Goal: Task Accomplishment & Management: Manage account settings

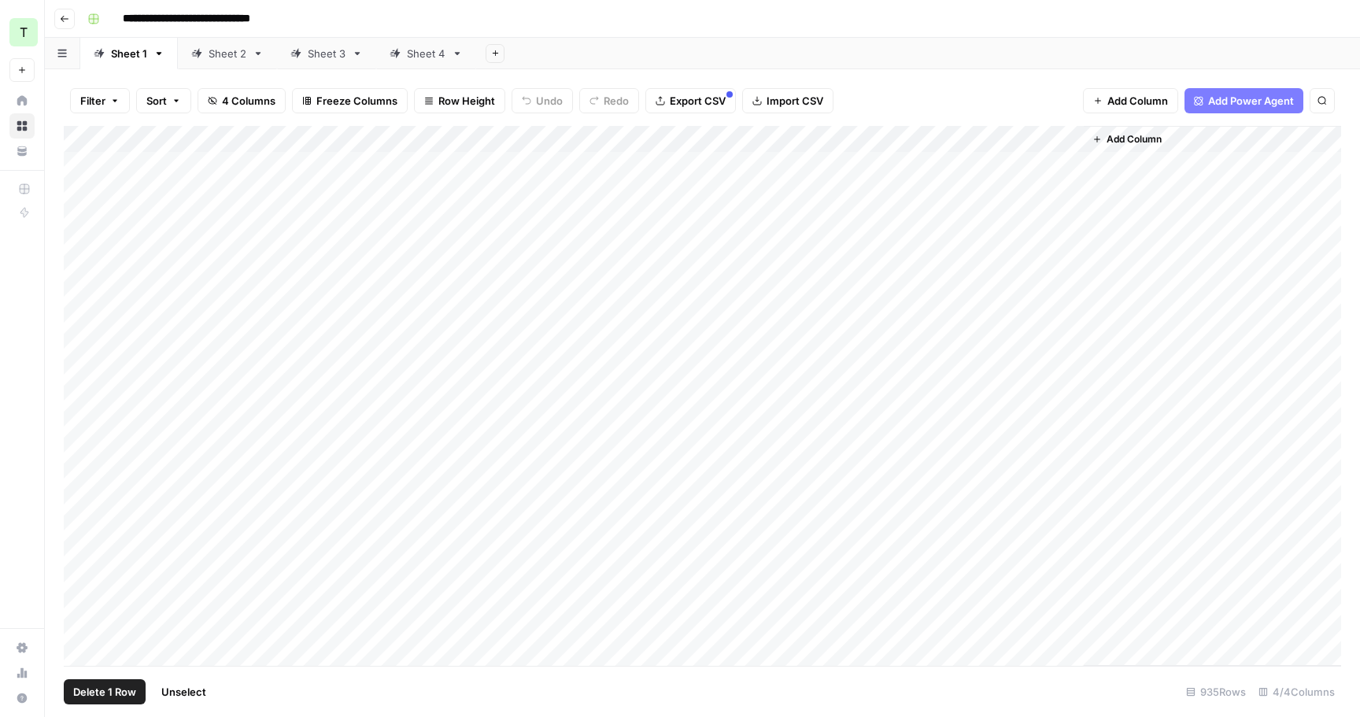
click at [85, 246] on div "Add Column" at bounding box center [703, 396] width 1278 height 540
click at [111, 684] on span "Delete 1 Row" at bounding box center [104, 692] width 63 height 16
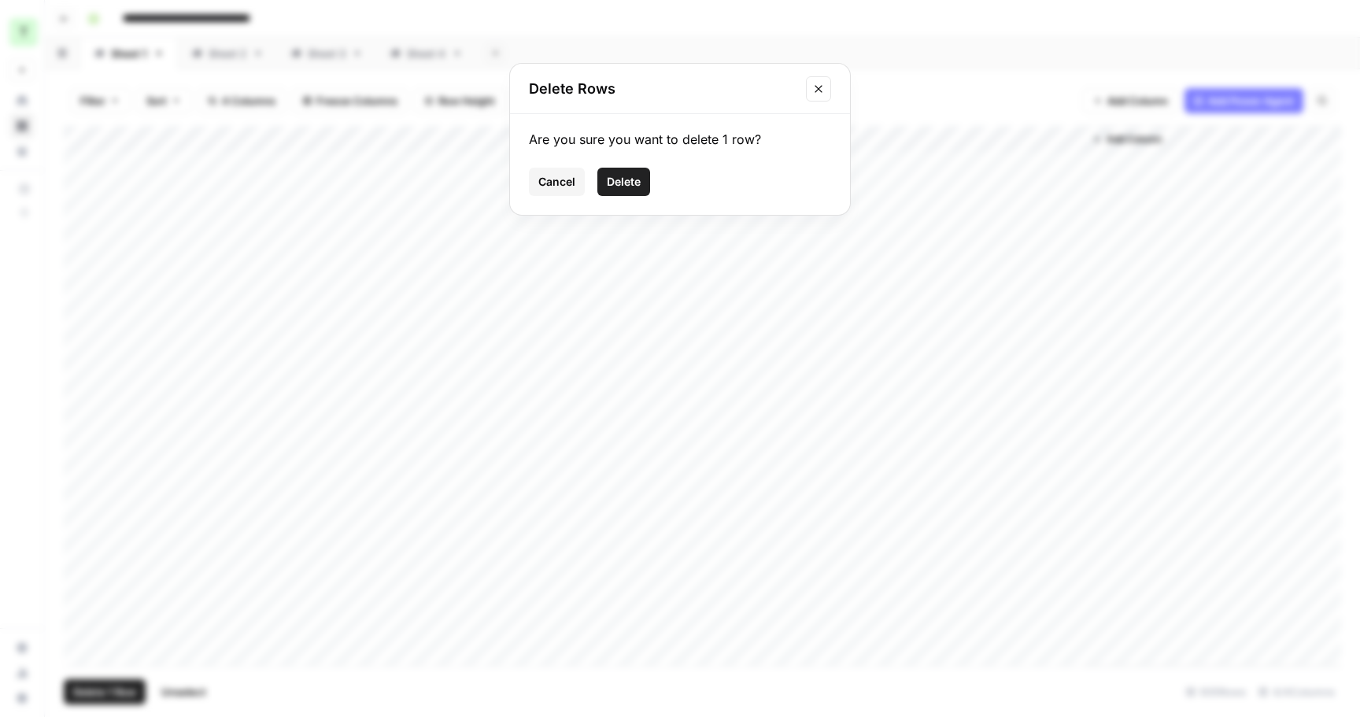
click at [630, 176] on span "Delete" at bounding box center [624, 182] width 34 height 16
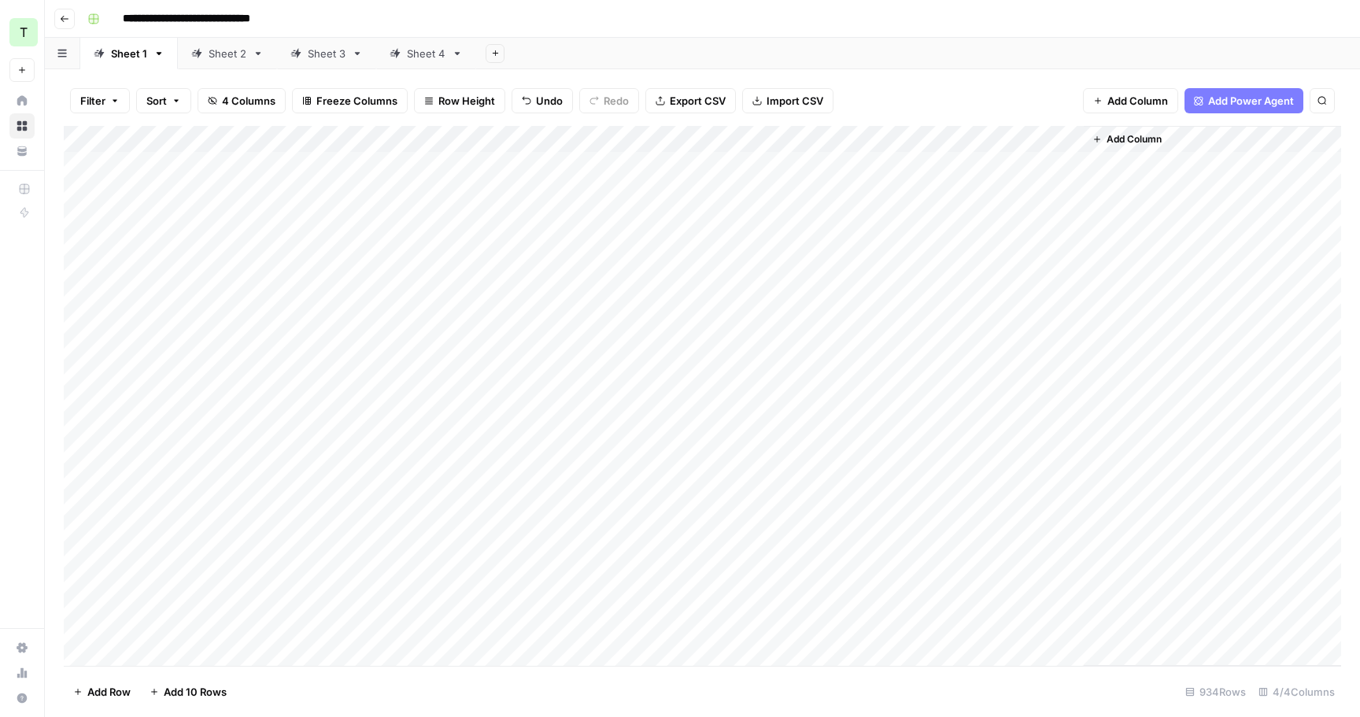
click at [57, 19] on button "Go back" at bounding box center [64, 19] width 20 height 20
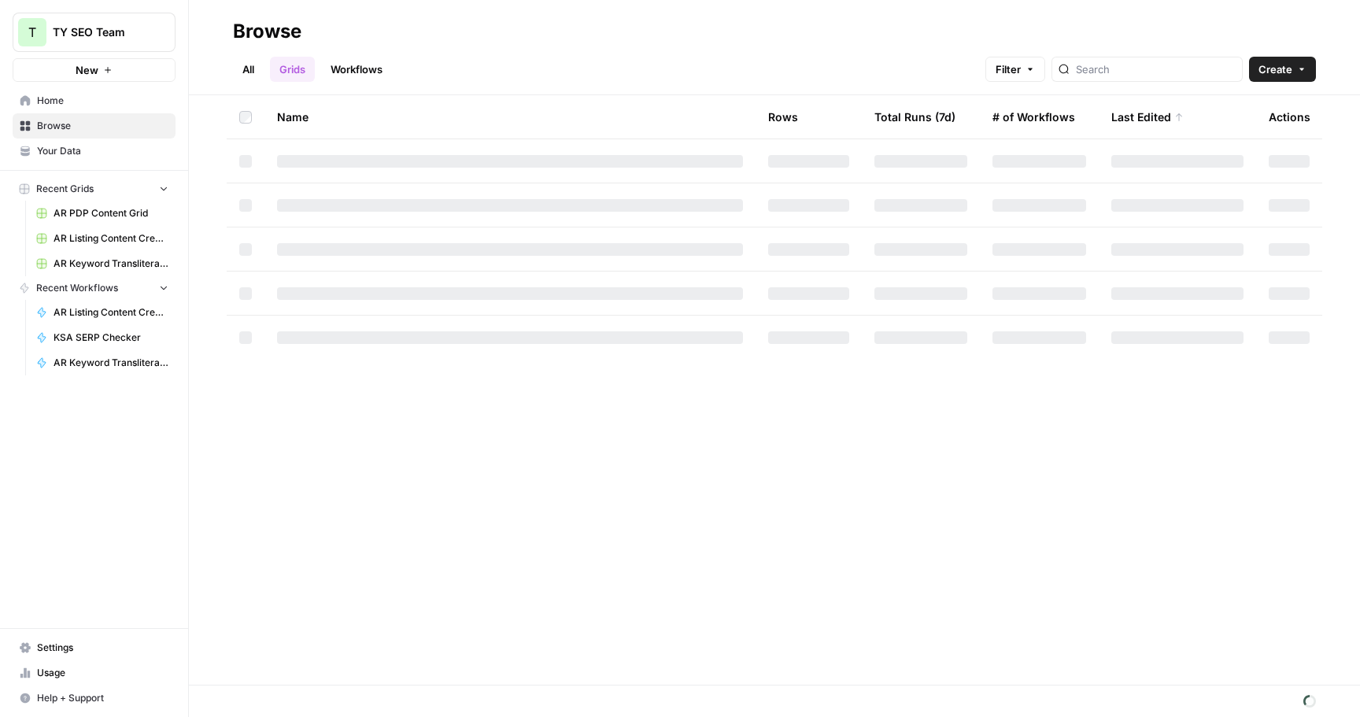
click at [377, 75] on link "Workflows" at bounding box center [356, 69] width 71 height 25
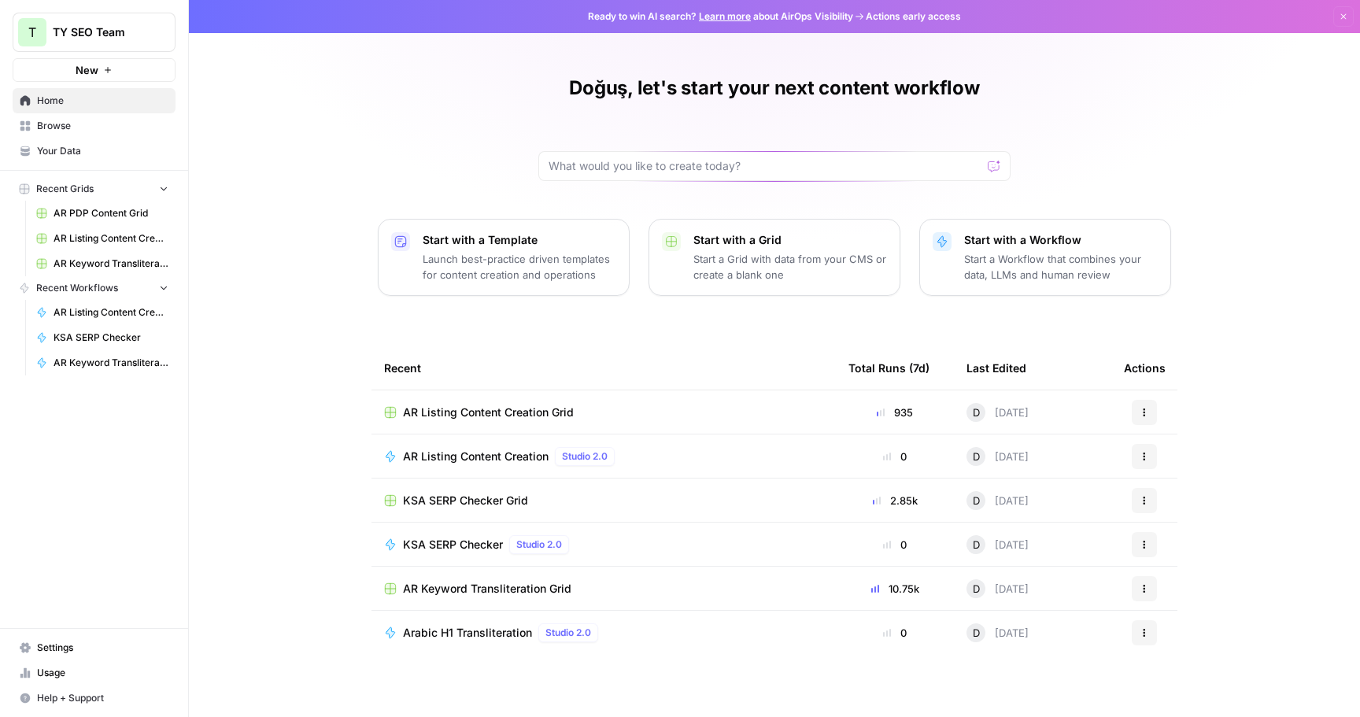
click at [58, 119] on span "Browse" at bounding box center [102, 126] width 131 height 14
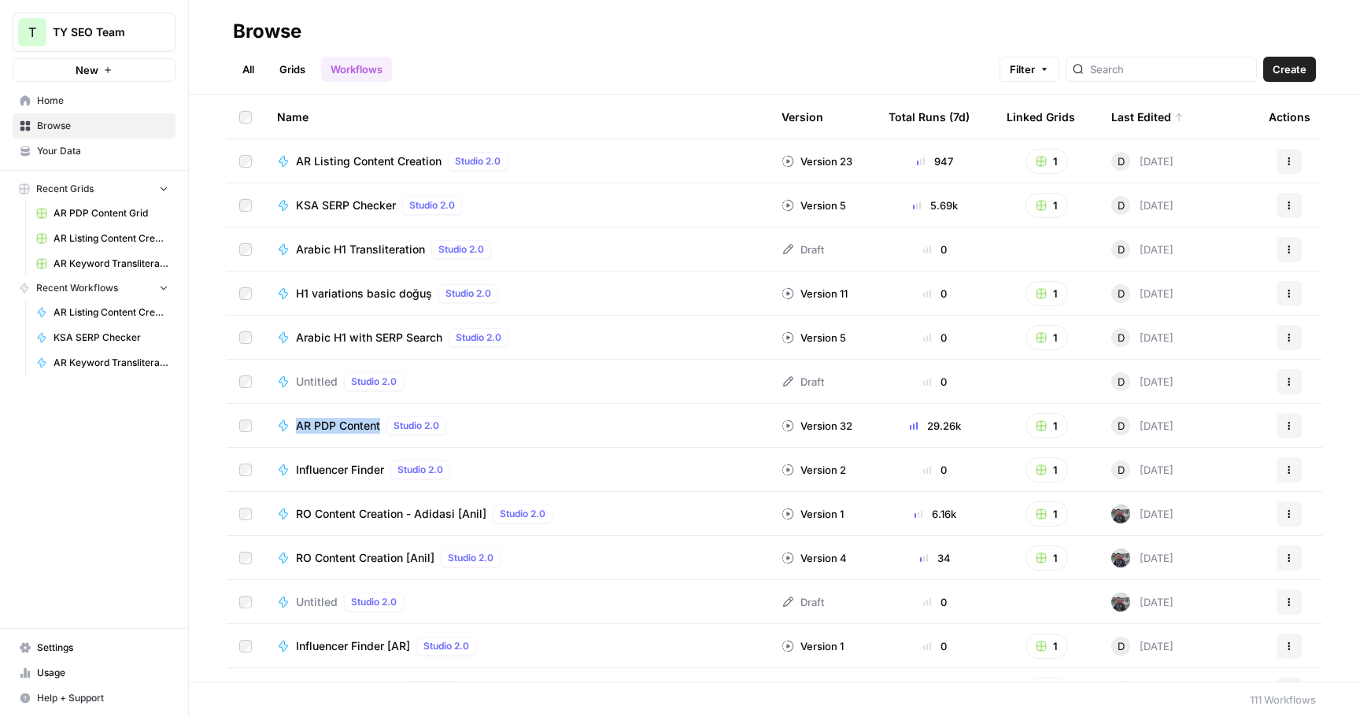
click at [394, 157] on span "AR Listing Content Creation" at bounding box center [369, 161] width 146 height 16
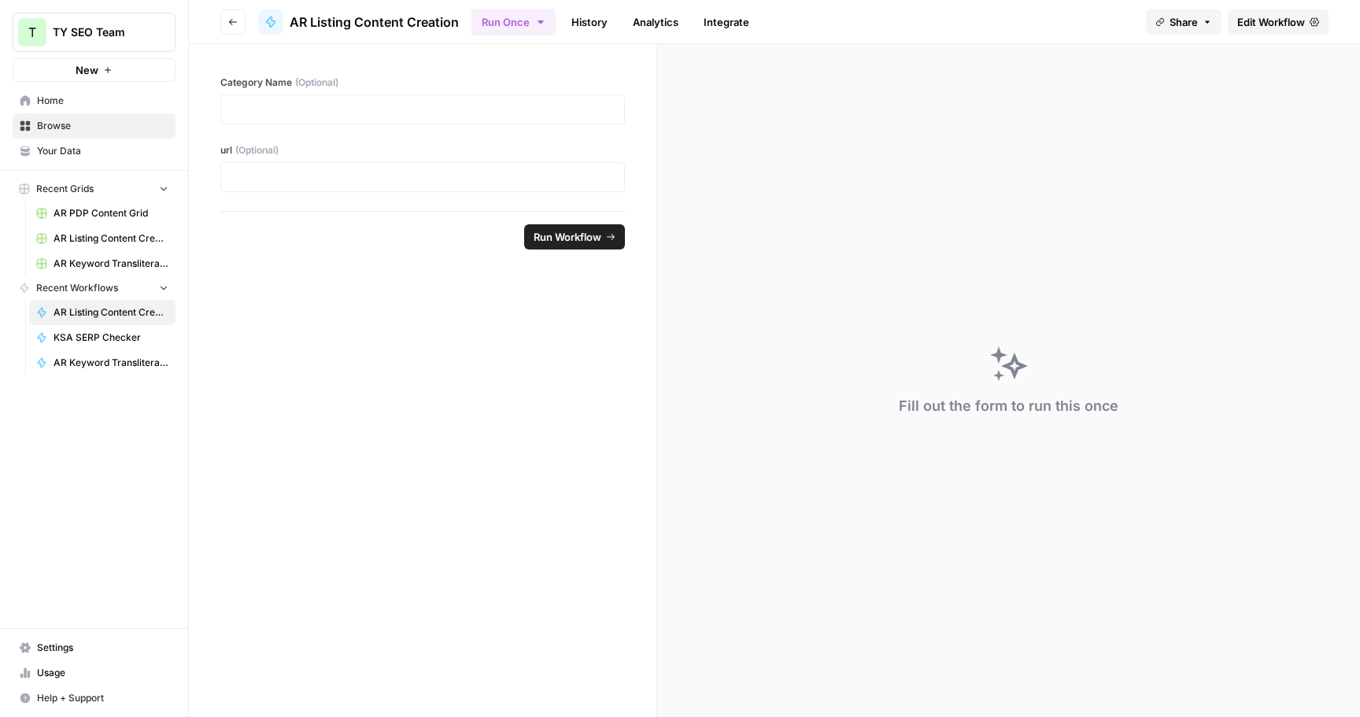
click at [1266, 39] on header "Go back AR Listing Content Creation Run Once History Analytics Integrate Share …" at bounding box center [774, 22] width 1171 height 44
click at [1267, 24] on span "Edit Workflow" at bounding box center [1271, 22] width 68 height 16
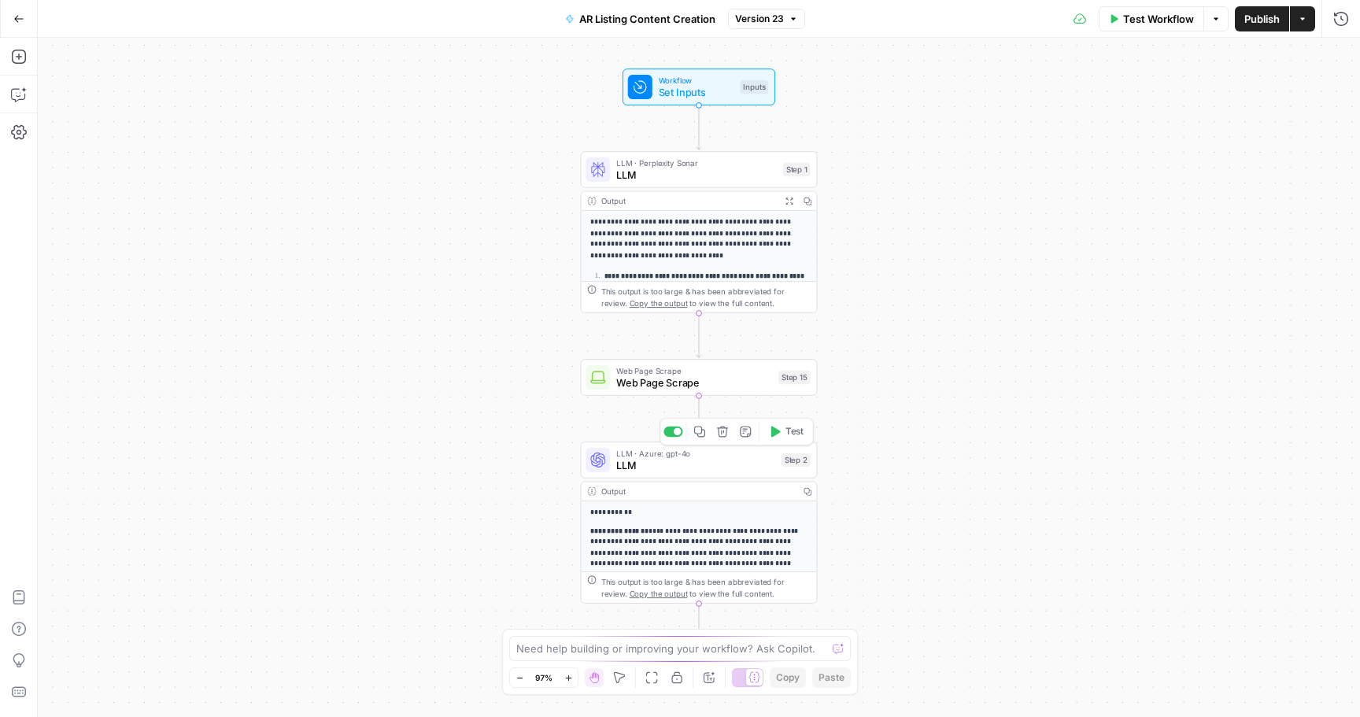
click at [692, 460] on span "LLM" at bounding box center [695, 464] width 159 height 15
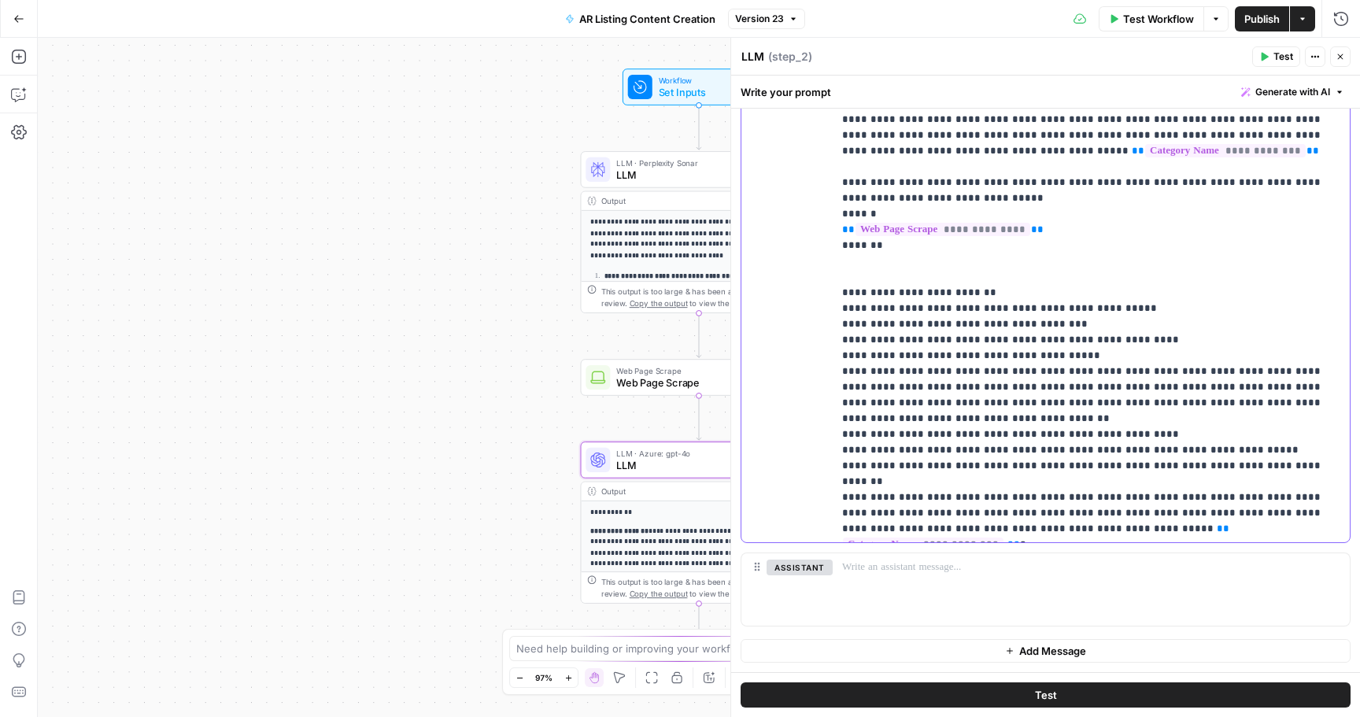
scroll to position [321, 0]
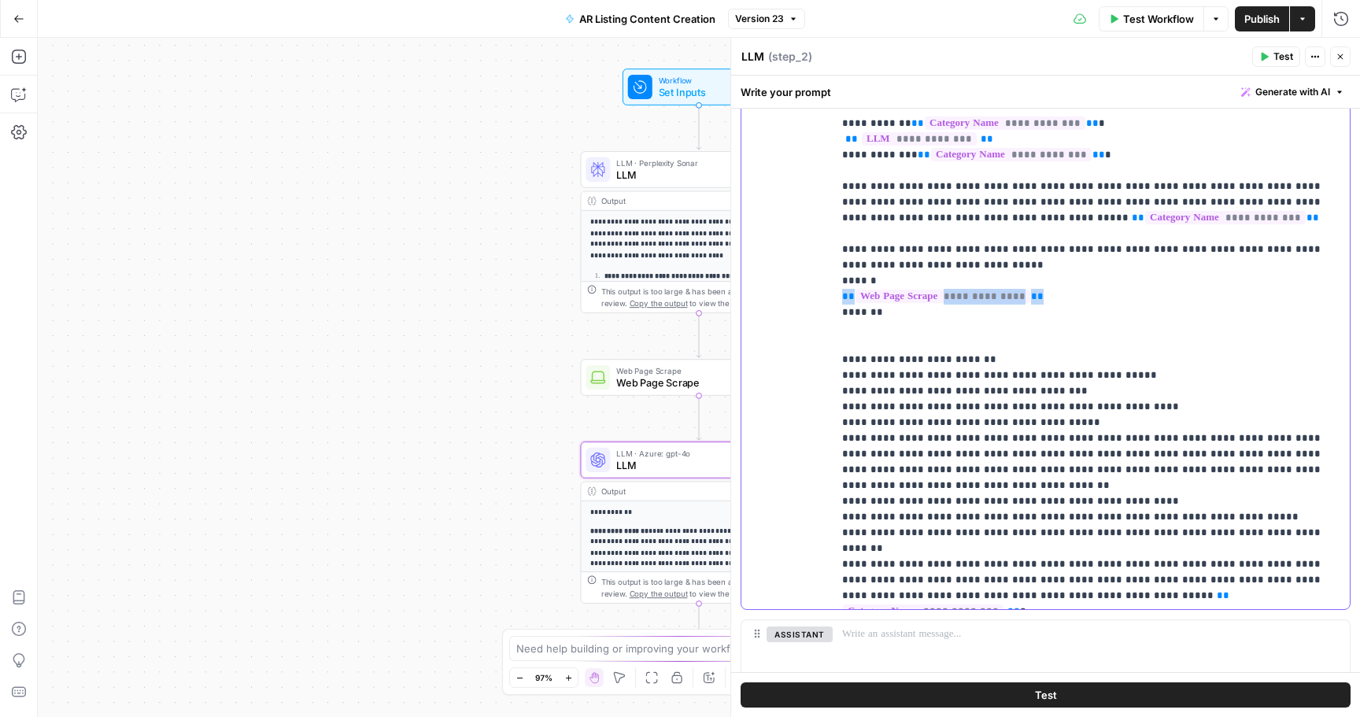
drag, startPoint x: 1058, startPoint y: 294, endPoint x: 821, endPoint y: 294, distance: 236.9
click at [821, 294] on div "**********" at bounding box center [1045, 289] width 608 height 642
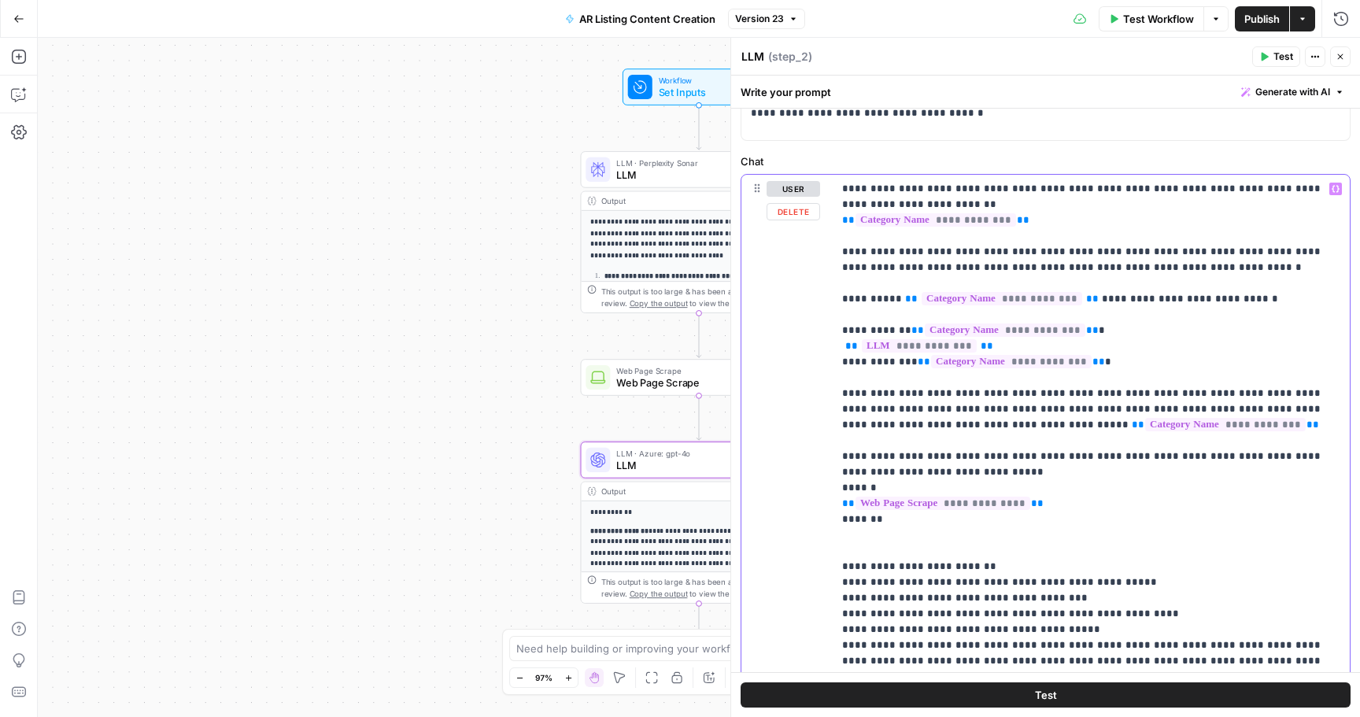
scroll to position [102, 0]
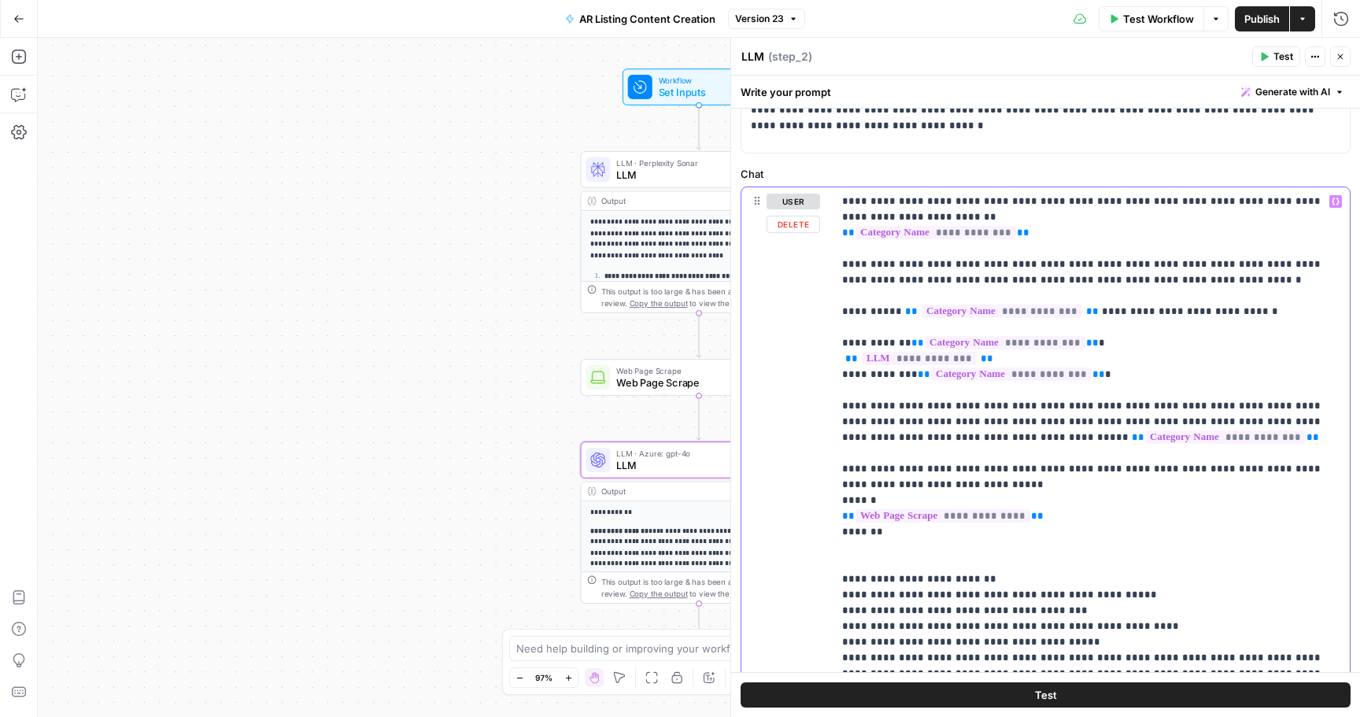
drag, startPoint x: 985, startPoint y: 359, endPoint x: 848, endPoint y: 359, distance: 137.7
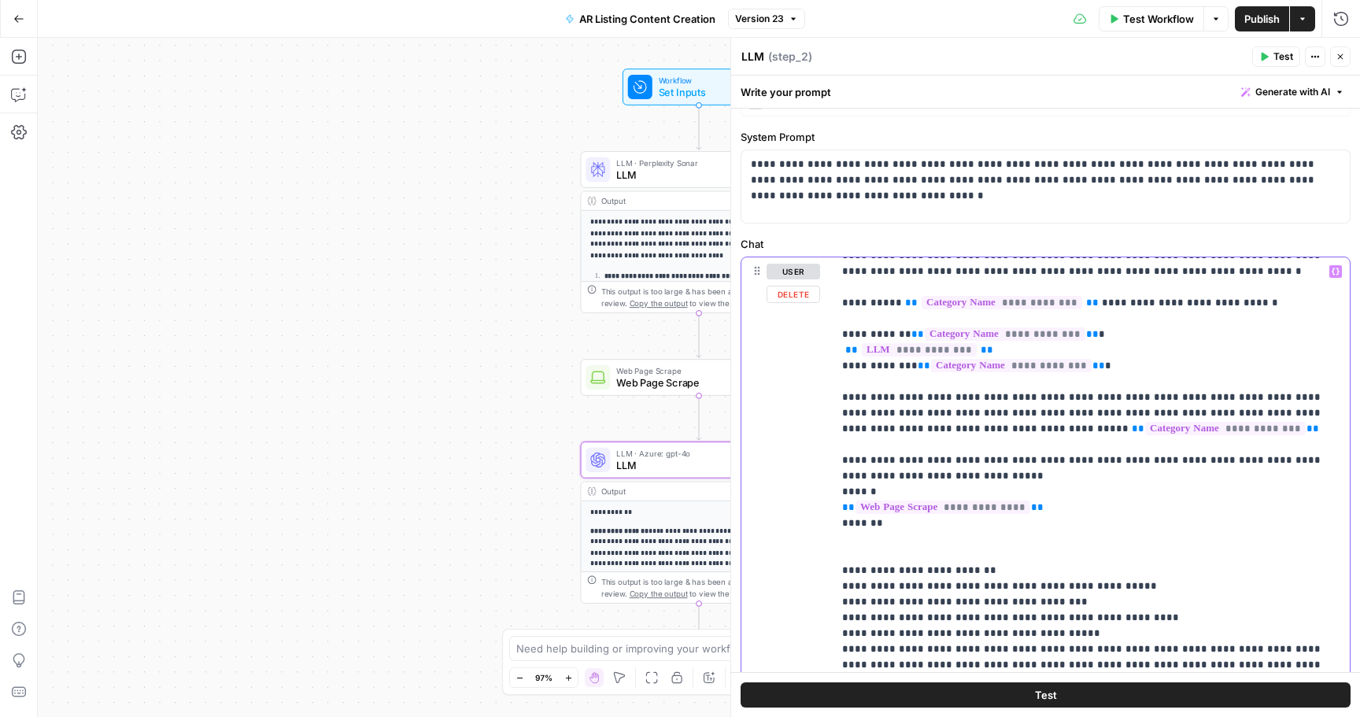
scroll to position [75, 0]
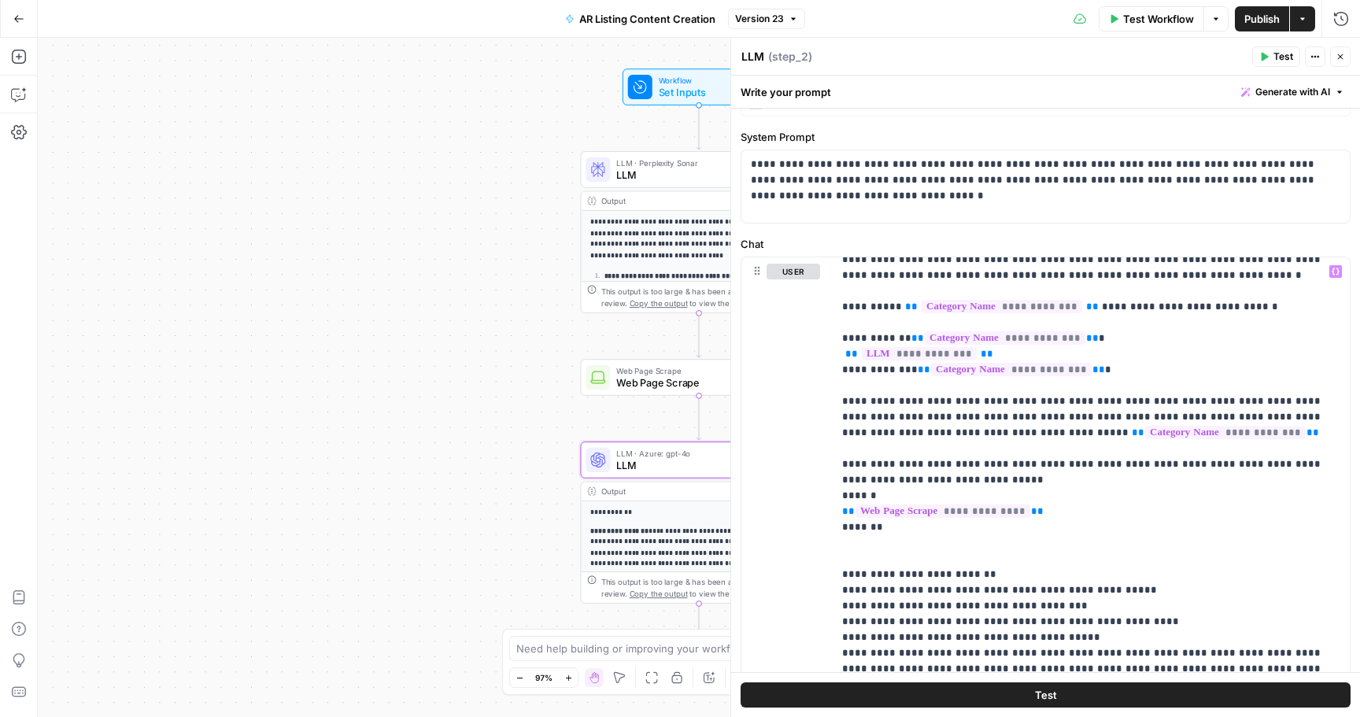
click at [1346, 60] on button "Close" at bounding box center [1340, 56] width 20 height 20
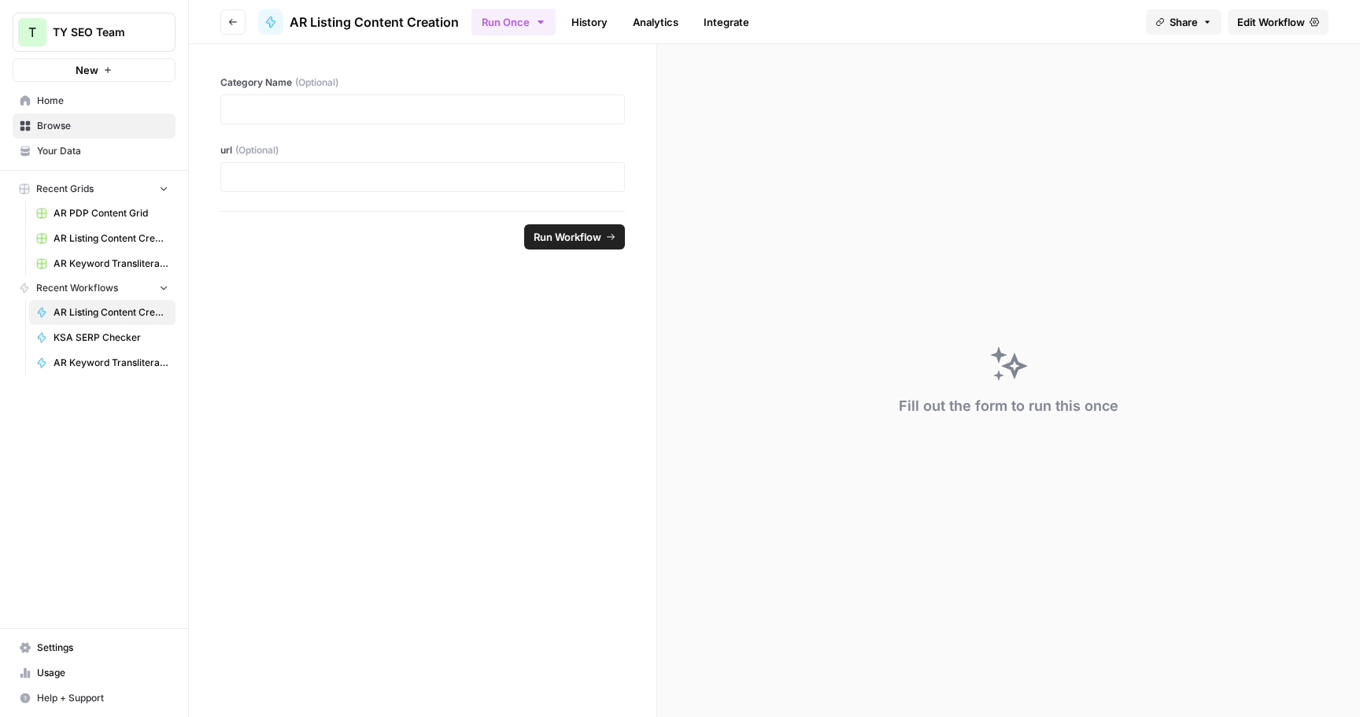
click at [1275, 19] on span "Edit Workflow" at bounding box center [1271, 22] width 68 height 16
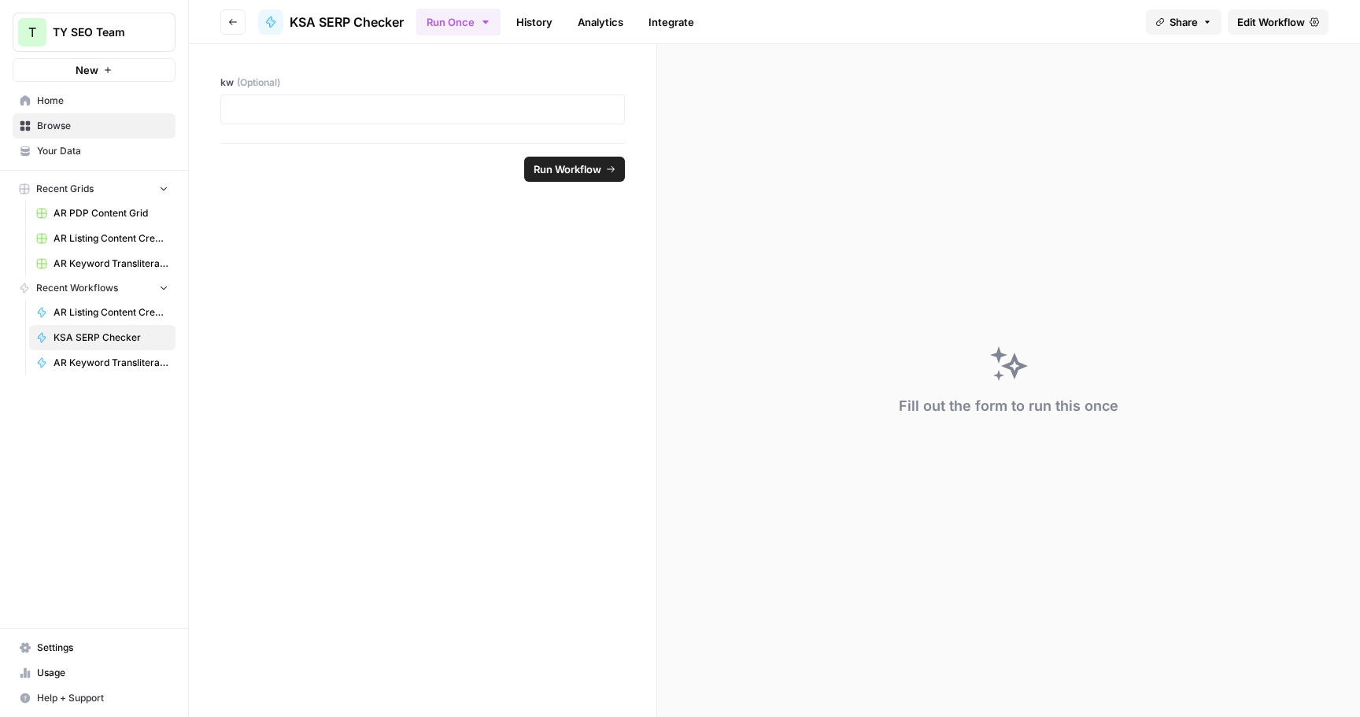
click at [1281, 23] on span "Edit Workflow" at bounding box center [1271, 22] width 68 height 16
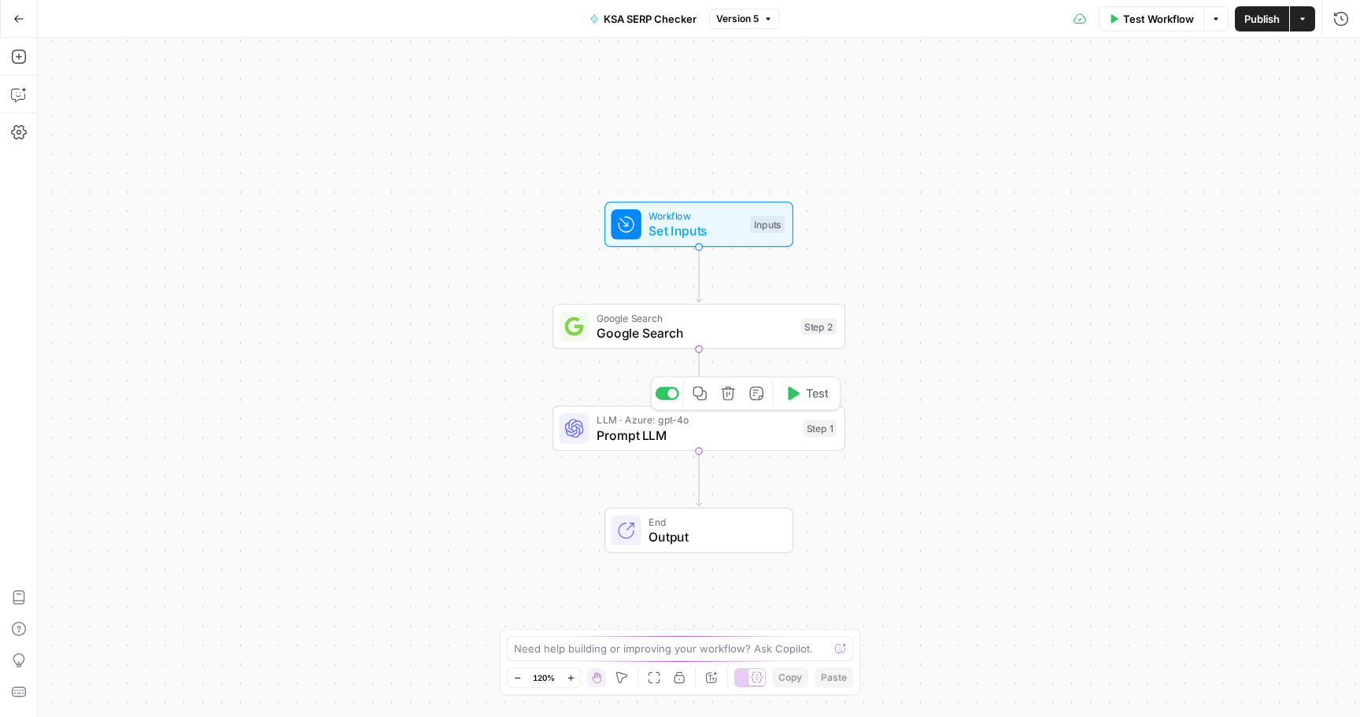
click at [694, 432] on span "Prompt LLM" at bounding box center [696, 435] width 198 height 19
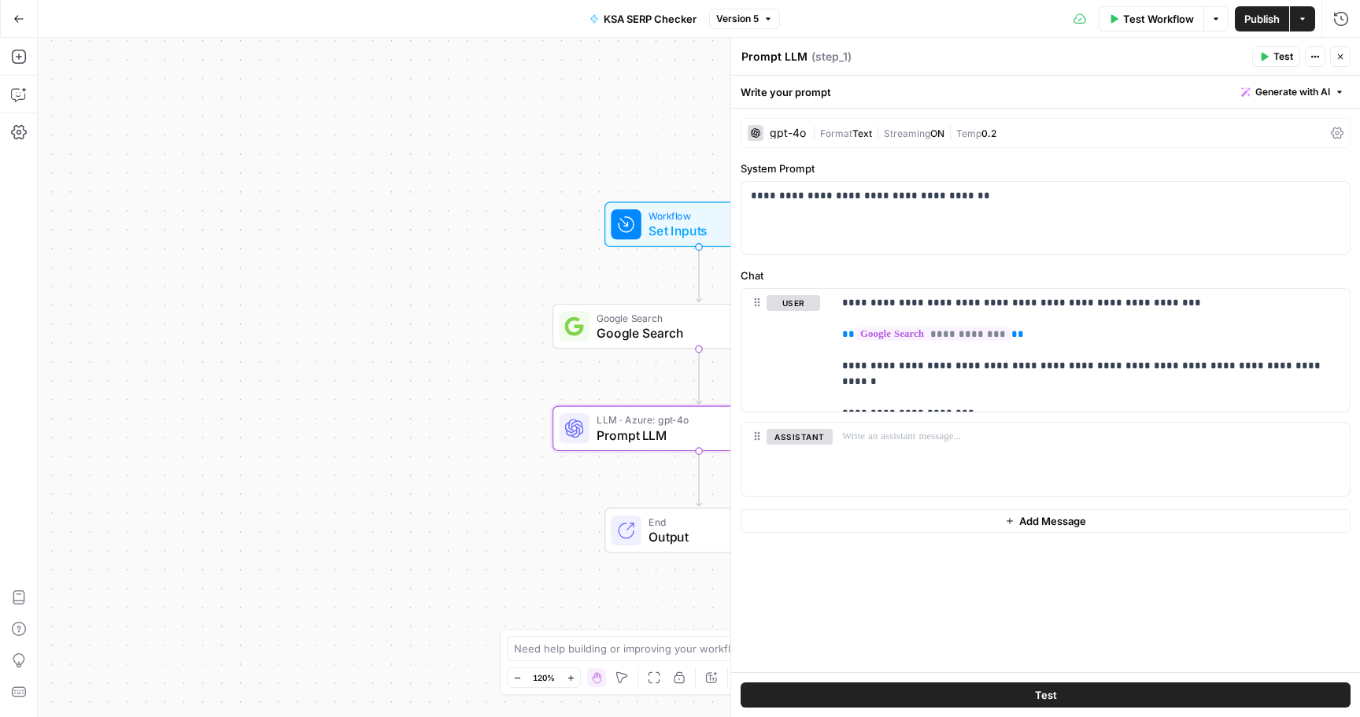
click at [834, 126] on div "| Format Text | Streaming ON | Temp 0.2" at bounding box center [1068, 133] width 512 height 15
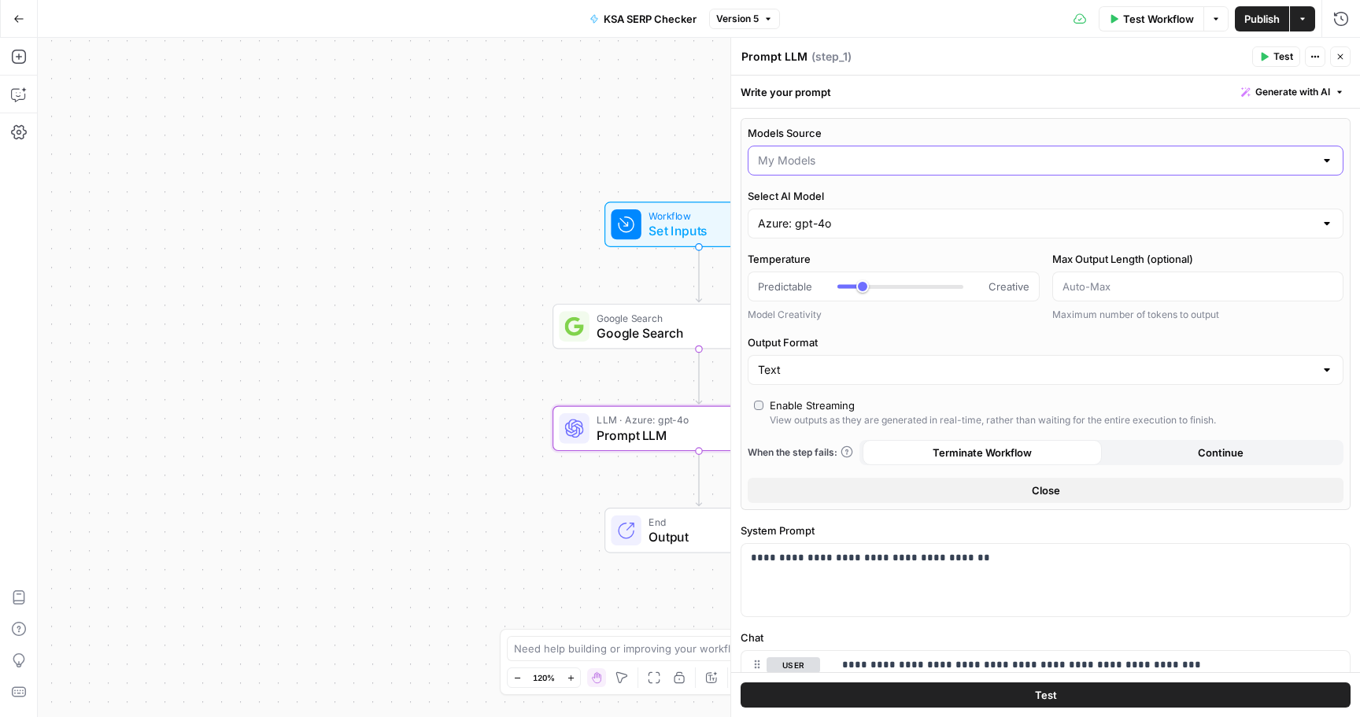
click at [838, 162] on input "Models Source" at bounding box center [1036, 161] width 557 height 16
type input "My Models"
click at [860, 248] on div "Models Source My Models Select AI Model Azure: gpt-4o Temperature Predictable C…" at bounding box center [1046, 314] width 610 height 392
click at [839, 220] on input "Select AI Model" at bounding box center [1036, 224] width 557 height 16
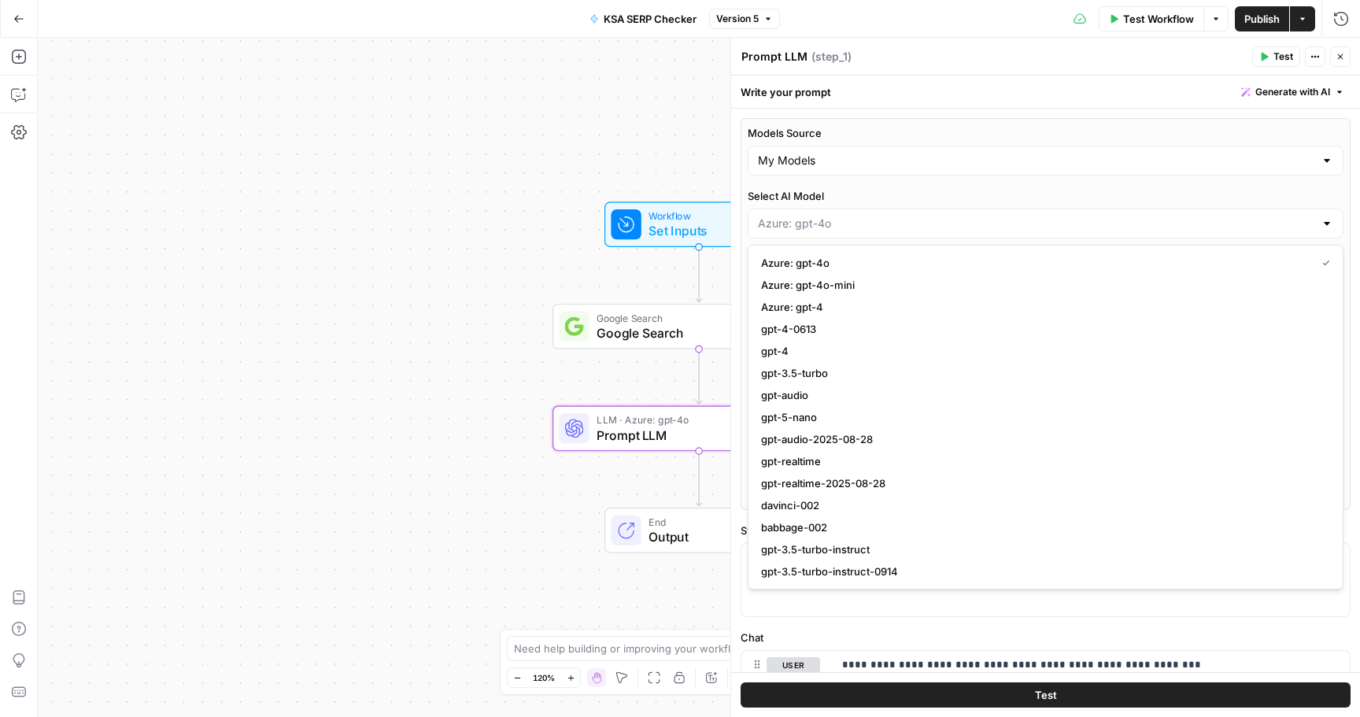
type input "Azure: gpt-4o"
click at [870, 191] on label "Select AI Model" at bounding box center [1046, 196] width 596 height 16
click at [870, 216] on input "Azure: gpt-4o" at bounding box center [1036, 224] width 557 height 16
type input "Azure: gpt-4o"
click at [857, 166] on input "Models Source" at bounding box center [1036, 161] width 557 height 16
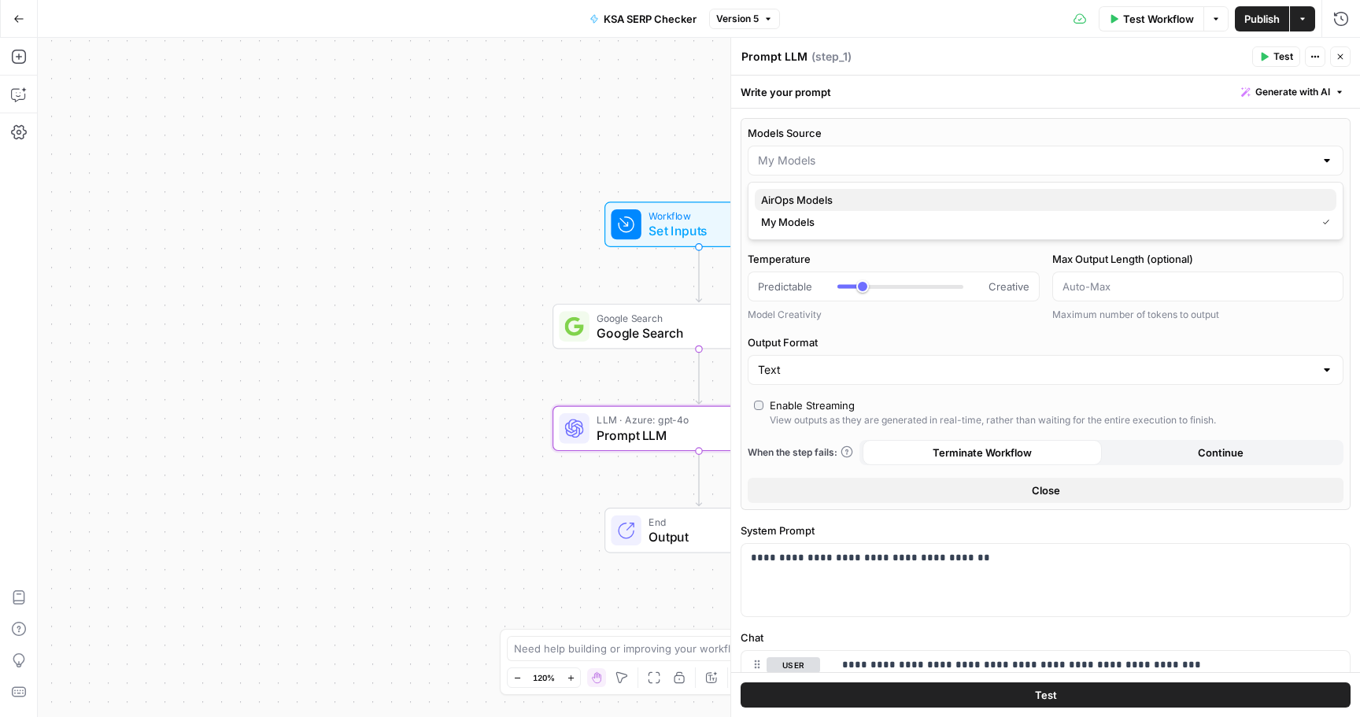
click at [844, 198] on span "AirOps Models" at bounding box center [1042, 200] width 563 height 16
type input "AirOps Models"
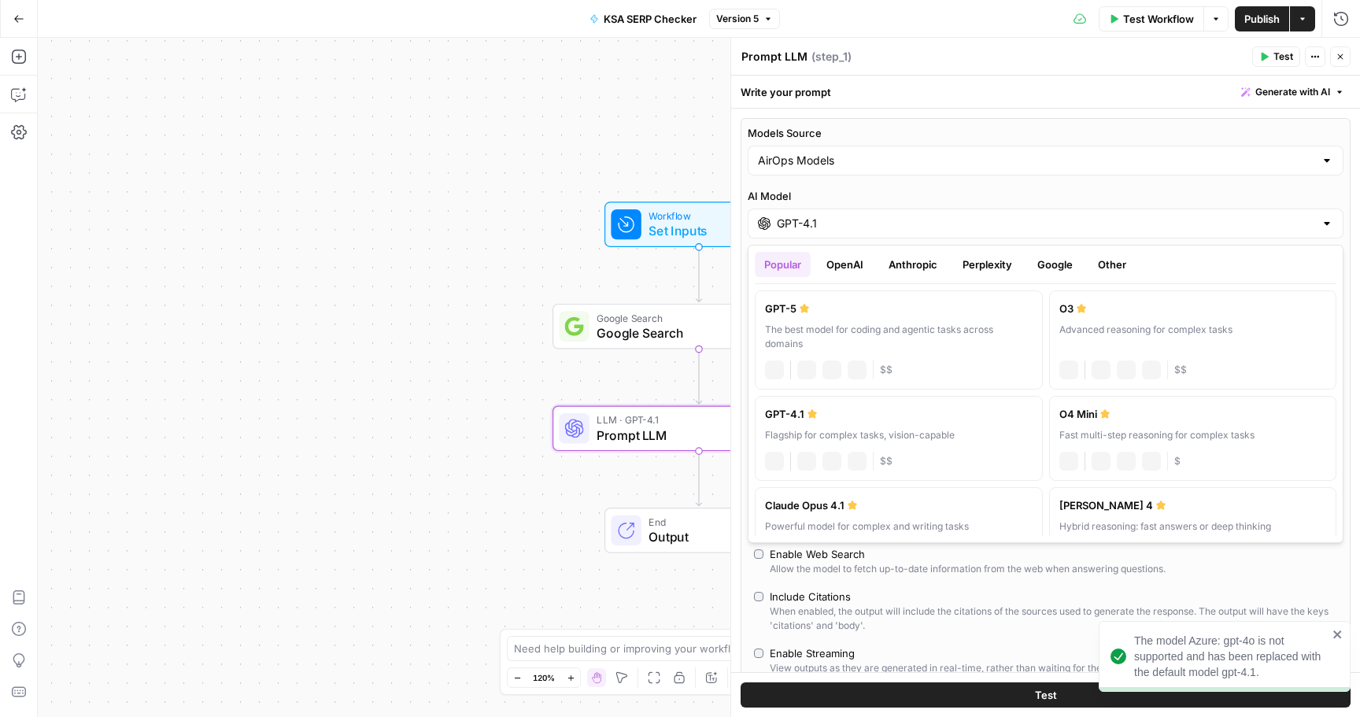
click at [841, 220] on input "GPT-4.1" at bounding box center [1046, 224] width 538 height 16
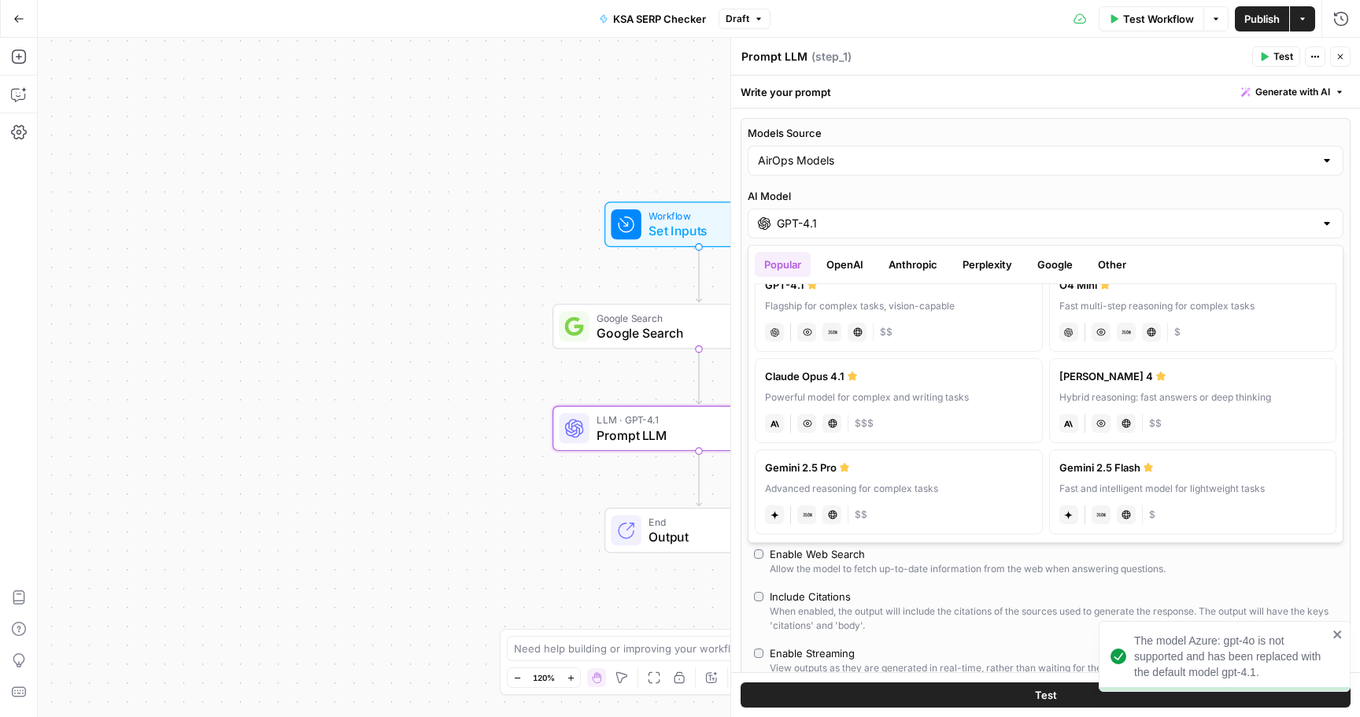
scroll to position [131, 0]
click at [850, 270] on button "OpenAI" at bounding box center [845, 264] width 56 height 25
click at [921, 268] on button "Anthropic" at bounding box center [913, 264] width 68 height 25
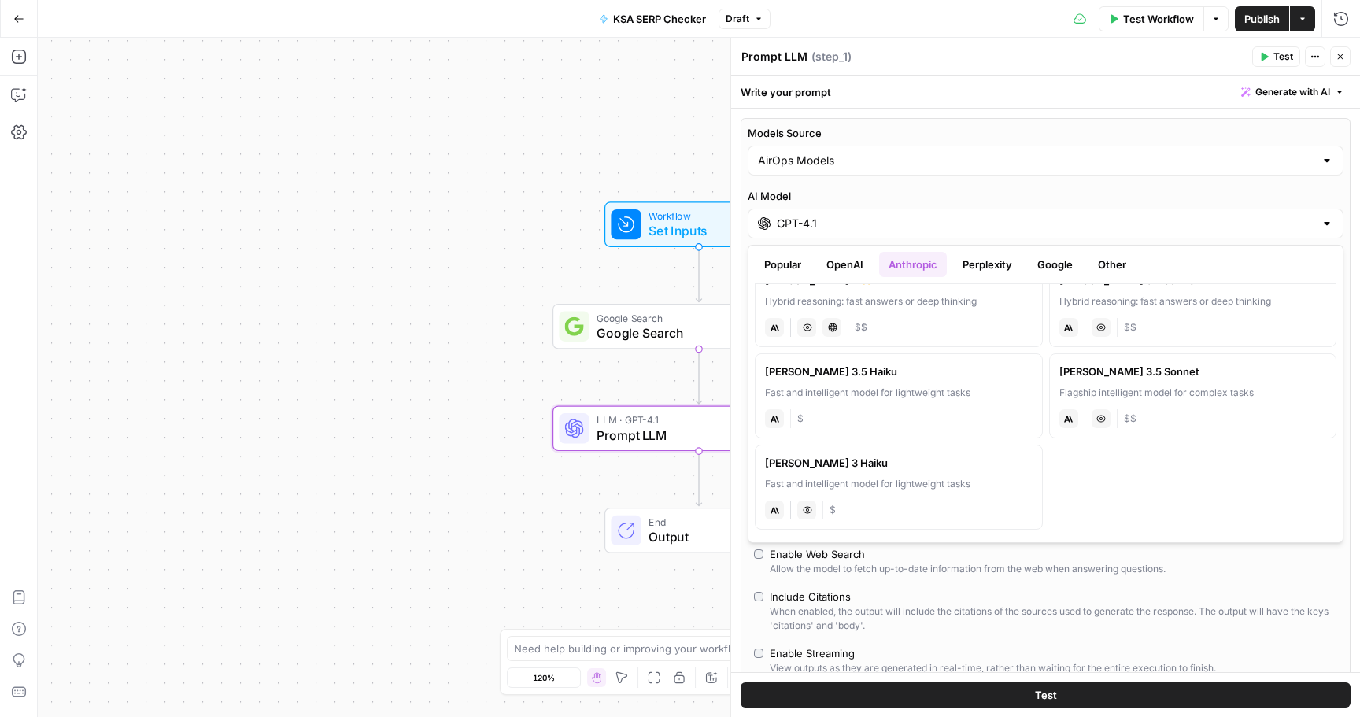
click at [994, 263] on button "Perplexity" at bounding box center [987, 264] width 68 height 25
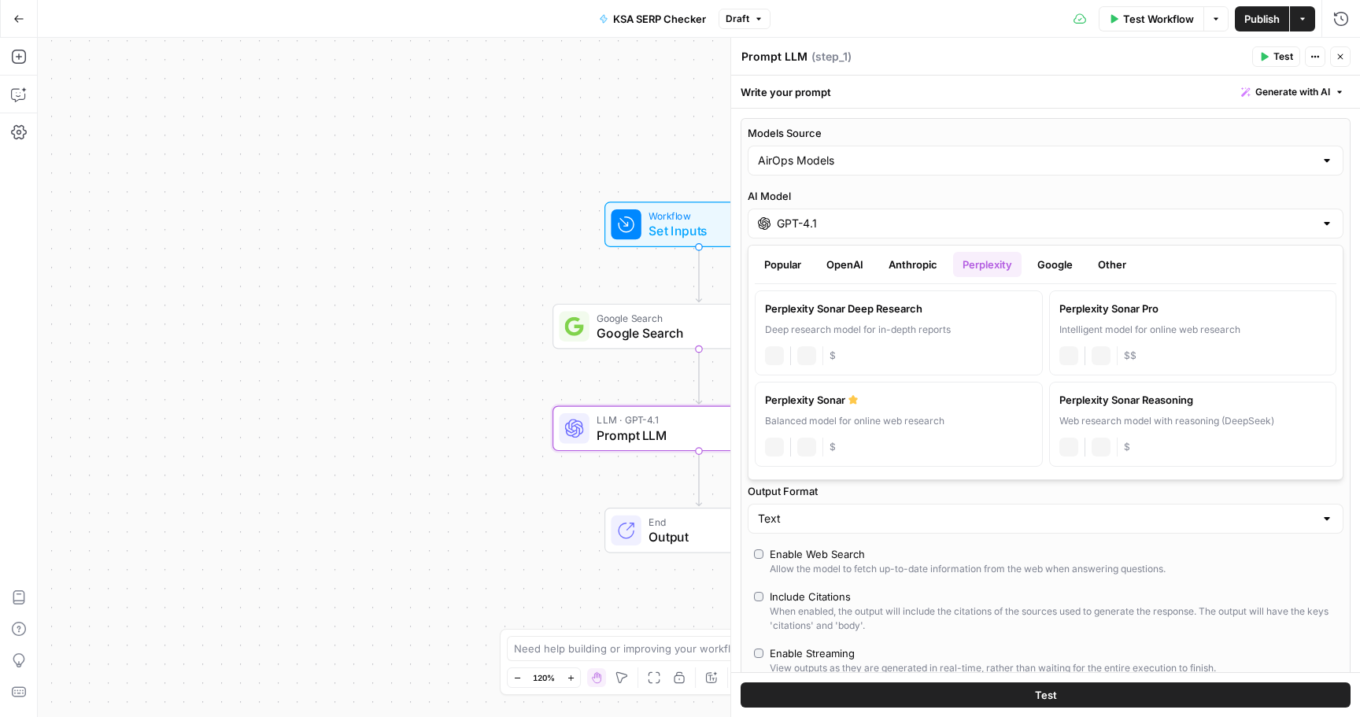
scroll to position [0, 0]
click at [922, 265] on button "Anthropic" at bounding box center [913, 264] width 68 height 25
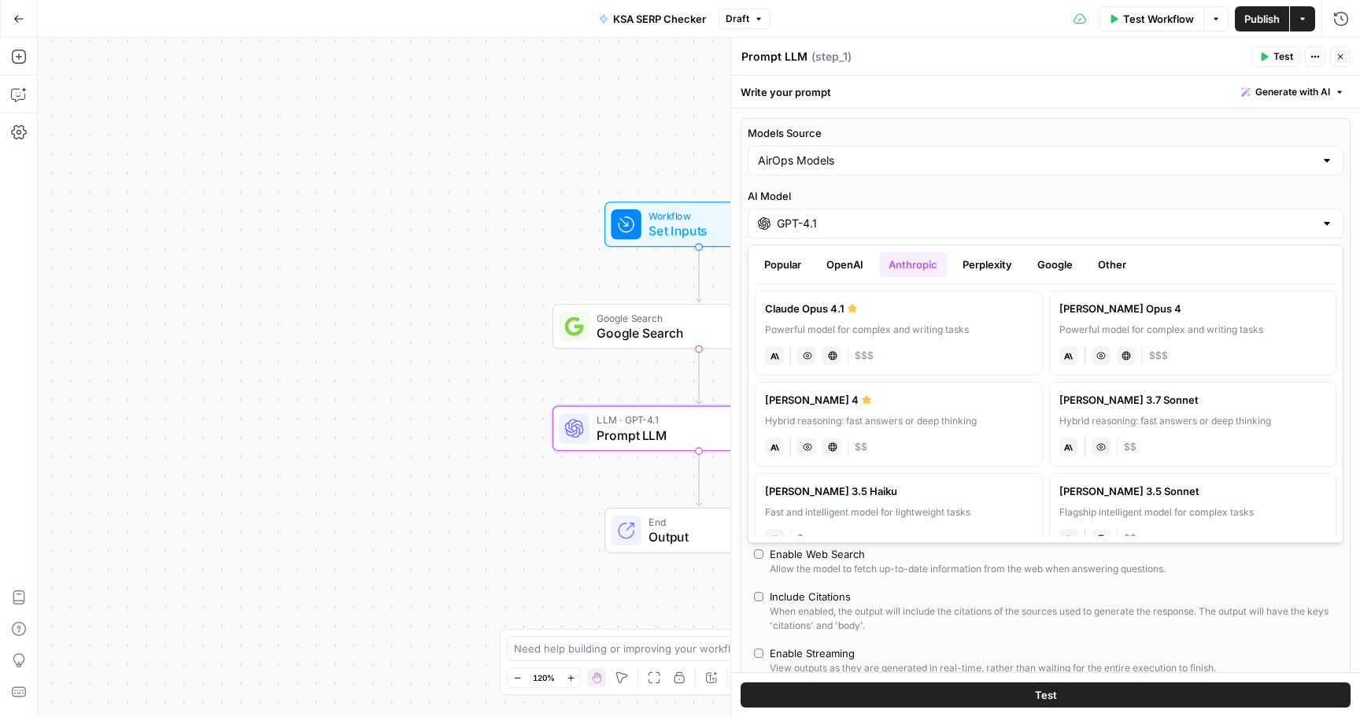
click at [956, 261] on button "Perplexity" at bounding box center [987, 264] width 68 height 25
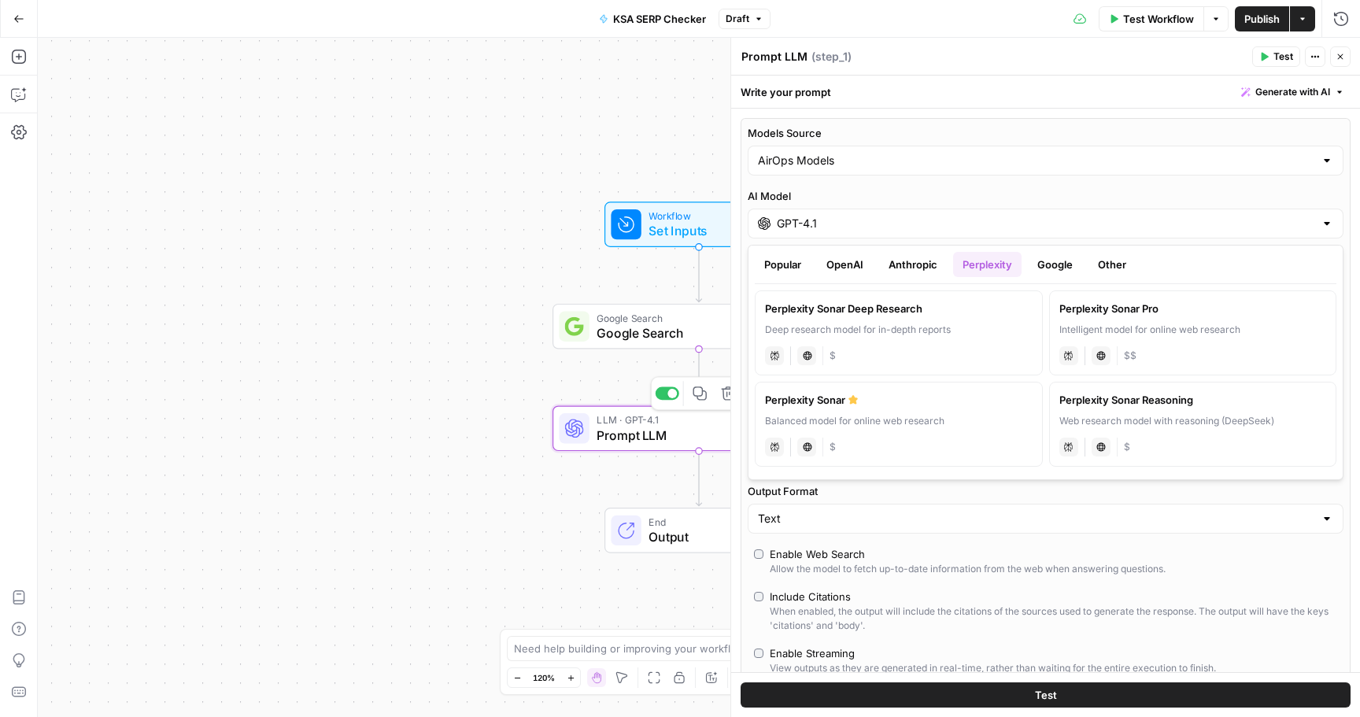
click at [638, 428] on span "Prompt LLM" at bounding box center [696, 435] width 198 height 19
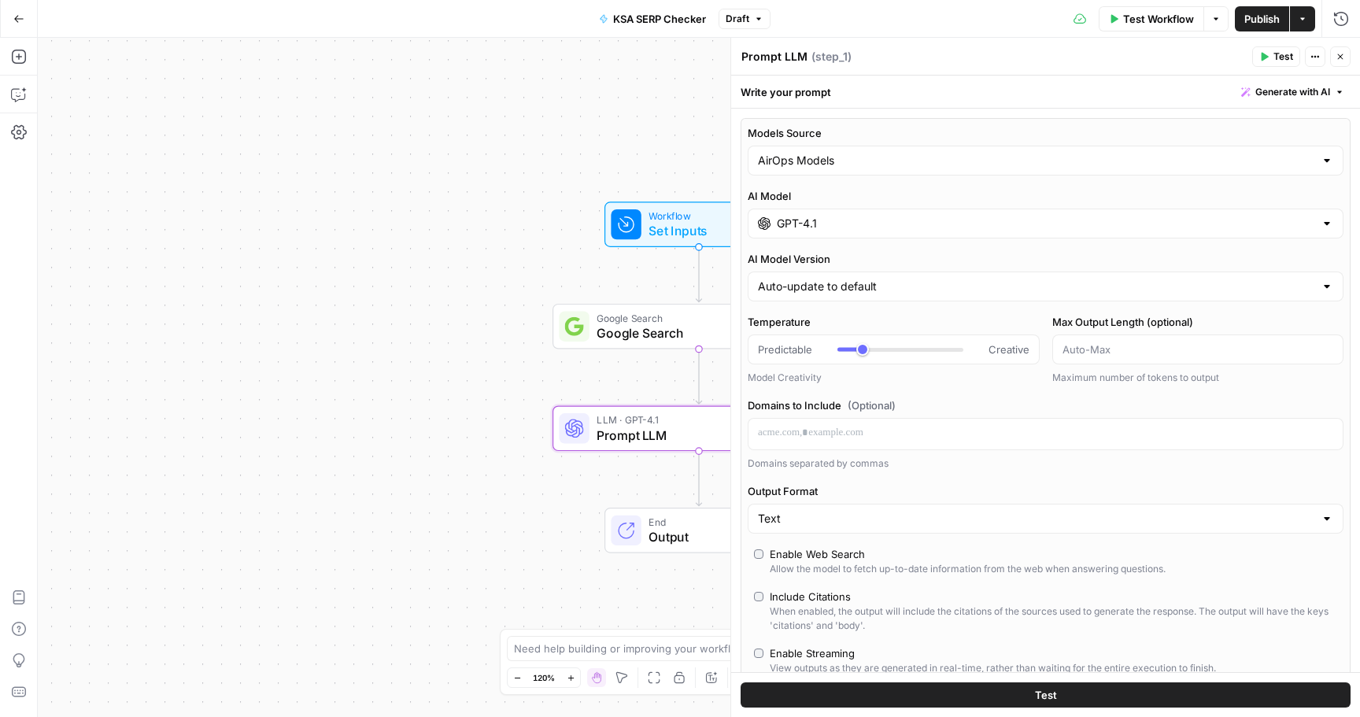
click at [645, 314] on span "Google Search" at bounding box center [695, 317] width 197 height 15
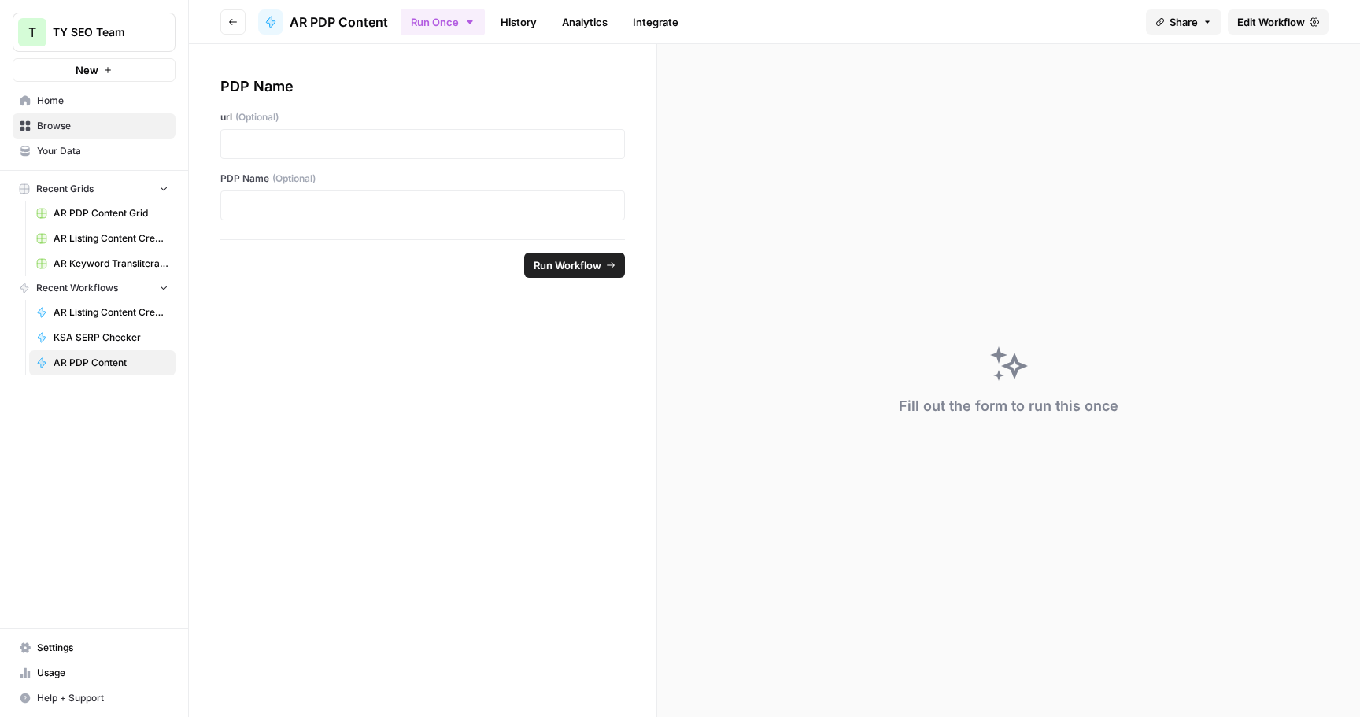
click at [1296, 14] on span "Edit Workflow" at bounding box center [1271, 22] width 68 height 16
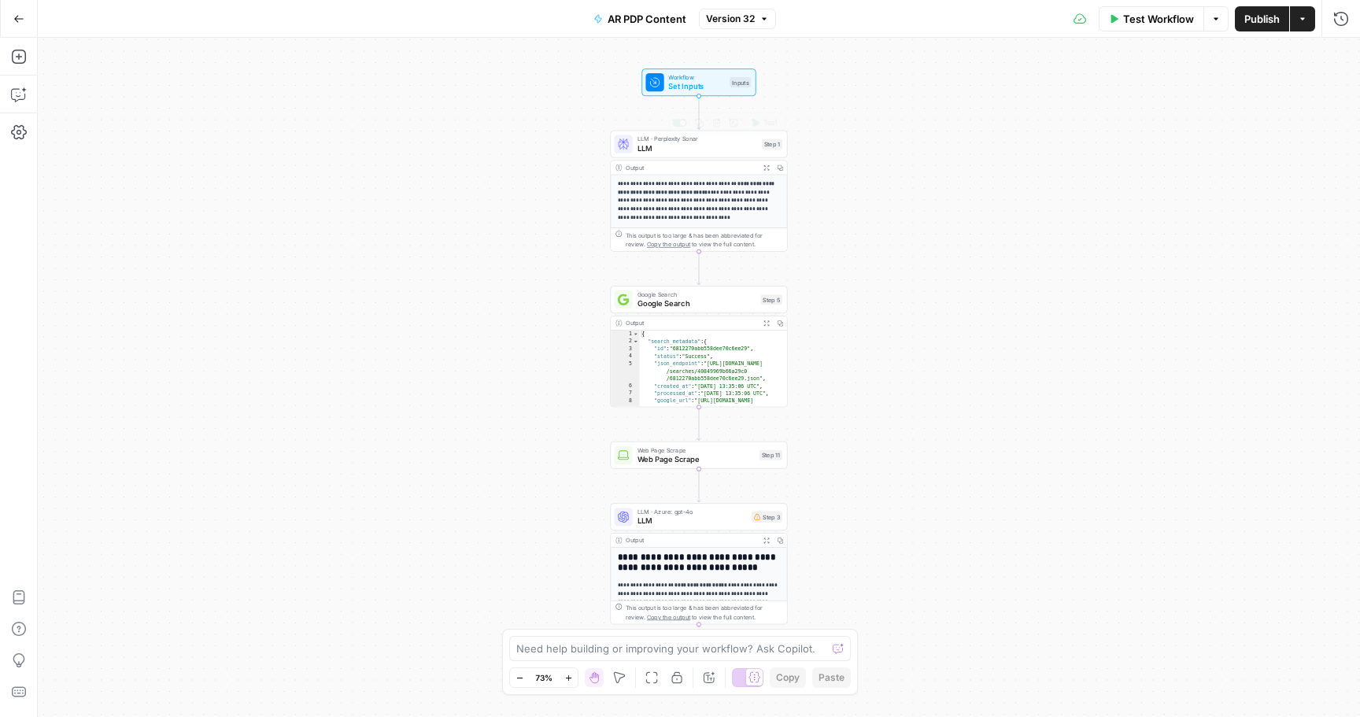
click at [693, 146] on span "LLM" at bounding box center [698, 148] width 120 height 12
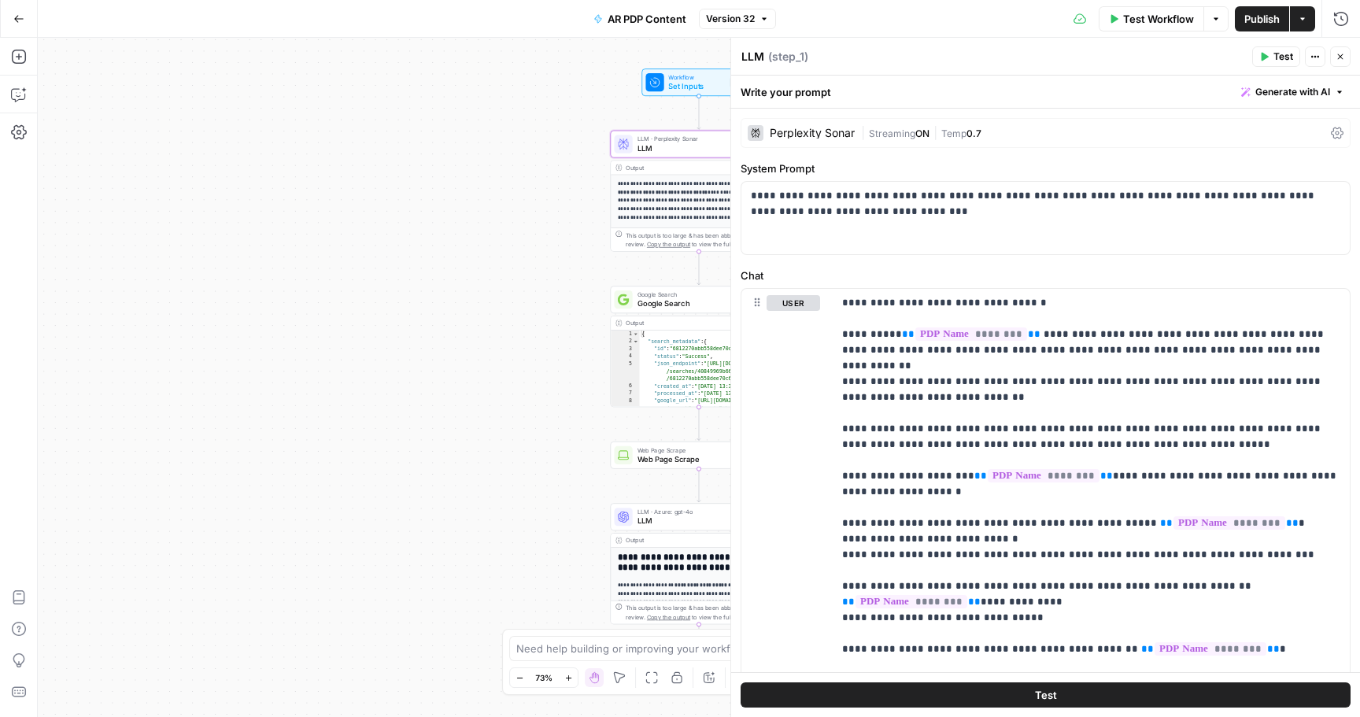
click at [666, 83] on div "Workflow Set Inputs Inputs Test Step" at bounding box center [697, 82] width 105 height 20
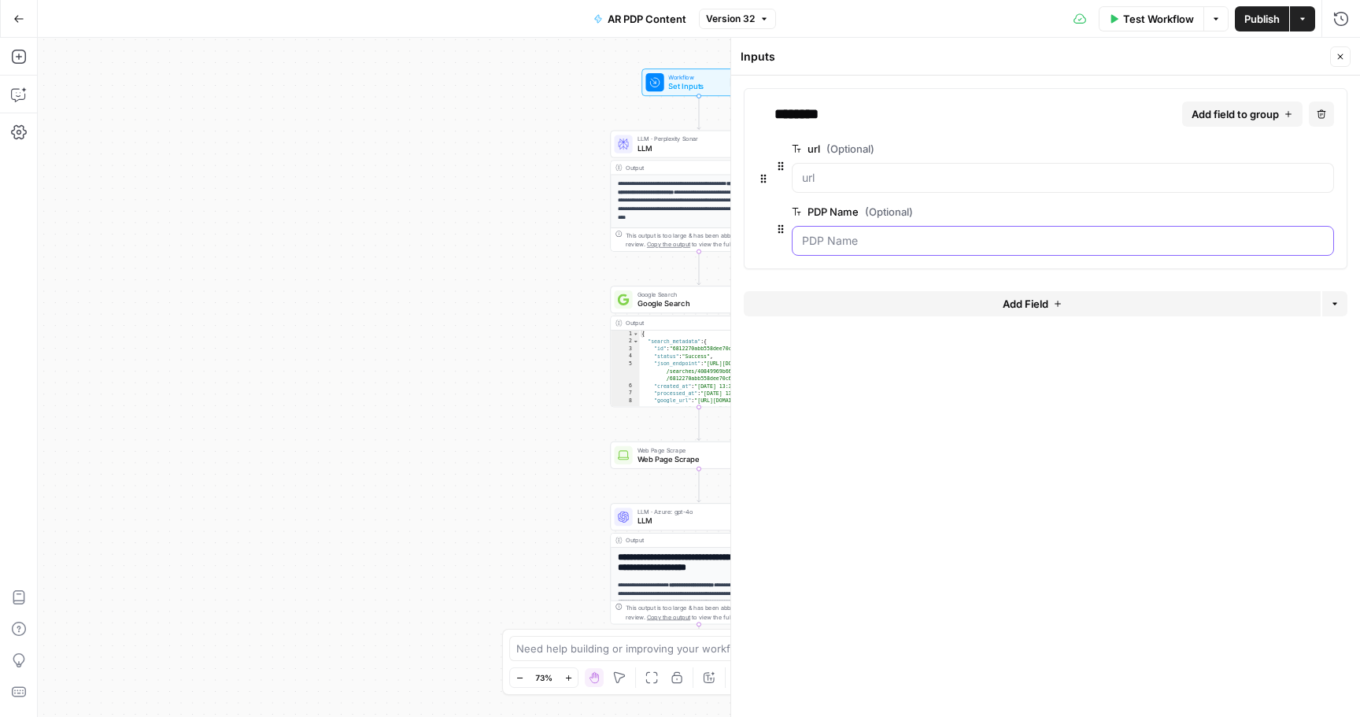
click at [839, 242] on Name "PDP Name (Optional)" at bounding box center [1063, 241] width 522 height 16
click at [674, 164] on div "Output" at bounding box center [691, 167] width 131 height 9
click at [673, 203] on p "**********" at bounding box center [699, 200] width 163 height 42
click at [675, 190] on strong "**********" at bounding box center [699, 187] width 163 height 13
type textarea "**********"
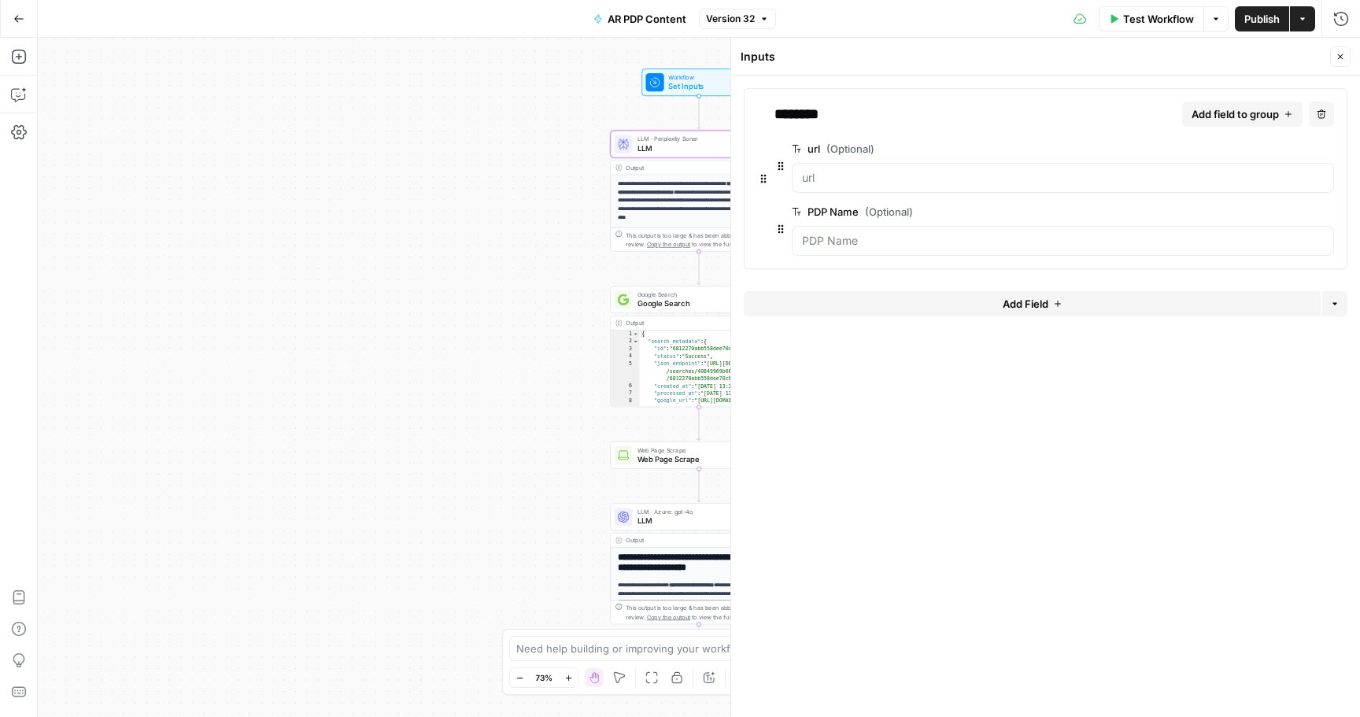
click at [661, 354] on div "{ "search_metadata" : { "id" : "6812270abb558dee70c6ee29" , "status" : "Success…" at bounding box center [713, 395] width 148 height 129
click at [1340, 57] on icon "button" at bounding box center [1341, 57] width 6 height 6
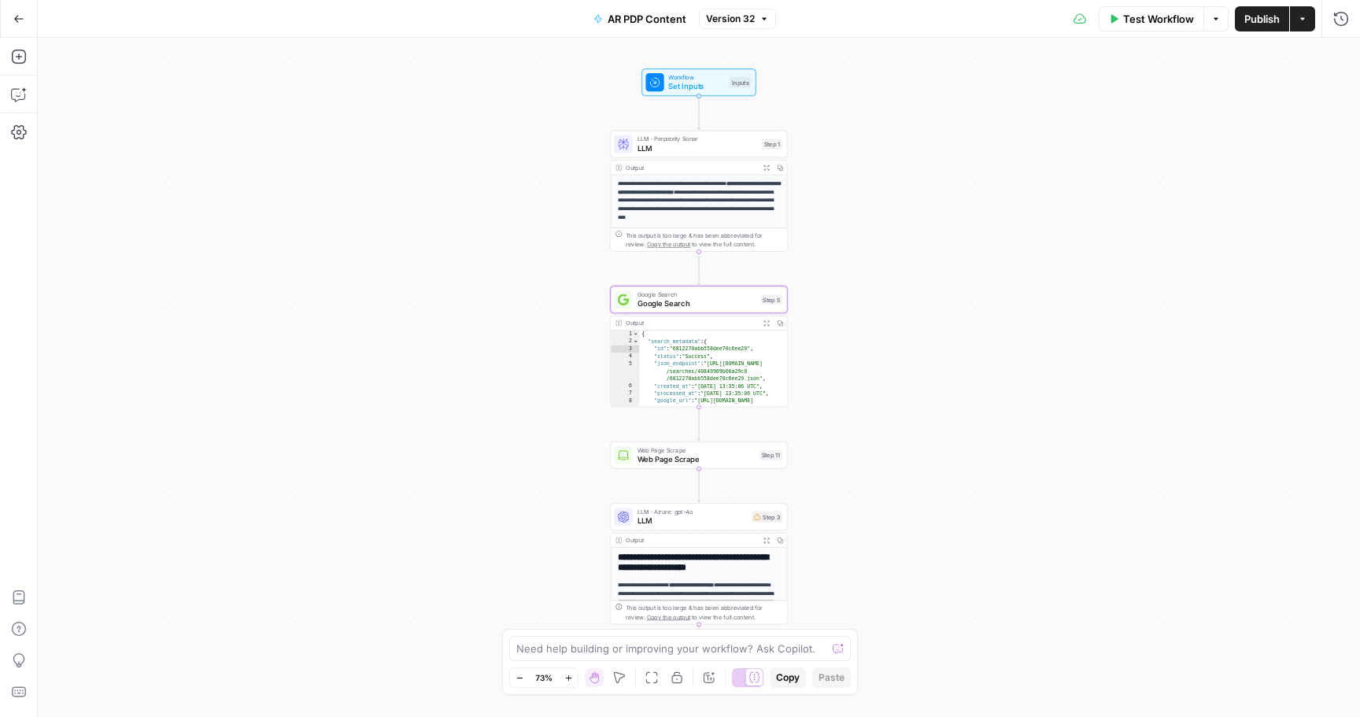
click at [713, 193] on strong "**********" at bounding box center [699, 187] width 163 height 13
click at [675, 136] on span "LLM · Perplexity Sonar" at bounding box center [698, 139] width 120 height 9
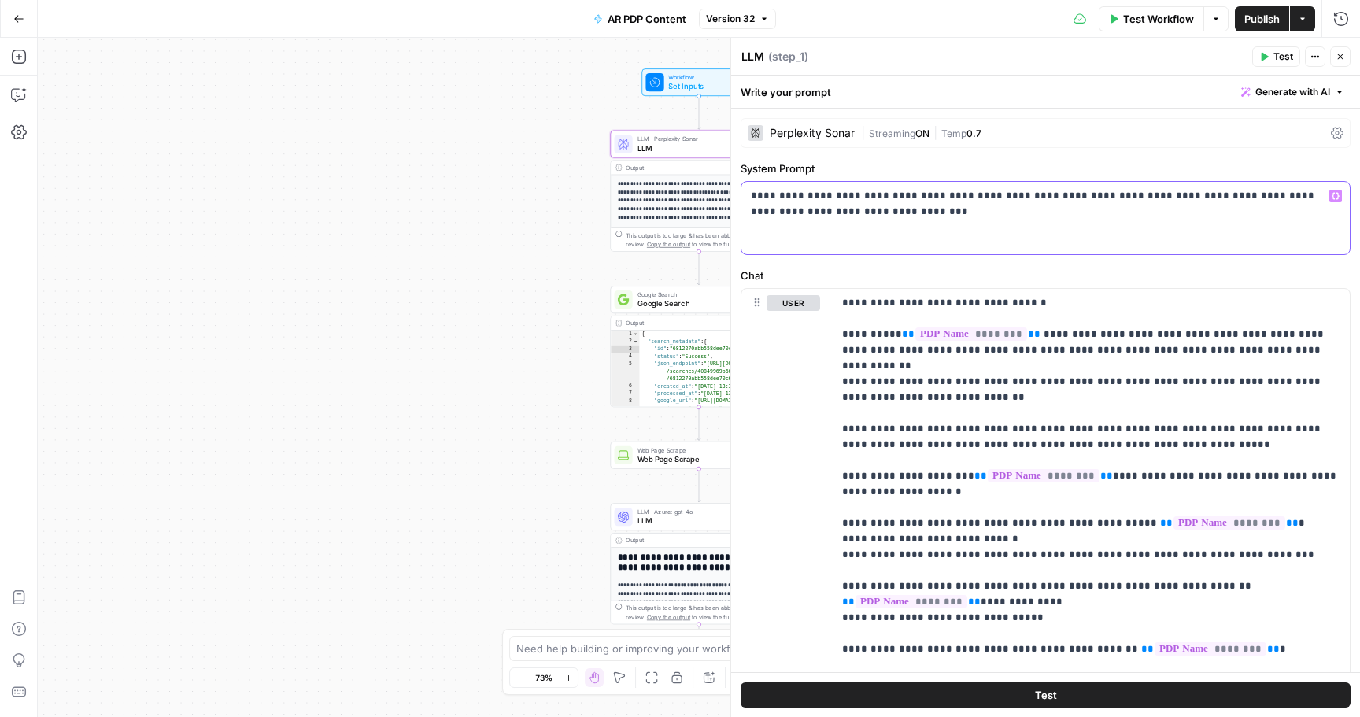
drag, startPoint x: 844, startPoint y: 206, endPoint x: 722, endPoint y: 178, distance: 125.3
click at [722, 178] on body "**********" at bounding box center [680, 358] width 1360 height 717
drag, startPoint x: 875, startPoint y: 332, endPoint x: 889, endPoint y: 446, distance: 114.3
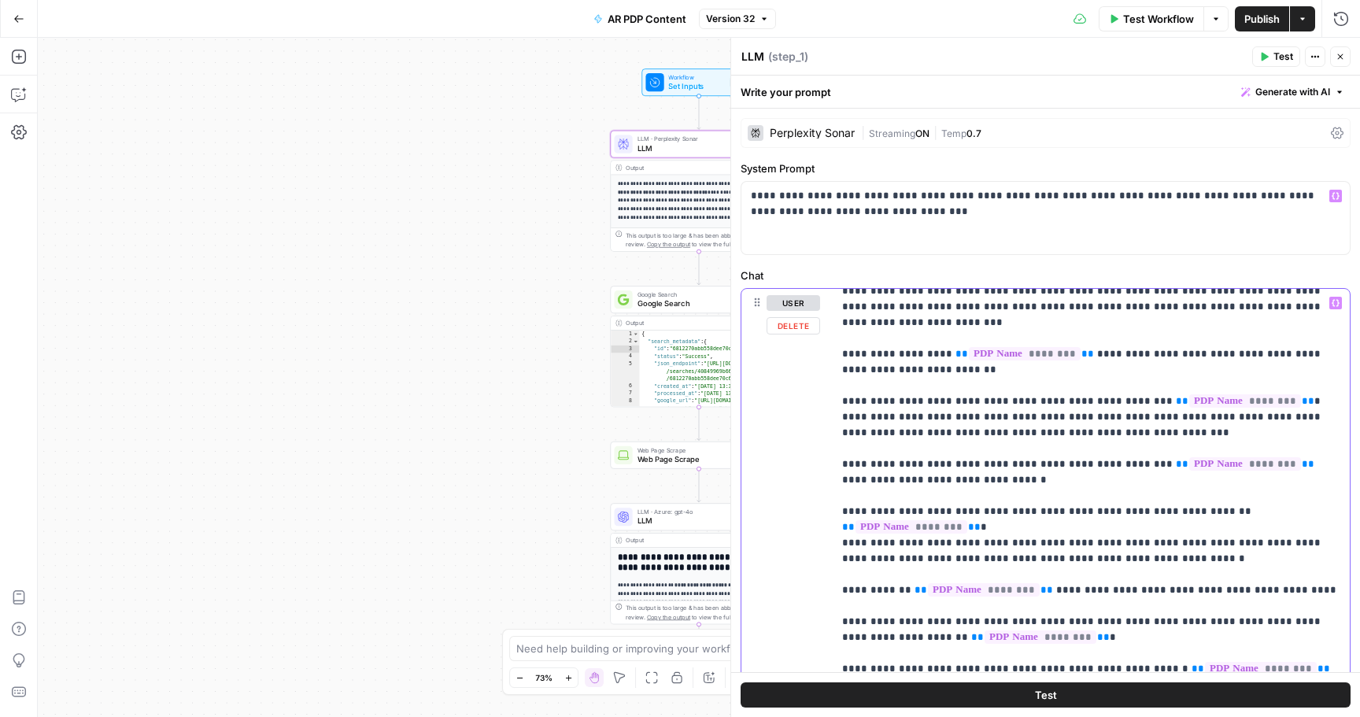
scroll to position [445, 0]
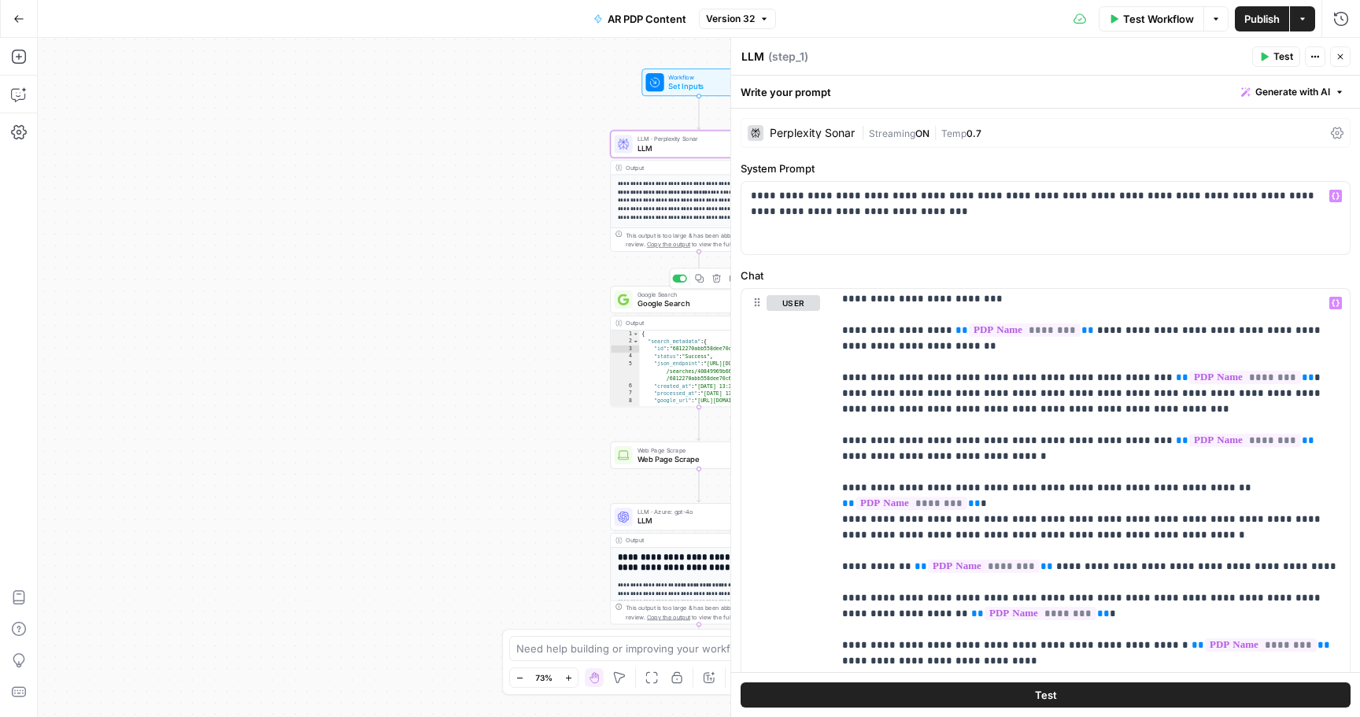
click at [675, 304] on span "Google Search" at bounding box center [697, 304] width 119 height 12
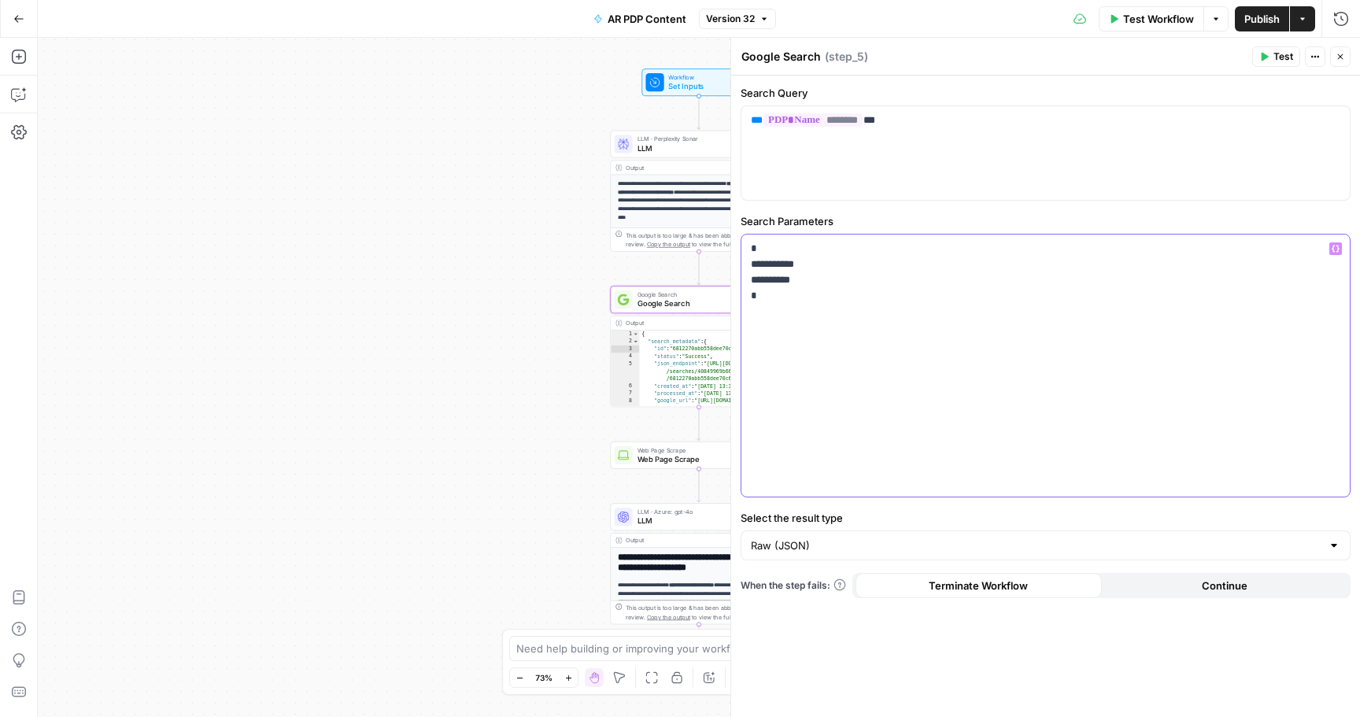
click at [834, 299] on p "**********" at bounding box center [1046, 272] width 590 height 63
click at [661, 459] on span "Web Page Scrape" at bounding box center [697, 459] width 118 height 12
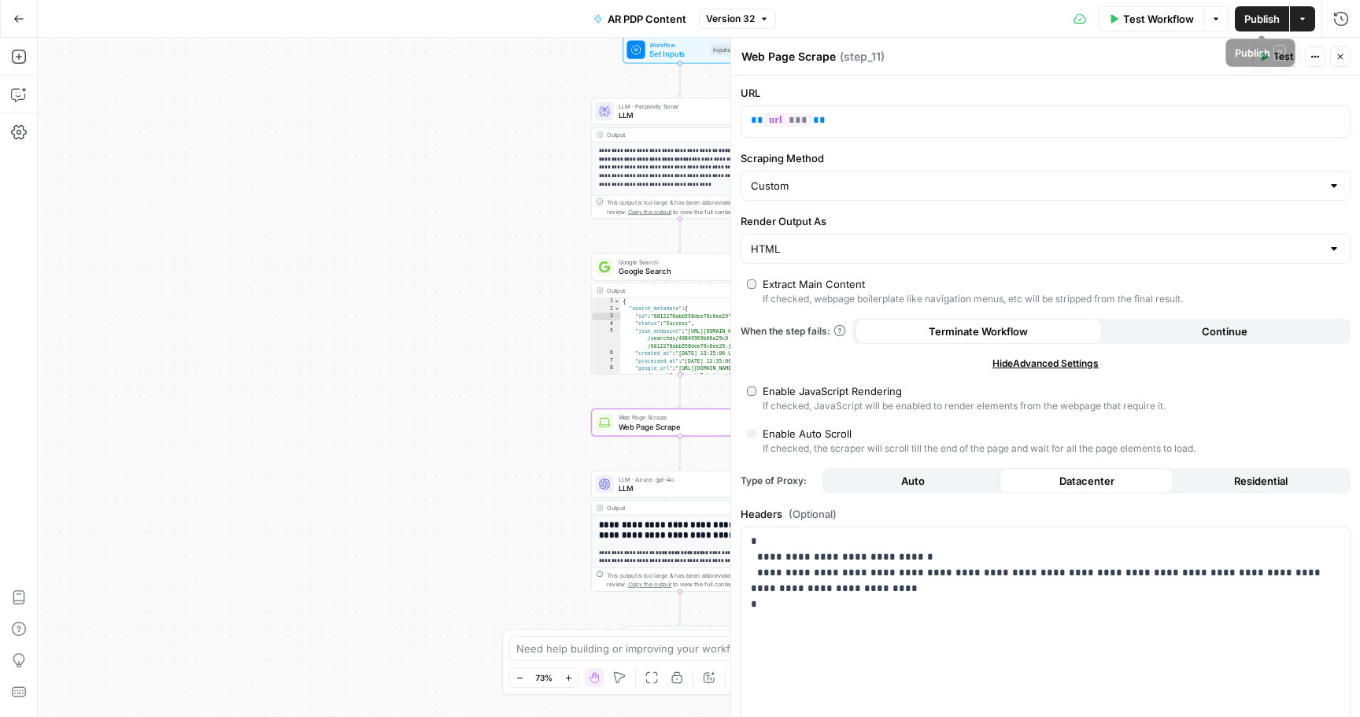
click at [1301, 20] on icon "button" at bounding box center [1302, 18] width 9 height 9
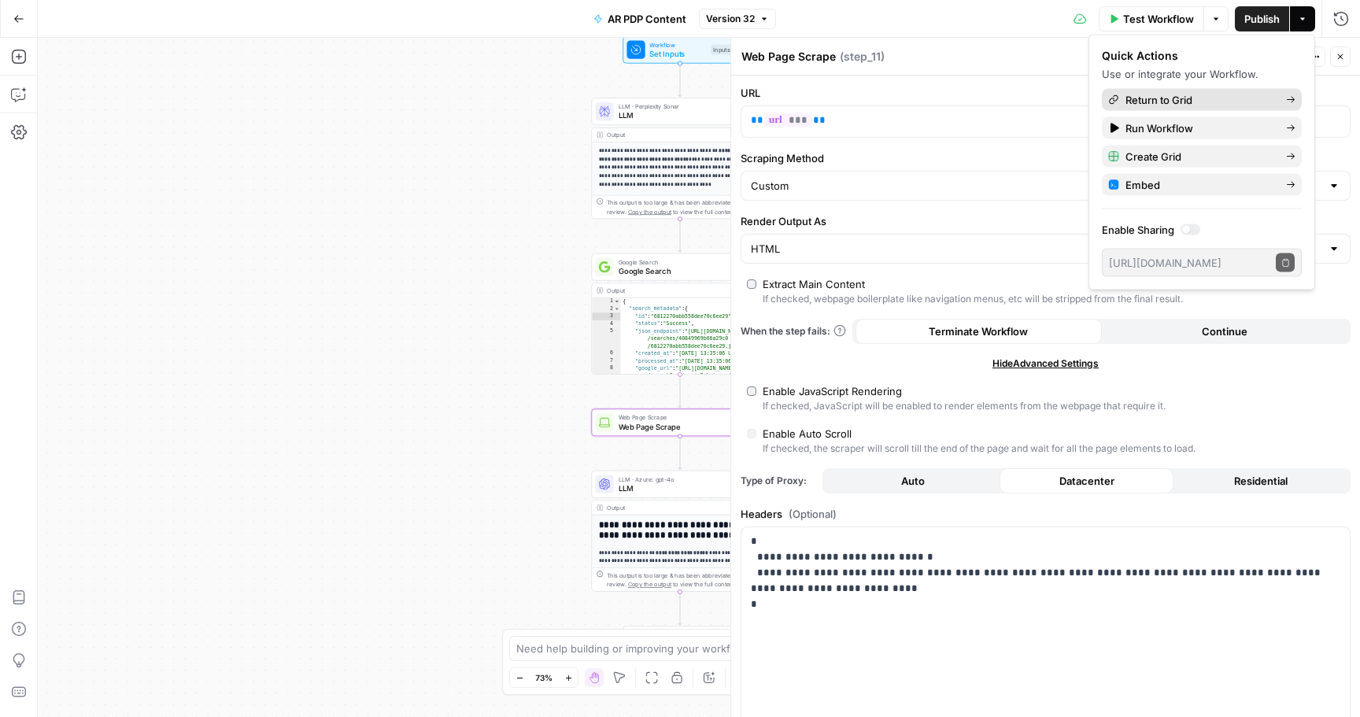
click at [1202, 103] on span "Return to Grid" at bounding box center [1200, 100] width 148 height 16
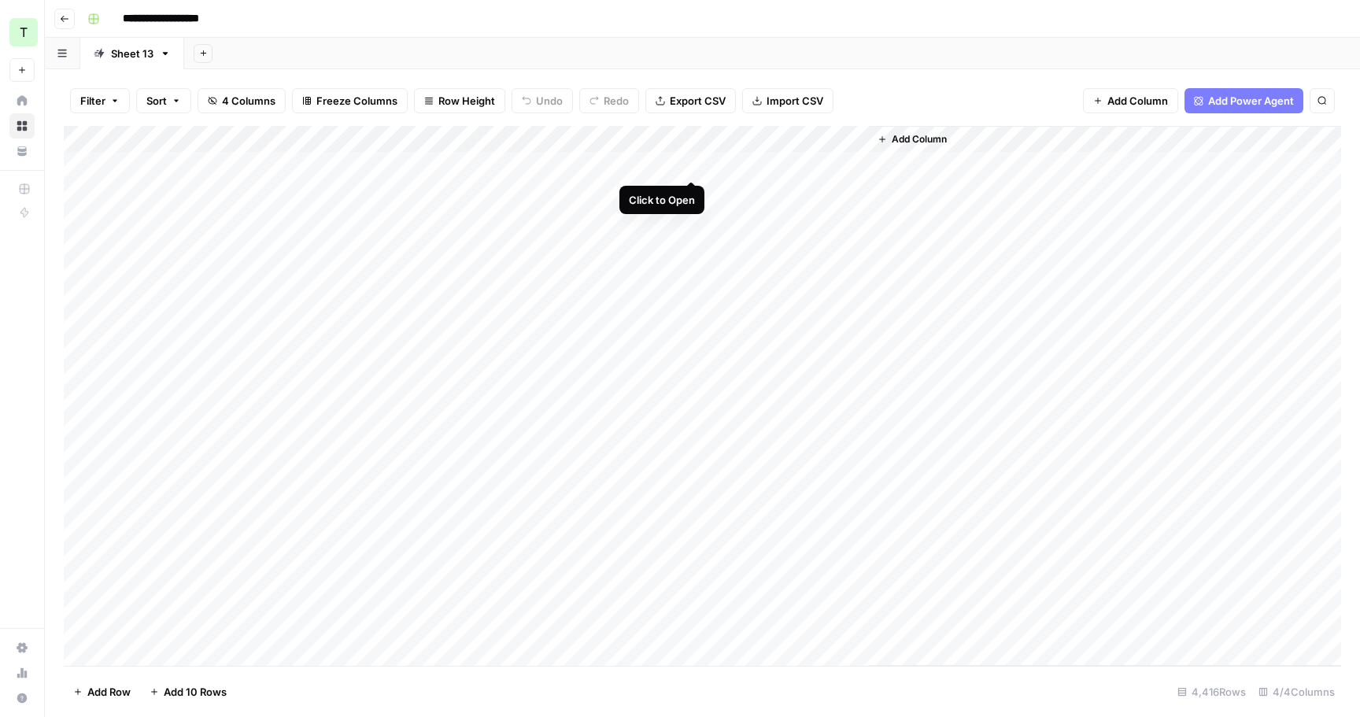
click at [692, 166] on div "Add Column" at bounding box center [703, 396] width 1278 height 540
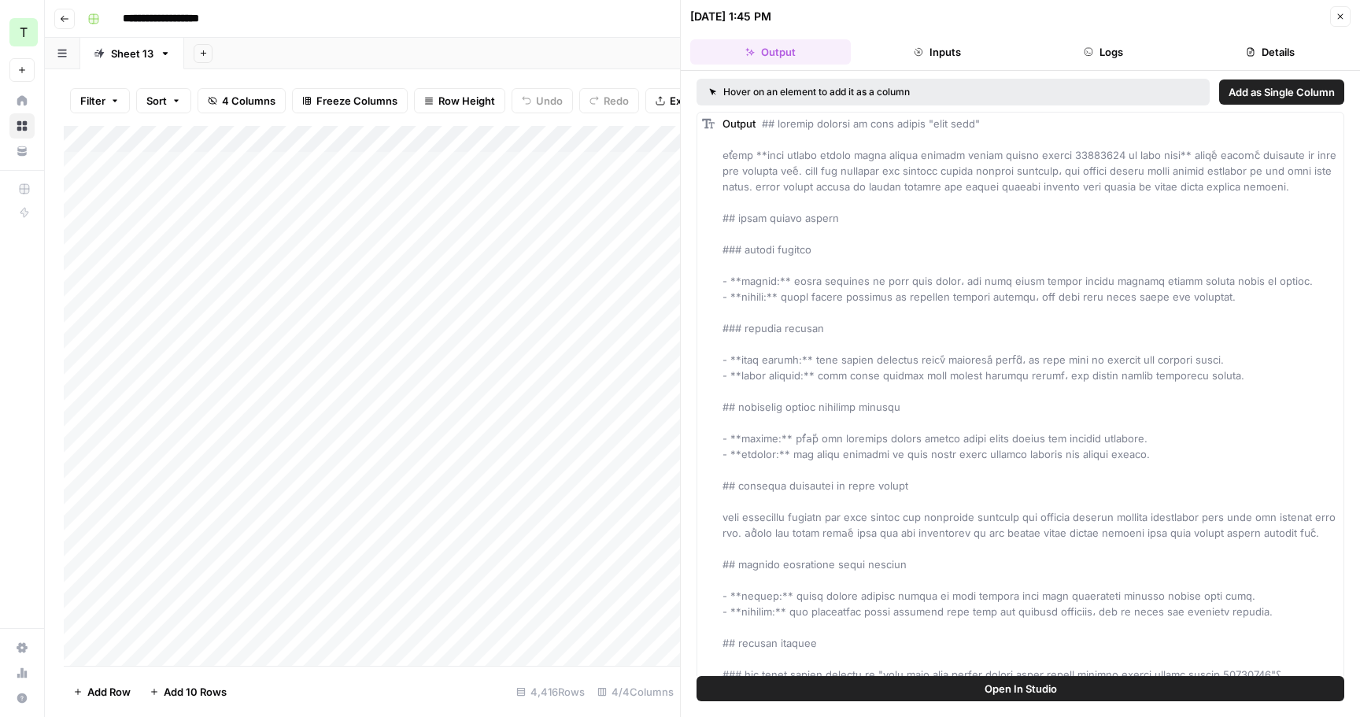
click at [1115, 50] on button "Logs" at bounding box center [1104, 51] width 161 height 25
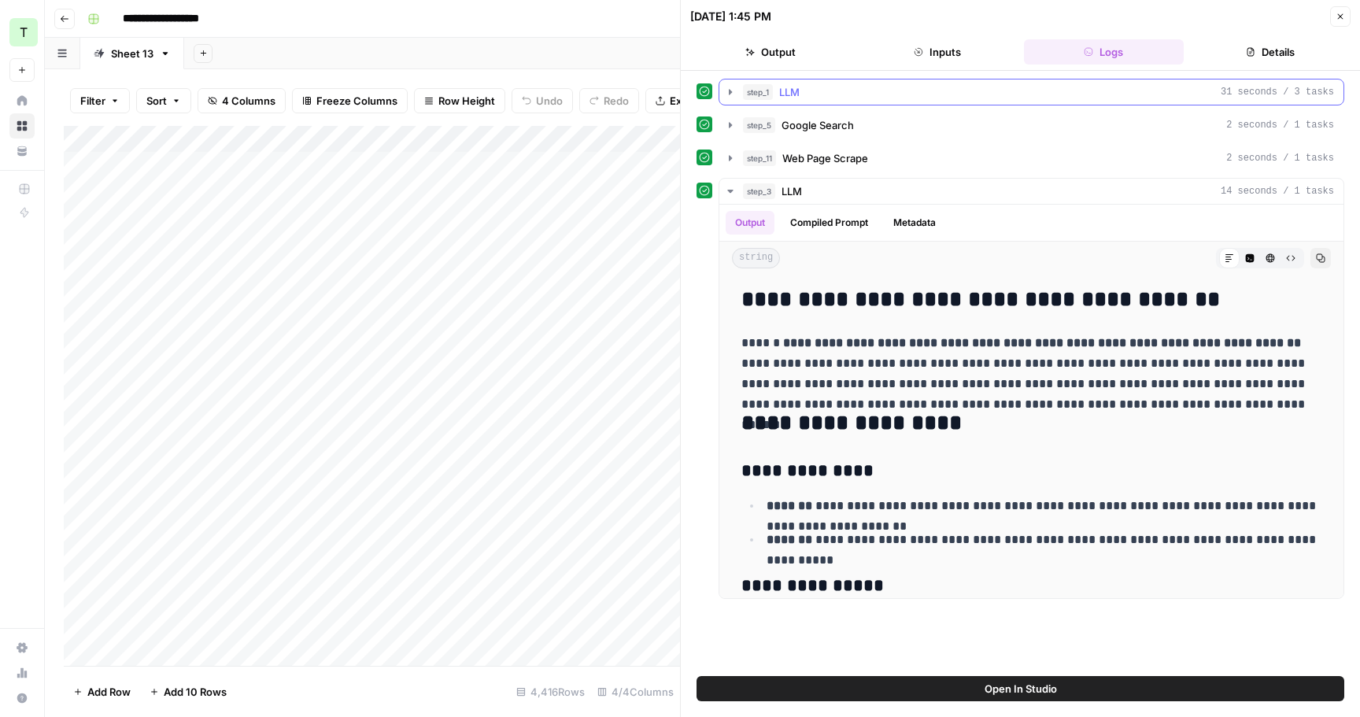
click at [732, 89] on icon "button" at bounding box center [730, 92] width 13 height 13
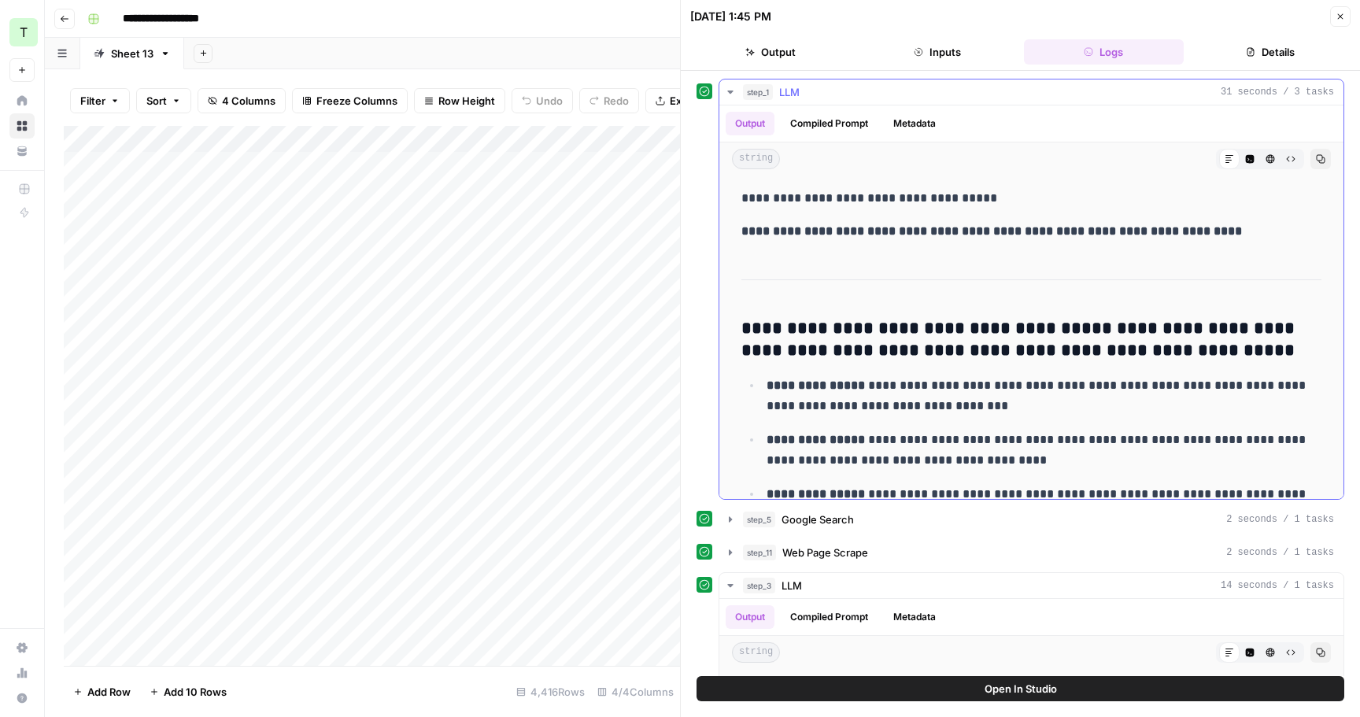
drag, startPoint x: 1193, startPoint y: 231, endPoint x: 810, endPoint y: 229, distance: 383.3
click at [809, 229] on p "**********" at bounding box center [1031, 231] width 580 height 20
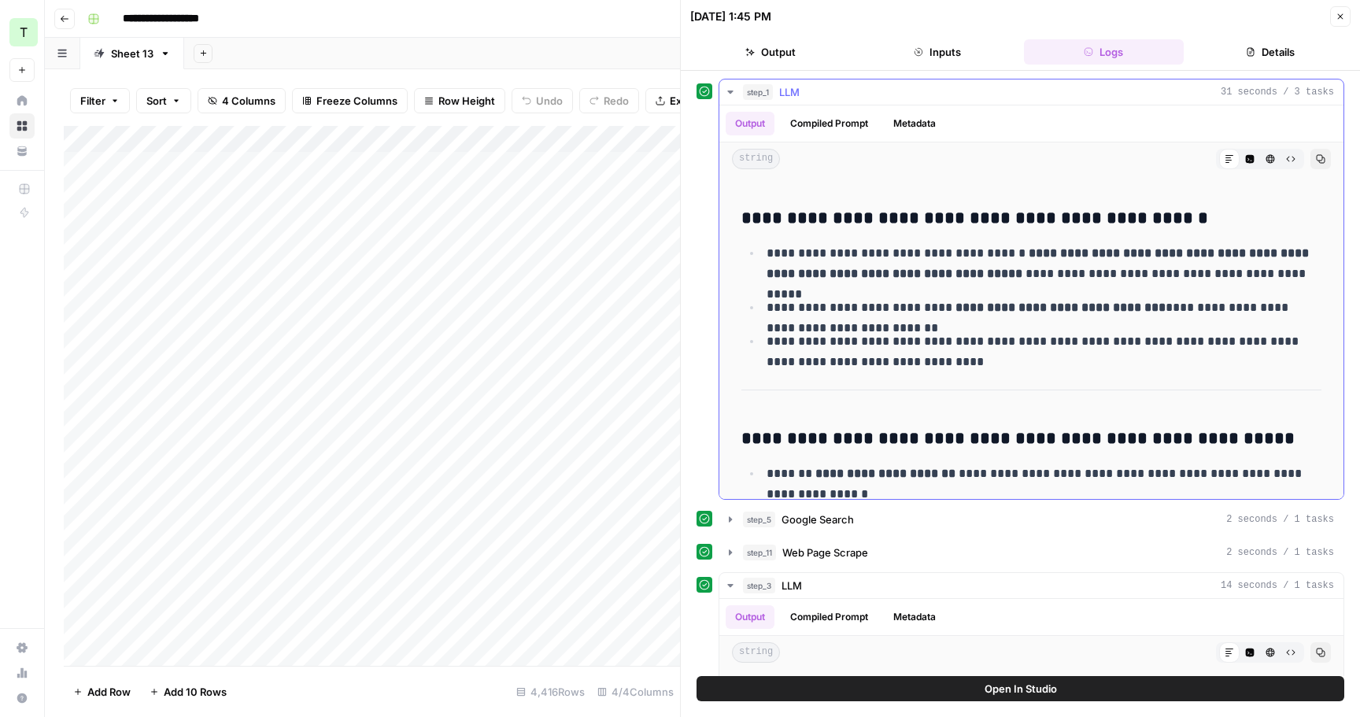
scroll to position [475, 0]
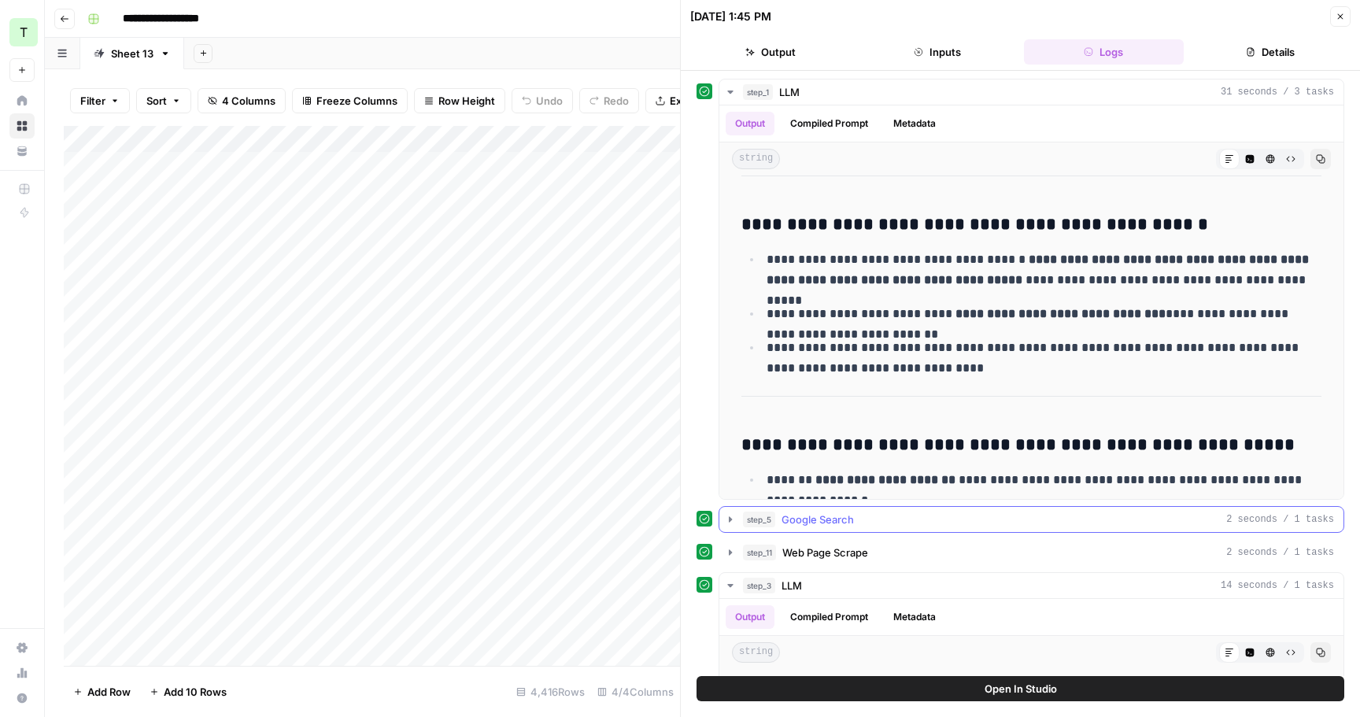
click at [730, 520] on icon "button" at bounding box center [730, 519] width 3 height 6
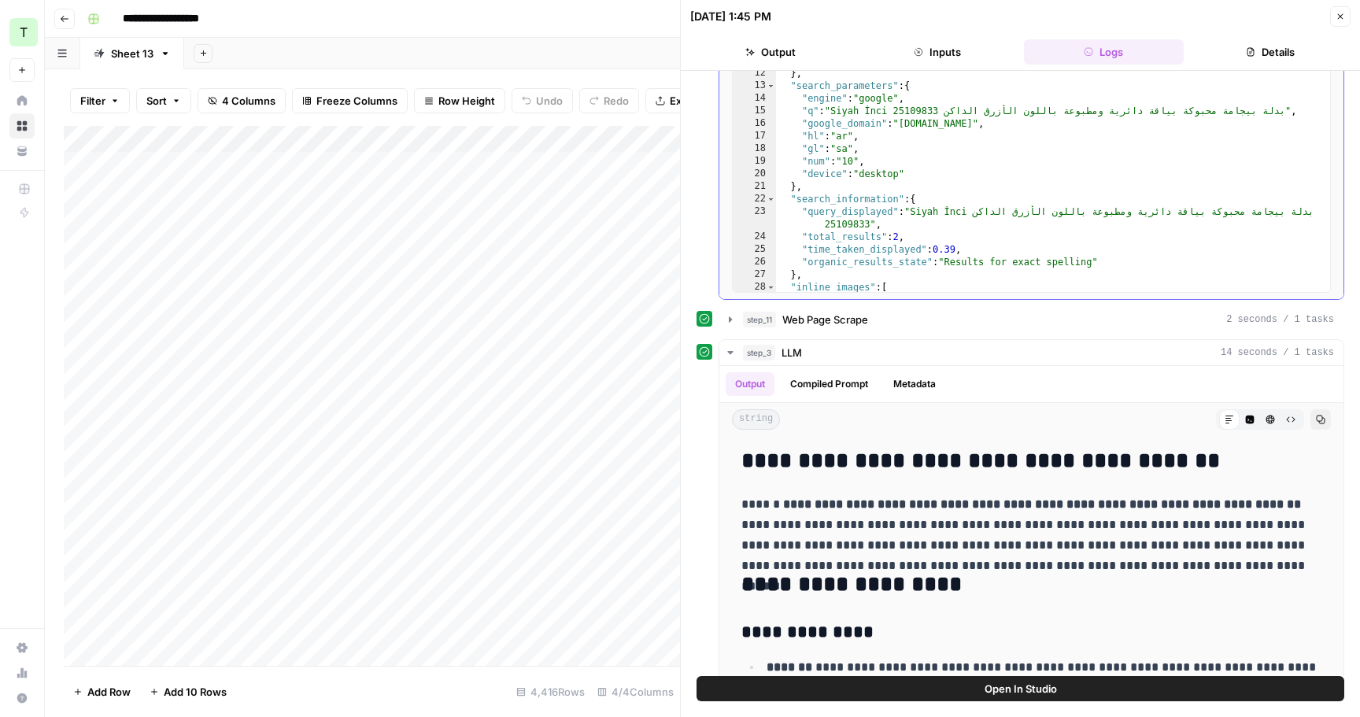
scroll to position [719, 0]
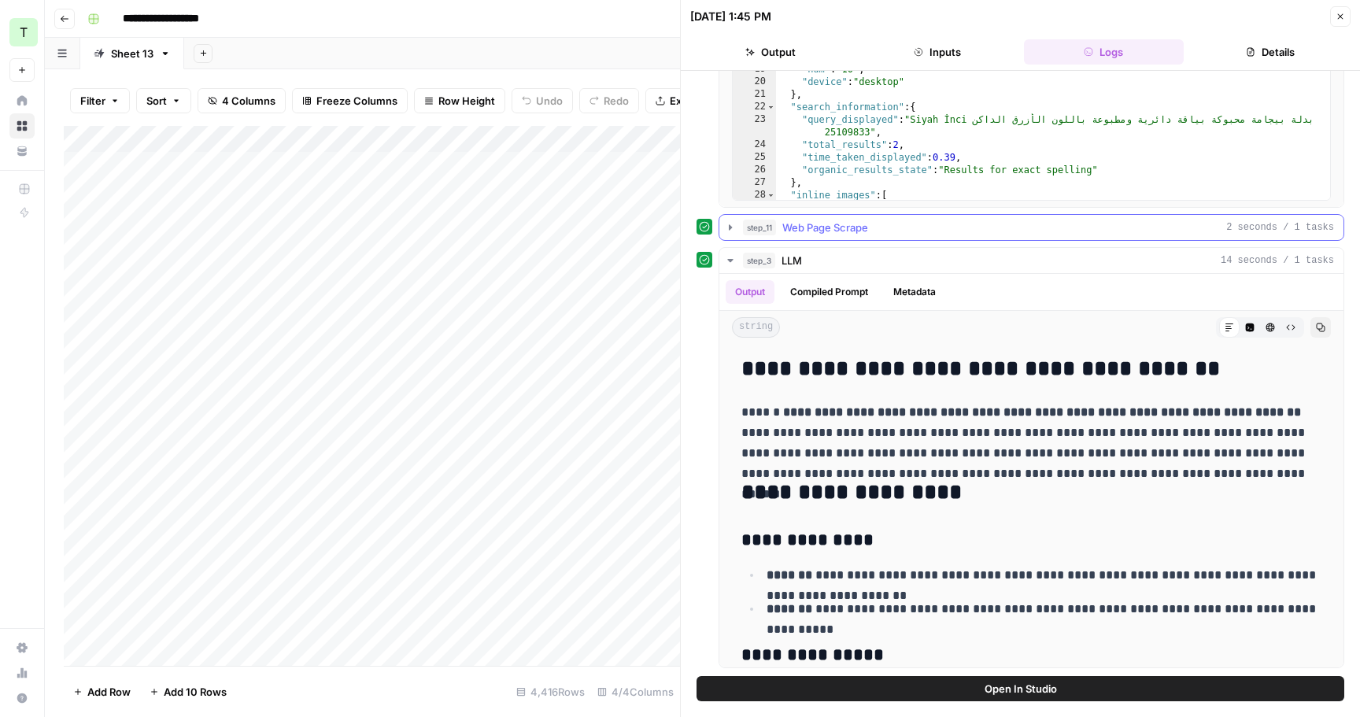
click at [730, 225] on icon "button" at bounding box center [730, 227] width 3 height 6
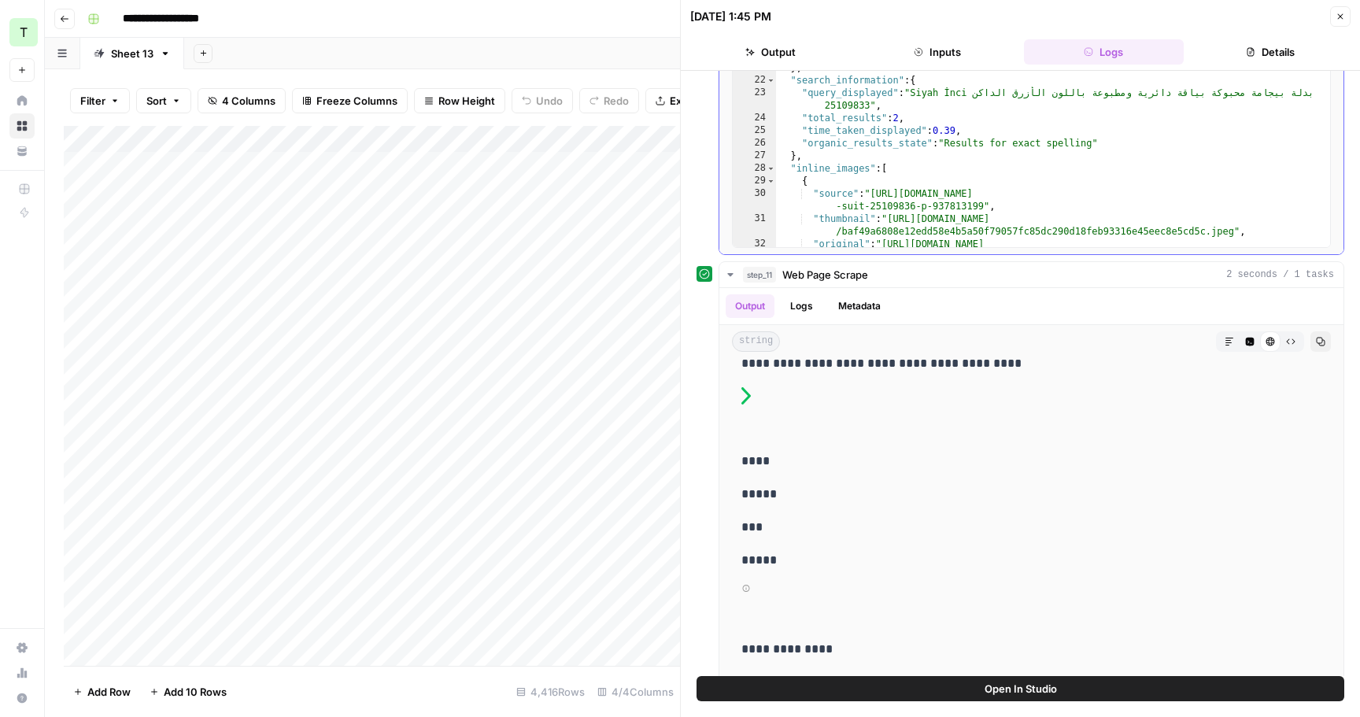
scroll to position [664, 0]
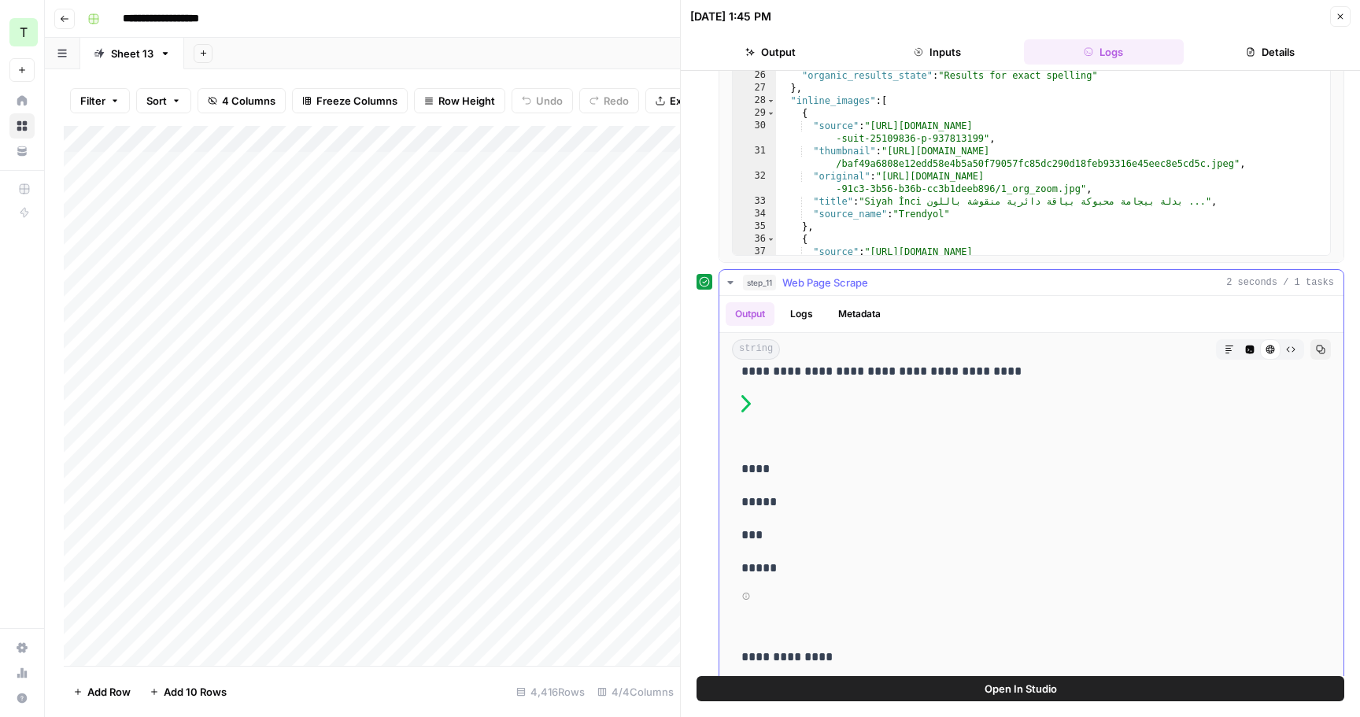
click at [731, 278] on icon "button" at bounding box center [730, 282] width 13 height 13
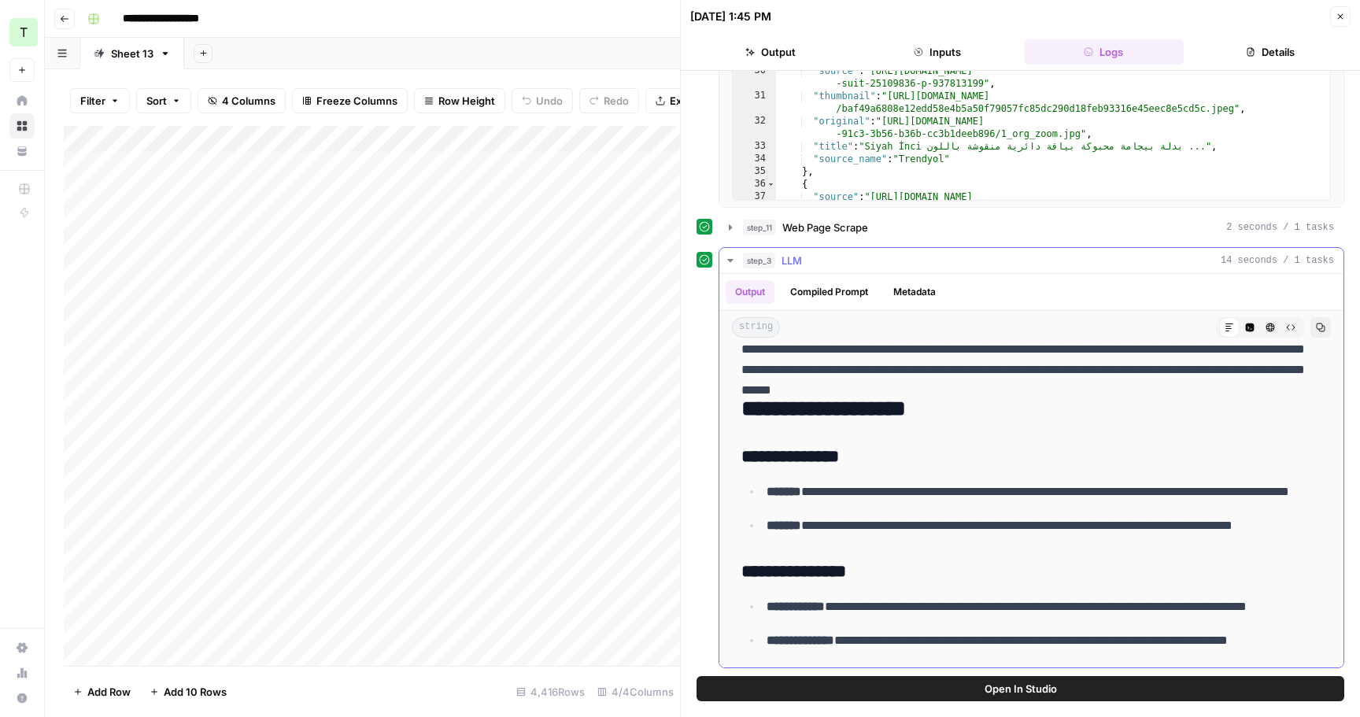
scroll to position [109, 0]
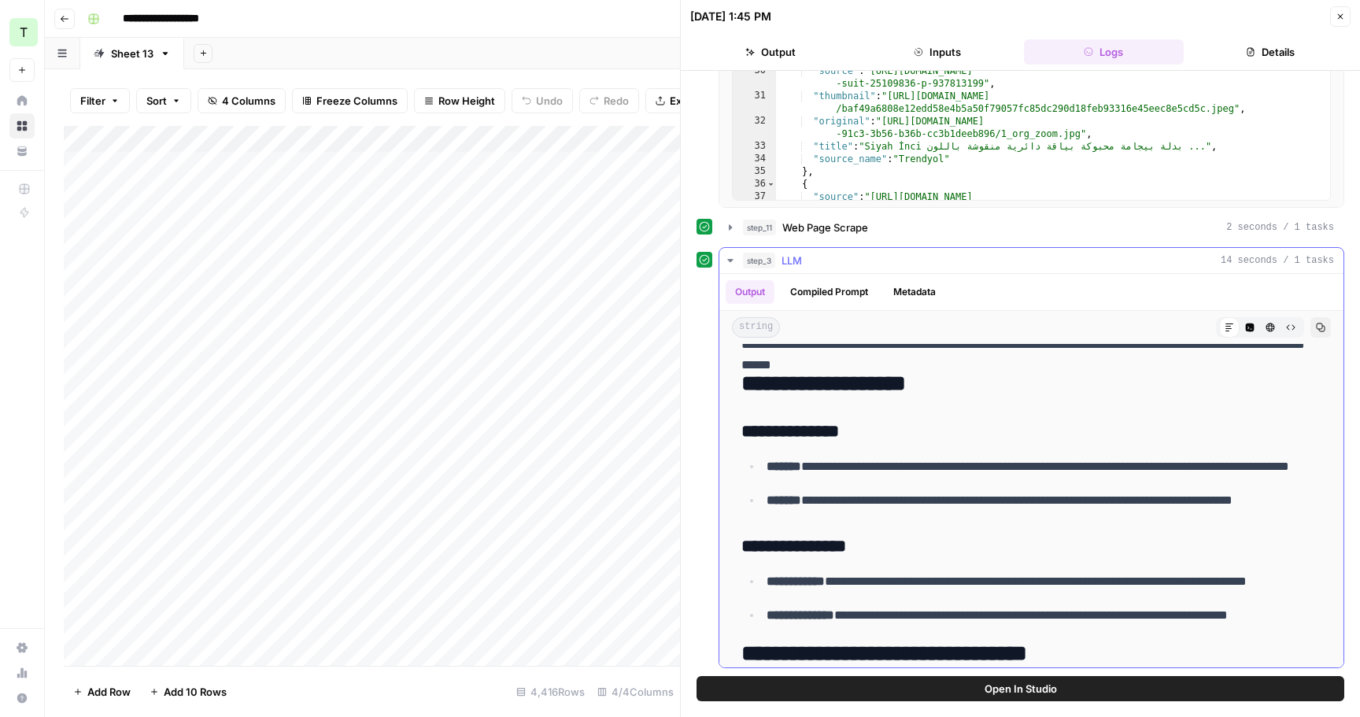
click at [841, 283] on button "Compiled Prompt" at bounding box center [829, 292] width 97 height 24
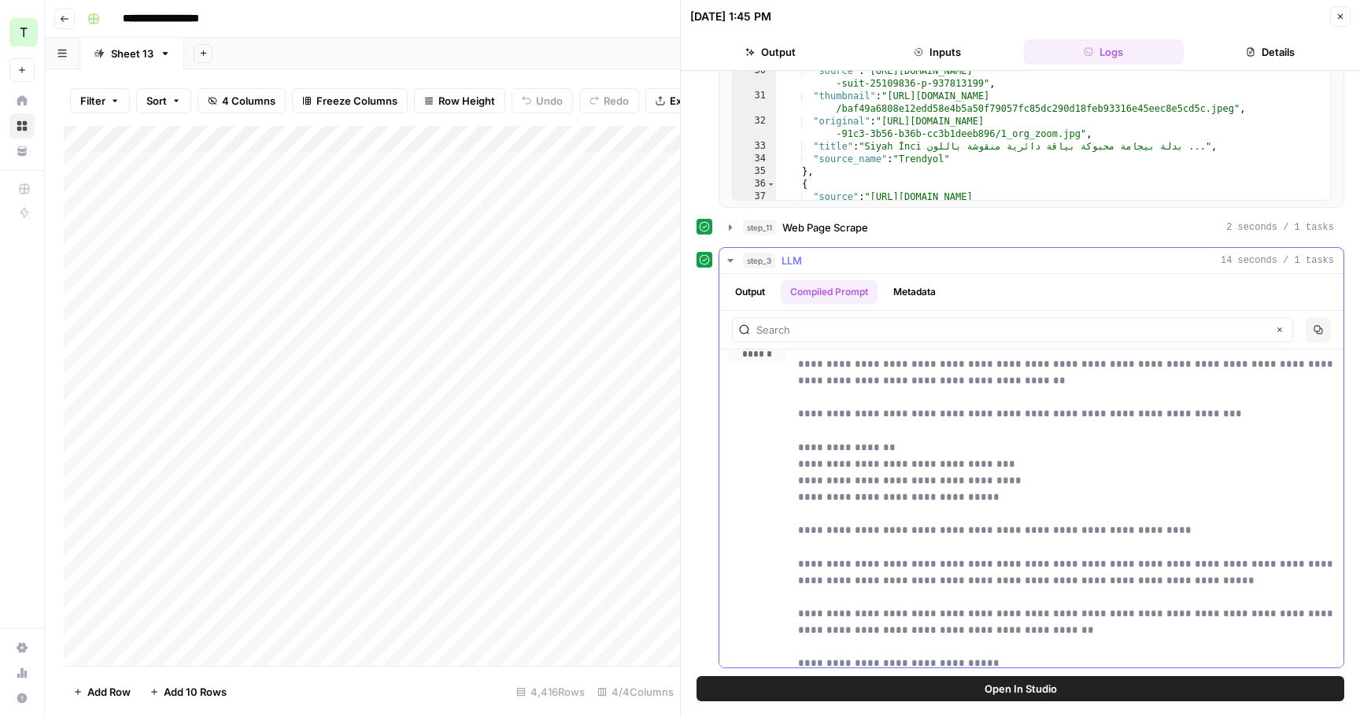
scroll to position [0, 0]
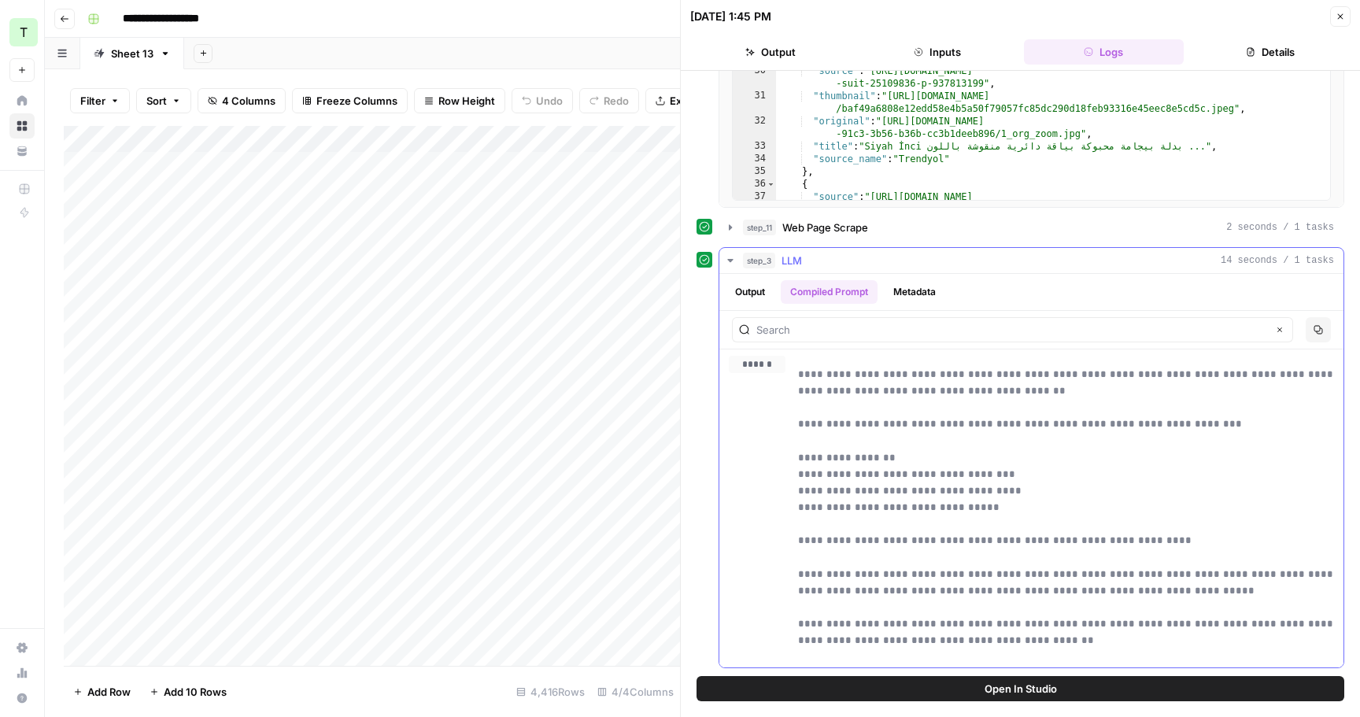
drag, startPoint x: 803, startPoint y: 370, endPoint x: 821, endPoint y: 392, distance: 28.5
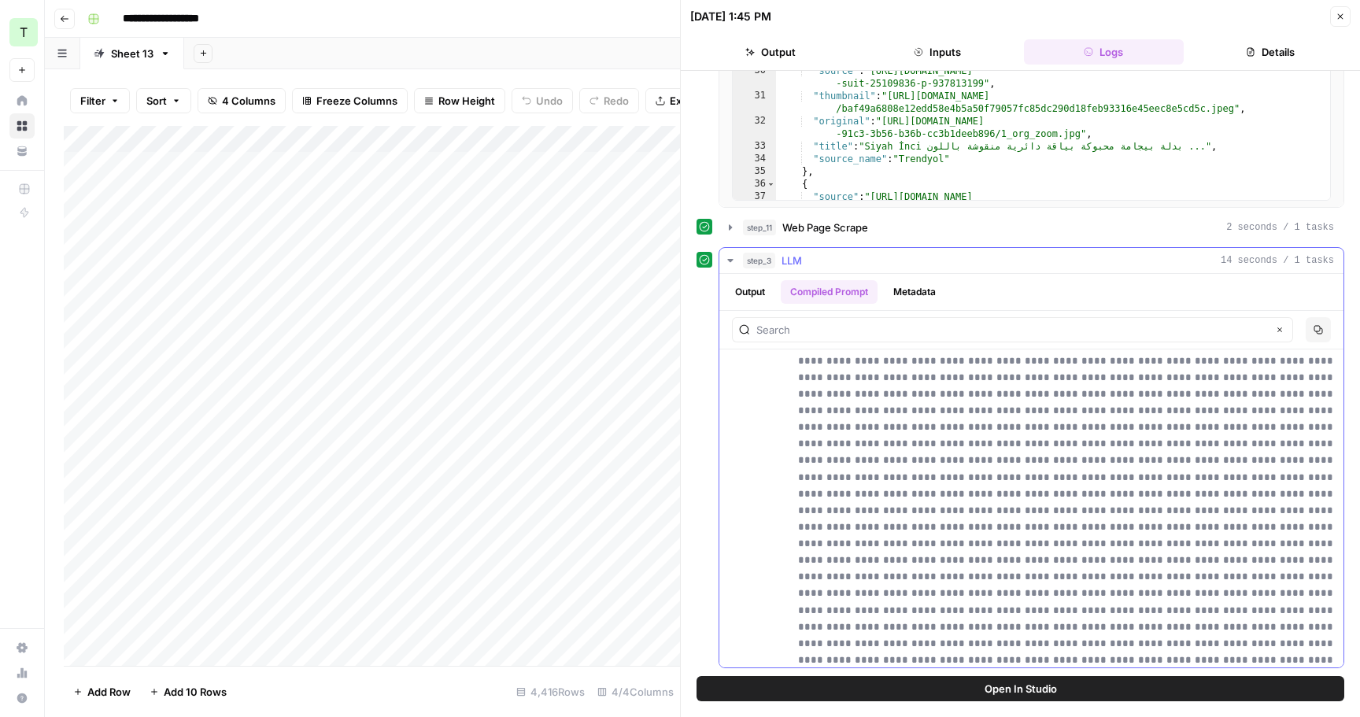
scroll to position [8164, 0]
click at [1343, 17] on icon "button" at bounding box center [1340, 16] width 9 height 9
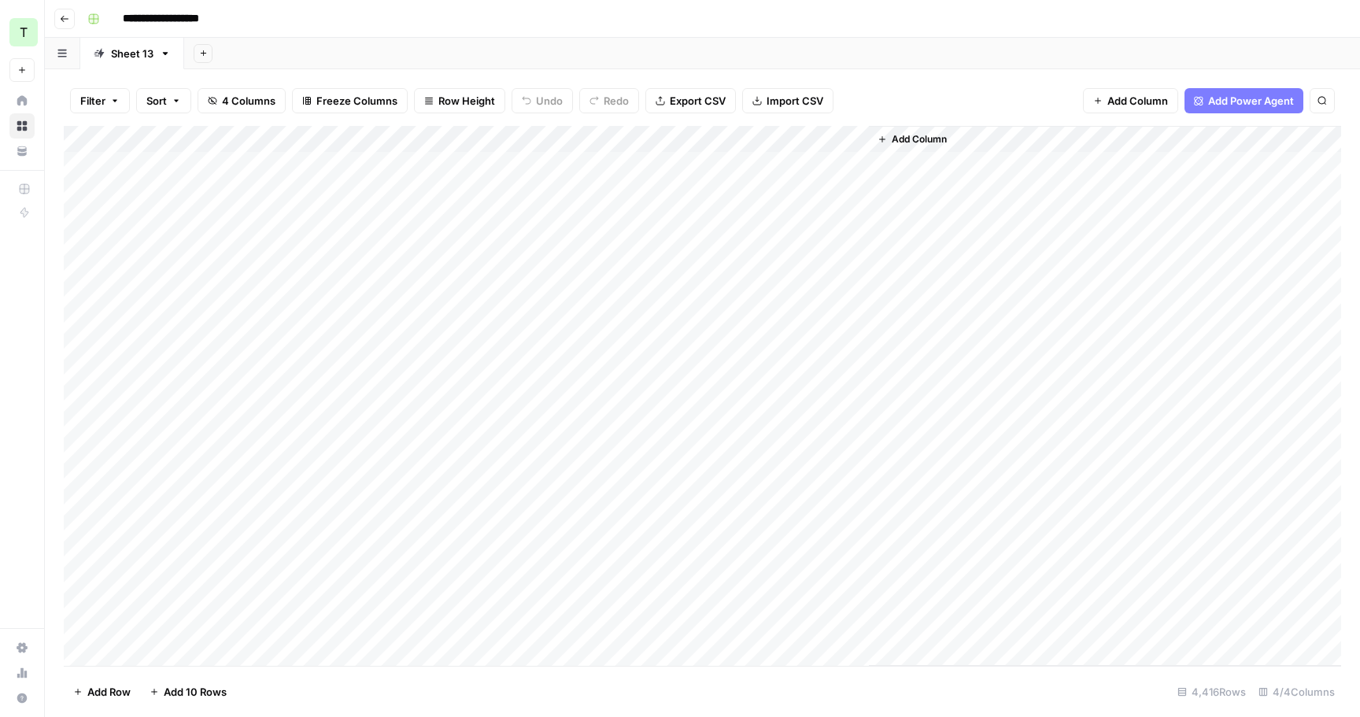
click at [774, 161] on div "Add Column" at bounding box center [703, 396] width 1278 height 540
click at [821, 168] on div "Add Column" at bounding box center [703, 396] width 1278 height 540
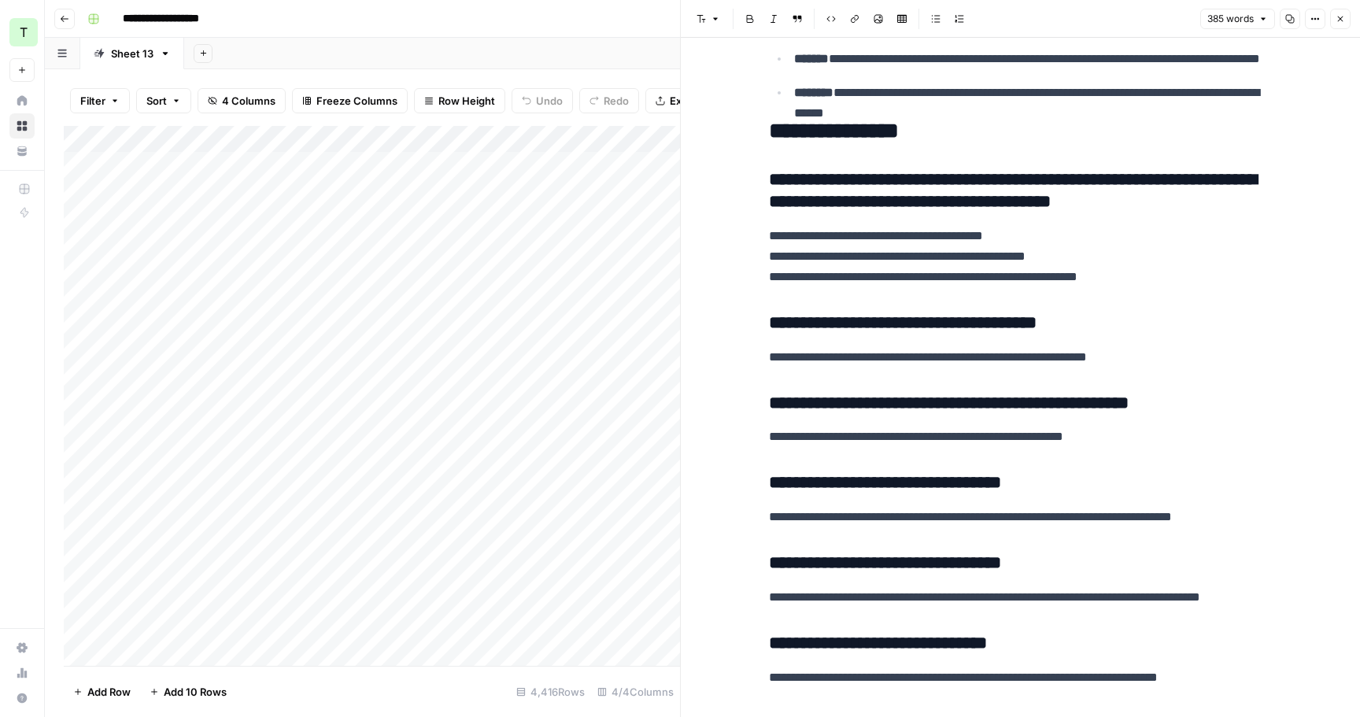
scroll to position [771, 0]
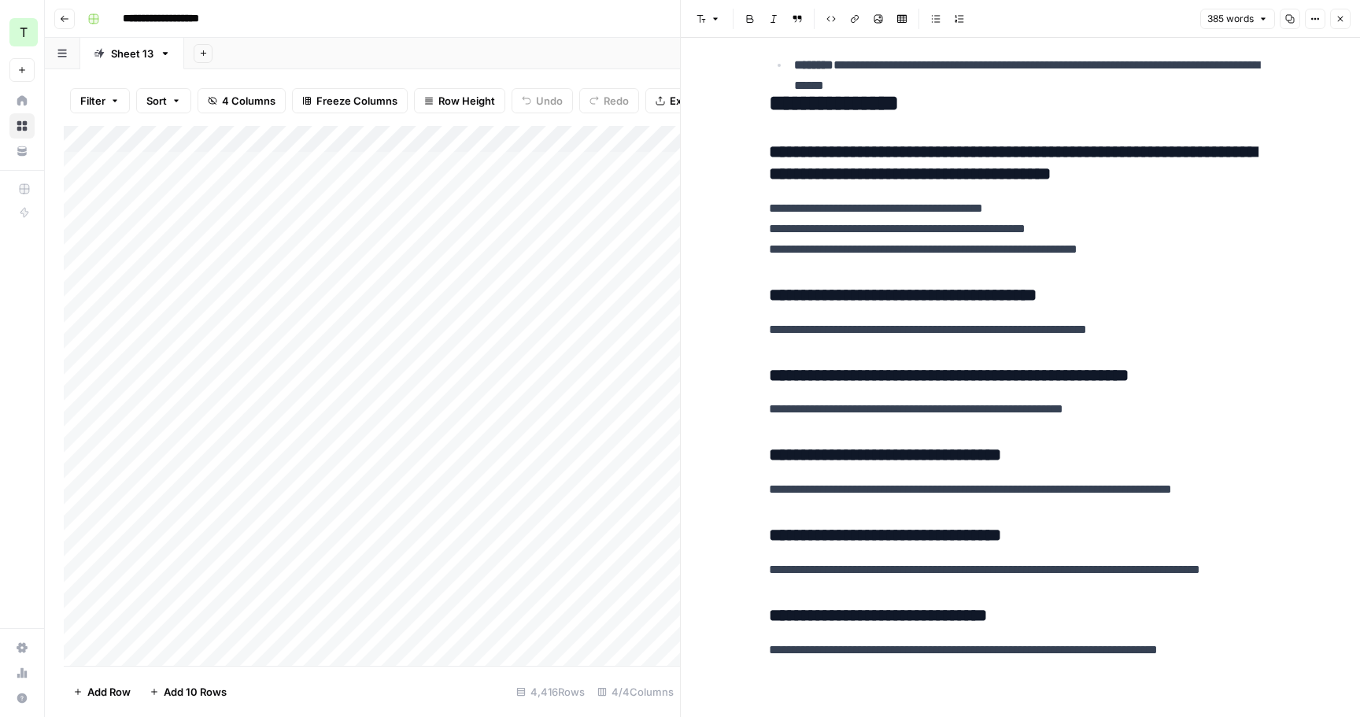
click at [1338, 27] on button "Close" at bounding box center [1340, 19] width 20 height 20
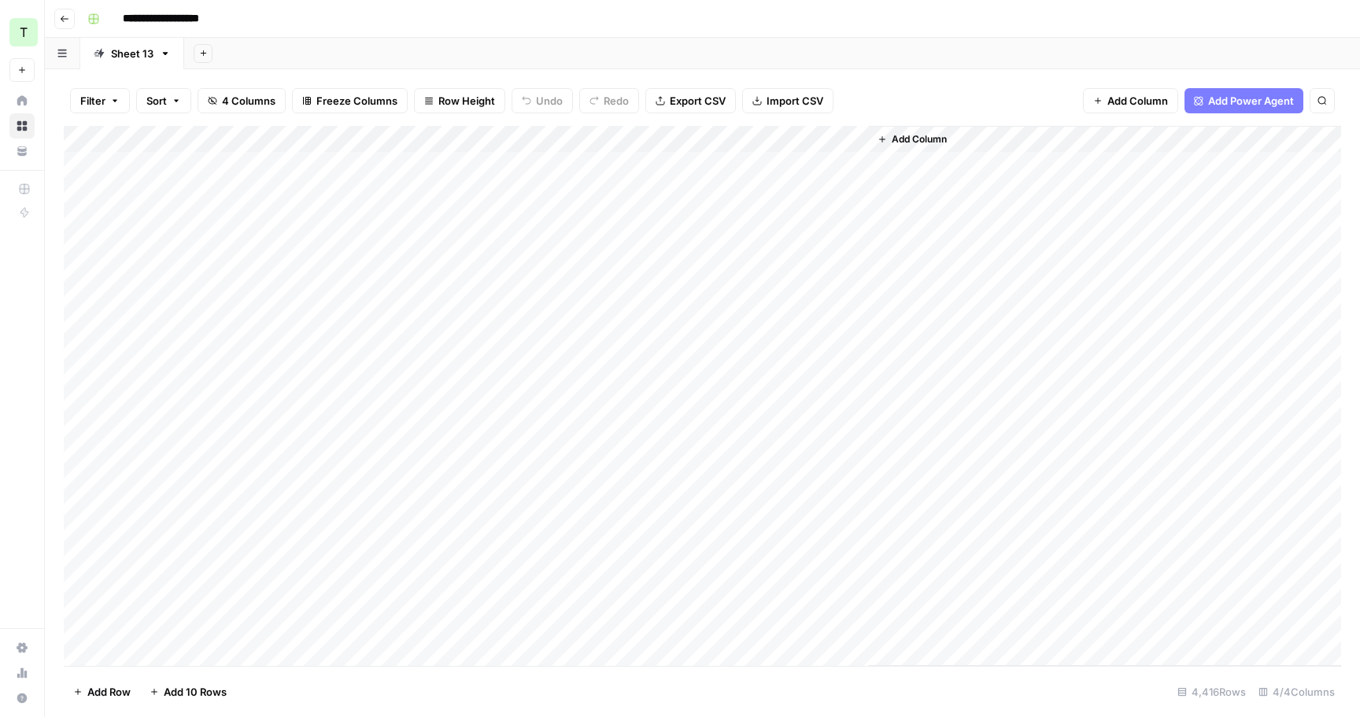
click at [57, 20] on button "Go back" at bounding box center [64, 19] width 20 height 20
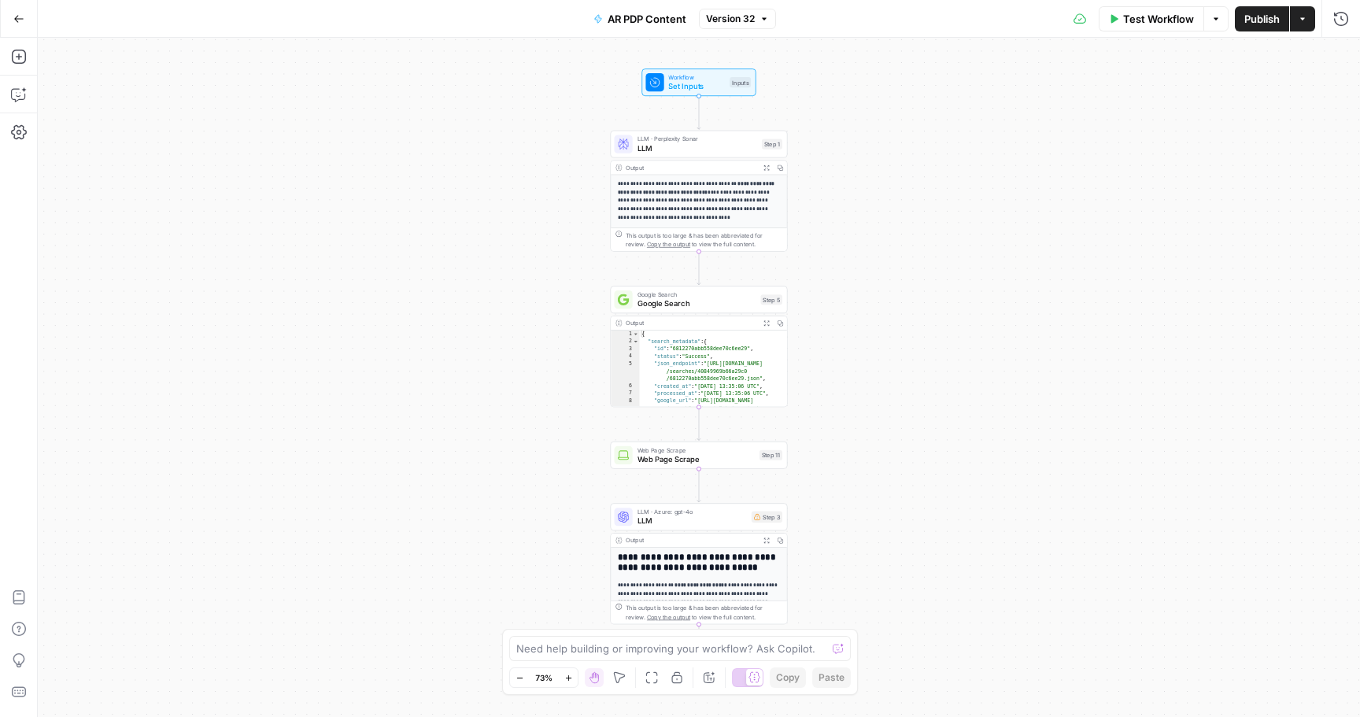
click at [1305, 16] on icon "button" at bounding box center [1302, 18] width 9 height 9
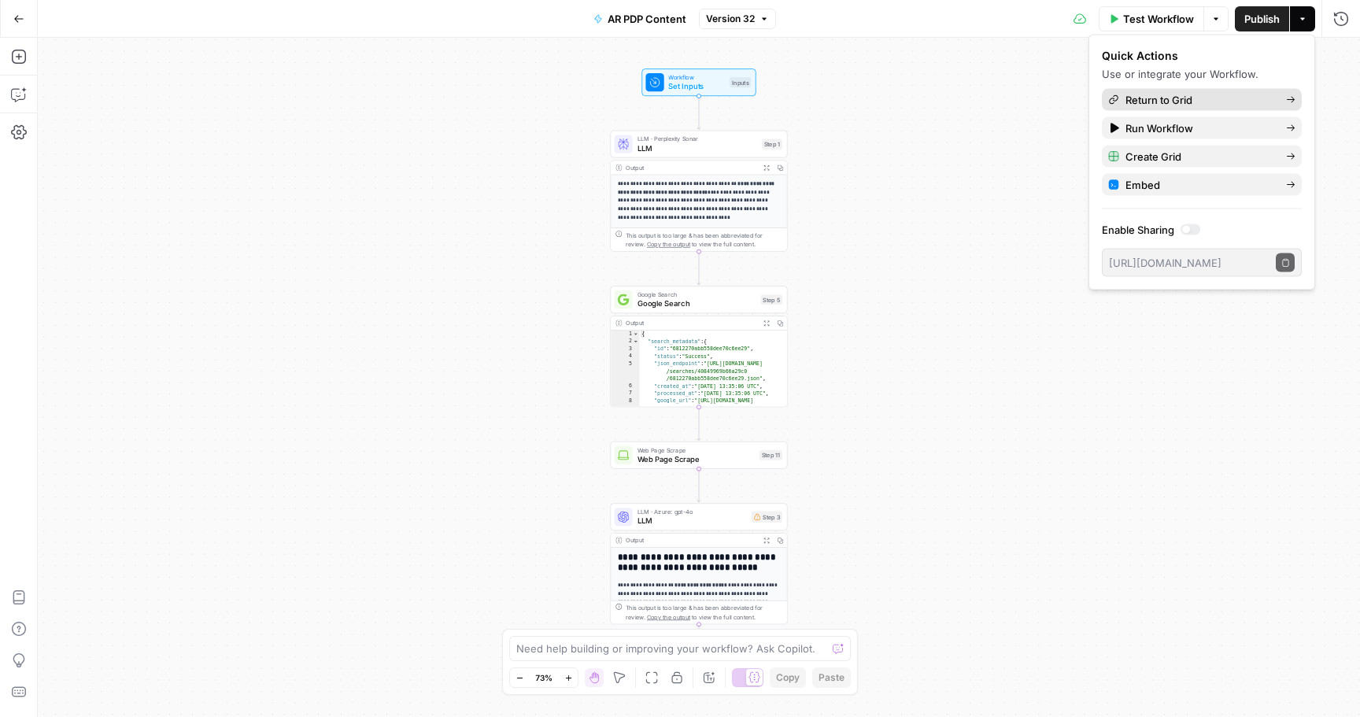
click at [1159, 98] on span "Return to Grid" at bounding box center [1200, 100] width 148 height 16
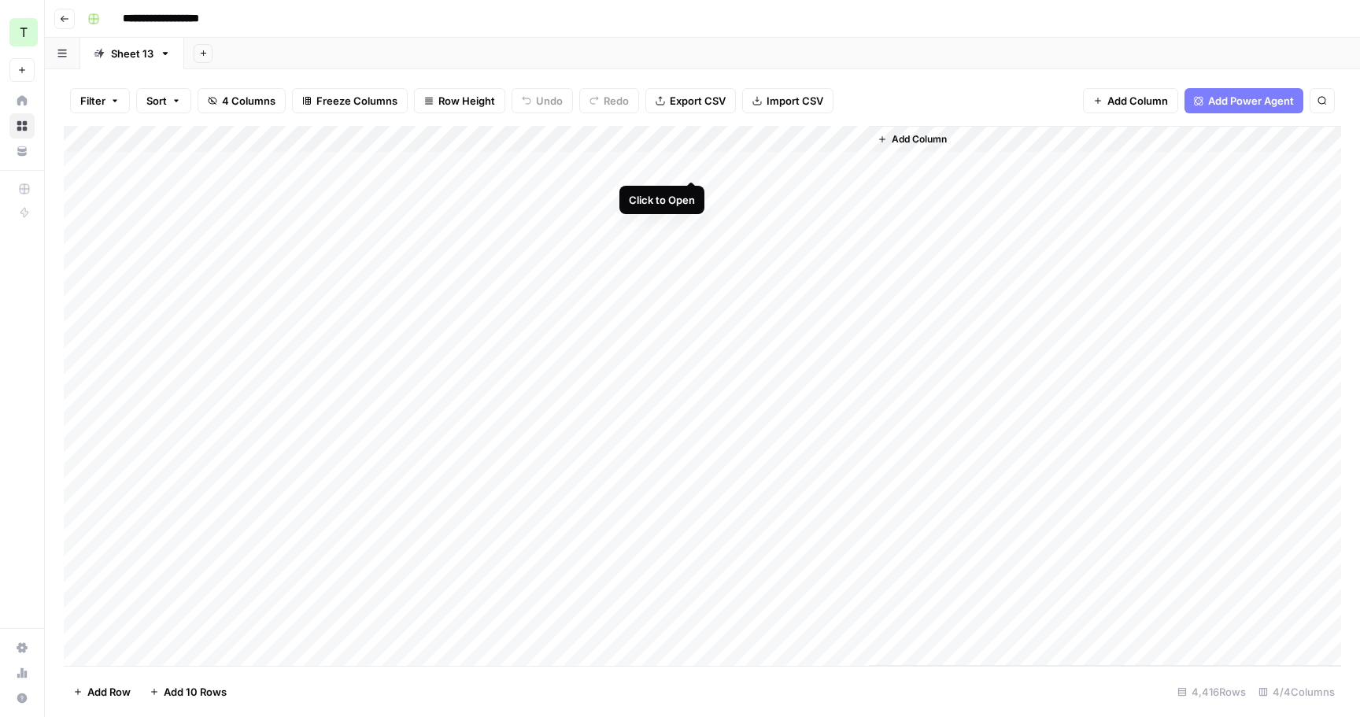
click at [694, 162] on div "Add Column" at bounding box center [703, 396] width 1278 height 540
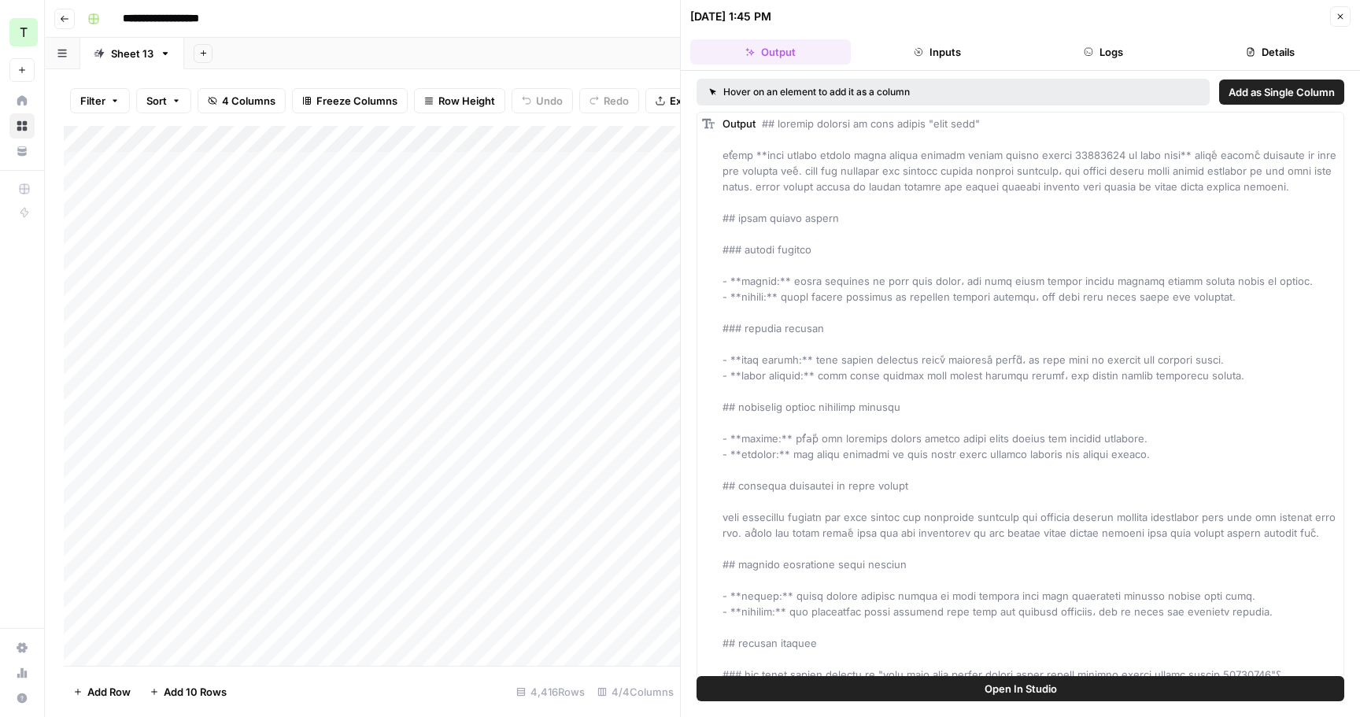
click at [1232, 53] on button "Details" at bounding box center [1270, 51] width 161 height 25
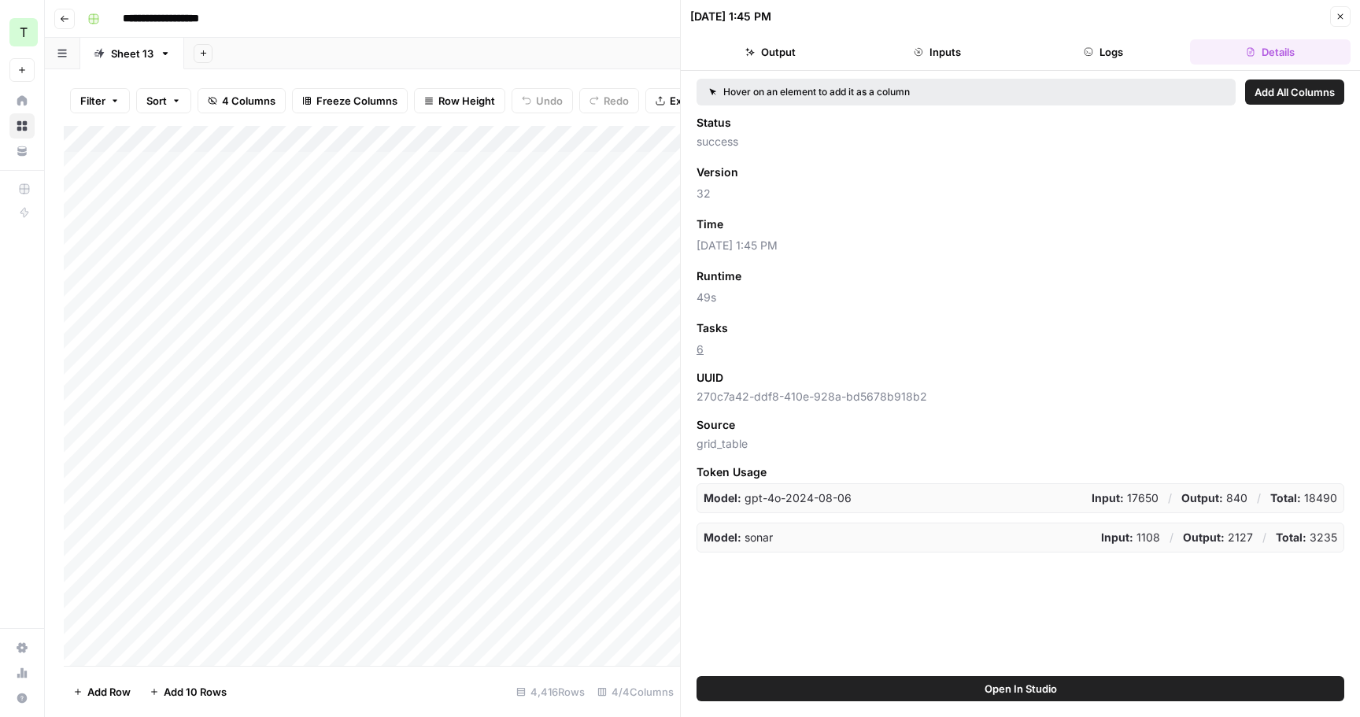
click at [1161, 46] on button "Logs" at bounding box center [1104, 51] width 161 height 25
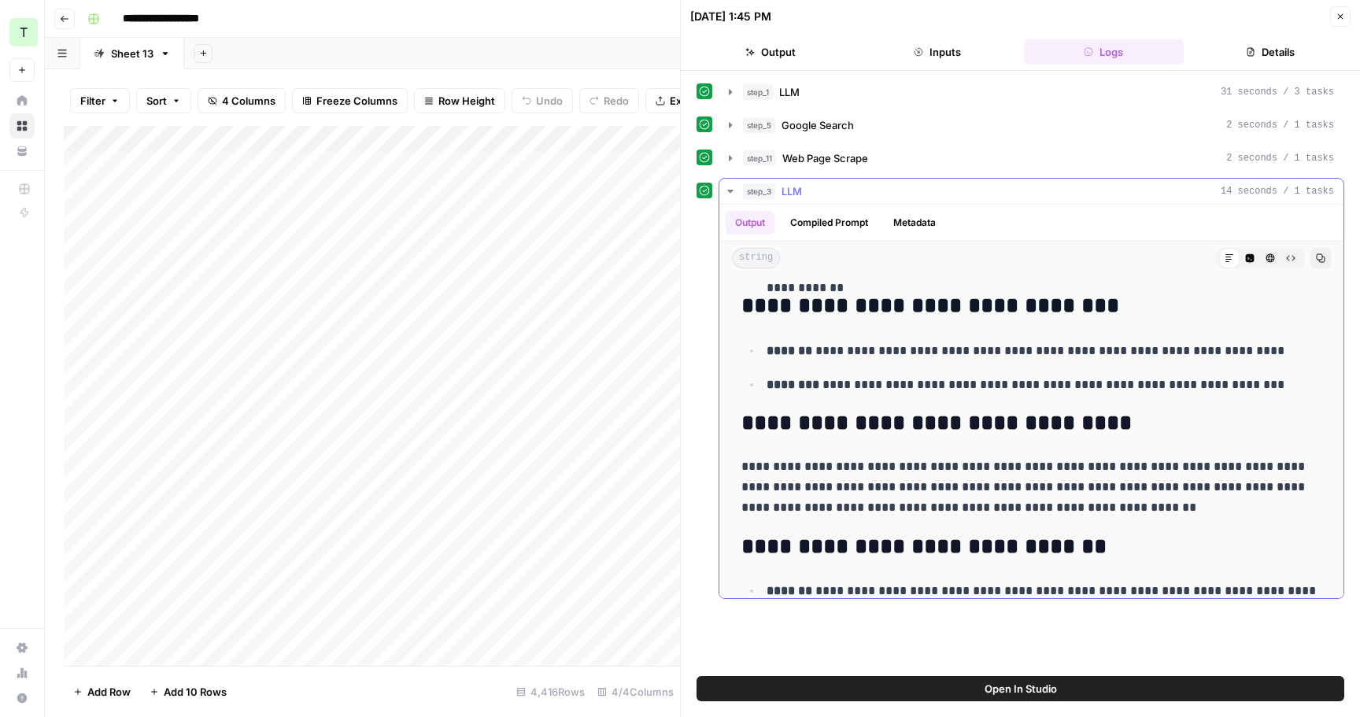
scroll to position [576, 0]
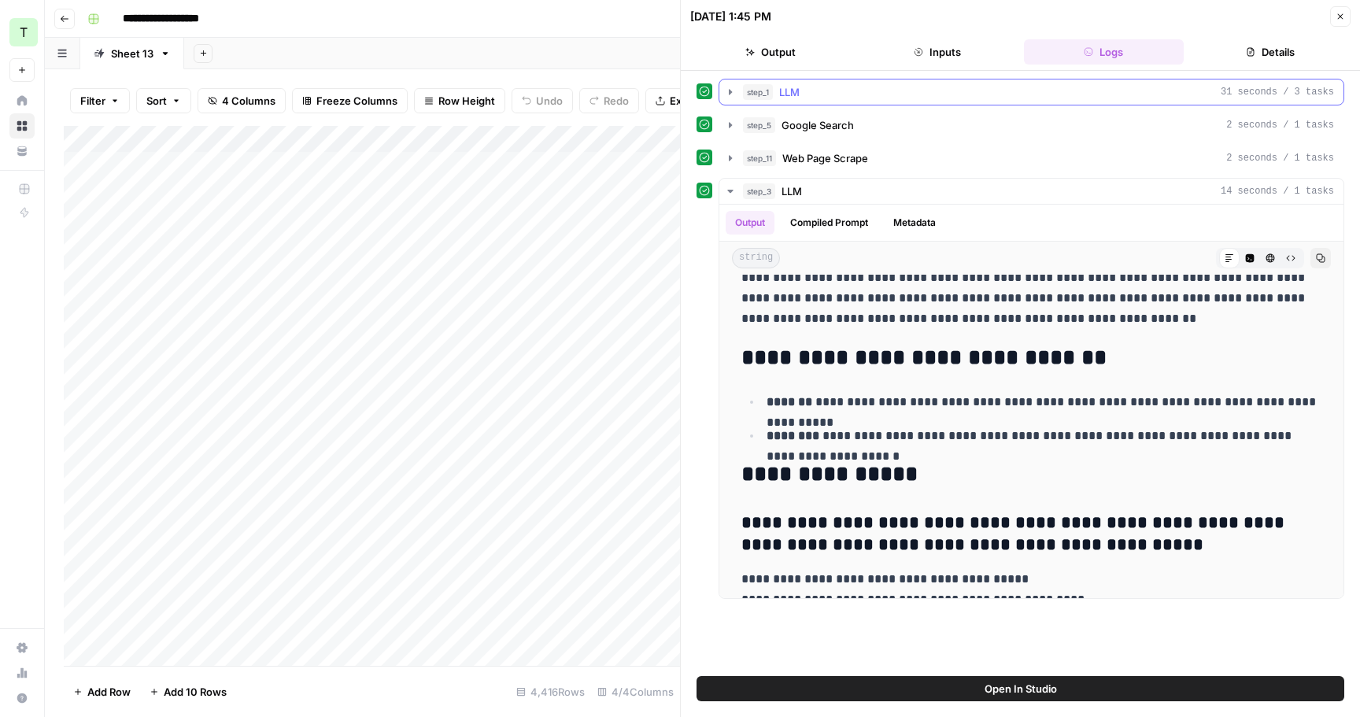
click at [731, 91] on icon "button" at bounding box center [730, 92] width 13 height 13
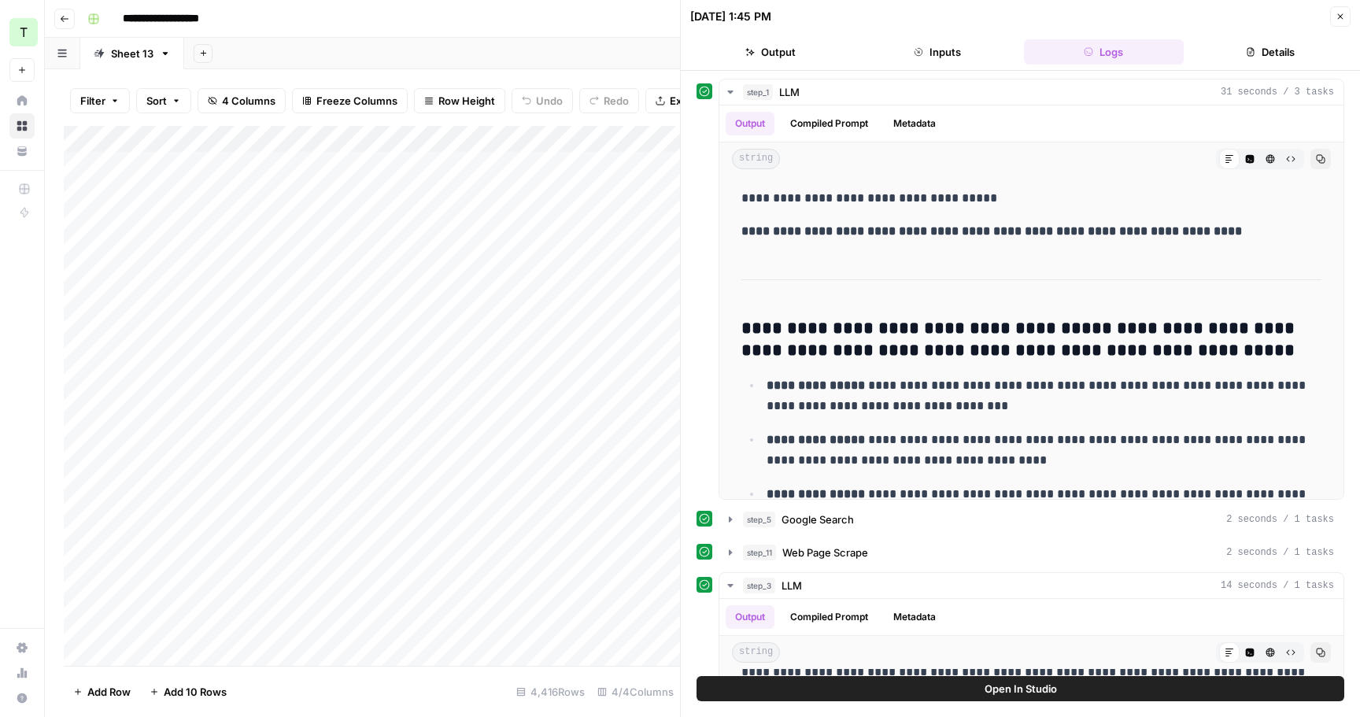
click at [245, 165] on div "Add Column" at bounding box center [372, 396] width 616 height 540
click at [269, 455] on div "Add Column" at bounding box center [372, 396] width 616 height 540
click at [439, 164] on div "Add Column" at bounding box center [372, 396] width 616 height 540
click at [481, 544] on div "Add Column" at bounding box center [372, 396] width 616 height 540
click at [1347, 11] on button "Close" at bounding box center [1340, 16] width 20 height 20
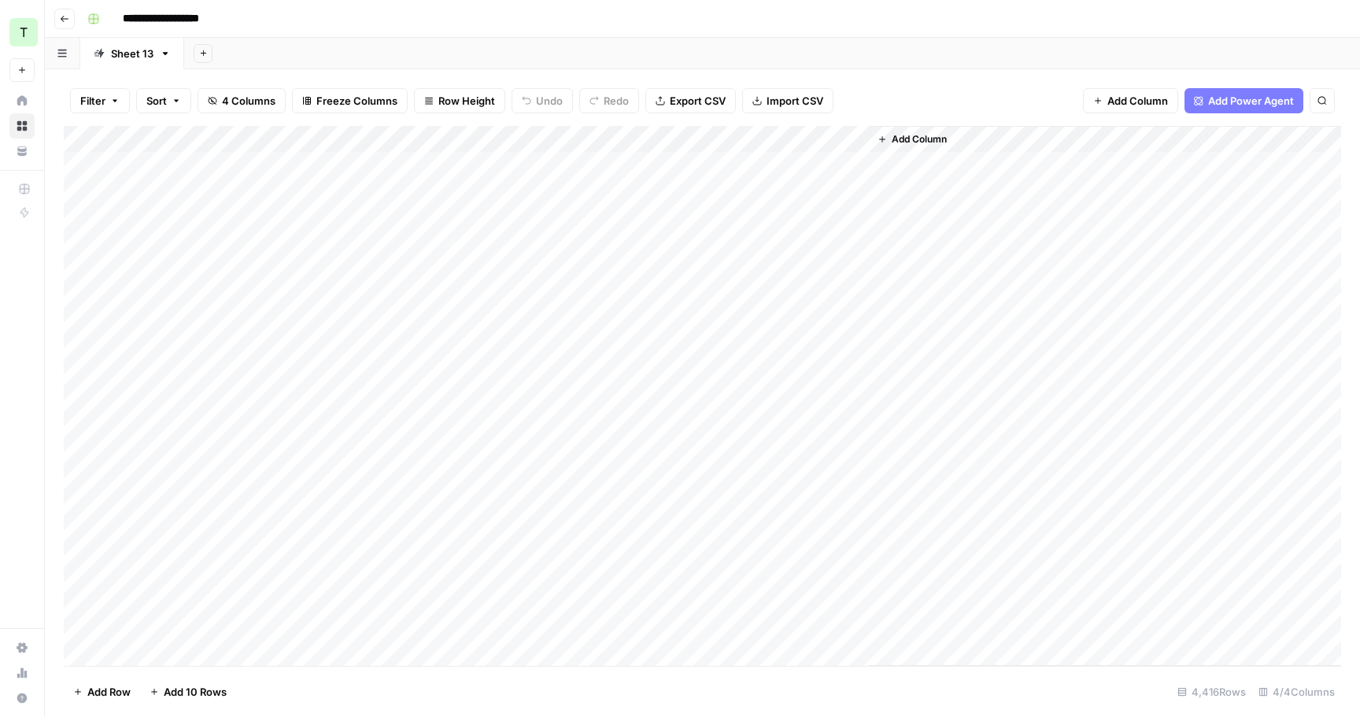
click at [713, 140] on div "Add Column" at bounding box center [703, 396] width 1278 height 540
click at [752, 253] on span "First 10 Rows" at bounding box center [768, 254] width 99 height 16
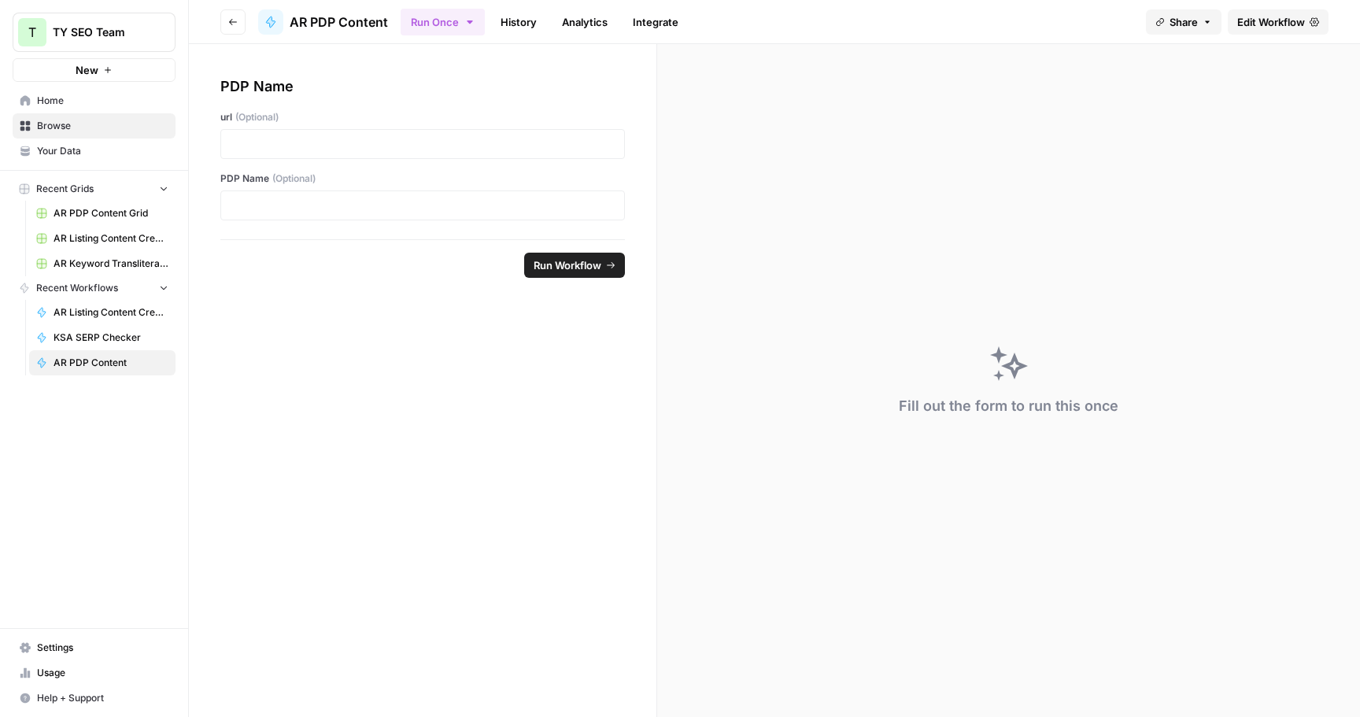
click at [1266, 17] on span "Edit Workflow" at bounding box center [1271, 22] width 68 height 16
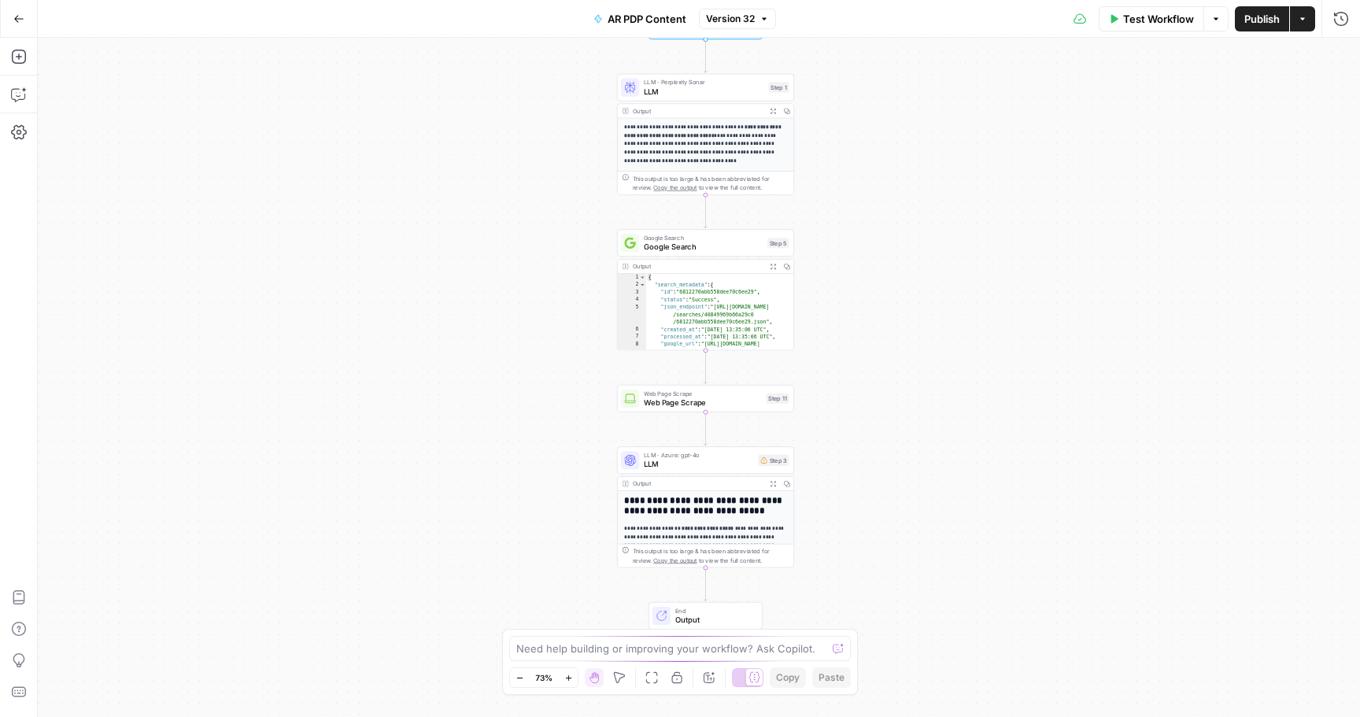
click at [1297, 19] on button "Actions" at bounding box center [1302, 18] width 25 height 25
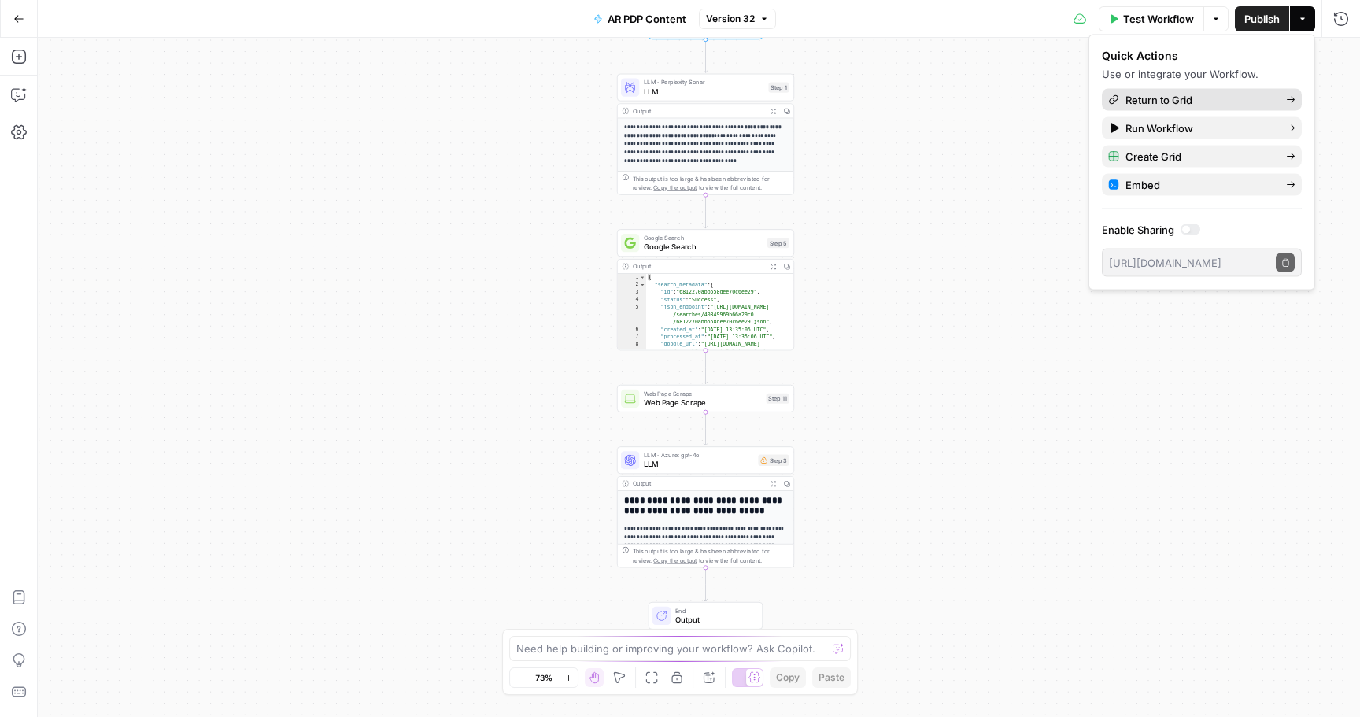
click at [1190, 97] on span "Return to Grid" at bounding box center [1200, 100] width 148 height 16
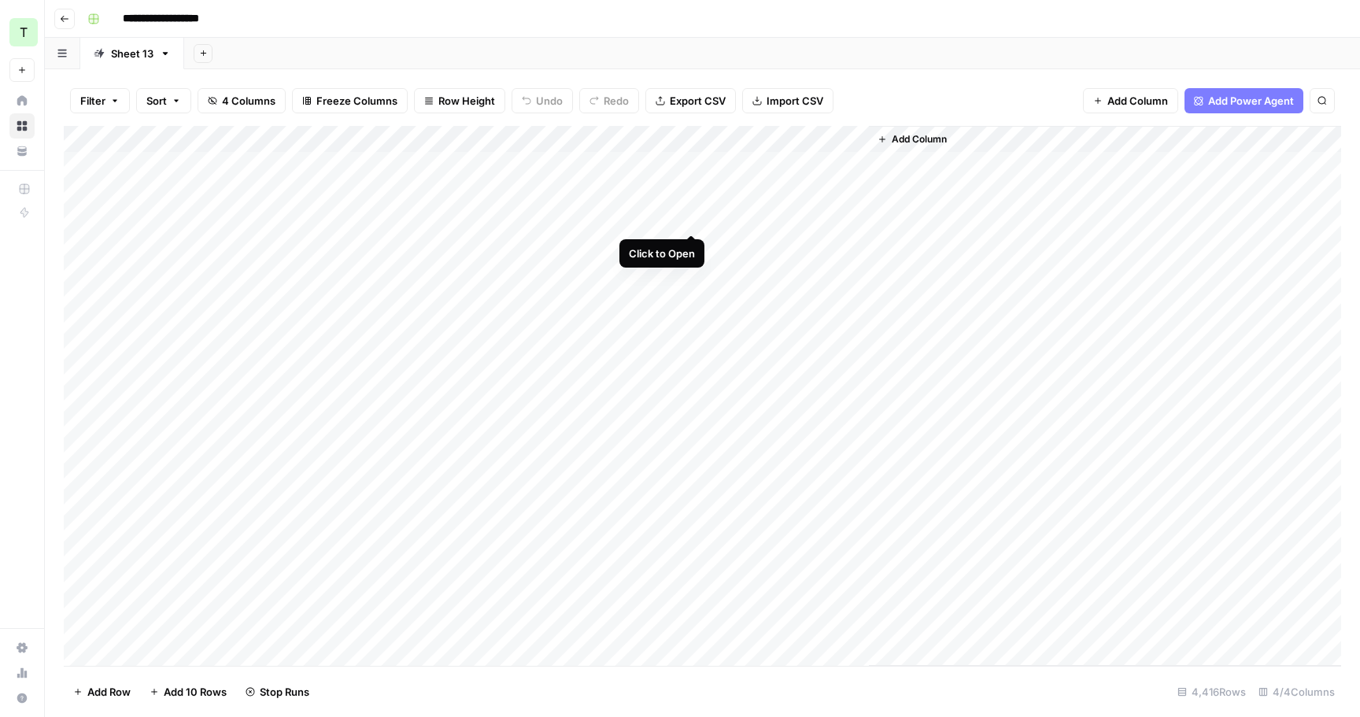
click at [693, 218] on div "Add Column" at bounding box center [703, 396] width 1278 height 540
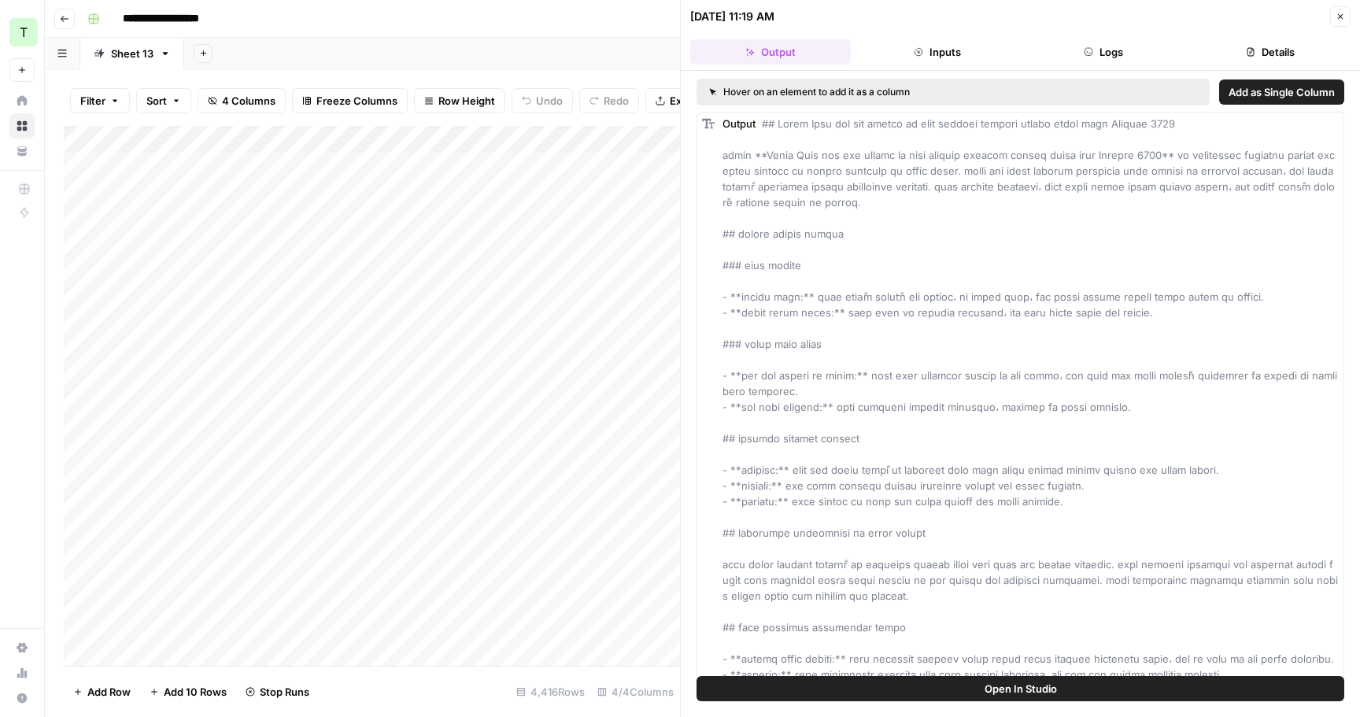
click at [1147, 52] on button "Logs" at bounding box center [1104, 51] width 161 height 25
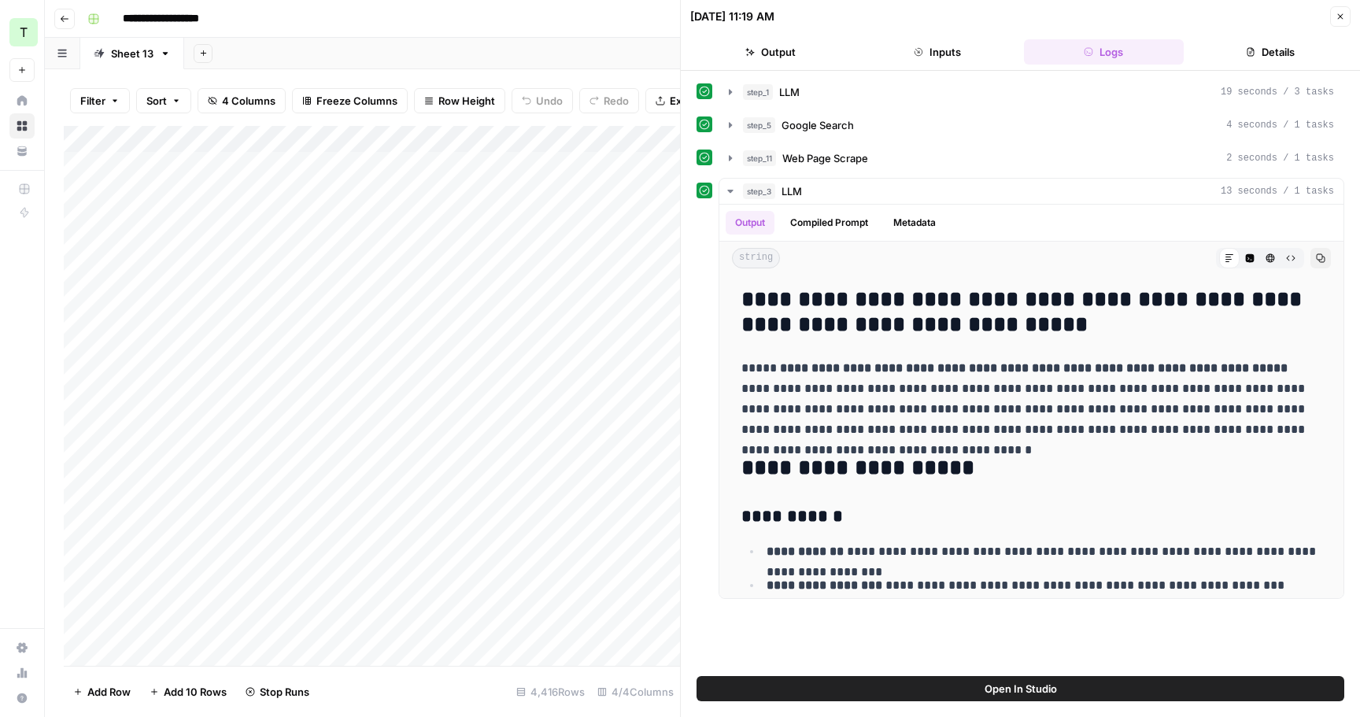
click at [1341, 20] on icon "button" at bounding box center [1340, 16] width 9 height 9
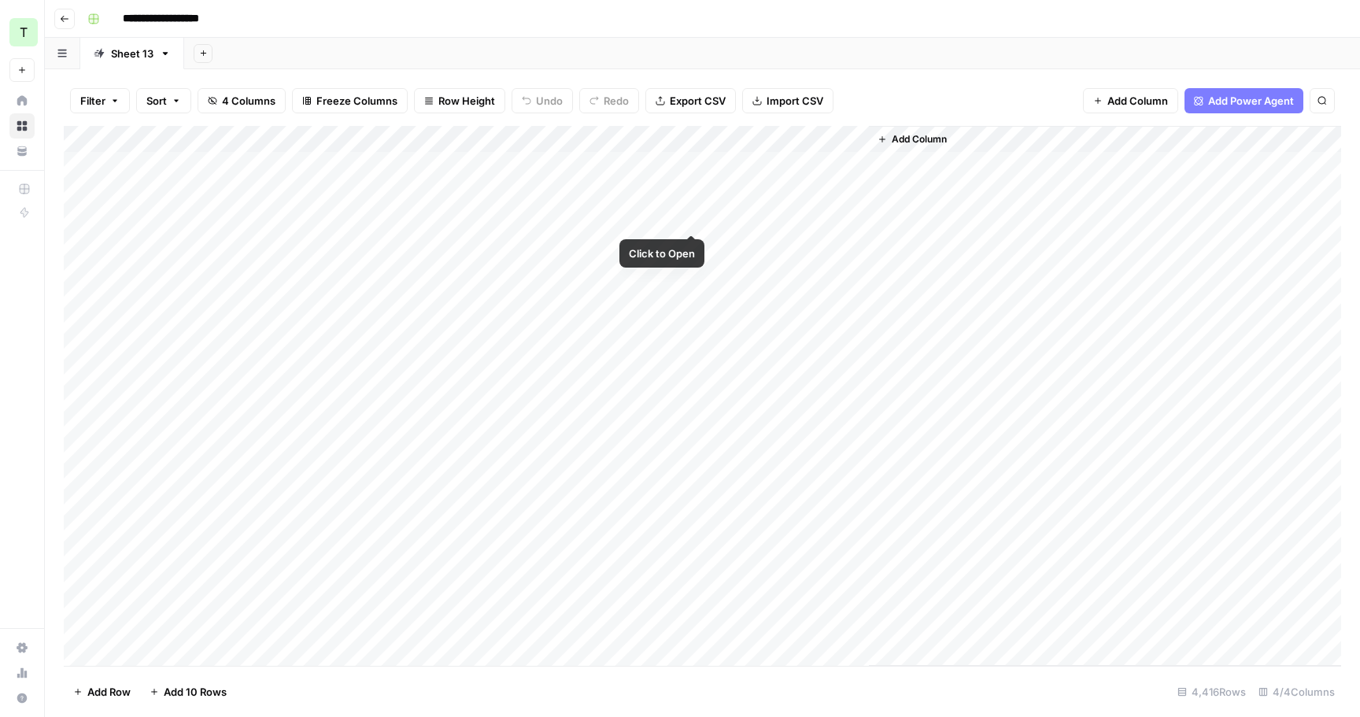
click at [695, 215] on div "Add Column" at bounding box center [703, 396] width 1278 height 540
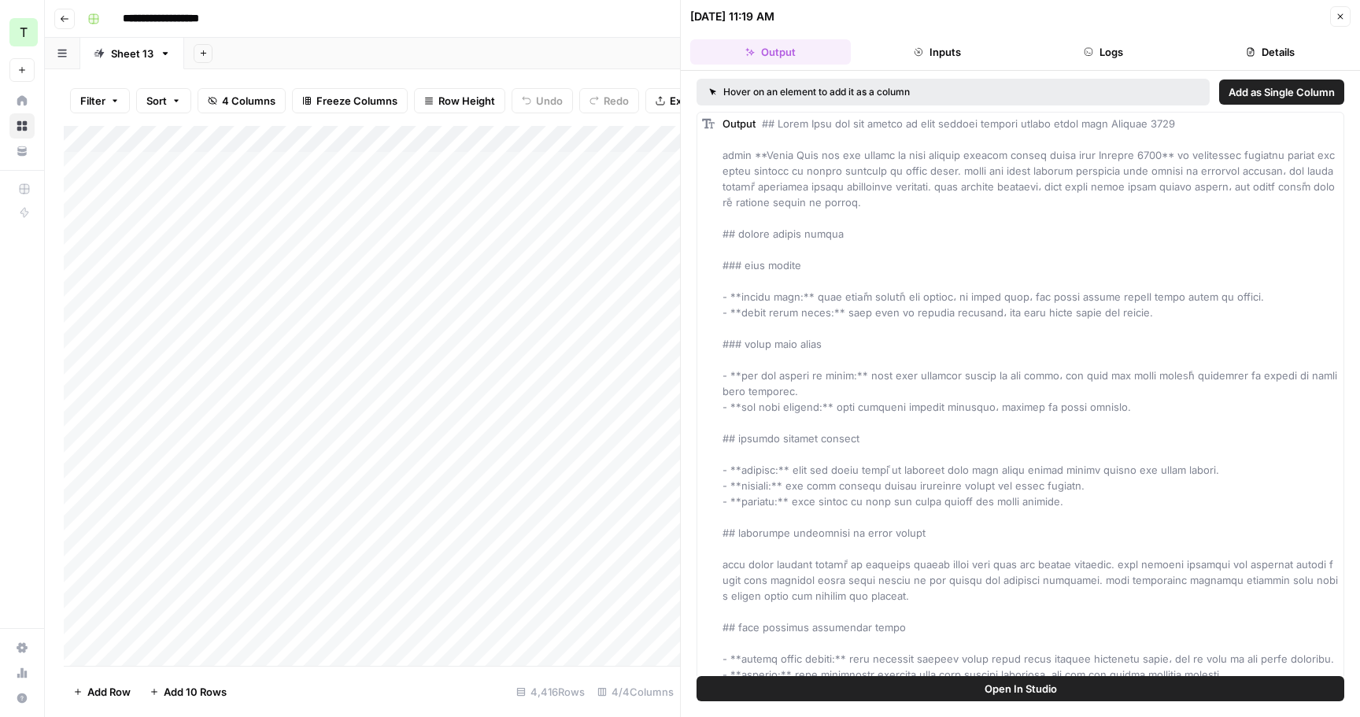
click at [1107, 54] on button "Logs" at bounding box center [1104, 51] width 161 height 25
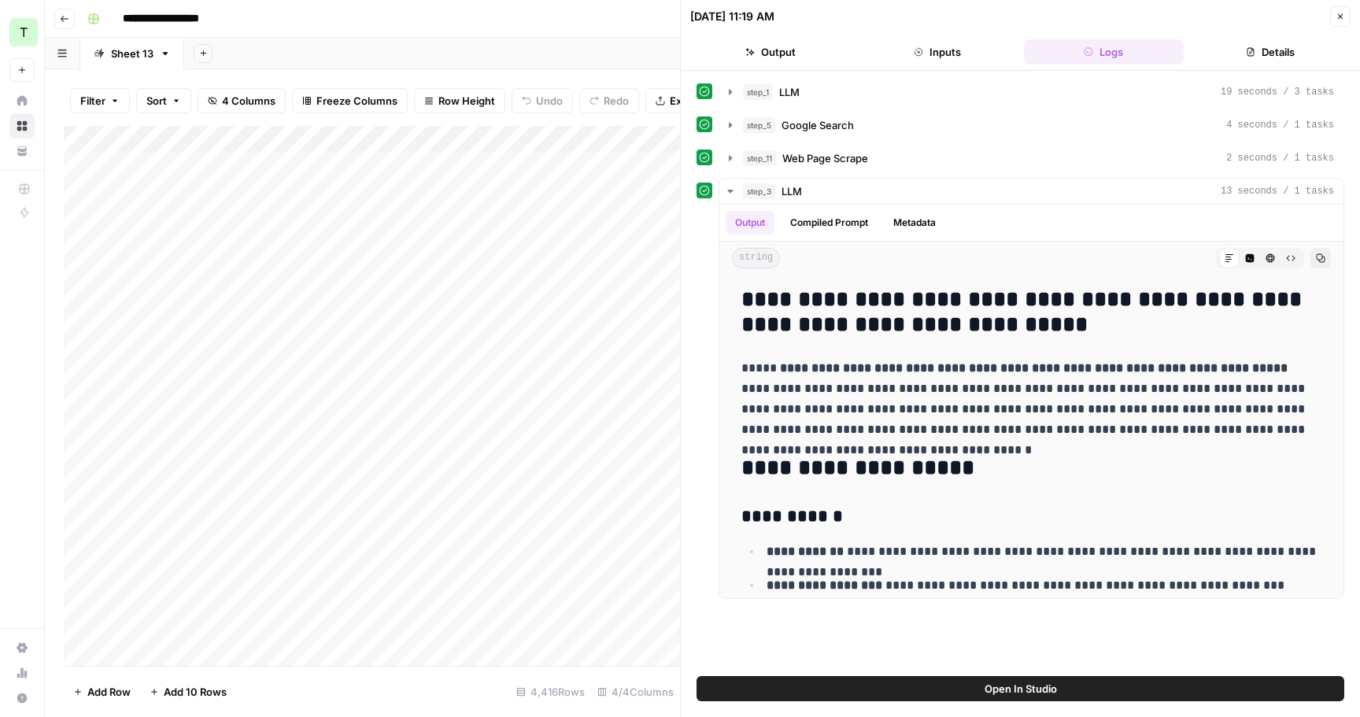
click at [956, 54] on button "Inputs" at bounding box center [937, 51] width 161 height 25
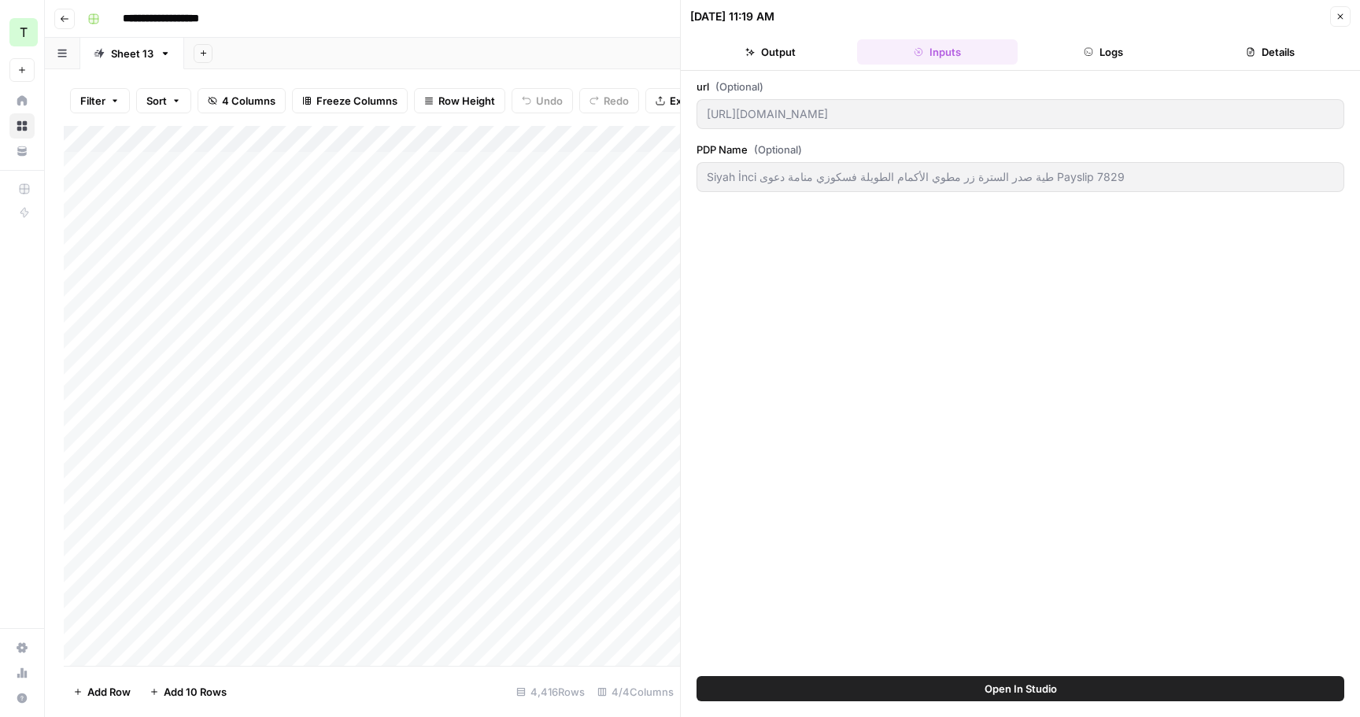
click at [801, 52] on button "Output" at bounding box center [770, 51] width 161 height 25
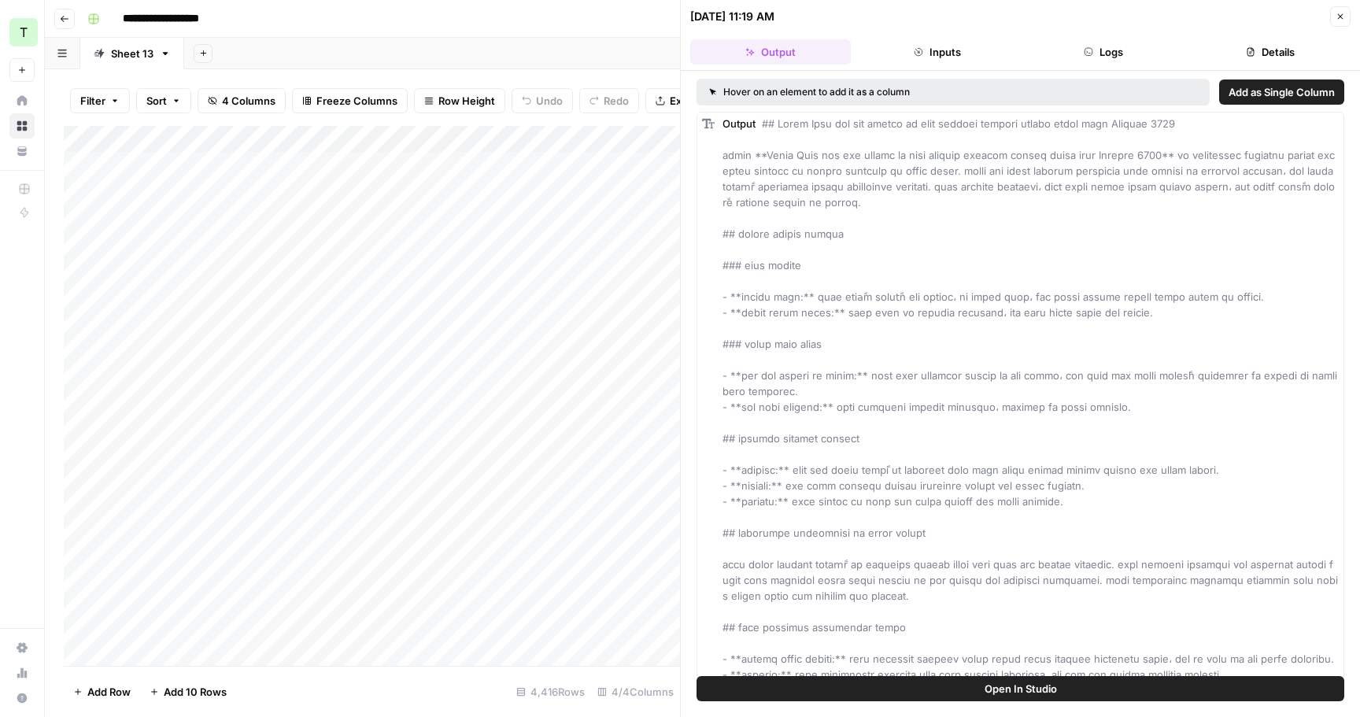
click at [1348, 19] on button "Close" at bounding box center [1340, 16] width 20 height 20
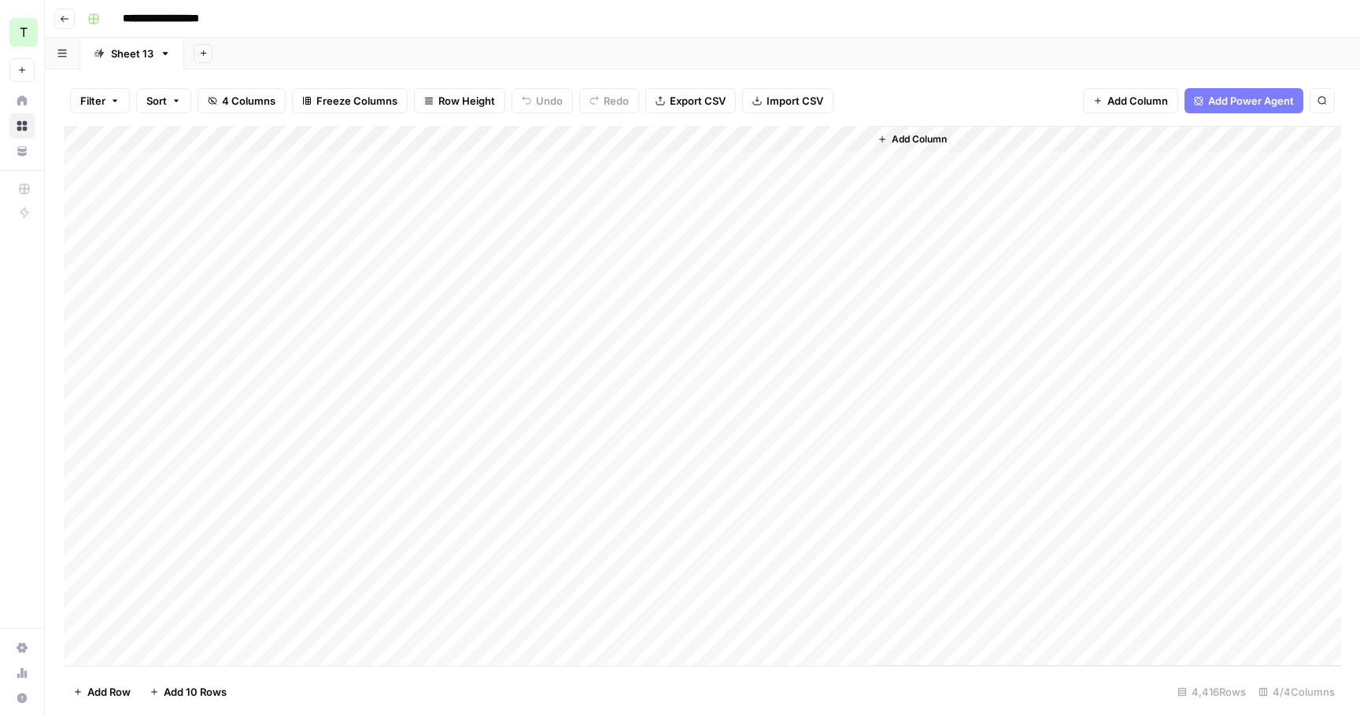
click at [432, 176] on div "Add Column" at bounding box center [703, 396] width 1278 height 540
click at [789, 246] on div "Add Column" at bounding box center [703, 396] width 1278 height 540
click at [479, 625] on div "Add Column" at bounding box center [703, 396] width 1278 height 540
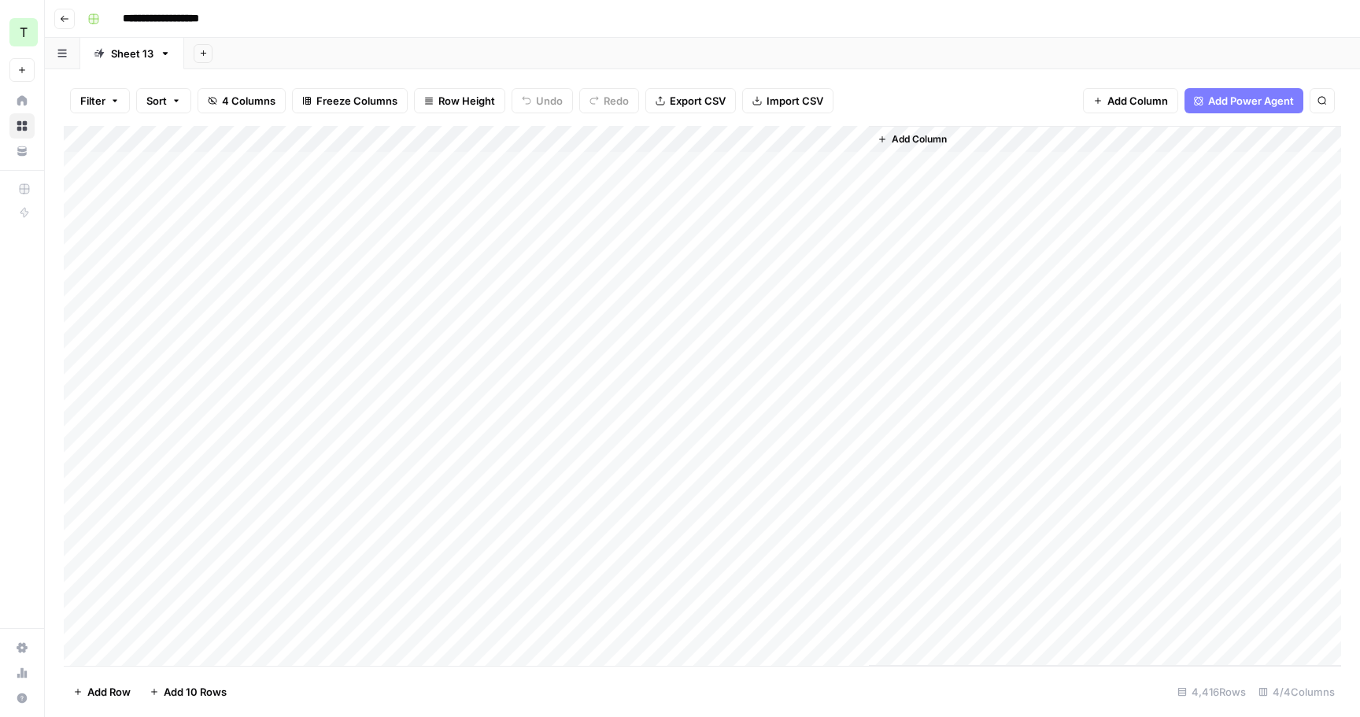
click at [264, 170] on div "Add Column" at bounding box center [703, 396] width 1278 height 540
click at [269, 294] on div "Add Column" at bounding box center [703, 396] width 1278 height 540
drag, startPoint x: 344, startPoint y: 133, endPoint x: 475, endPoint y: 132, distance: 131.5
click at [476, 132] on div "Add Column" at bounding box center [703, 396] width 1278 height 540
click at [401, 296] on div "Add Column" at bounding box center [703, 396] width 1278 height 540
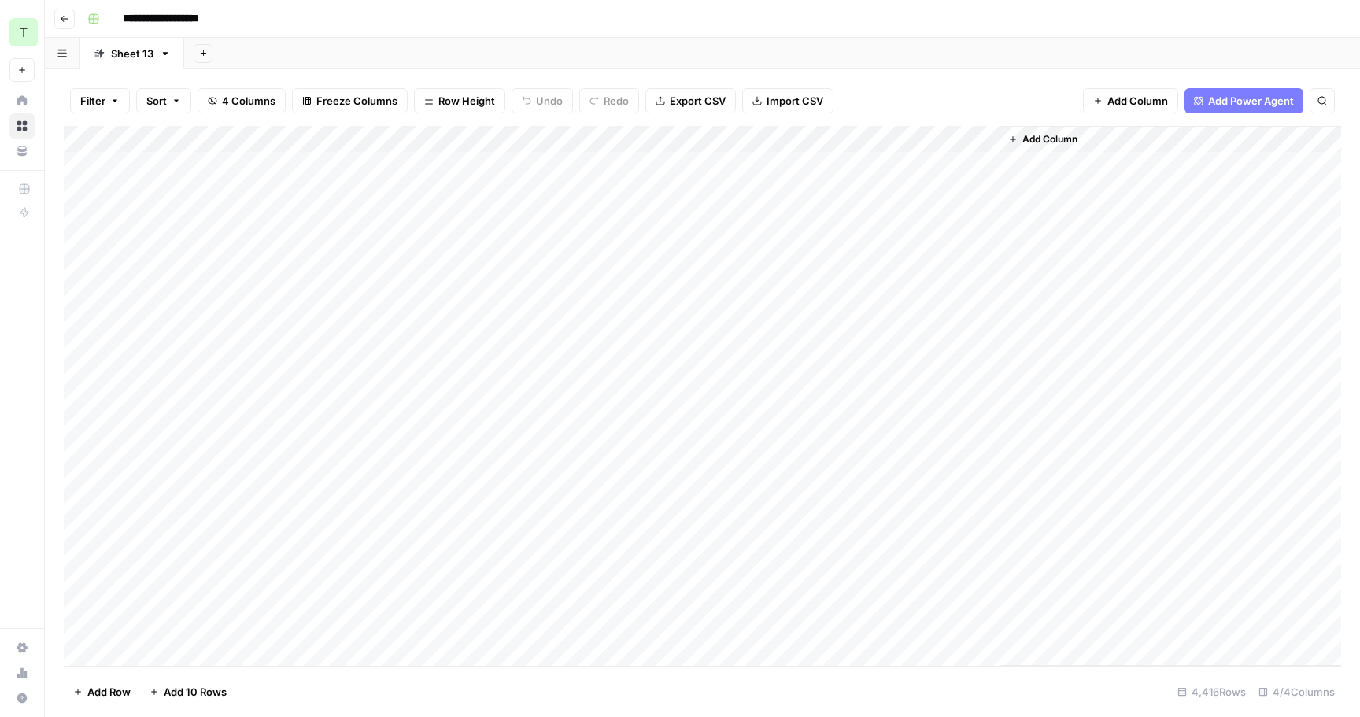
click at [431, 169] on div "Add Column" at bounding box center [703, 396] width 1278 height 540
click at [701, 101] on span "Export CSV" at bounding box center [698, 101] width 56 height 16
click at [823, 163] on div "Add Column" at bounding box center [703, 396] width 1278 height 540
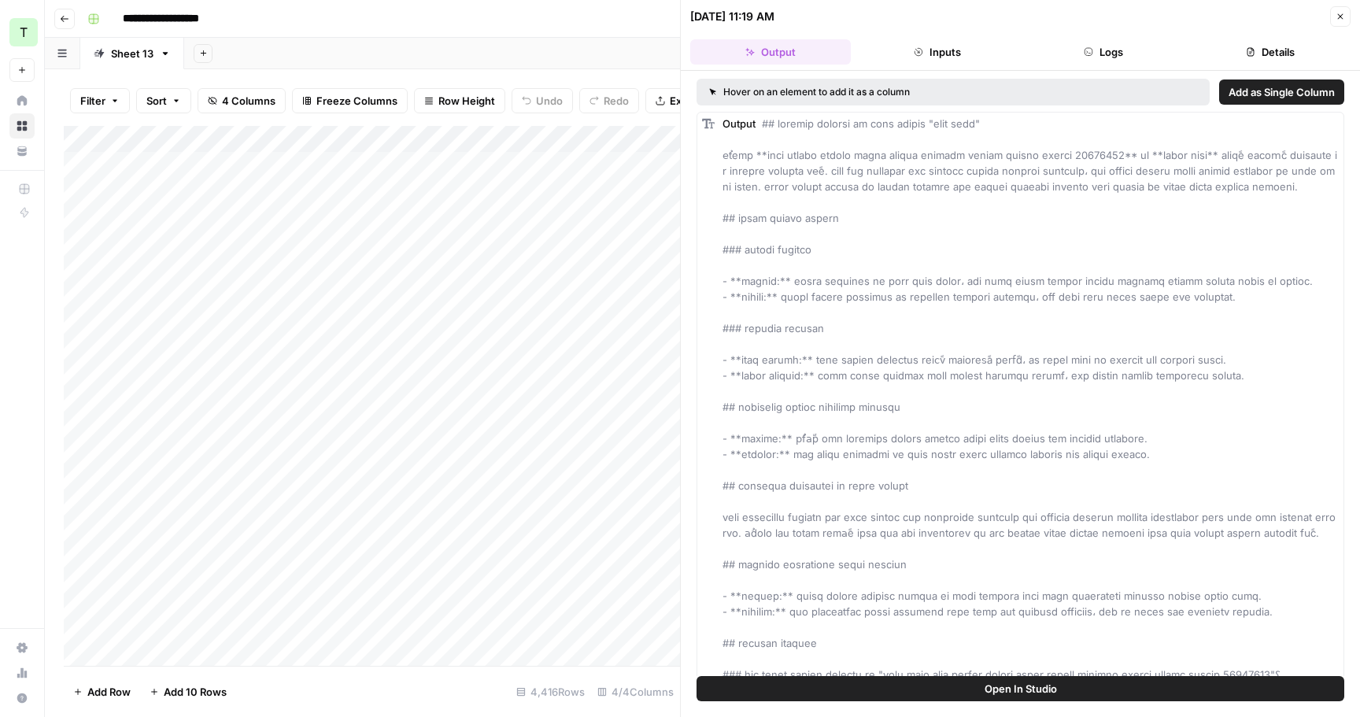
click at [1125, 54] on button "Logs" at bounding box center [1104, 51] width 161 height 25
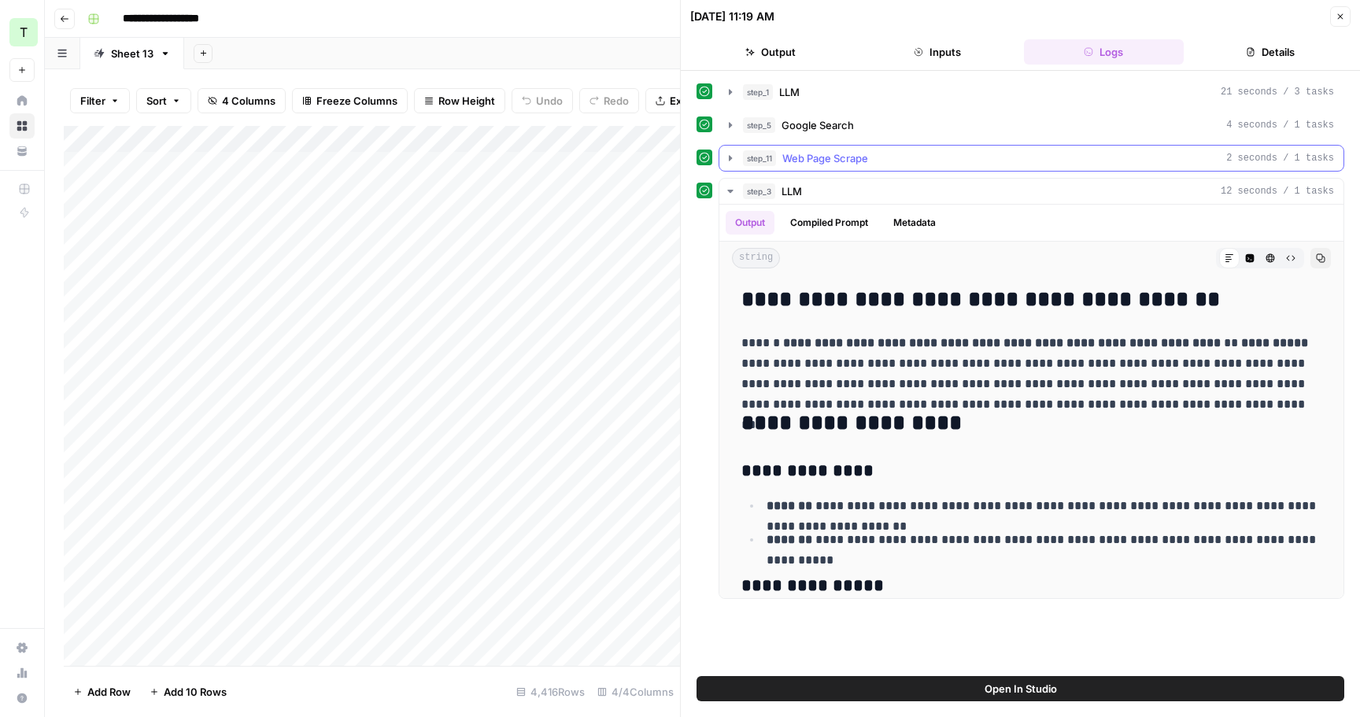
click at [733, 156] on icon "button" at bounding box center [730, 158] width 13 height 13
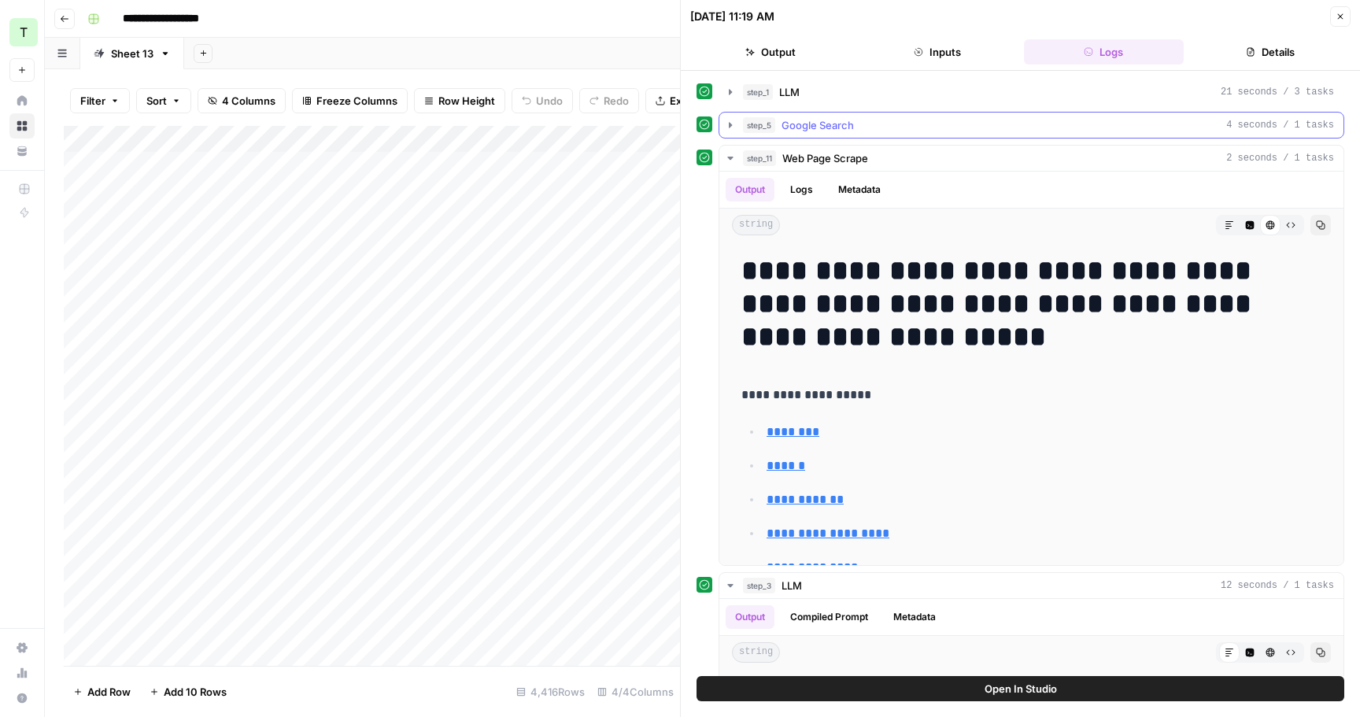
click at [732, 124] on icon "button" at bounding box center [730, 125] width 13 height 13
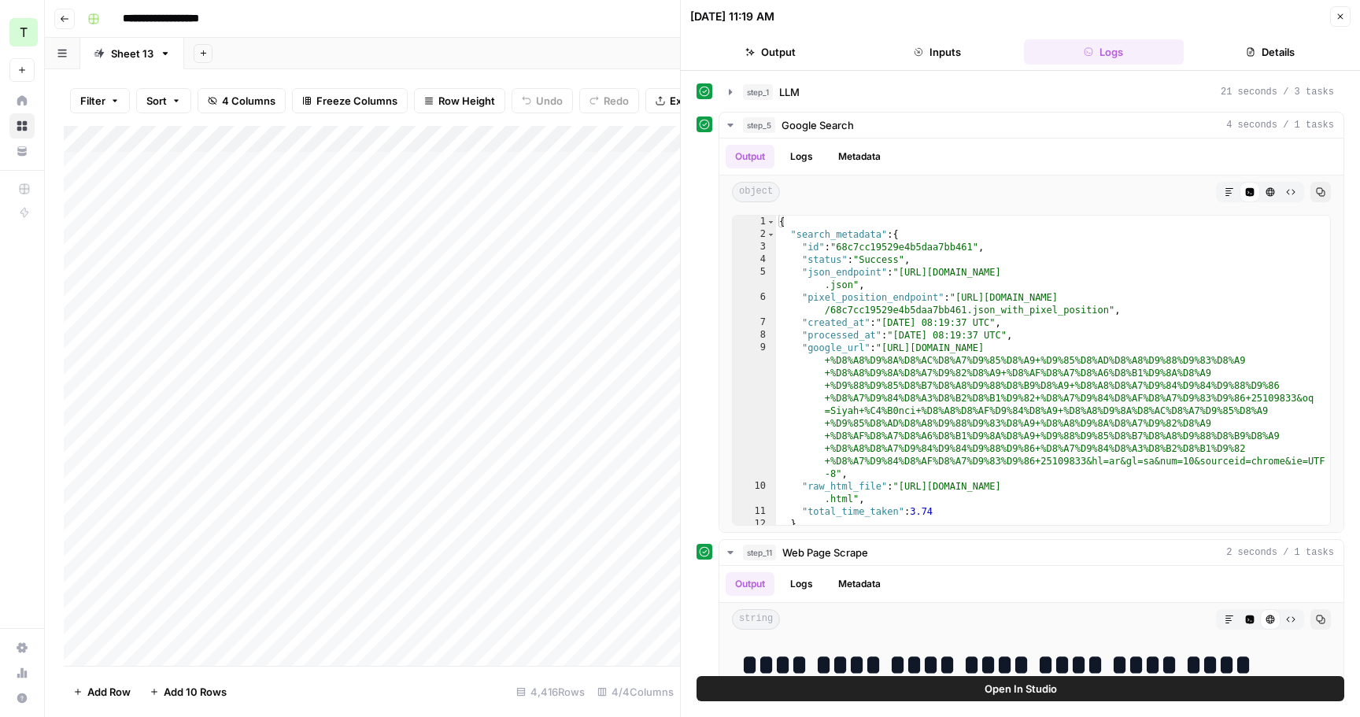
click at [1348, 21] on button "Close" at bounding box center [1340, 16] width 20 height 20
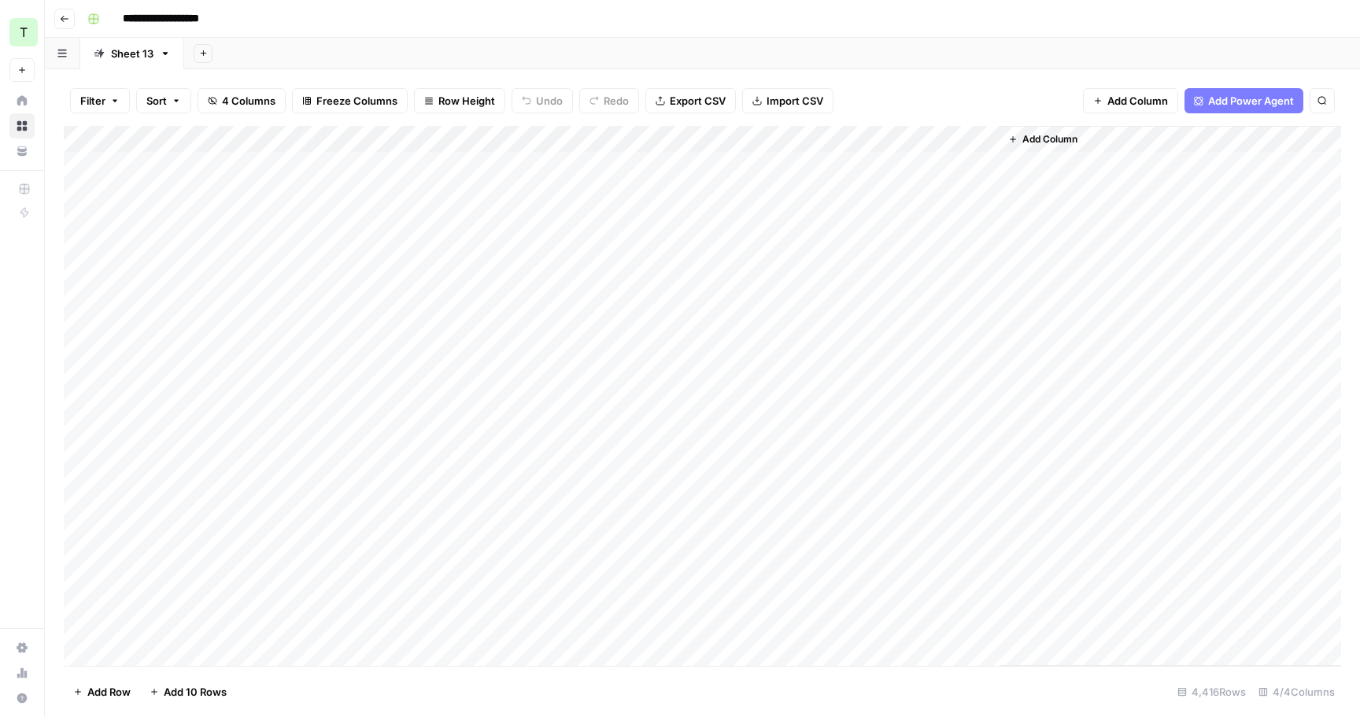
click at [61, 19] on icon "button" at bounding box center [64, 18] width 9 height 9
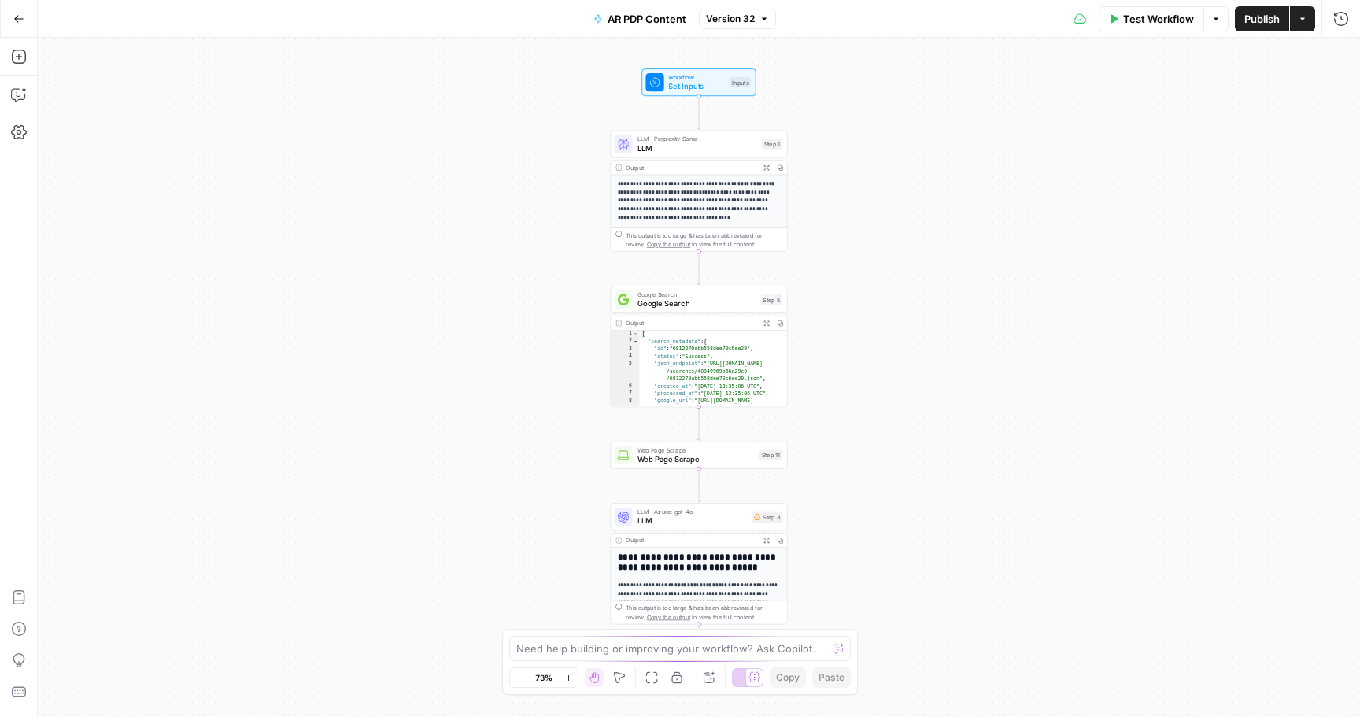
click at [655, 23] on span "AR PDP Content" at bounding box center [647, 19] width 79 height 16
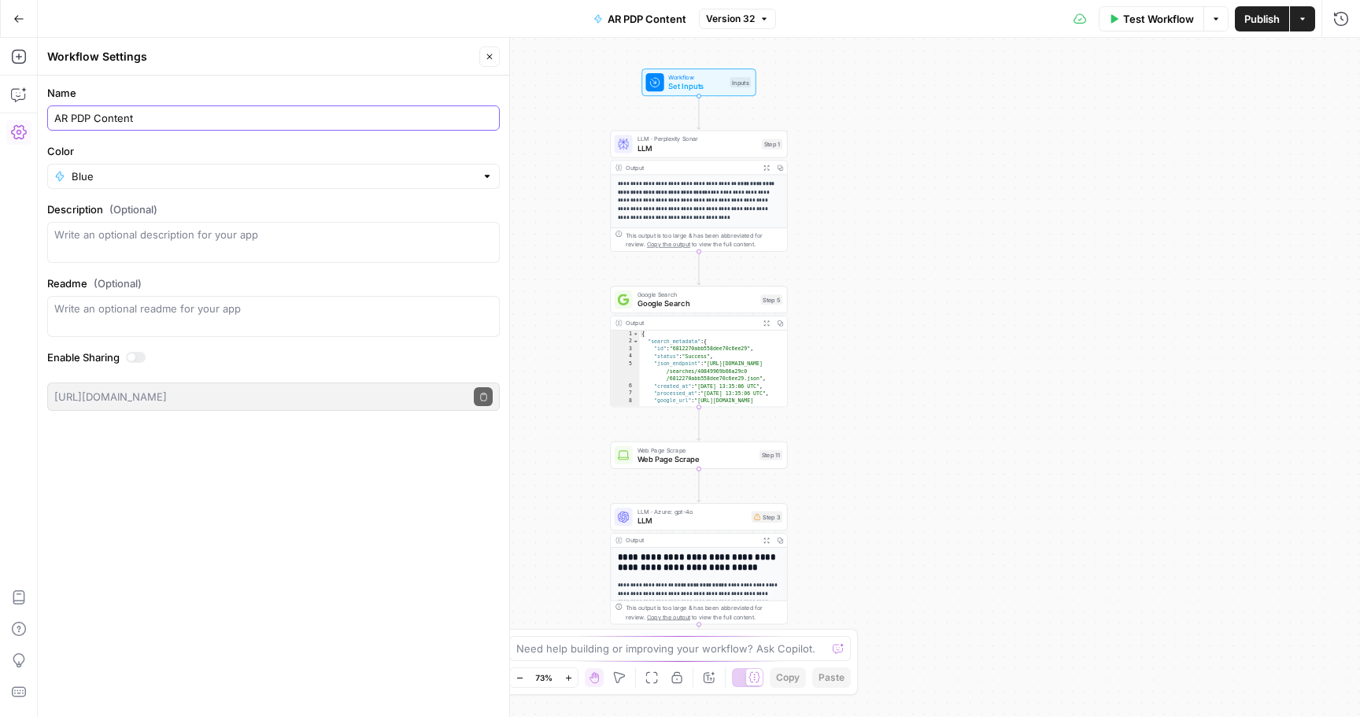
click at [226, 117] on input "AR PDP Content" at bounding box center [273, 118] width 438 height 16
click at [682, 149] on span "LLM" at bounding box center [698, 148] width 120 height 12
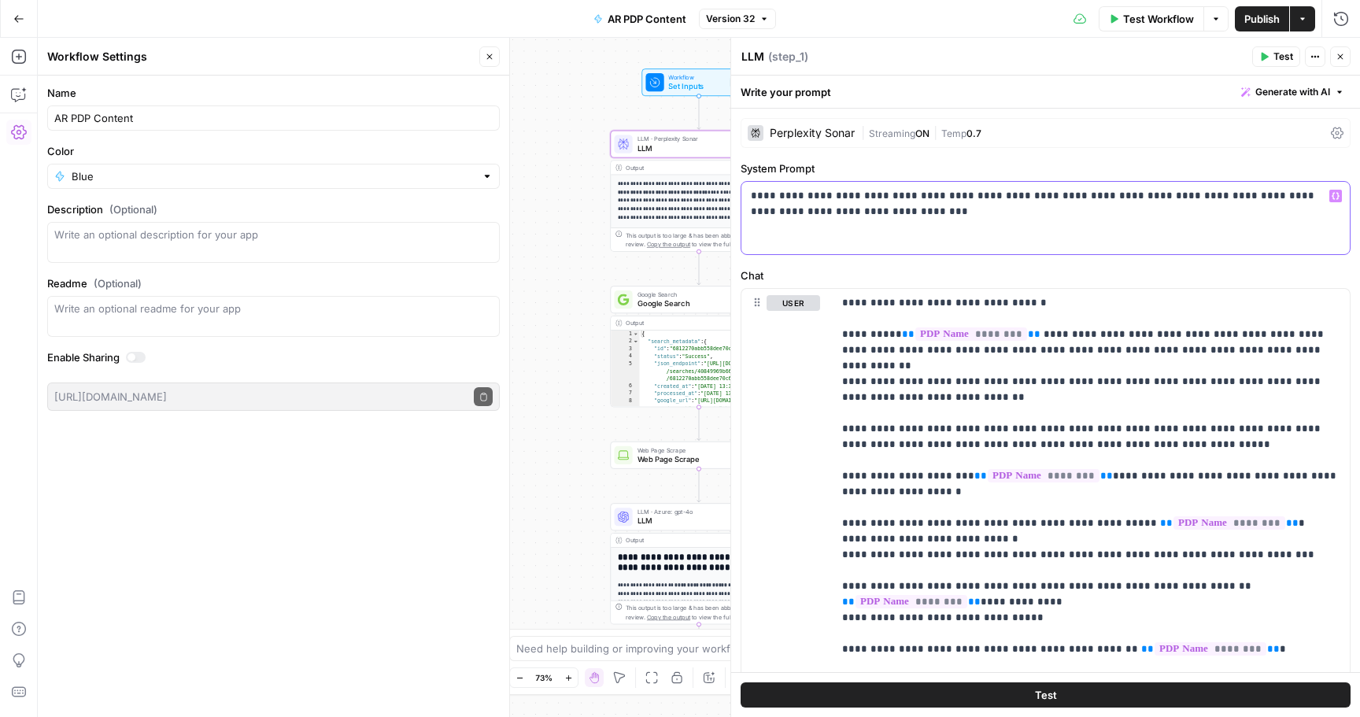
click at [908, 209] on p "**********" at bounding box center [1046, 203] width 590 height 31
click at [561, 191] on div "**********" at bounding box center [699, 377] width 1322 height 679
click at [671, 319] on div "Output" at bounding box center [691, 323] width 131 height 9
click at [679, 304] on span "Google Search" at bounding box center [697, 304] width 119 height 12
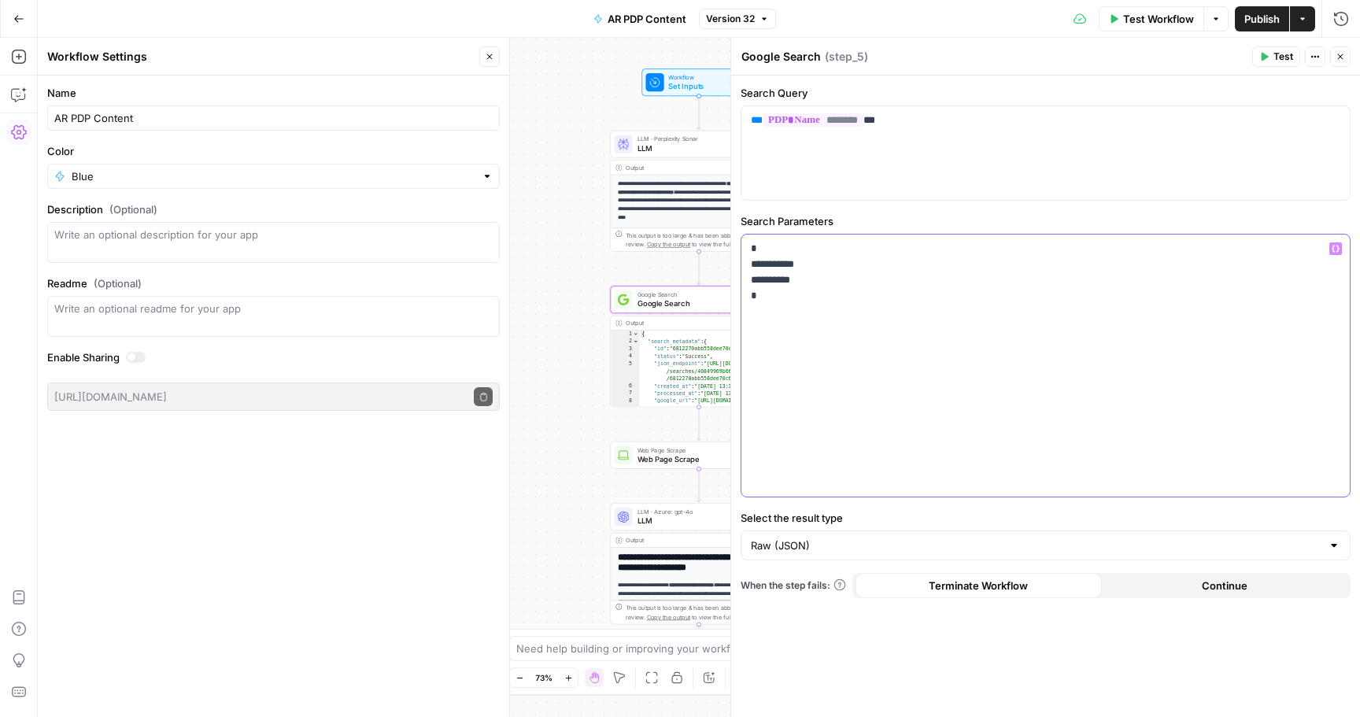
click at [806, 293] on p "**********" at bounding box center [1046, 272] width 590 height 63
click at [937, 145] on div "** ******** **" at bounding box center [1045, 153] width 608 height 94
drag, startPoint x: 937, startPoint y: 124, endPoint x: 697, endPoint y: 124, distance: 239.3
click at [697, 124] on body "**********" at bounding box center [680, 358] width 1360 height 717
click at [845, 138] on div "** ******** **" at bounding box center [1045, 153] width 608 height 94
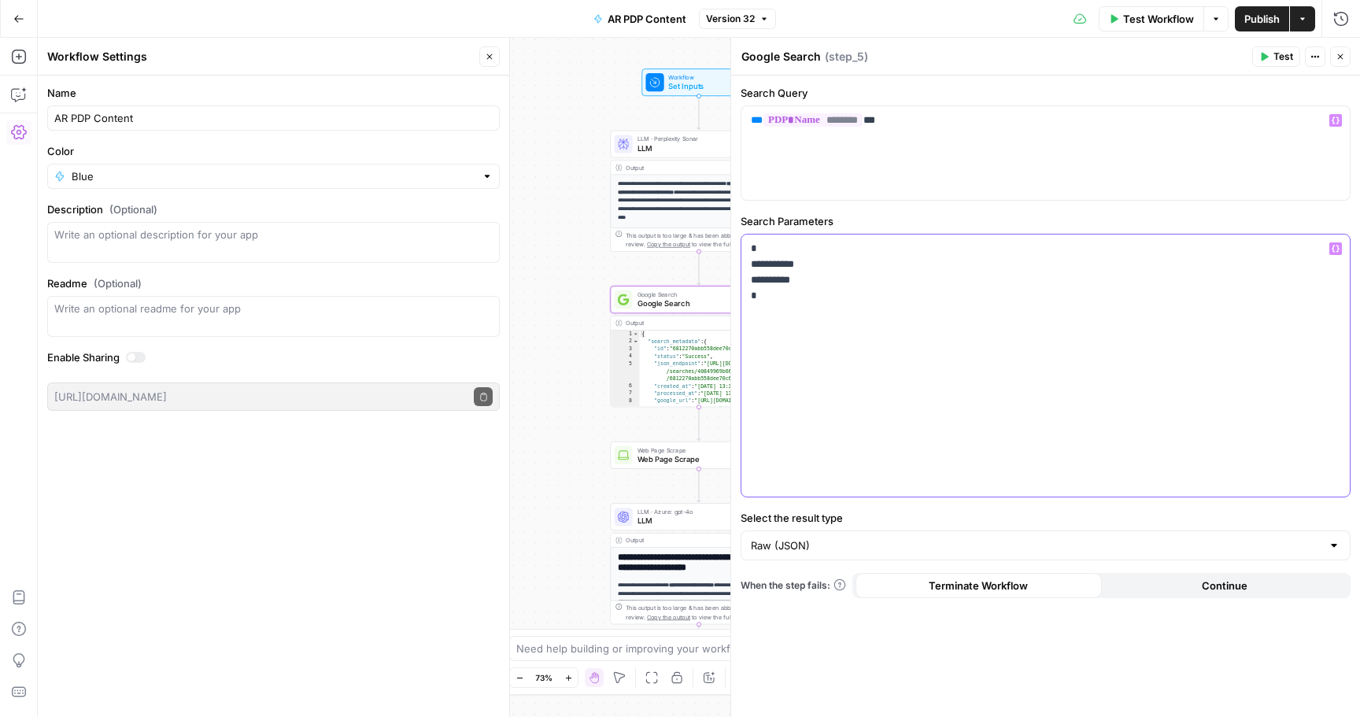
click at [882, 312] on div "**********" at bounding box center [1045, 366] width 608 height 262
drag, startPoint x: 827, startPoint y: 297, endPoint x: 719, endPoint y: 238, distance: 122.9
click at [719, 238] on body "**********" at bounding box center [680, 358] width 1360 height 717
copy p "**********"
click at [921, 469] on div "**********" at bounding box center [1045, 366] width 608 height 262
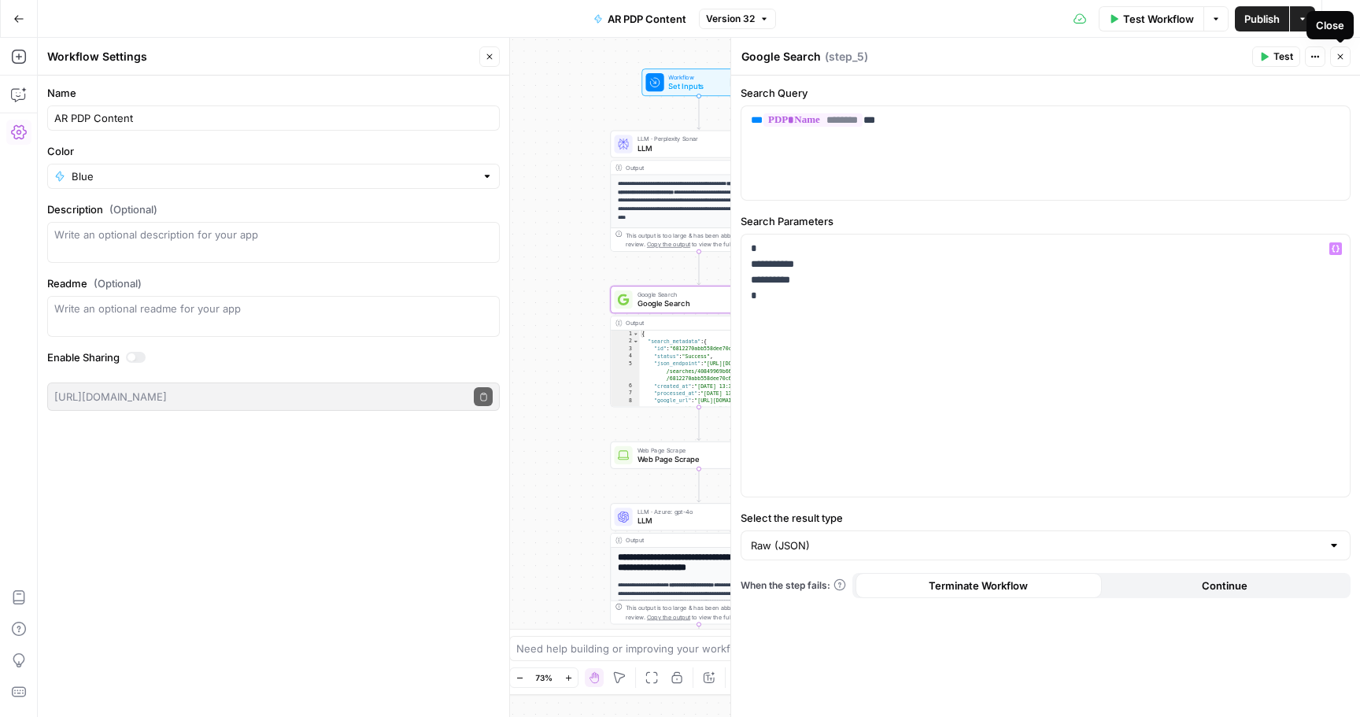
click at [1338, 56] on icon "button" at bounding box center [1340, 56] width 9 height 9
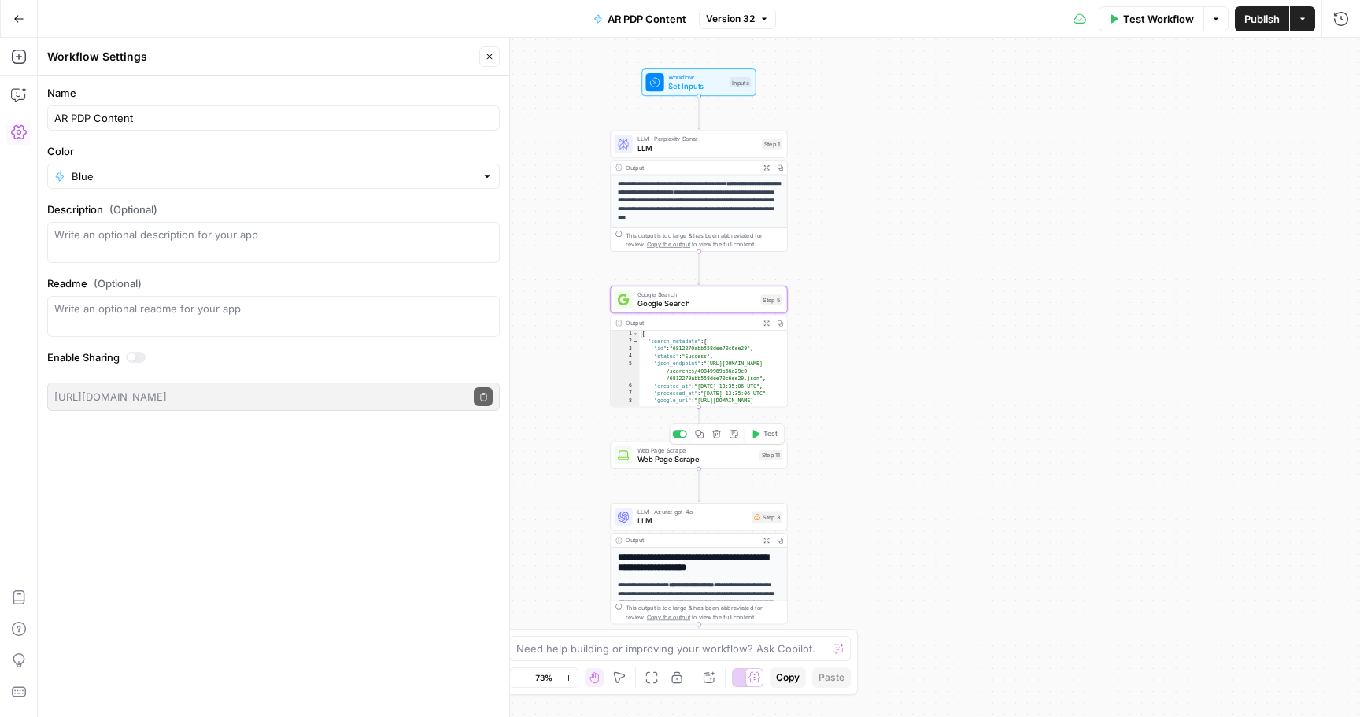
click at [700, 455] on span "Web Page Scrape" at bounding box center [697, 459] width 118 height 12
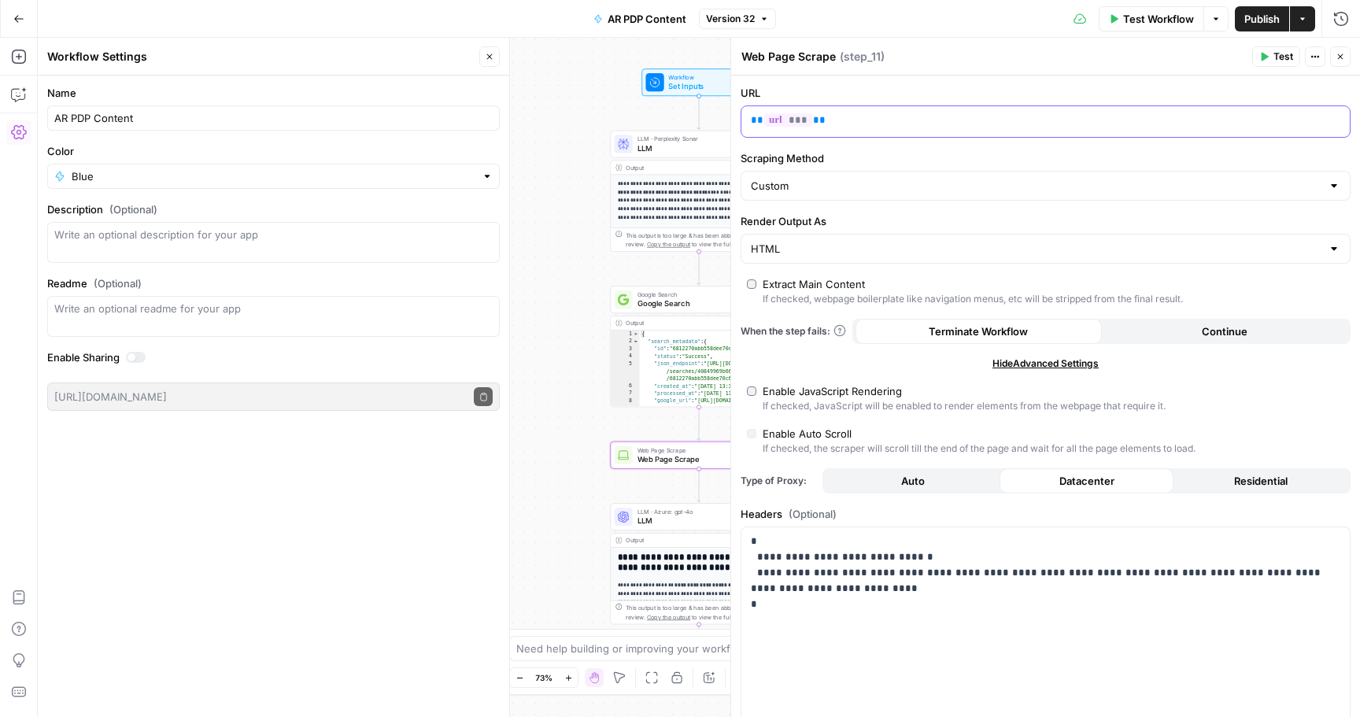
click at [855, 124] on p "** *** **" at bounding box center [1033, 121] width 564 height 16
click at [1338, 61] on icon "button" at bounding box center [1340, 56] width 9 height 9
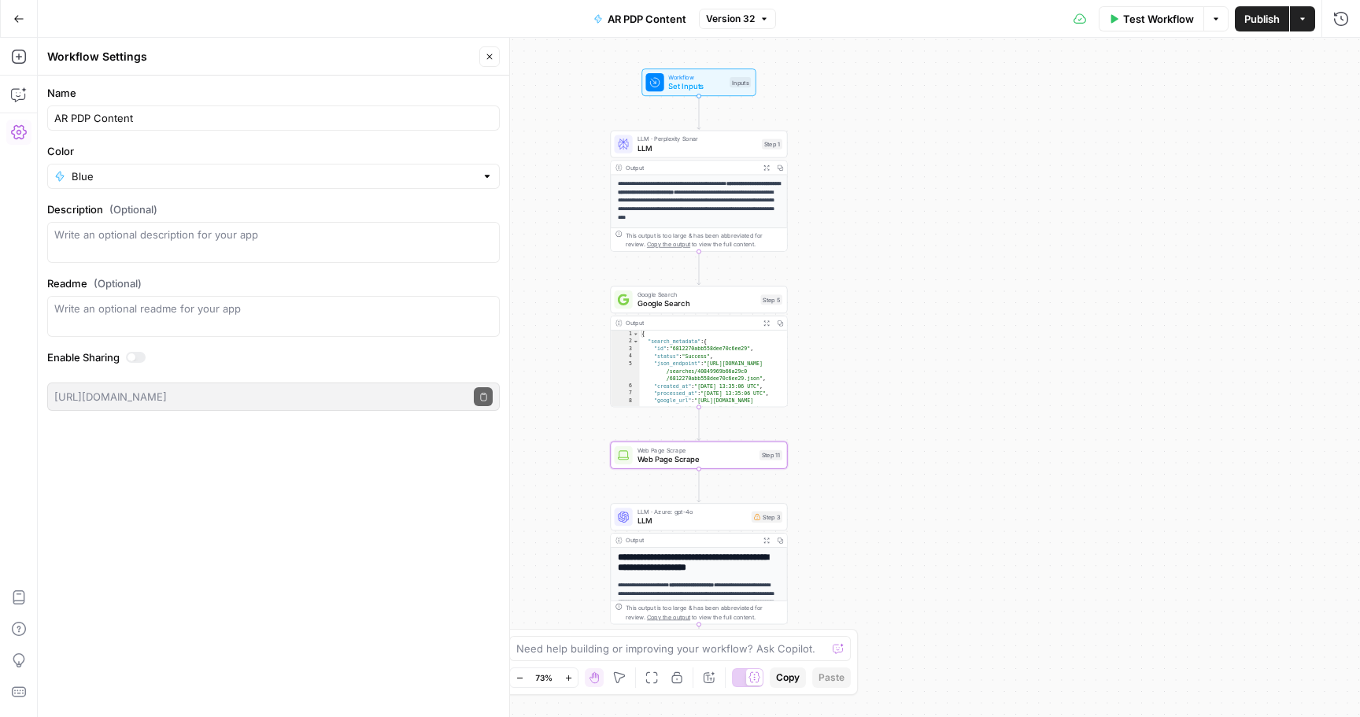
click at [689, 451] on span "Web Page Scrape" at bounding box center [697, 450] width 118 height 9
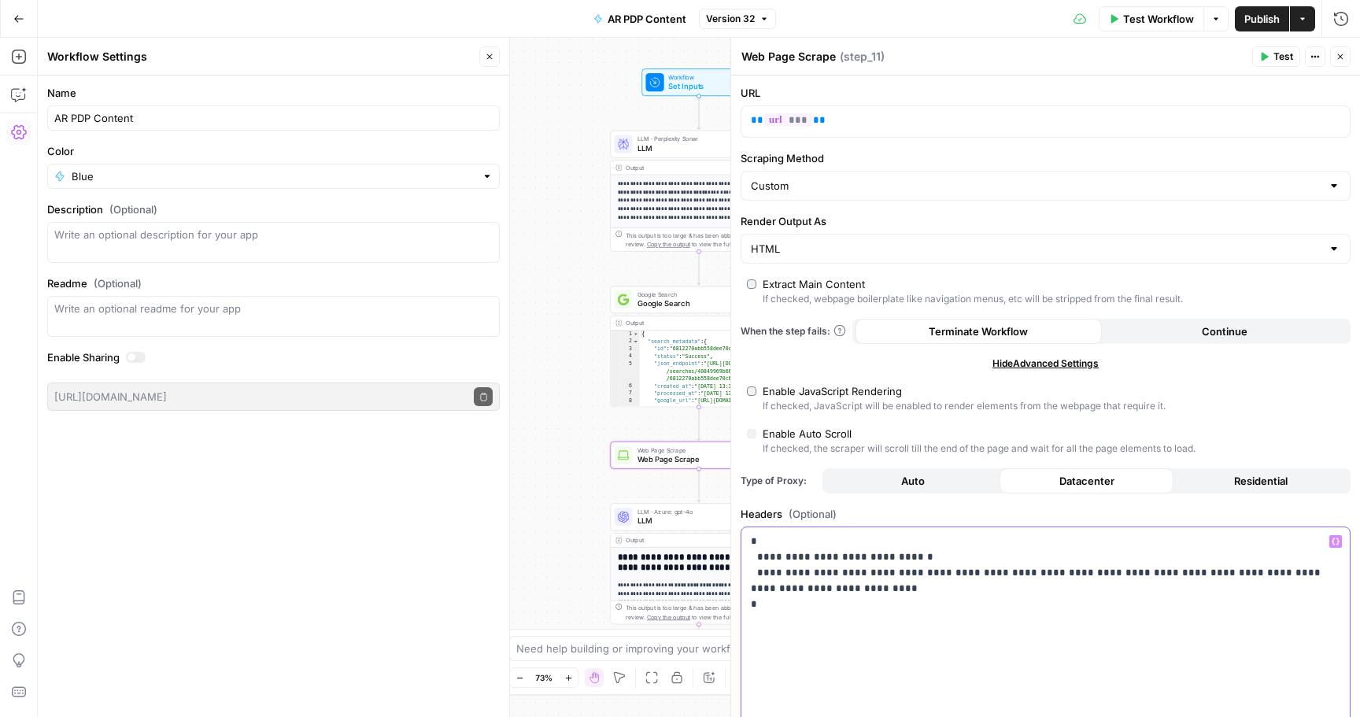
click at [793, 608] on p "**********" at bounding box center [1046, 581] width 590 height 94
click at [656, 520] on span "LLM" at bounding box center [692, 522] width 109 height 12
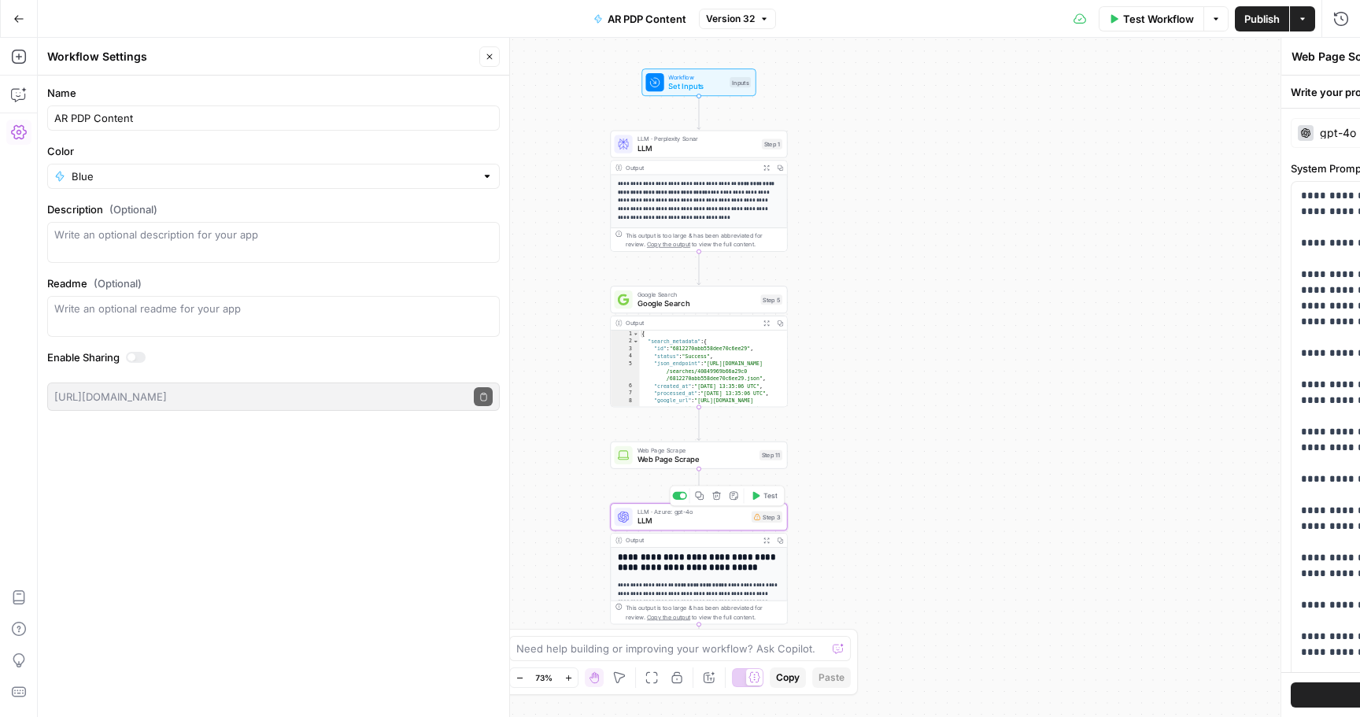
type textarea "LLM"
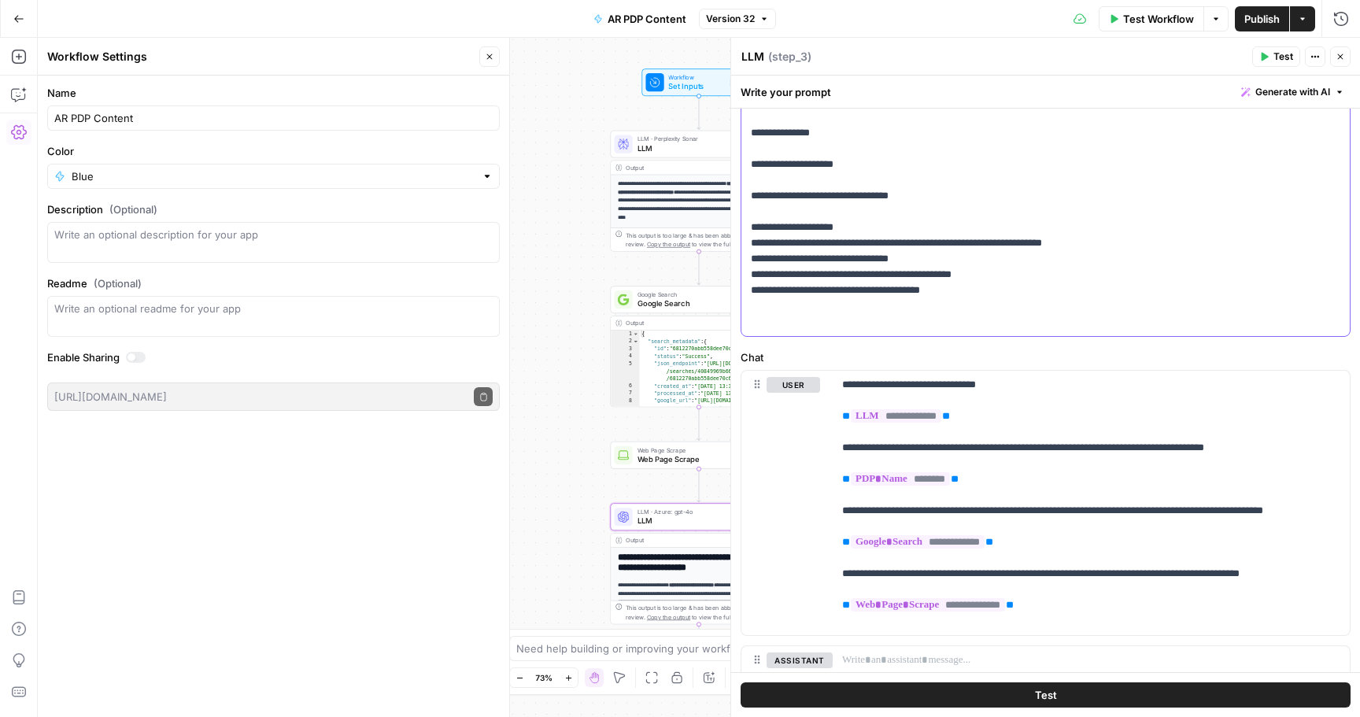
scroll to position [580, 0]
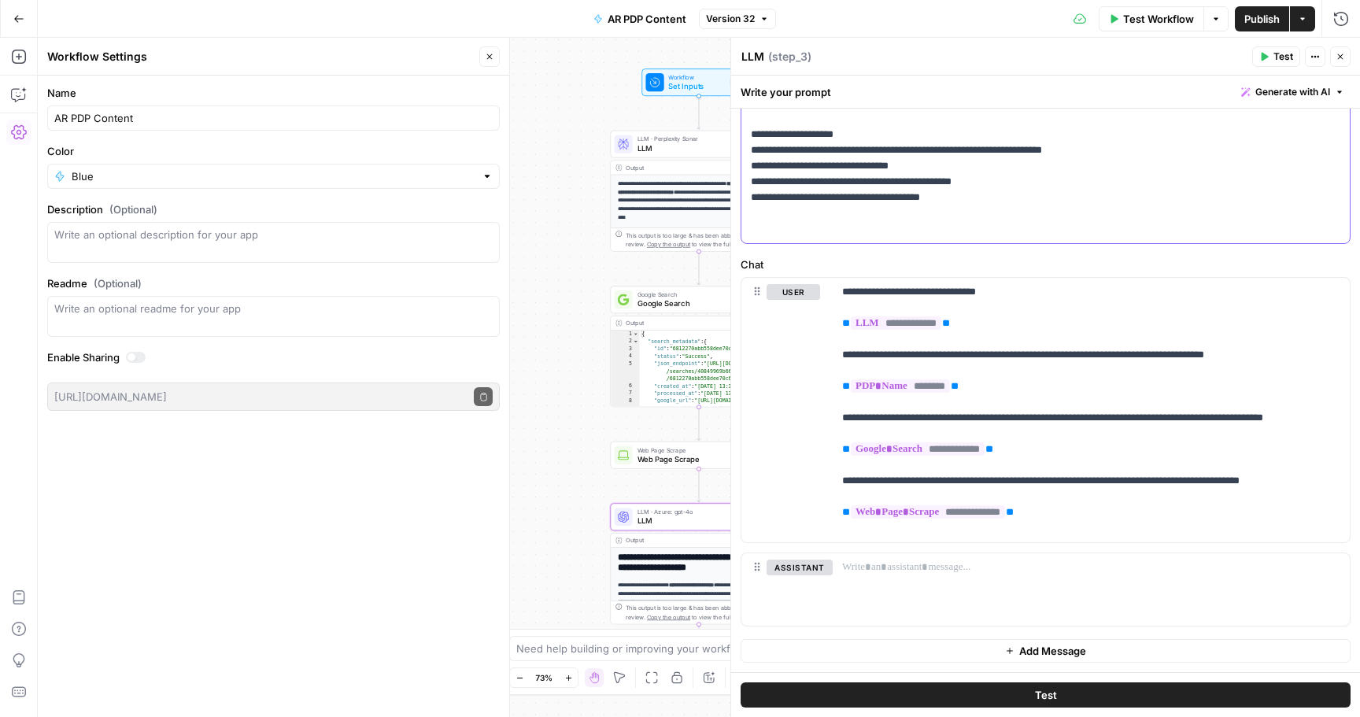
click at [982, 367] on p "**********" at bounding box center [1091, 410] width 498 height 252
drag, startPoint x: 844, startPoint y: 287, endPoint x: 1087, endPoint y: 527, distance: 341.8
click at [1087, 527] on p "**********" at bounding box center [1091, 410] width 498 height 252
copy p "**********"
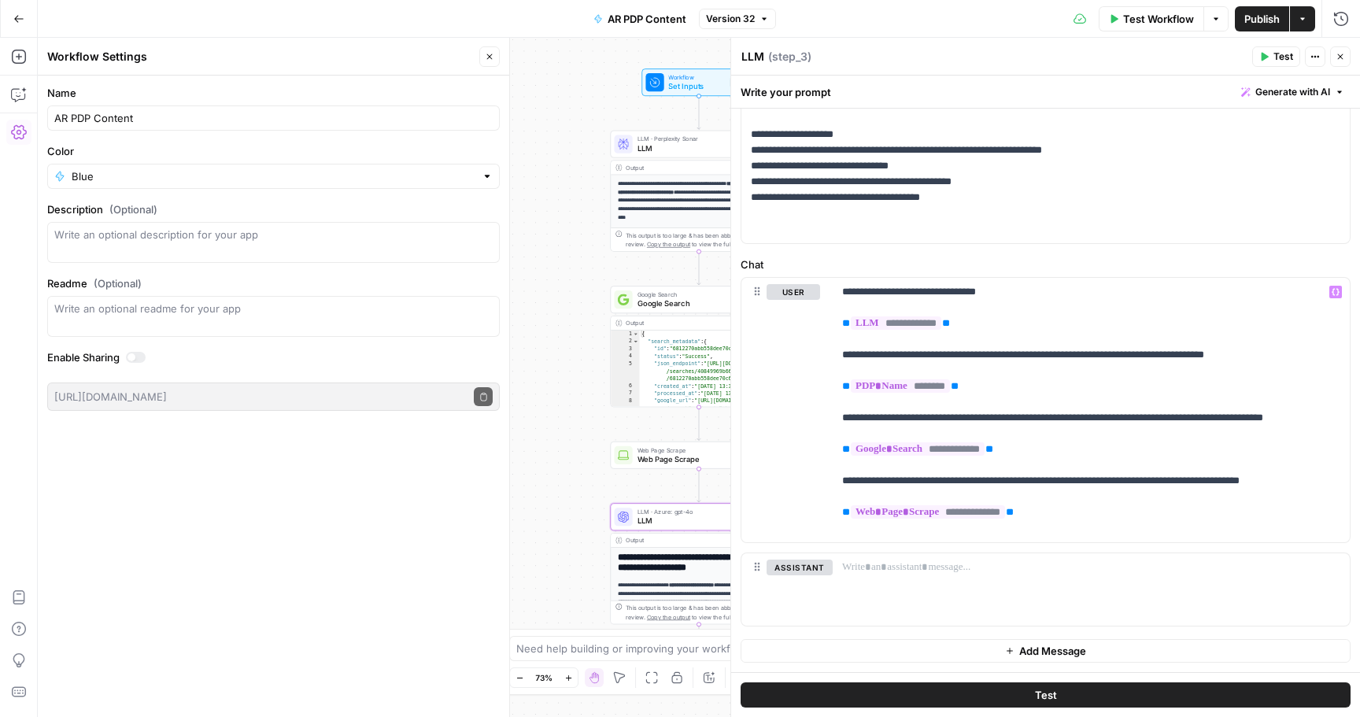
click at [1342, 51] on button "Close" at bounding box center [1340, 56] width 20 height 20
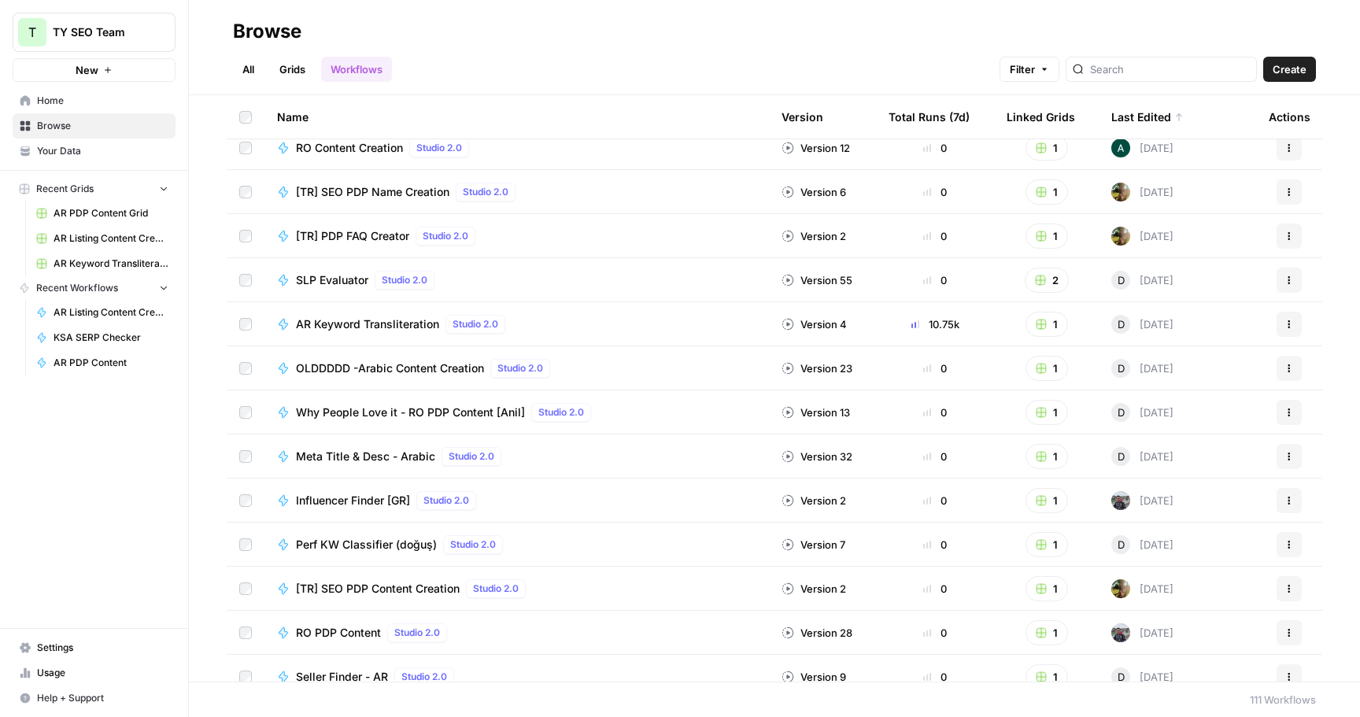
scroll to position [584, 0]
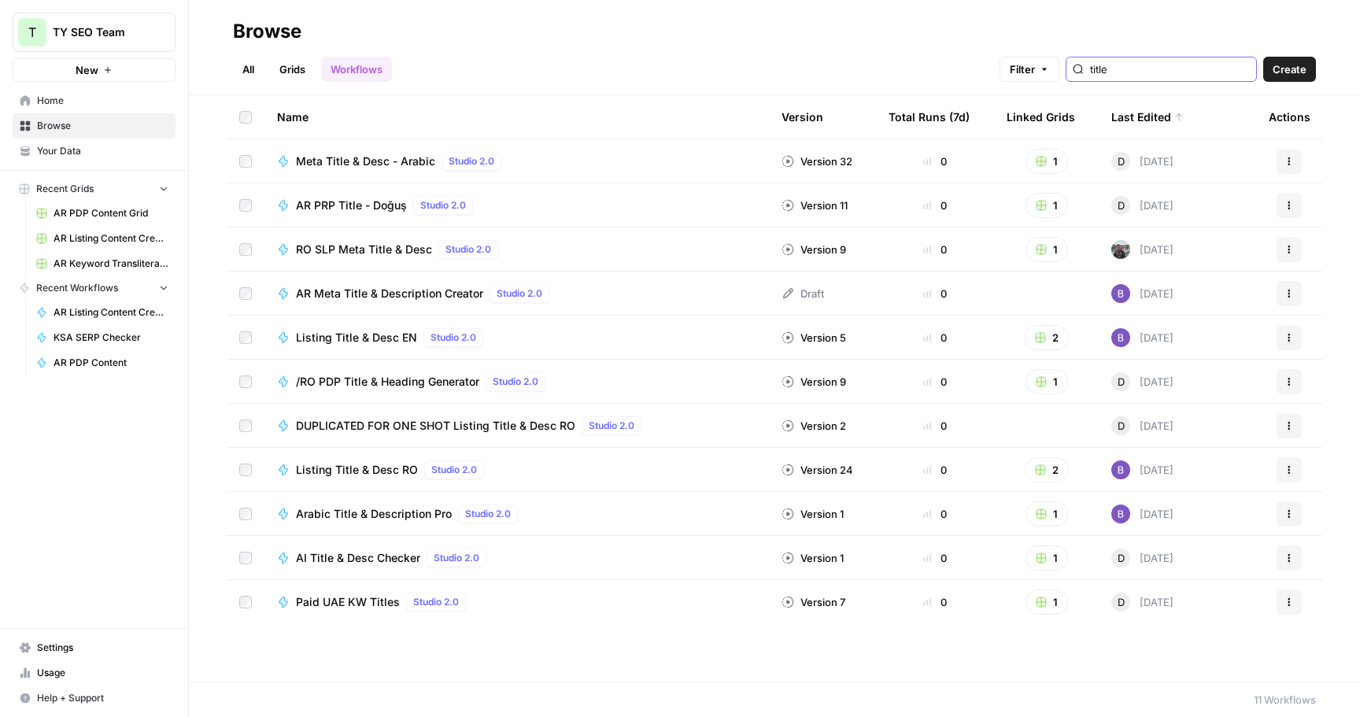
click at [1149, 70] on input "title" at bounding box center [1170, 69] width 160 height 16
type input "t"
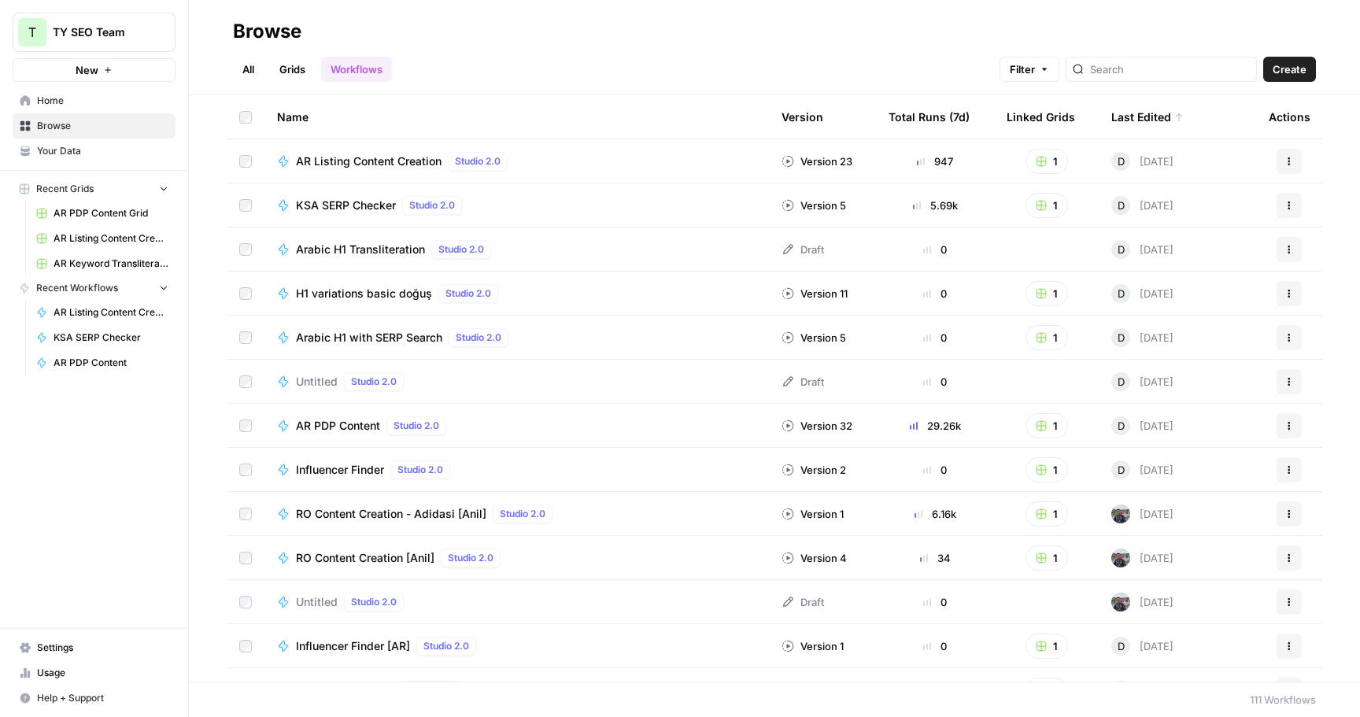
click at [369, 171] on td "AR Listing Content Creation Studio 2.0" at bounding box center [516, 160] width 505 height 43
click at [335, 161] on span "AR Listing Content Creation" at bounding box center [369, 161] width 146 height 16
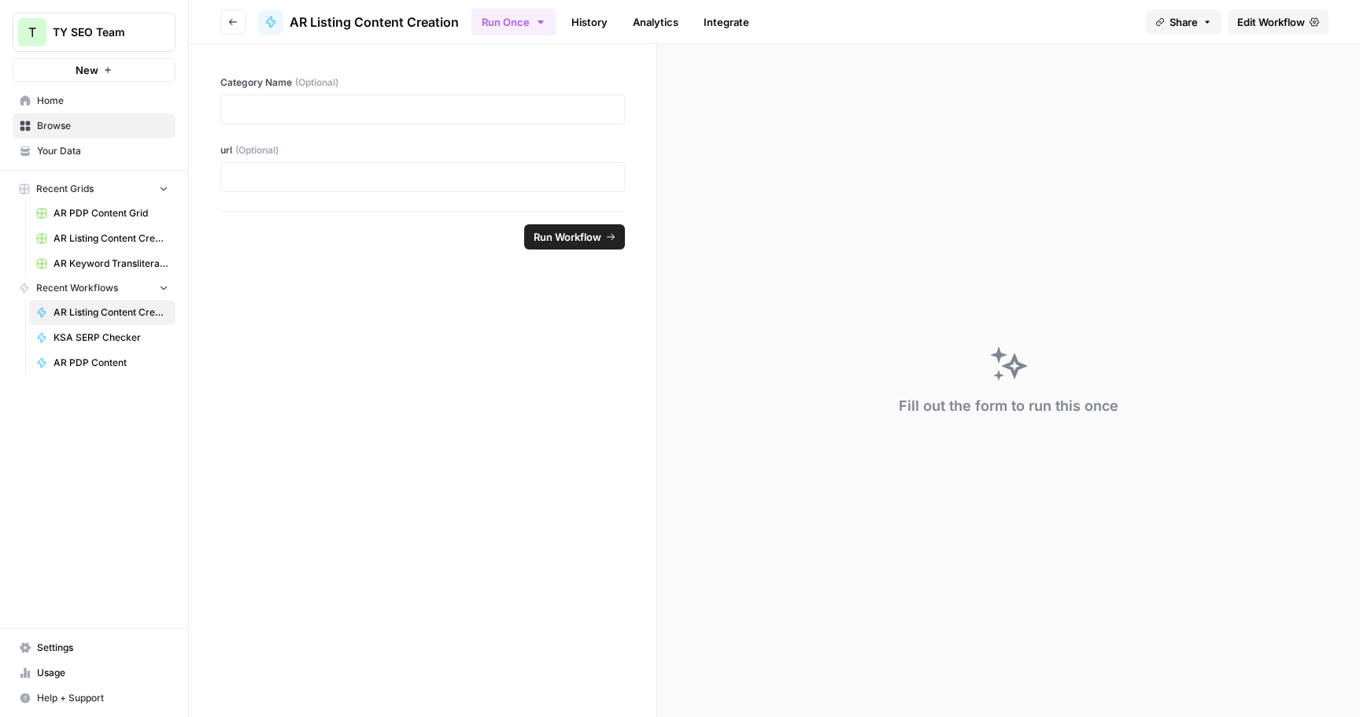
click at [1262, 29] on span "Edit Workflow" at bounding box center [1271, 22] width 68 height 16
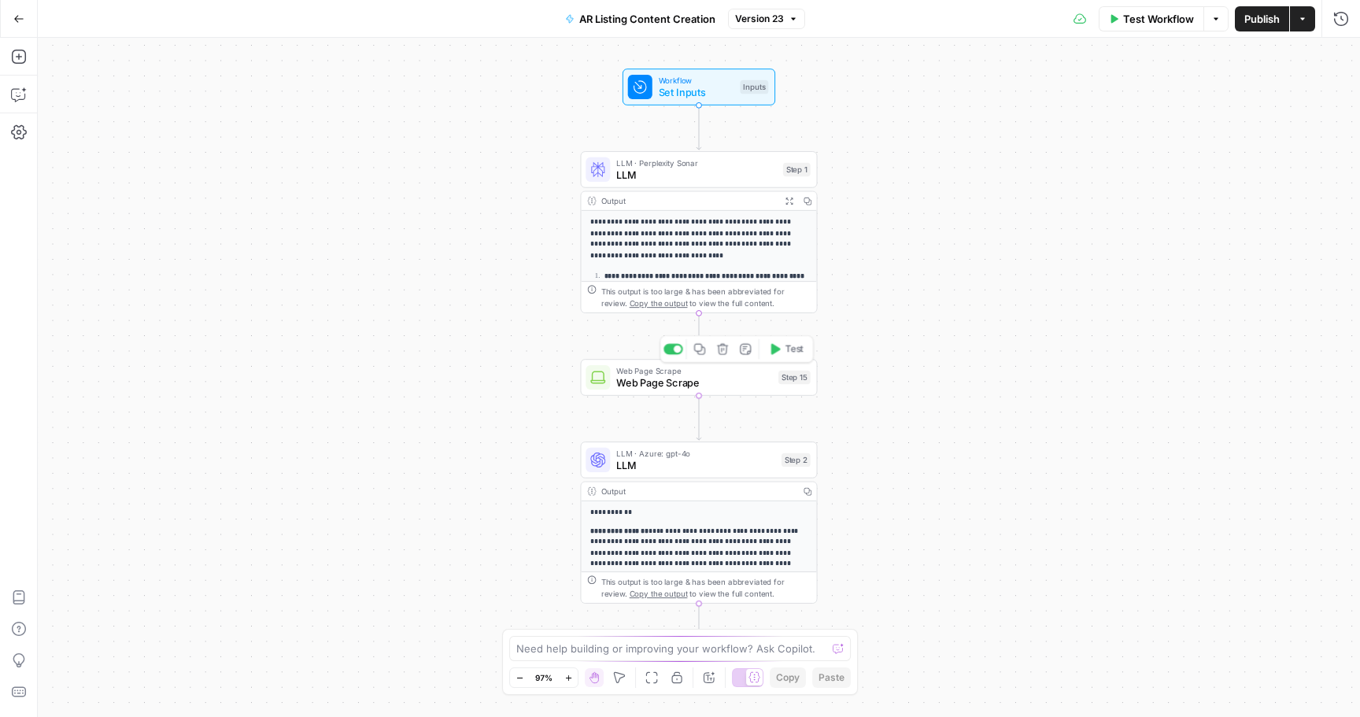
click at [675, 385] on span "Web Page Scrape" at bounding box center [694, 382] width 156 height 15
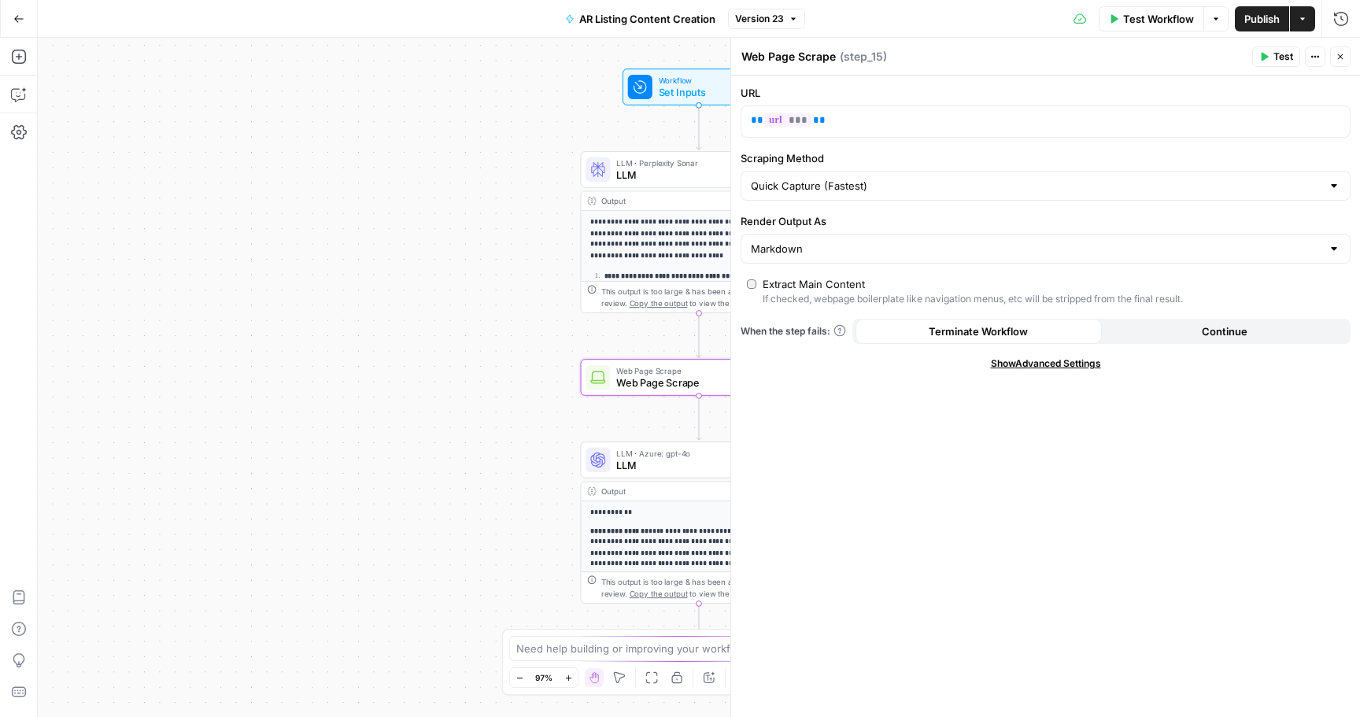
click at [860, 215] on label "Render Output As" at bounding box center [1046, 221] width 610 height 16
click at [860, 241] on input "Markdown" at bounding box center [1036, 249] width 571 height 16
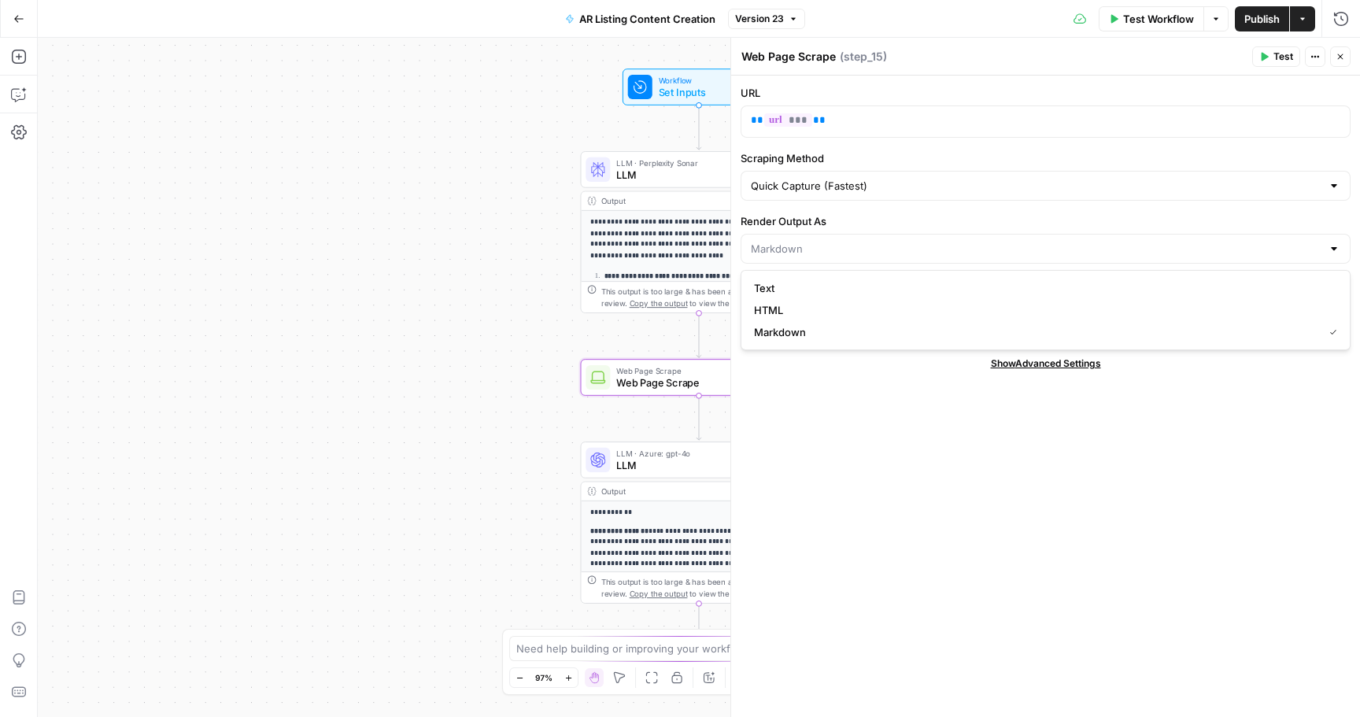
type input "Markdown"
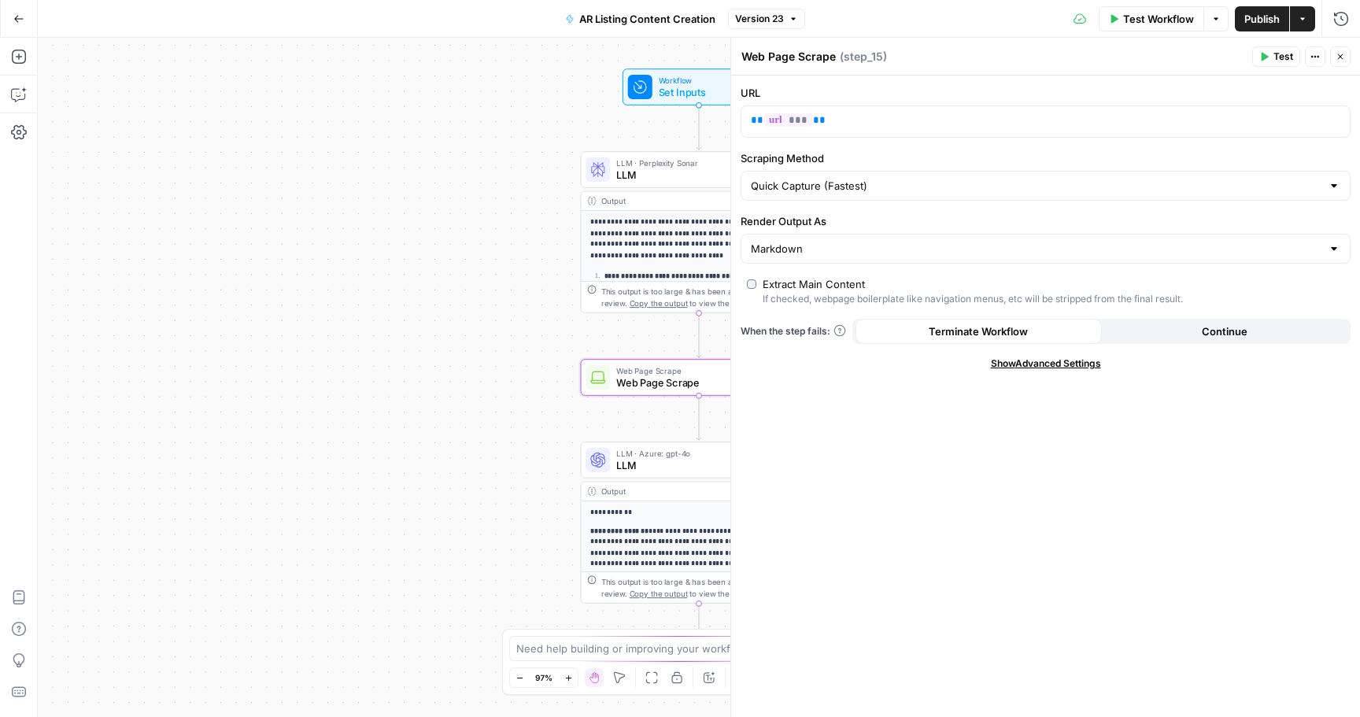
click at [1057, 385] on div "URL ** *** ** Scraping Method Quick Capture (Fastest) Render Output As Markdown…" at bounding box center [1045, 397] width 629 height 642
click at [1048, 365] on span "Show Advanced Settings" at bounding box center [1046, 364] width 110 height 14
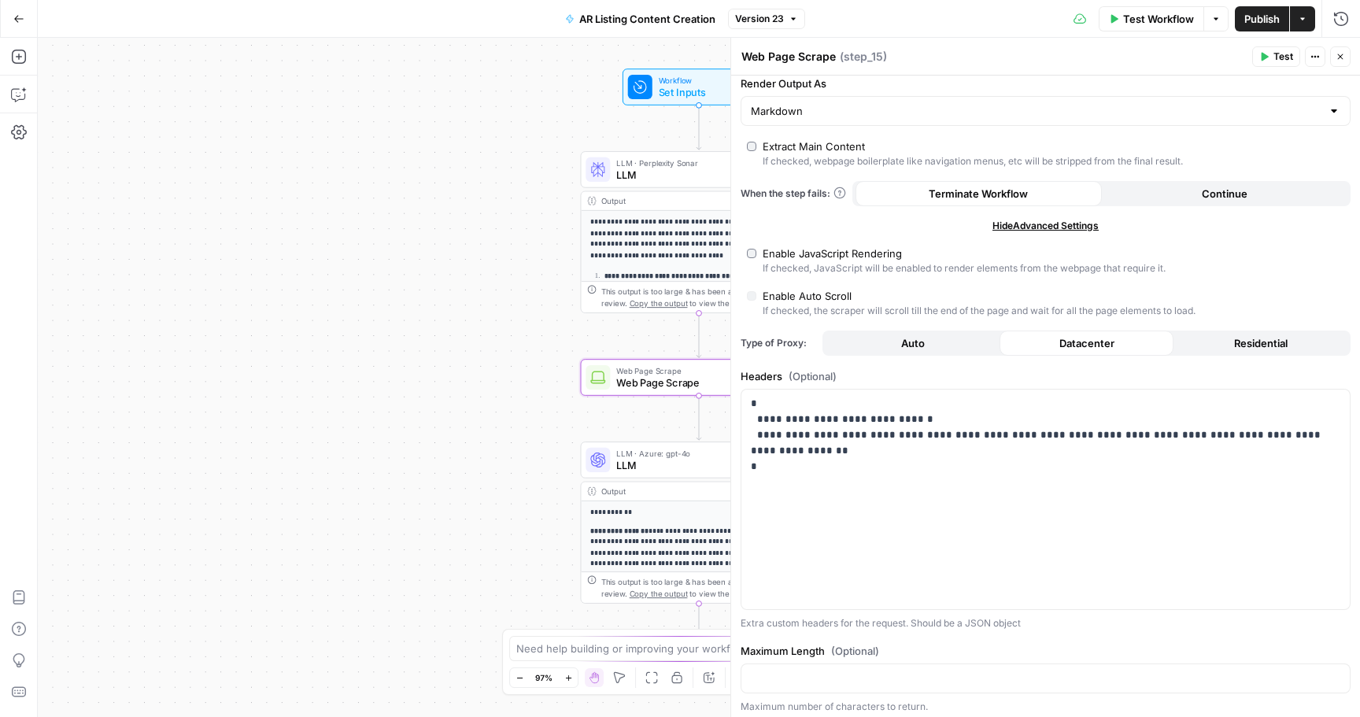
scroll to position [171, 0]
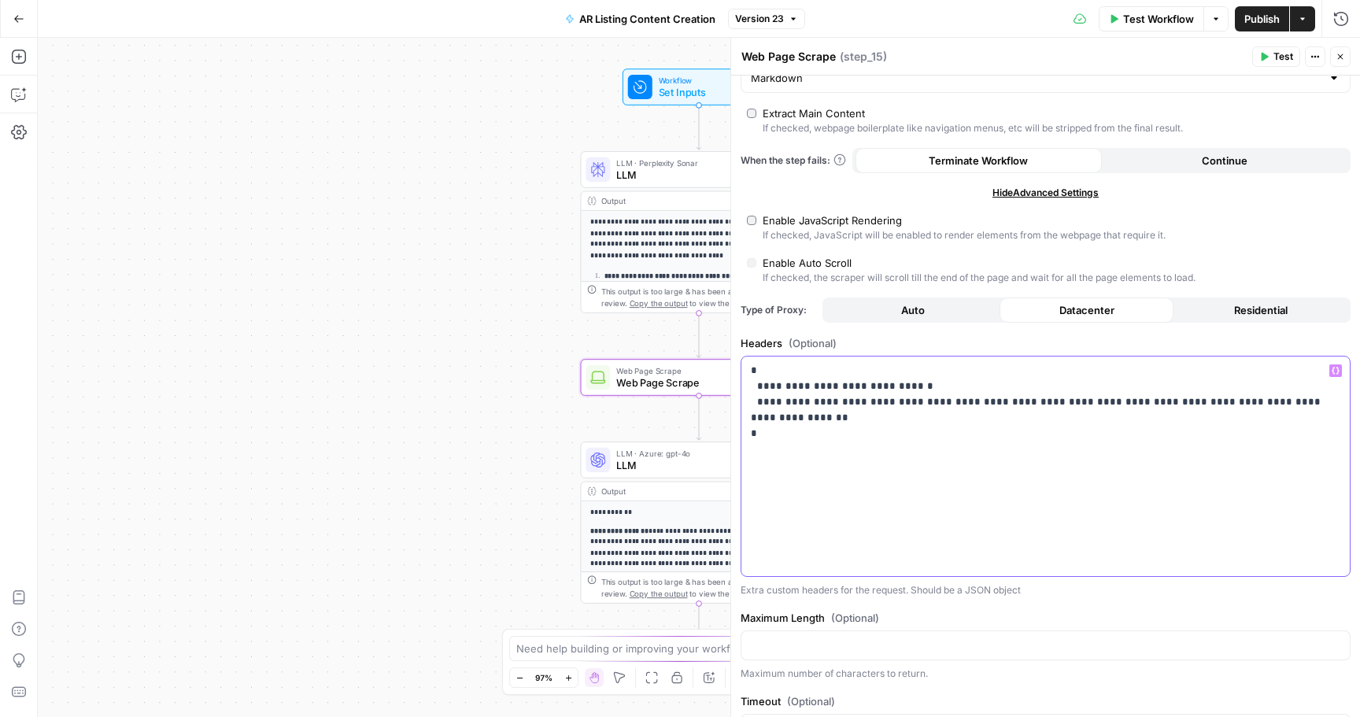
click at [790, 454] on p "**********" at bounding box center [1046, 410] width 590 height 94
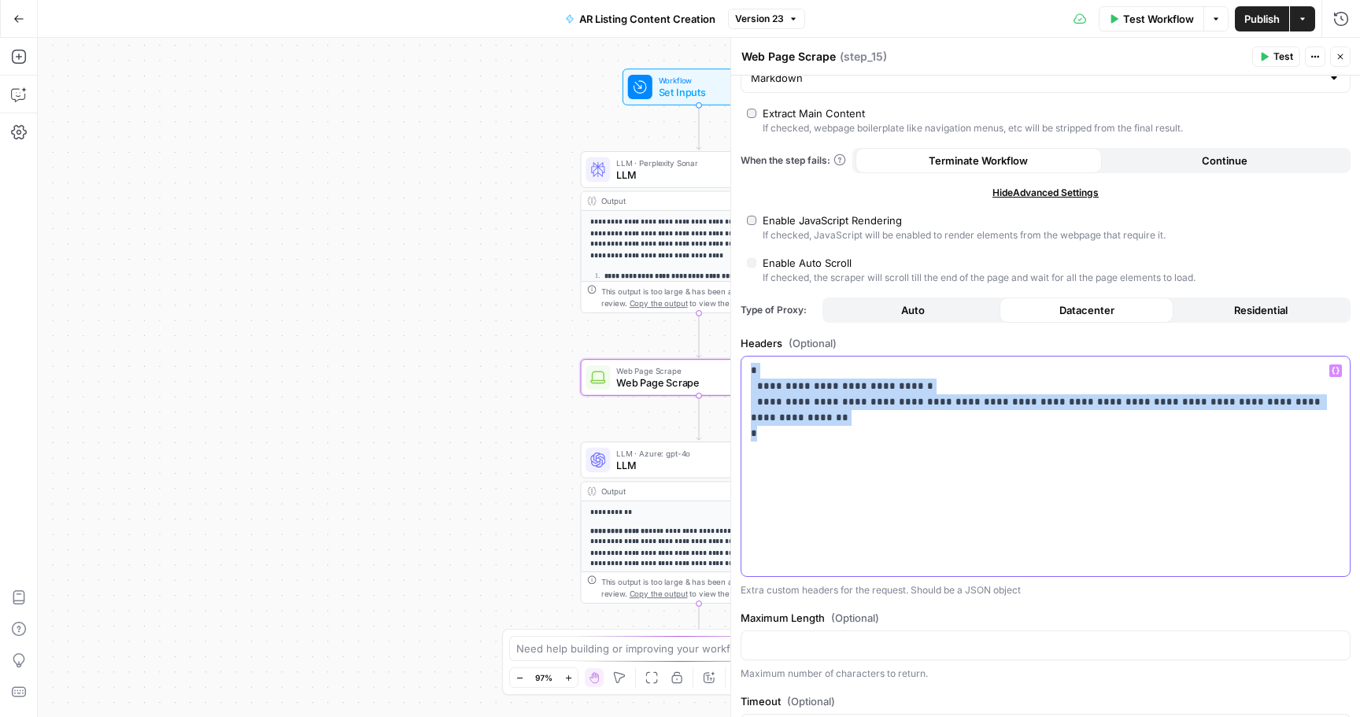
drag, startPoint x: 799, startPoint y: 443, endPoint x: 725, endPoint y: 371, distance: 103.5
click at [730, 371] on div "**********" at bounding box center [1045, 377] width 630 height 679
click at [793, 413] on p "**********" at bounding box center [1046, 410] width 590 height 94
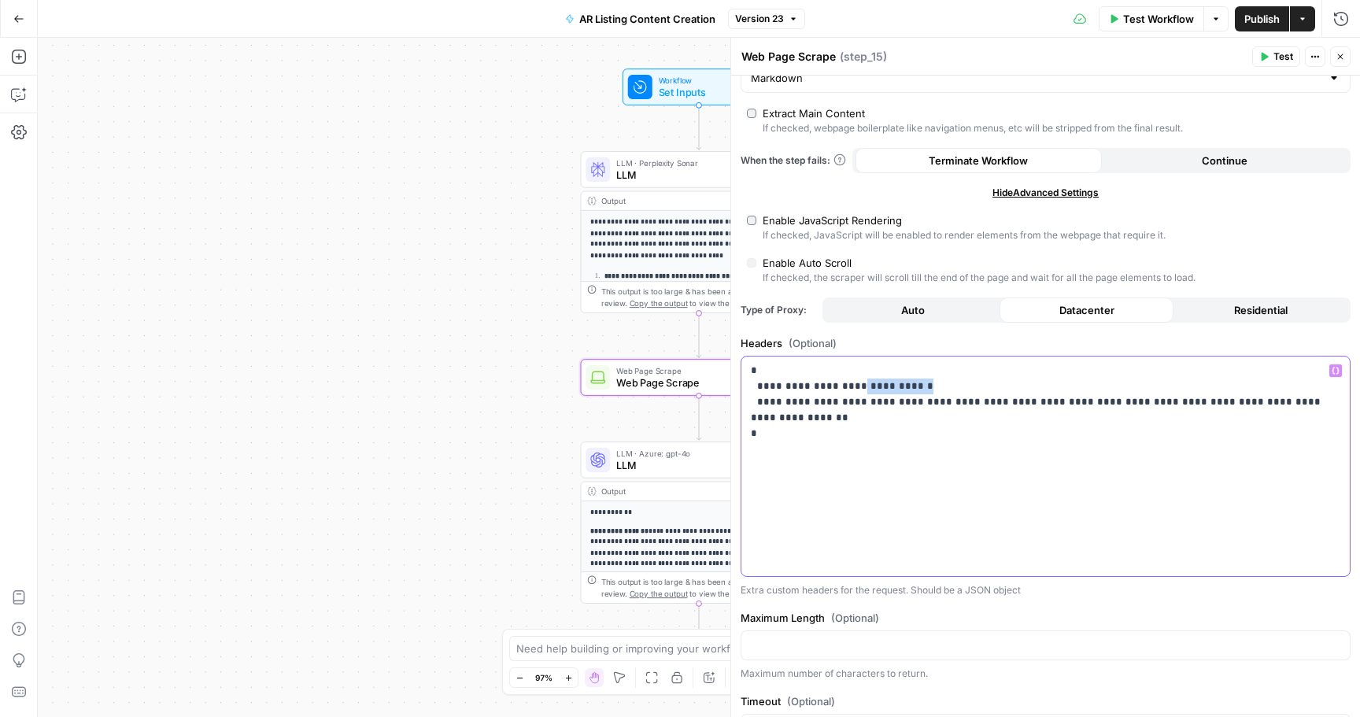
drag, startPoint x: 918, startPoint y: 383, endPoint x: 852, endPoint y: 383, distance: 66.1
click at [852, 383] on p "**********" at bounding box center [1046, 410] width 590 height 94
click at [427, 281] on div "**********" at bounding box center [699, 377] width 1322 height 679
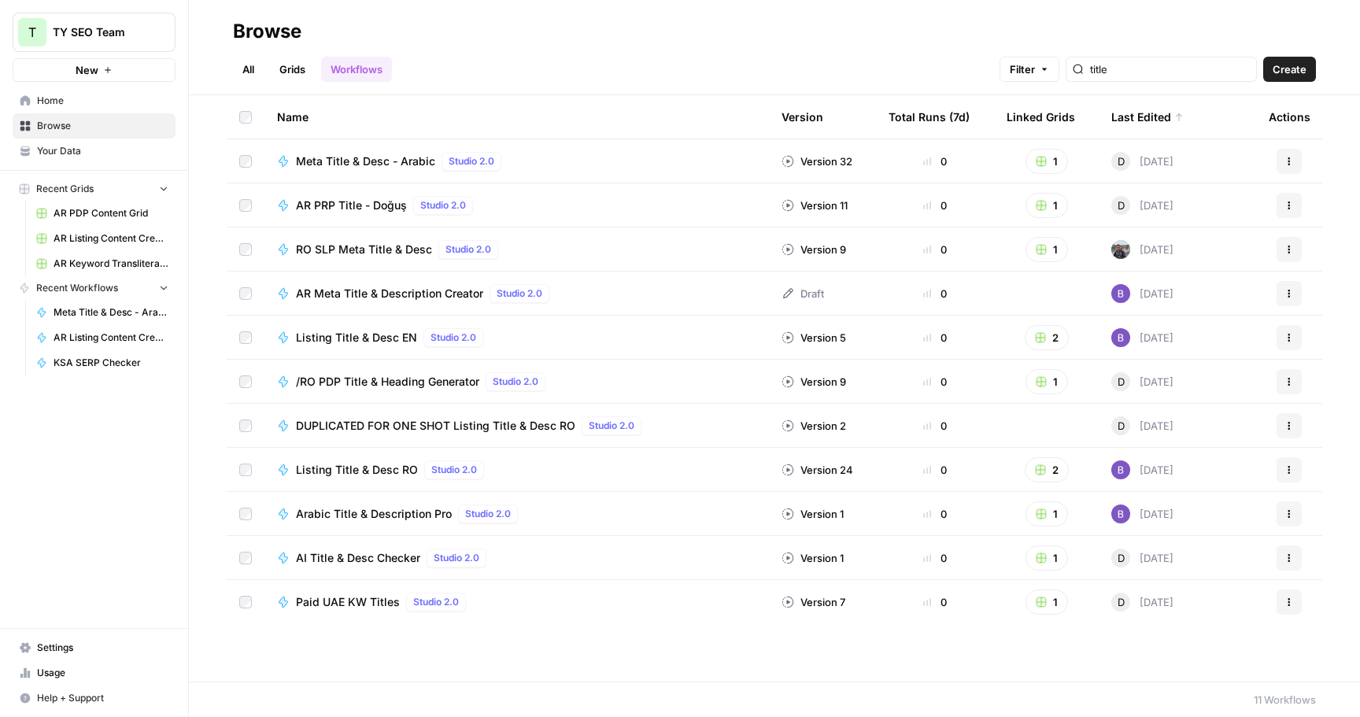
click at [58, 102] on span "Home" at bounding box center [102, 101] width 131 height 14
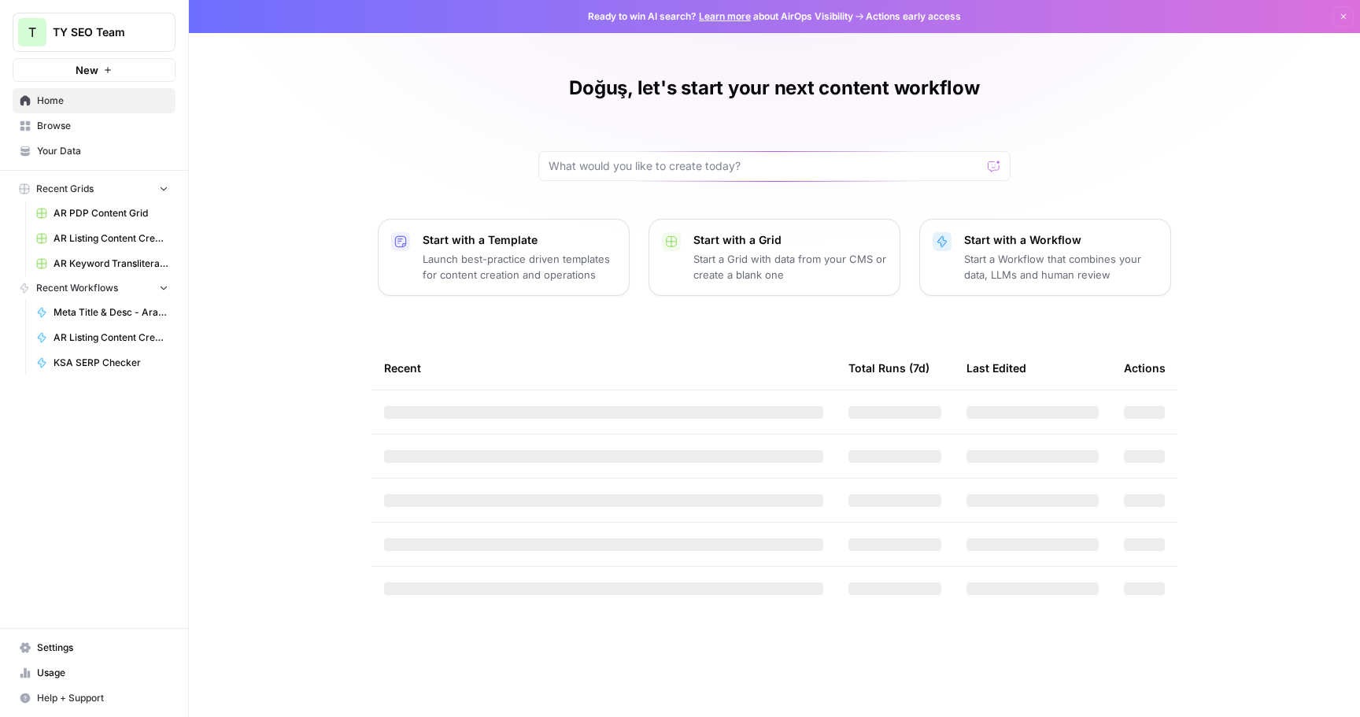
click at [80, 150] on span "Your Data" at bounding box center [102, 151] width 131 height 14
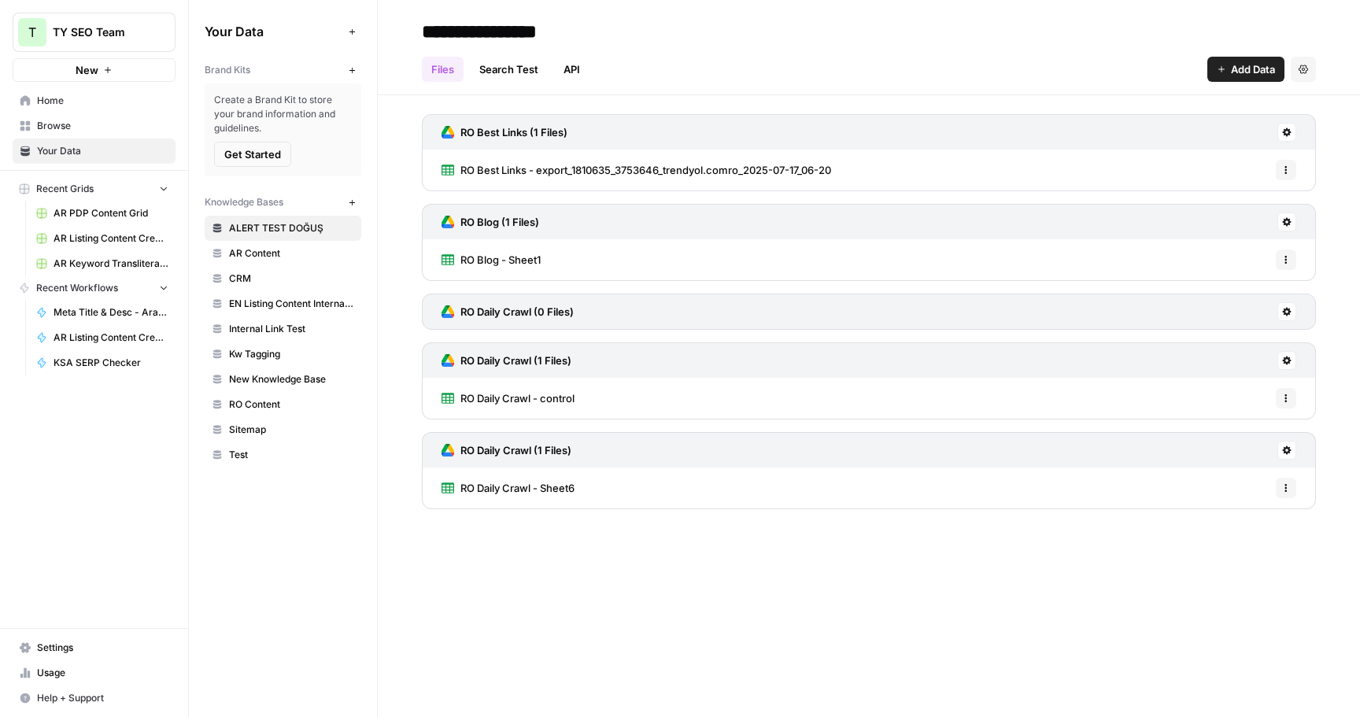
click at [94, 149] on span "Your Data" at bounding box center [102, 151] width 131 height 14
click at [514, 79] on link "Search Test" at bounding box center [509, 69] width 78 height 25
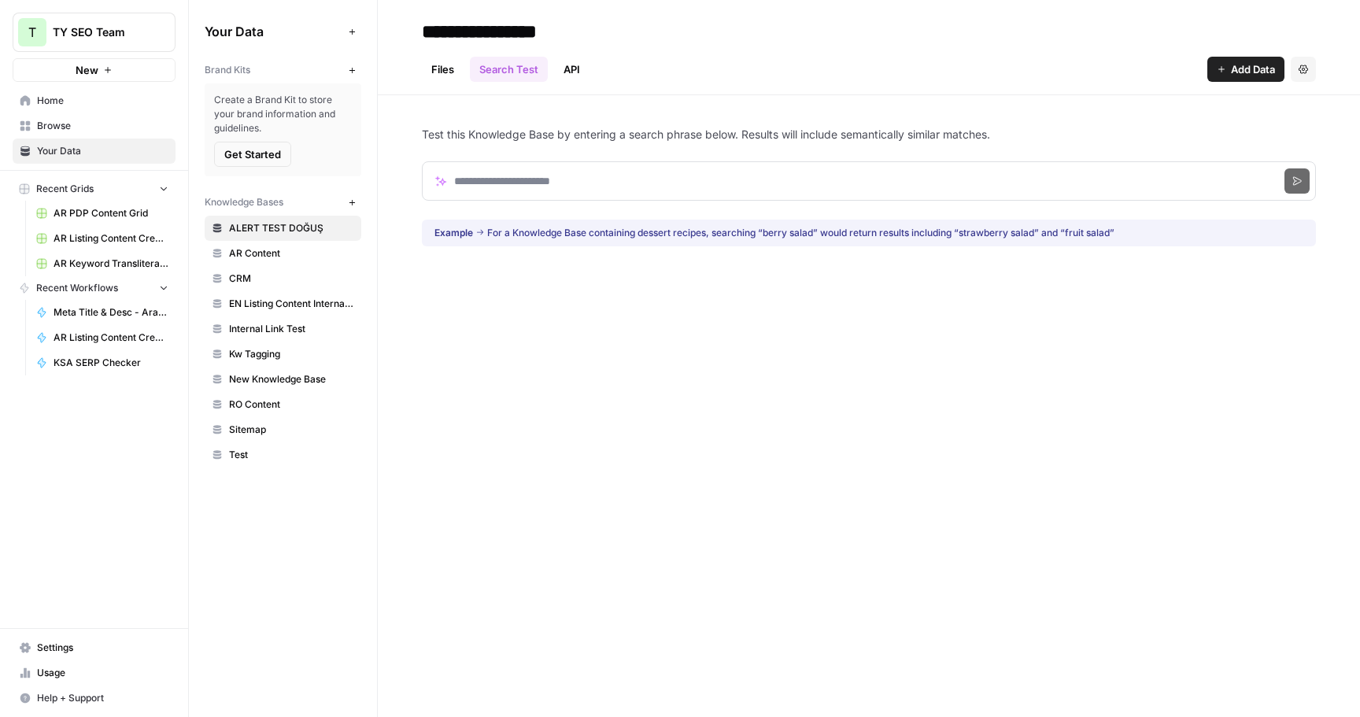
click at [571, 75] on link "API" at bounding box center [571, 69] width 35 height 25
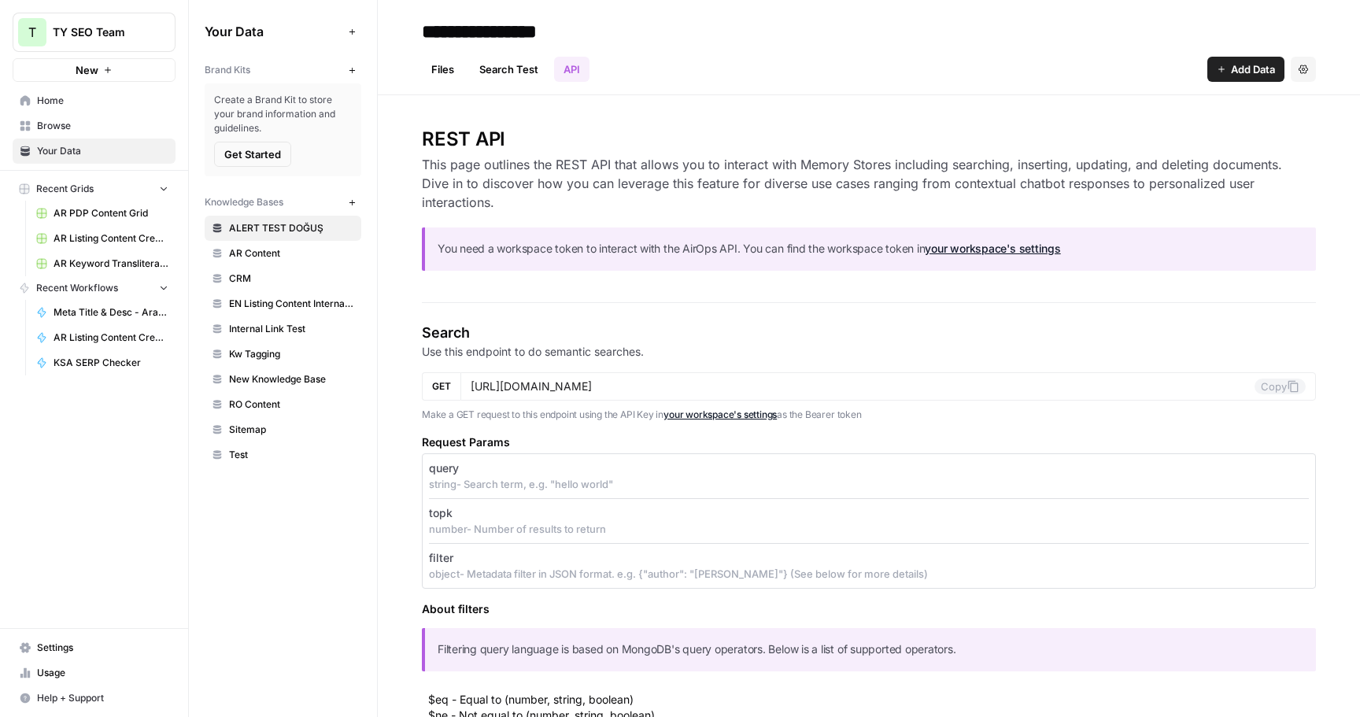
click at [525, 76] on link "Search Test" at bounding box center [509, 69] width 78 height 25
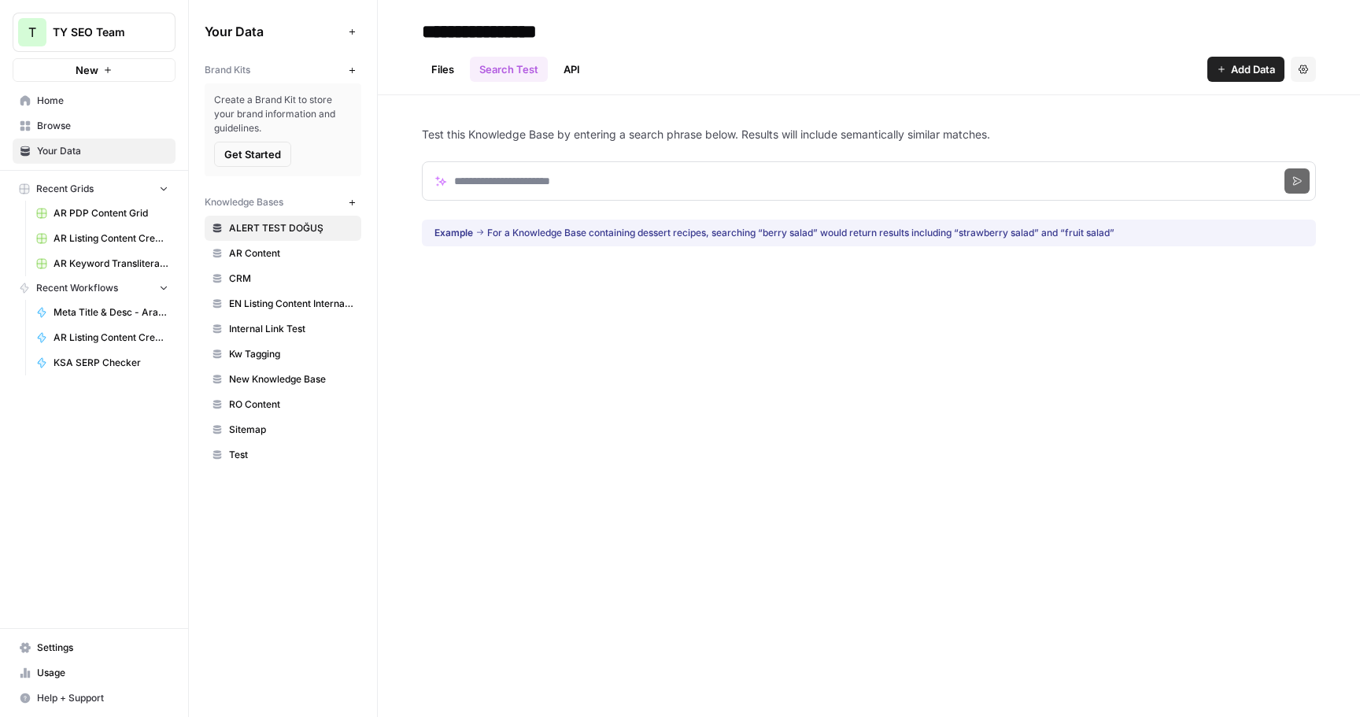
click at [440, 75] on link "Files" at bounding box center [443, 69] width 42 height 25
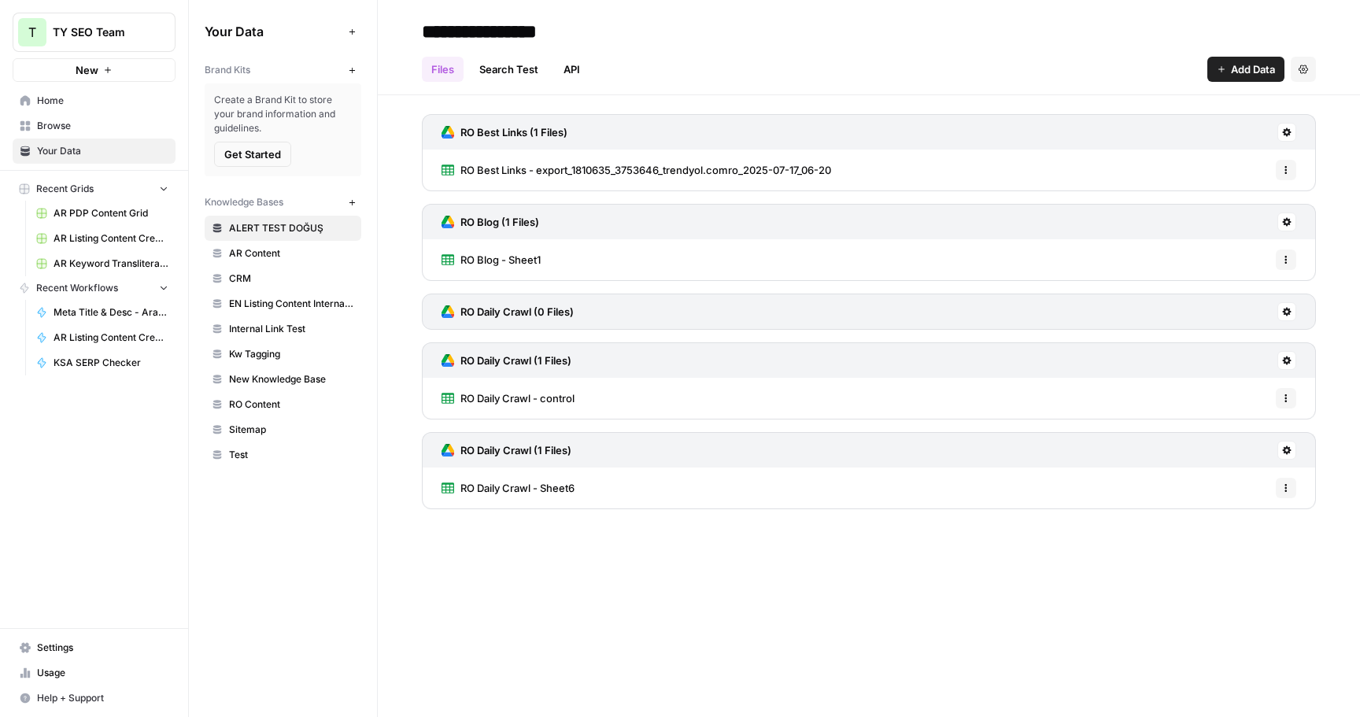
click at [529, 552] on div "**********" at bounding box center [869, 358] width 982 height 717
click at [105, 675] on span "Usage" at bounding box center [102, 673] width 131 height 14
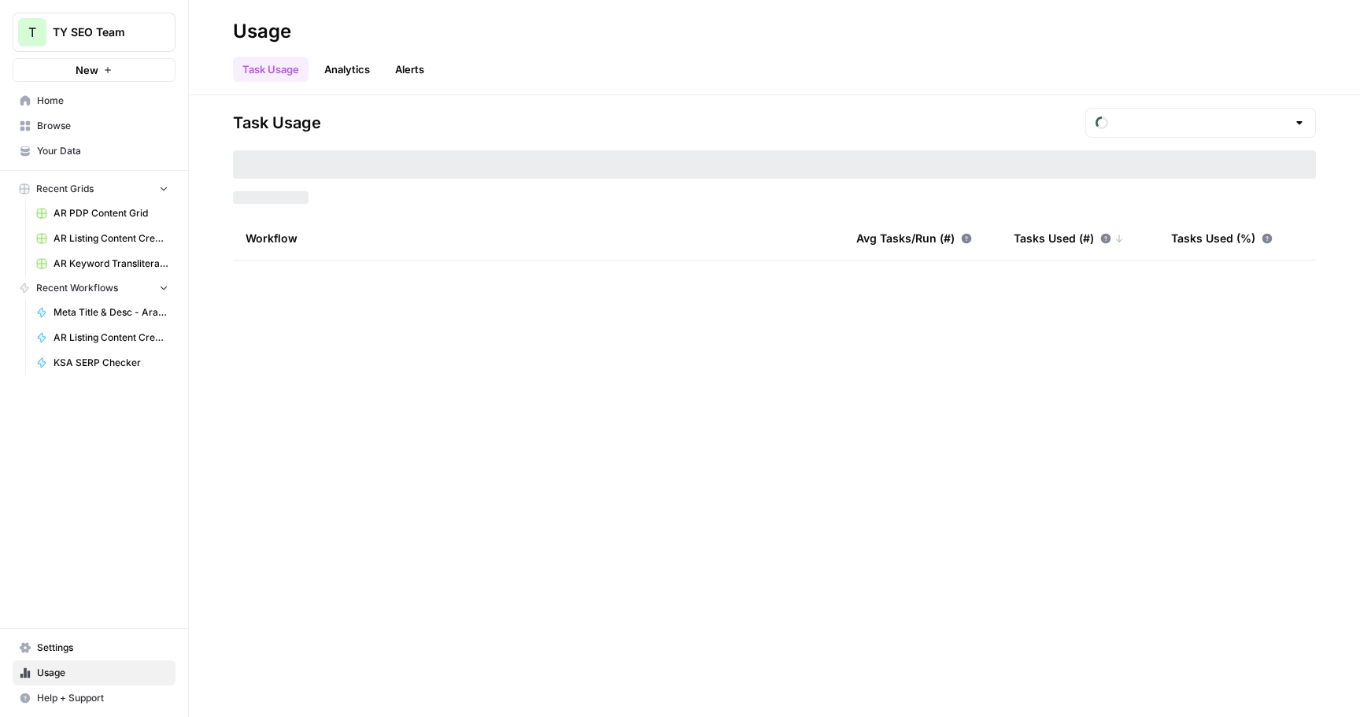
type input "September Tasks"
click at [1025, 361] on div "Task Usage September Tasks Tasks Used: 343,908 Workflow Avg Tasks/Run (#) Tasks…" at bounding box center [774, 406] width 1171 height 622
click at [1198, 125] on input "text" at bounding box center [1201, 123] width 172 height 16
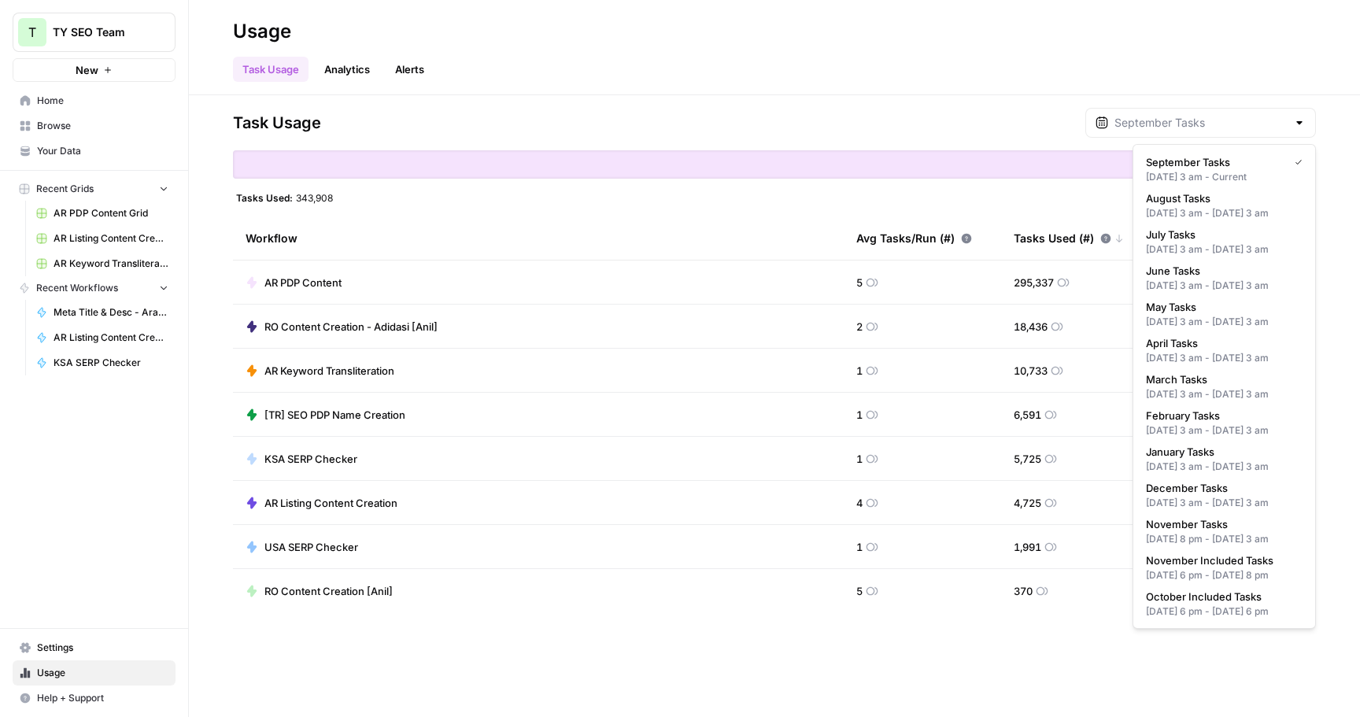
type input "September Tasks"
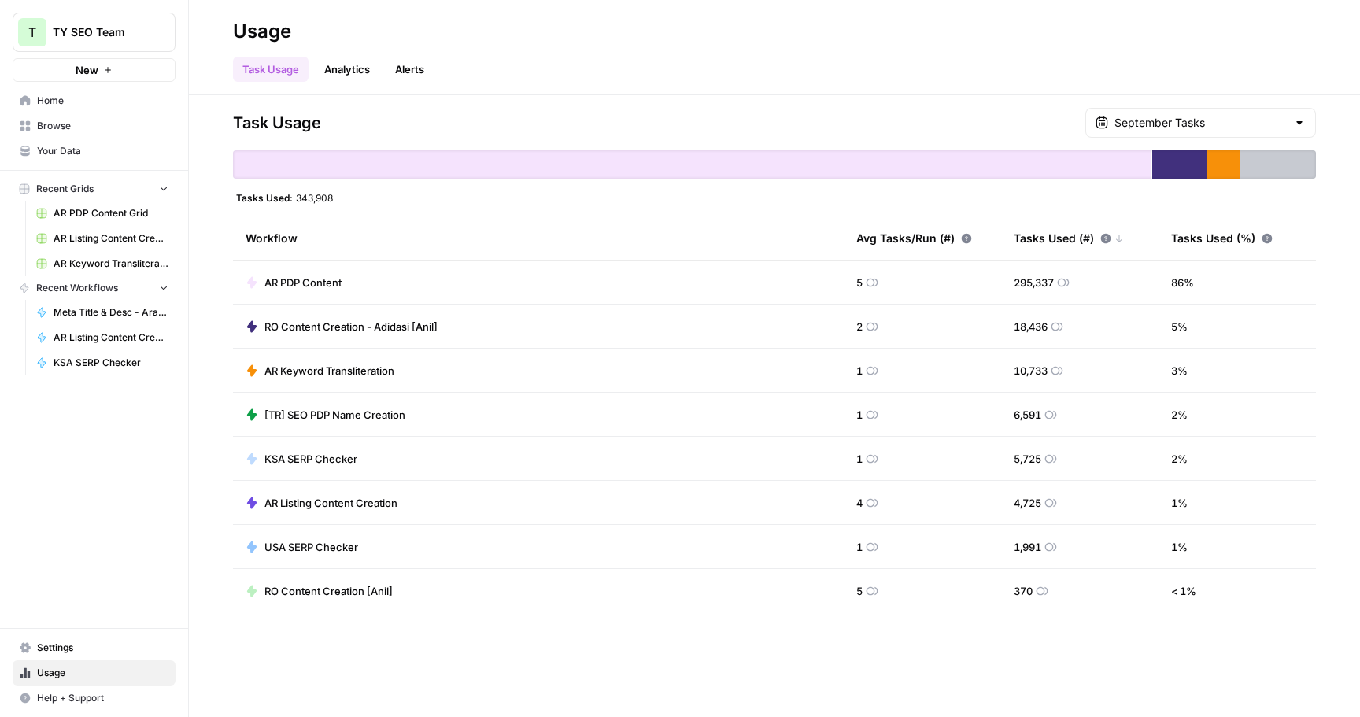
click at [729, 70] on div "Task Usage Analytics Alerts" at bounding box center [774, 63] width 1083 height 38
click at [845, 283] on td "5" at bounding box center [922, 282] width 157 height 43
drag, startPoint x: 1011, startPoint y: 281, endPoint x: 1051, endPoint y: 280, distance: 39.4
click at [1051, 280] on td "295,337" at bounding box center [1079, 282] width 157 height 43
click at [667, 171] on div at bounding box center [692, 164] width 919 height 28
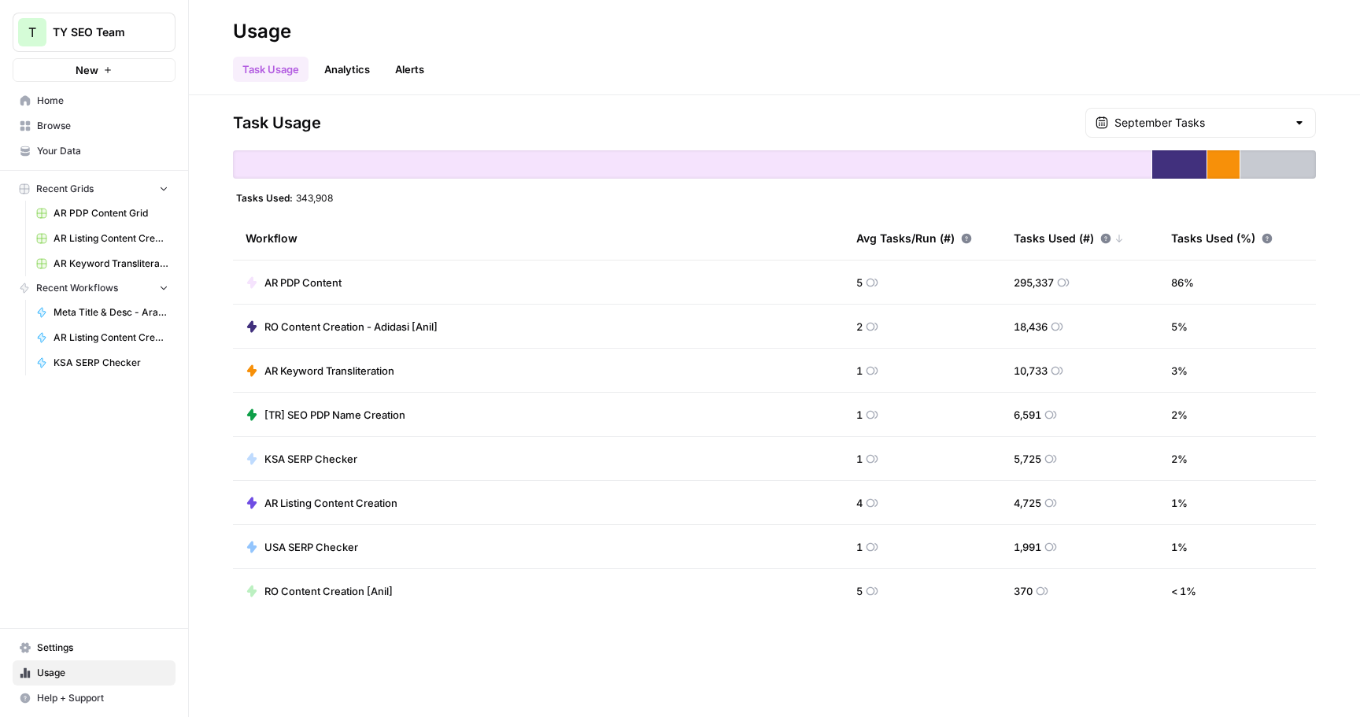
click at [1276, 132] on div "September Tasks" at bounding box center [1200, 123] width 231 height 30
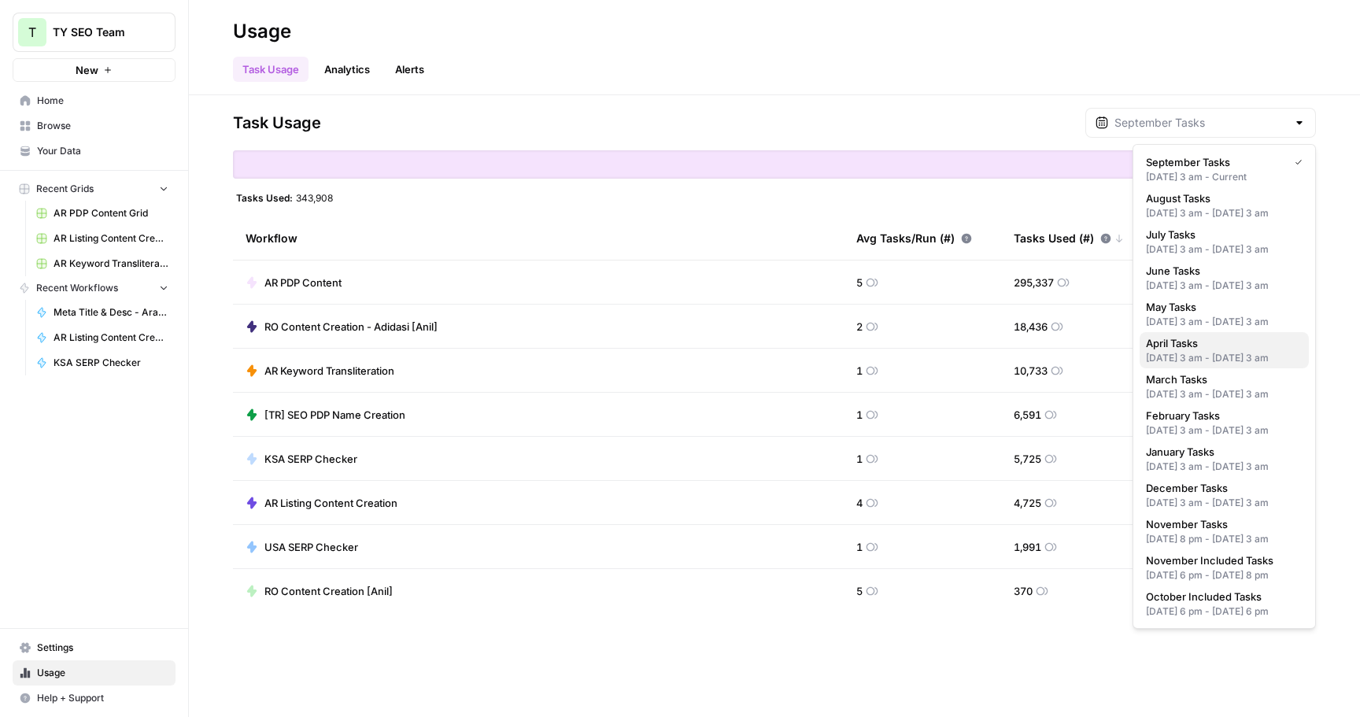
click at [1255, 365] on div "Apr 1, 2025 3 am - May 1, 2025 3 am" at bounding box center [1224, 358] width 157 height 14
type input "April Tasks"
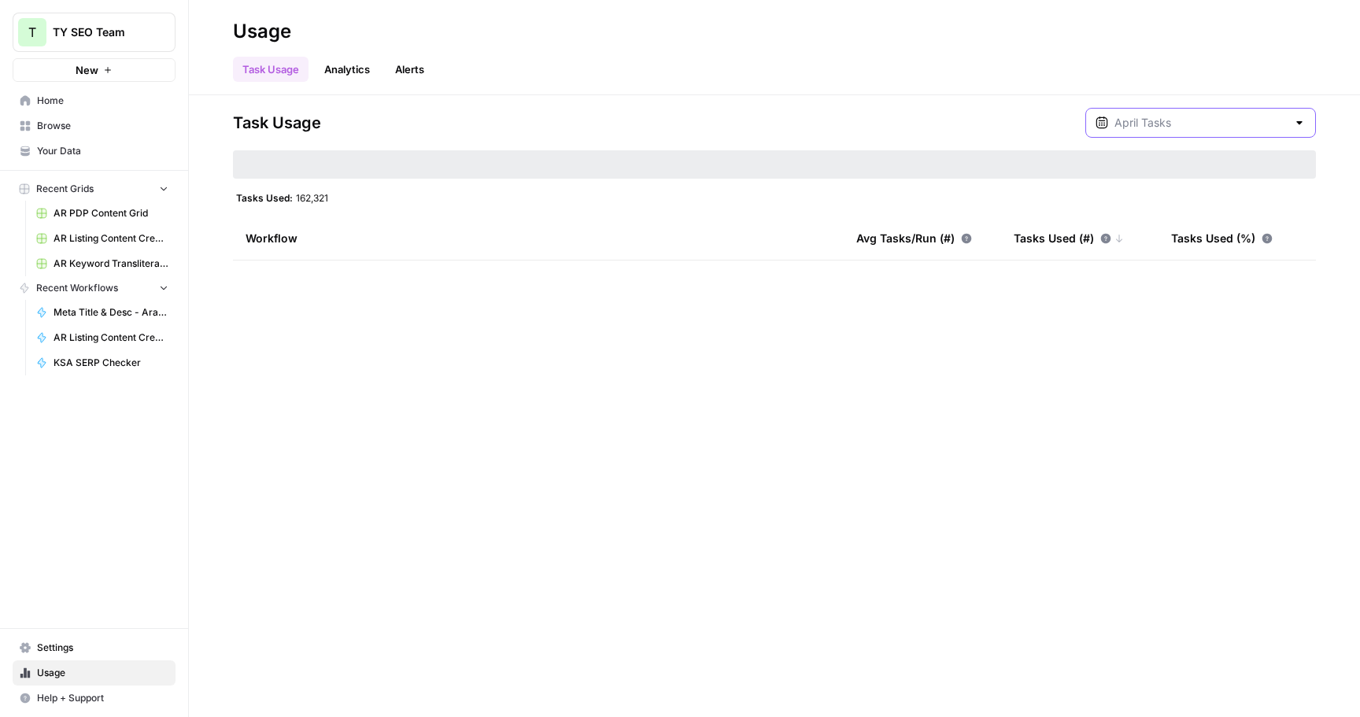
click at [1237, 123] on input "text" at bounding box center [1201, 123] width 172 height 16
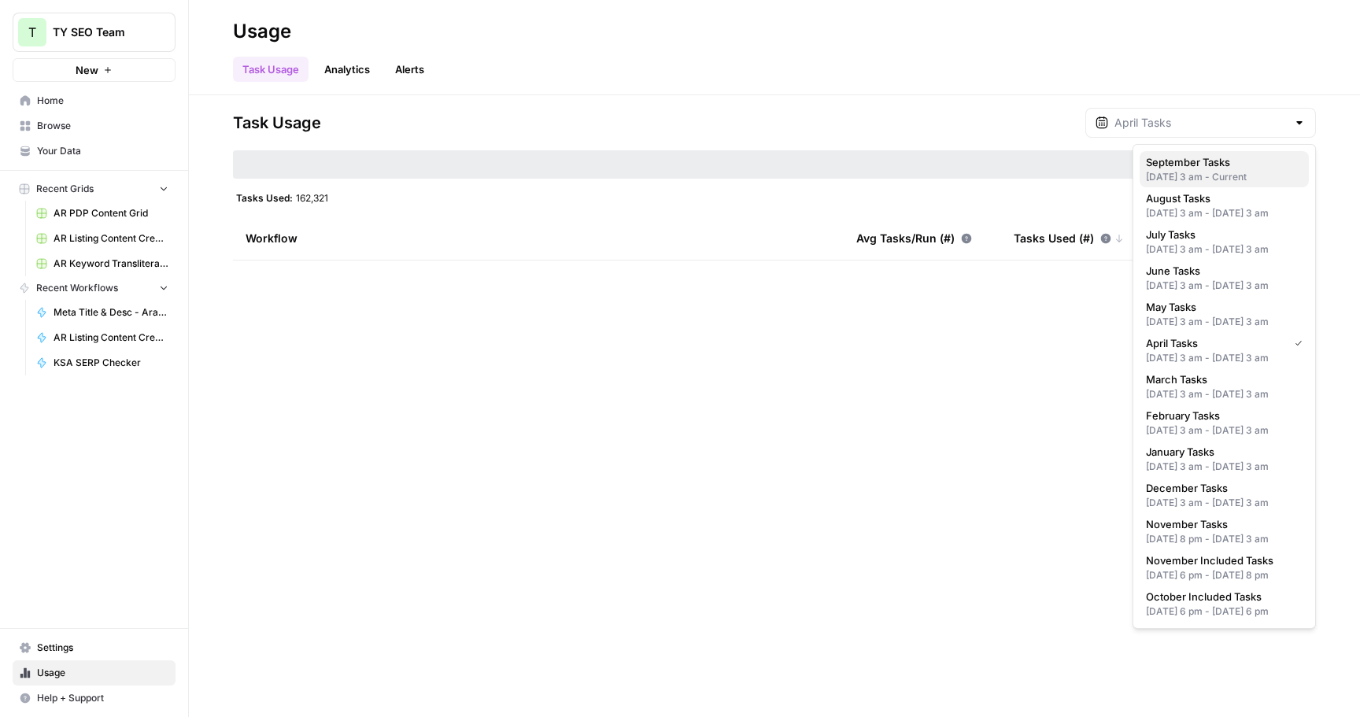
click at [1200, 168] on span "September Tasks" at bounding box center [1221, 162] width 150 height 16
type input "September Tasks"
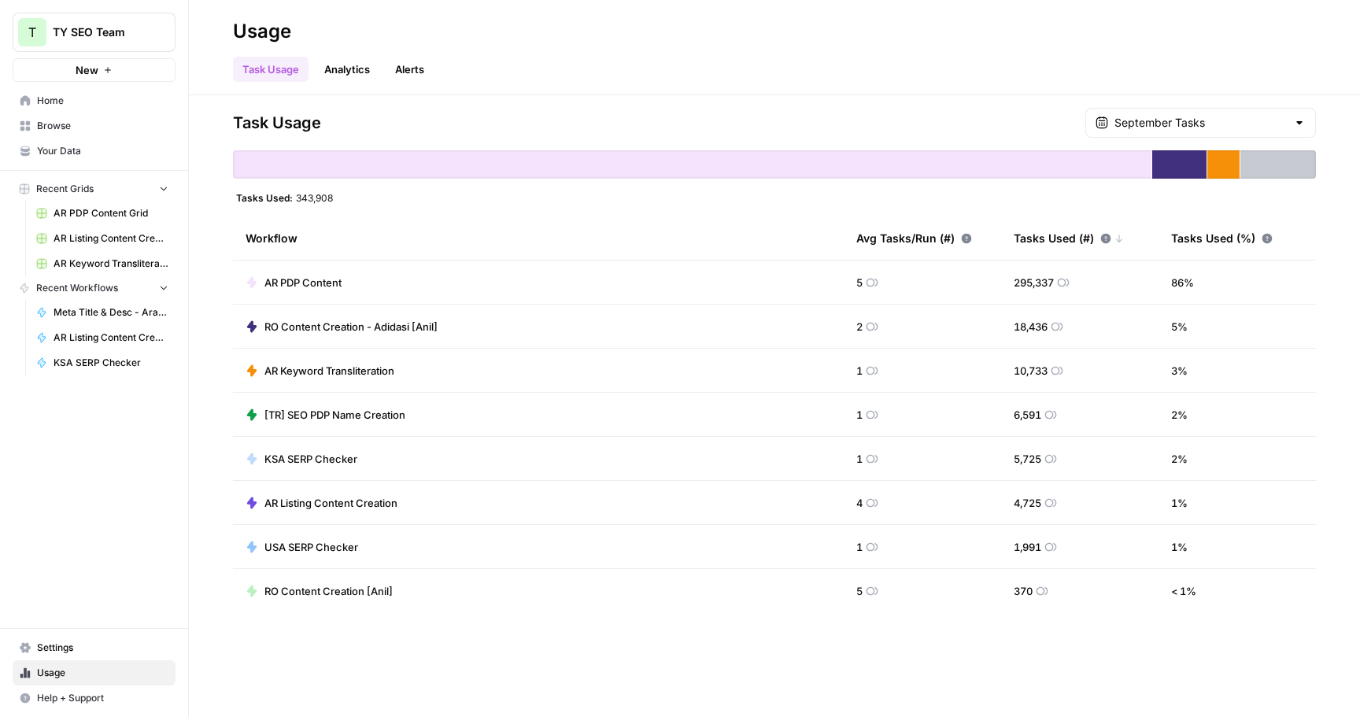
drag, startPoint x: 335, startPoint y: 198, endPoint x: 253, endPoint y: 198, distance: 82.6
click at [253, 198] on div "Tasks Used: 343,908" at bounding box center [774, 197] width 1083 height 13
click at [1215, 126] on input "text" at bounding box center [1201, 123] width 172 height 16
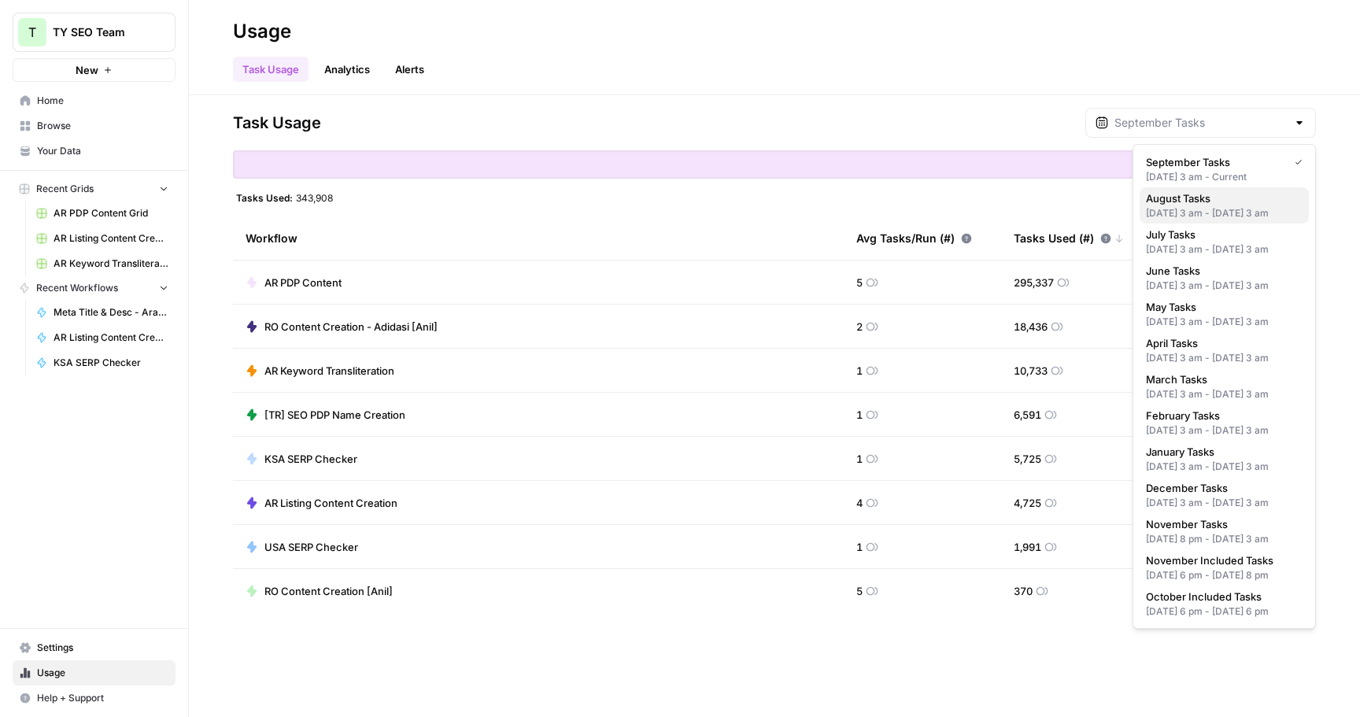
click at [1215, 207] on div "Aug 1, 2025 3 am - Sep 1, 2025 3 am" at bounding box center [1224, 213] width 157 height 14
type input "August Tasks"
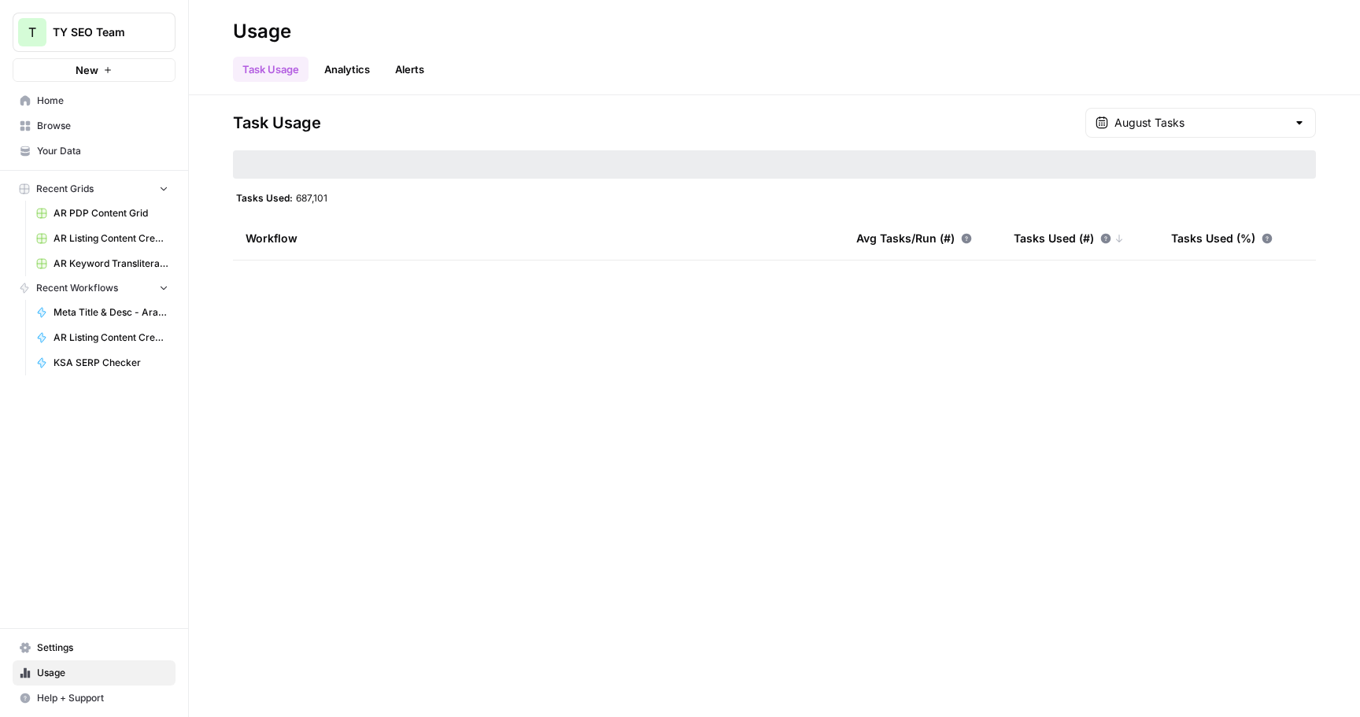
click at [308, 193] on span "687,101" at bounding box center [311, 197] width 31 height 13
click at [1196, 131] on div "August Tasks" at bounding box center [1200, 123] width 231 height 30
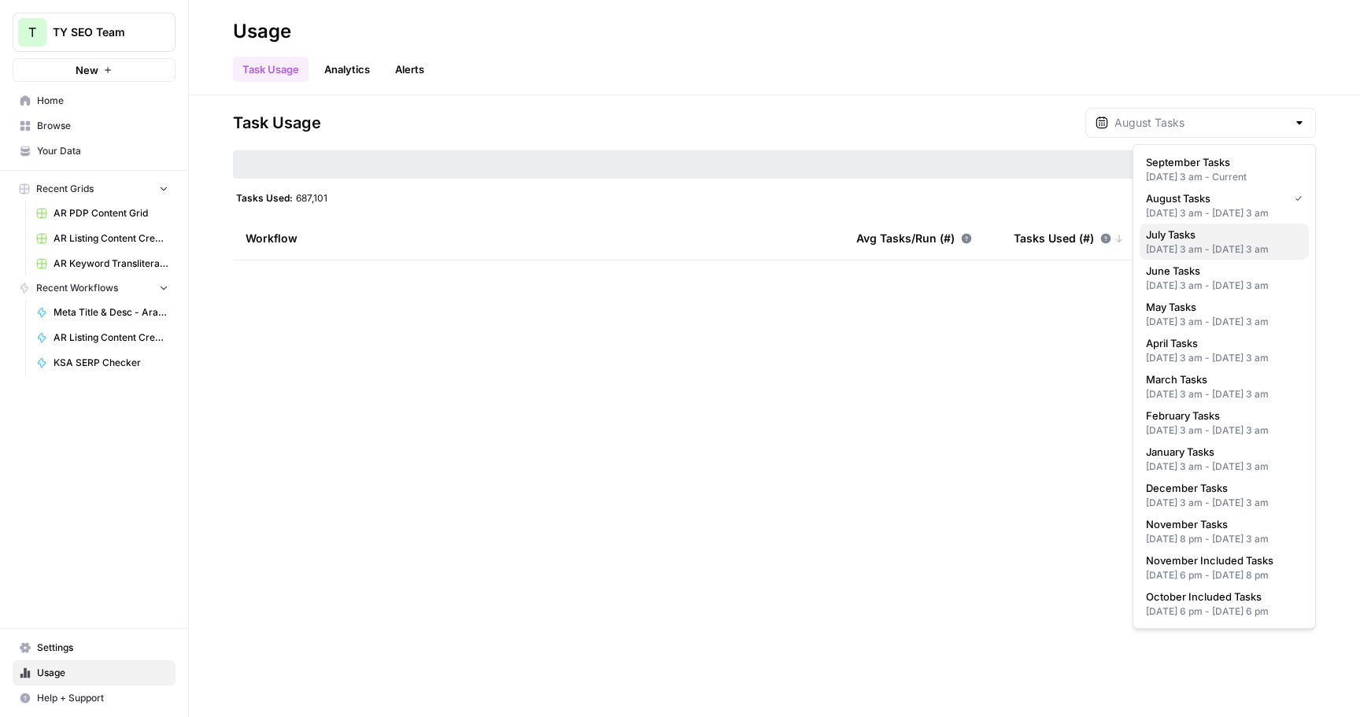
click at [1189, 242] on span "July Tasks" at bounding box center [1221, 235] width 150 height 16
type input "July Tasks"
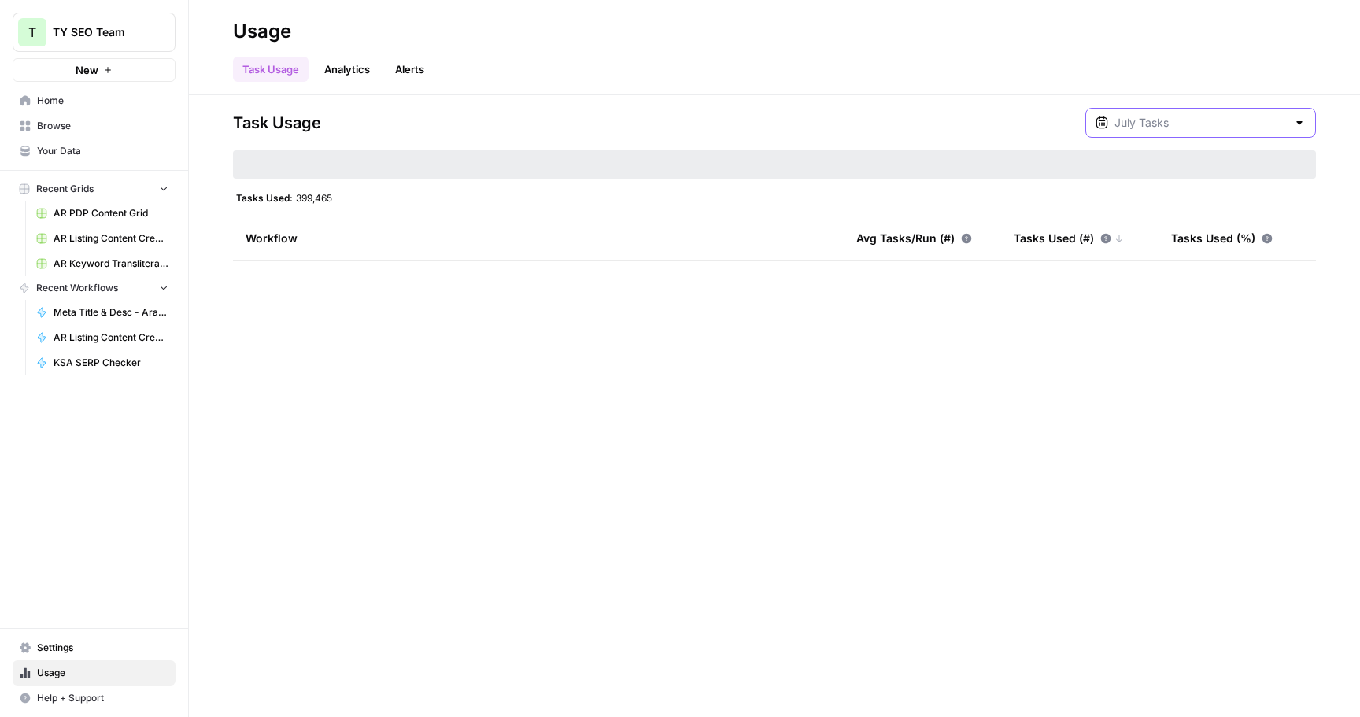
click at [1248, 124] on input "text" at bounding box center [1201, 123] width 172 height 16
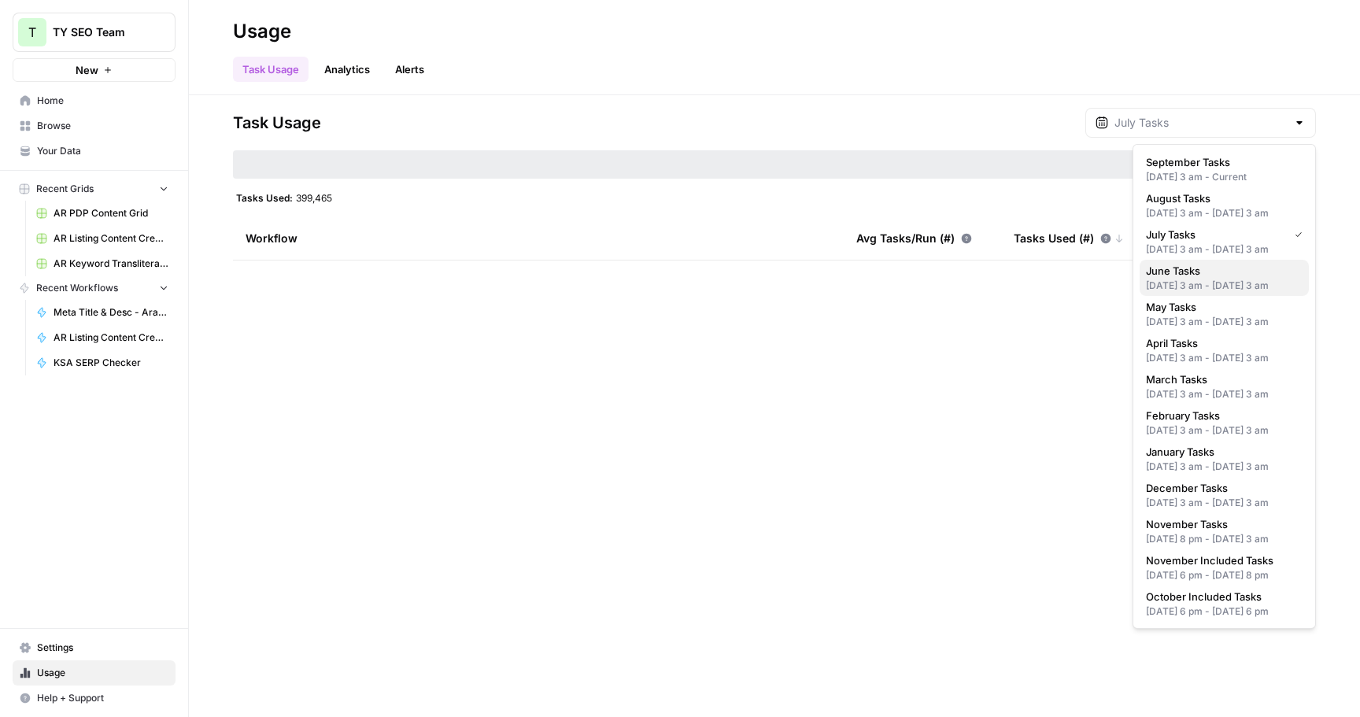
click at [1193, 279] on span "June Tasks" at bounding box center [1221, 271] width 150 height 16
type input "June Tasks"
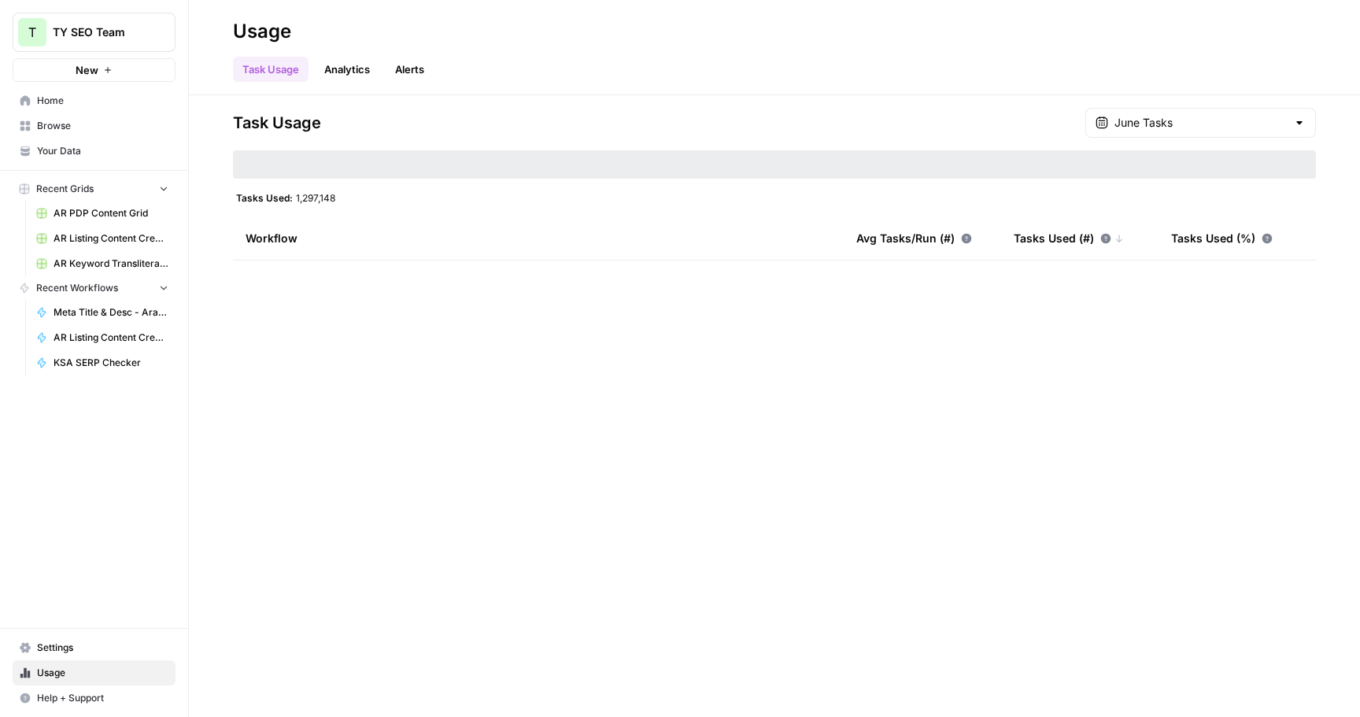
drag, startPoint x: 334, startPoint y: 195, endPoint x: 280, endPoint y: 195, distance: 53.5
click at [280, 195] on div "Tasks Used: 1,297,148" at bounding box center [285, 197] width 105 height 13
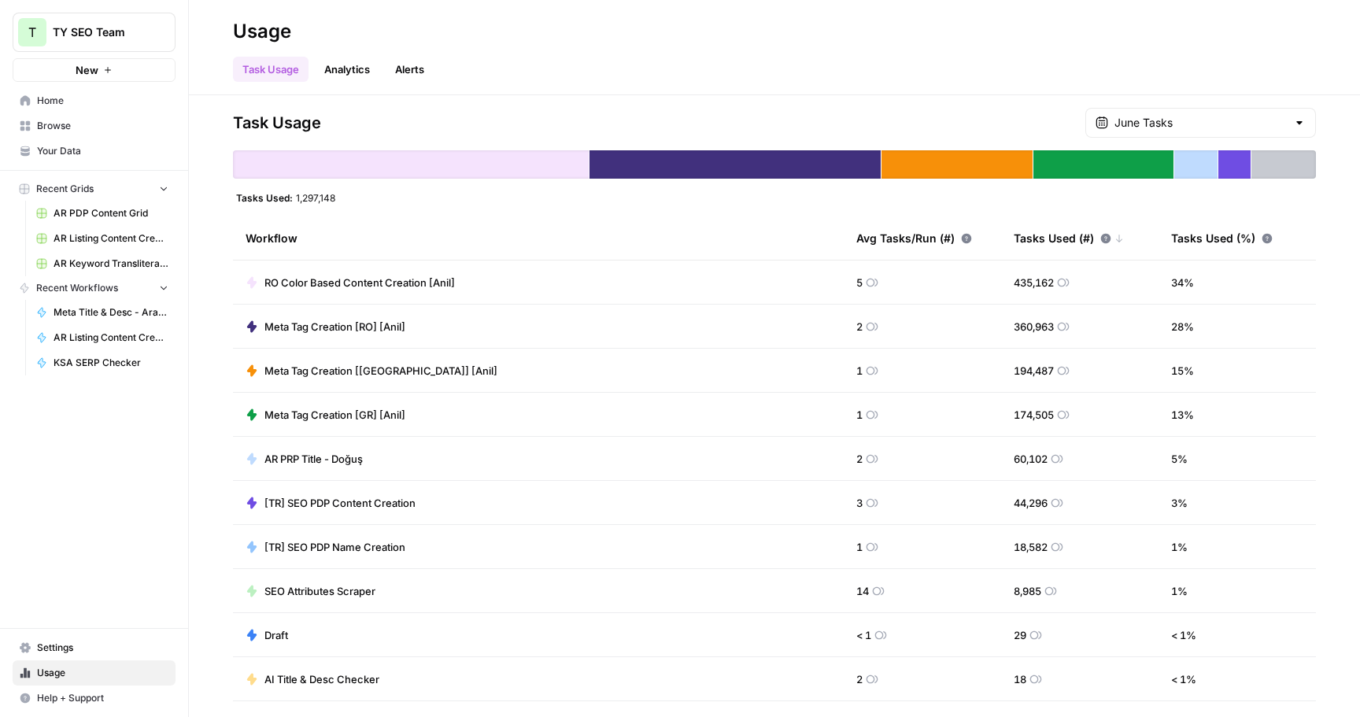
click at [1144, 92] on header "Usage Task Usage Analytics Alerts" at bounding box center [774, 47] width 1171 height 95
click at [1231, 117] on input "text" at bounding box center [1201, 123] width 172 height 16
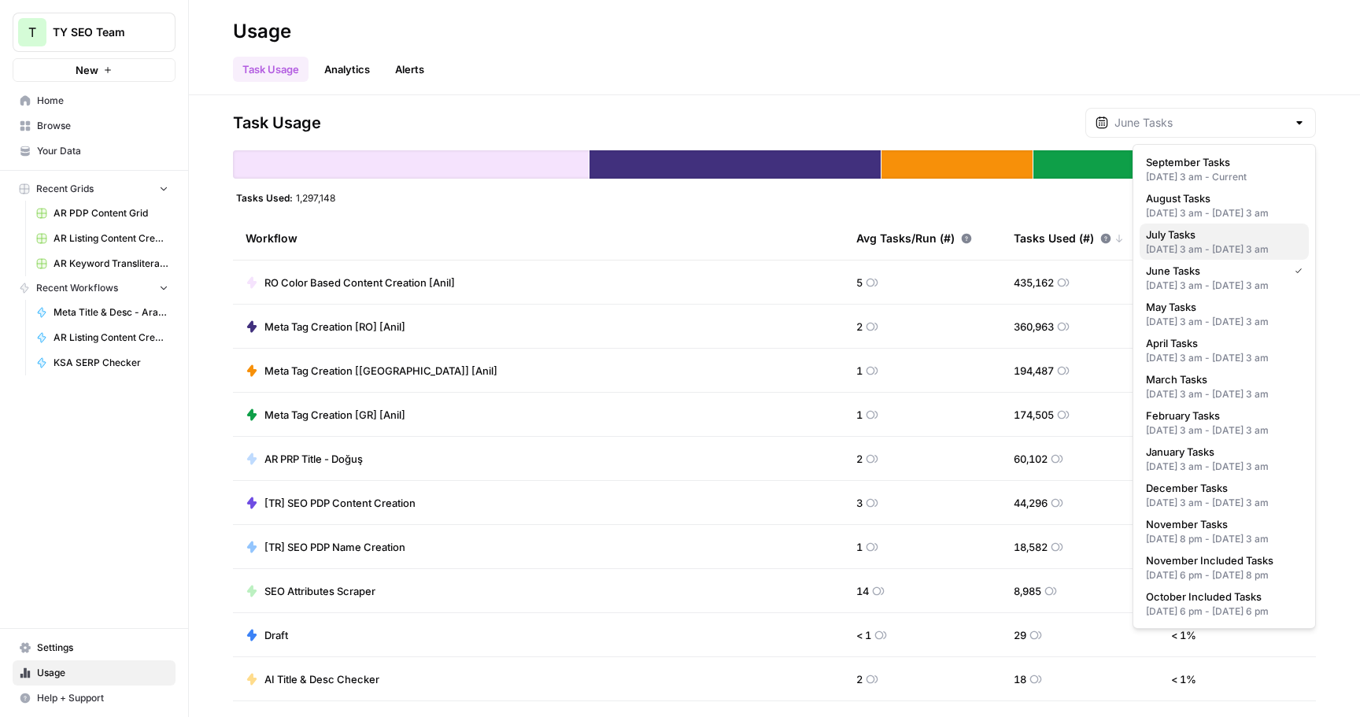
click at [1199, 257] on div "Jul 1, 2025 3 am - Aug 1, 2025 3 am" at bounding box center [1224, 249] width 157 height 14
type input "July Tasks"
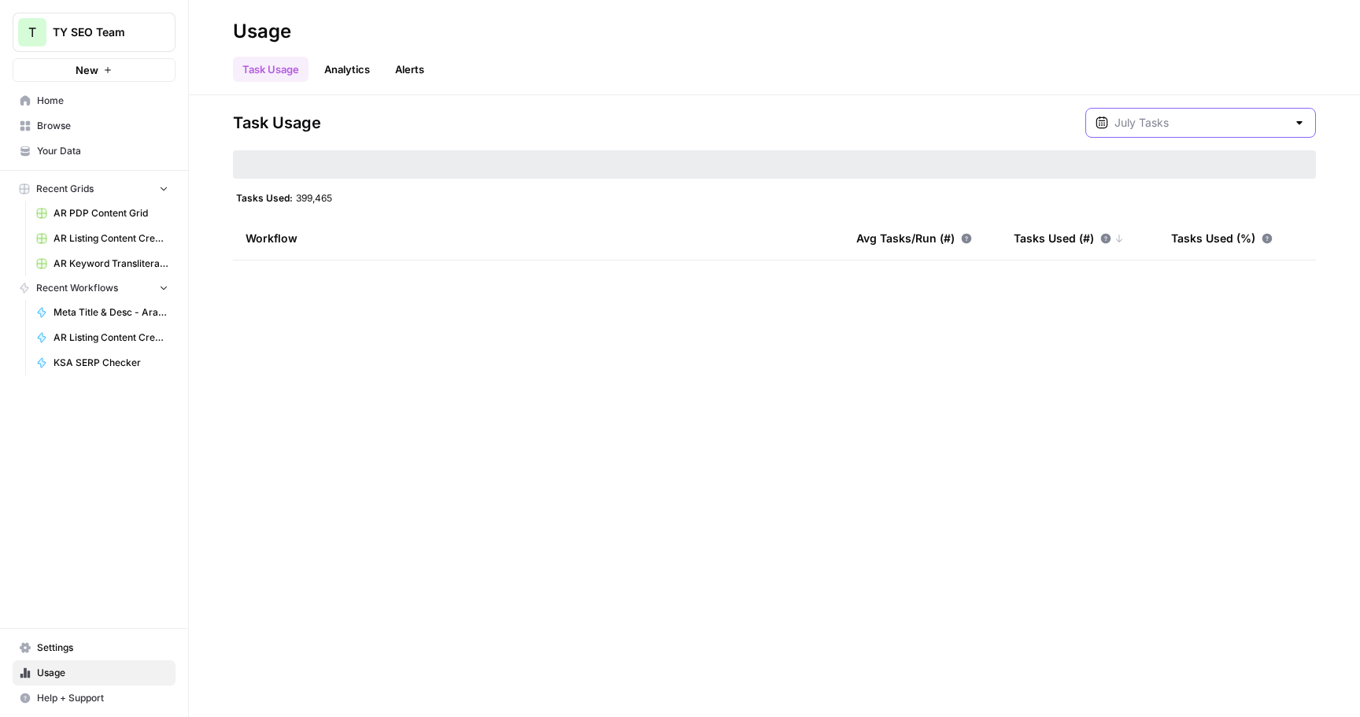
click at [1273, 121] on input "text" at bounding box center [1201, 123] width 172 height 16
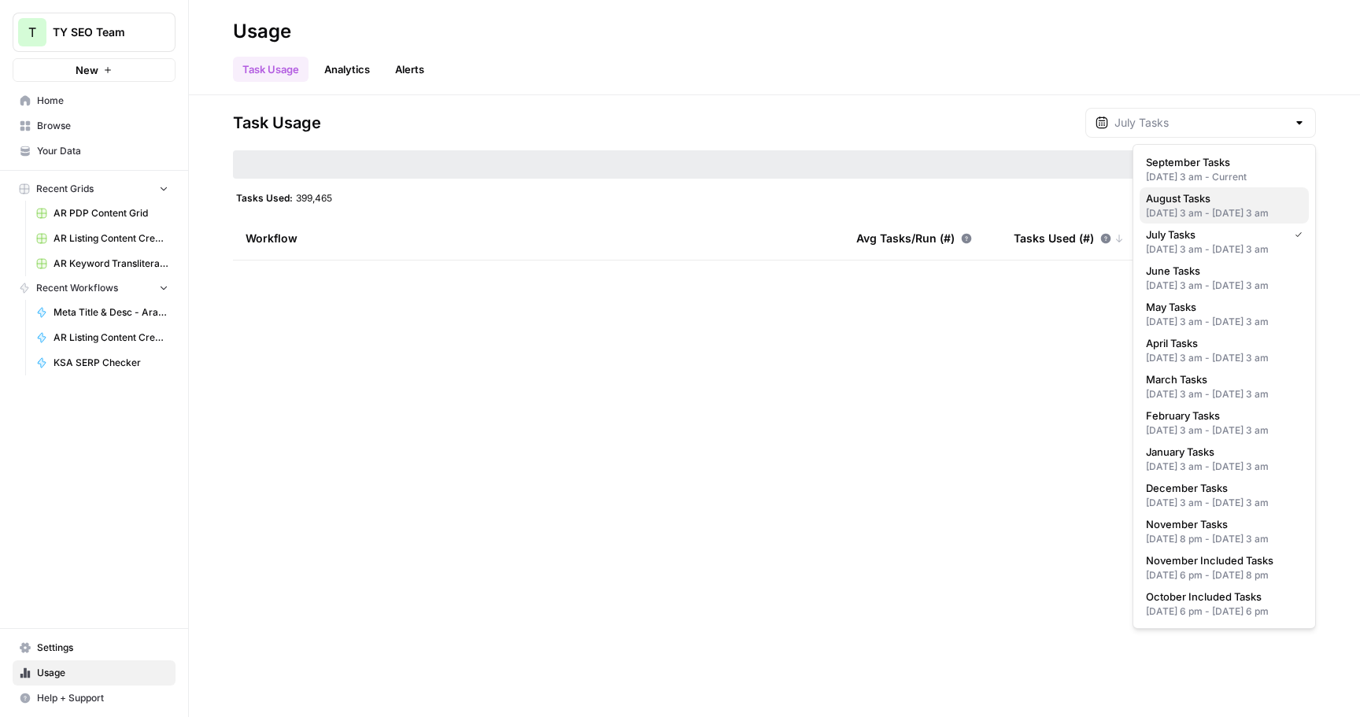
click at [1241, 200] on span "August Tasks" at bounding box center [1221, 198] width 150 height 16
type input "August Tasks"
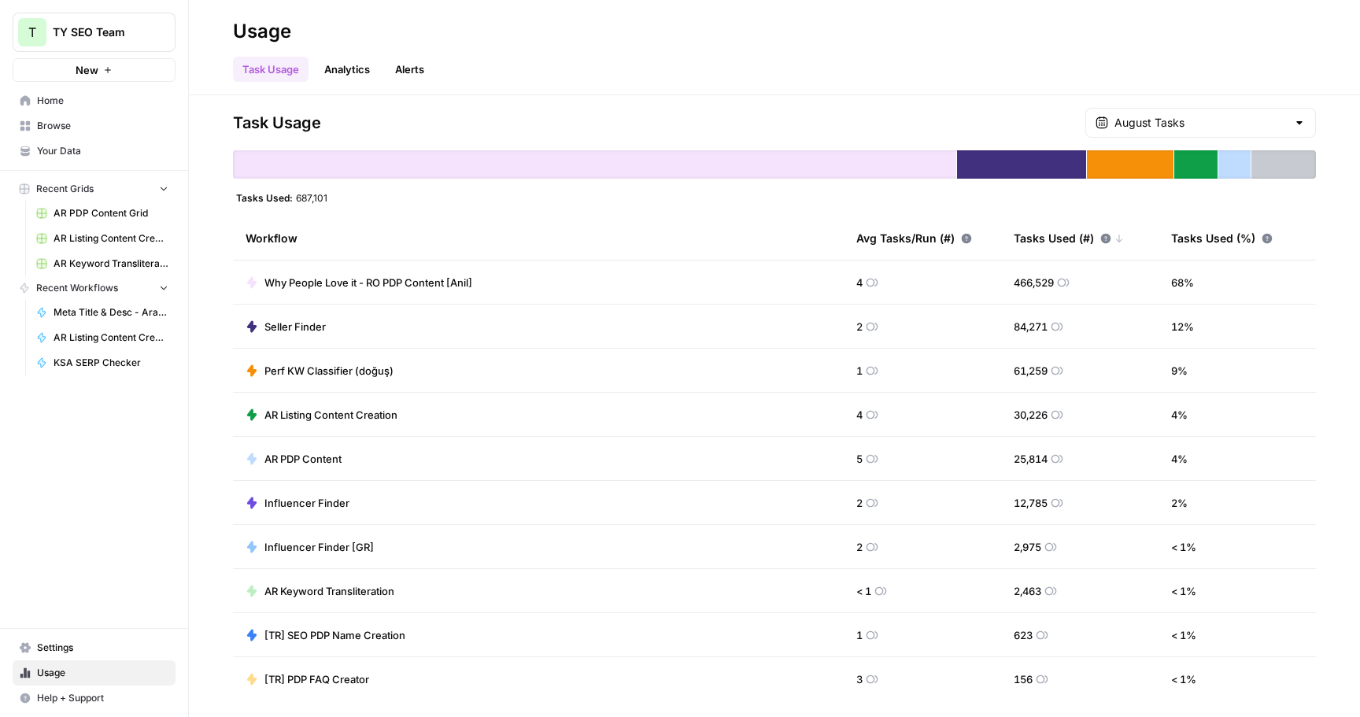
click at [71, 125] on span "Browse" at bounding box center [102, 126] width 131 height 14
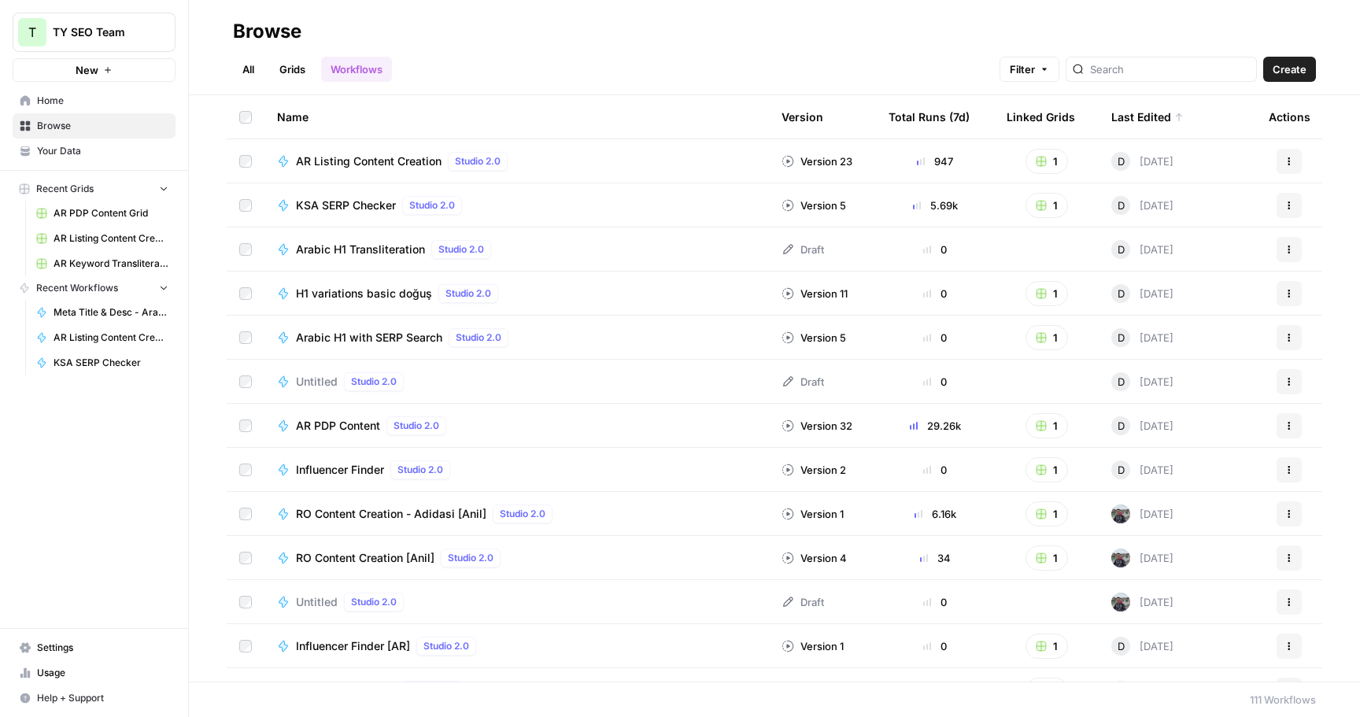
click at [353, 204] on span "KSA SERP Checker" at bounding box center [346, 206] width 100 height 16
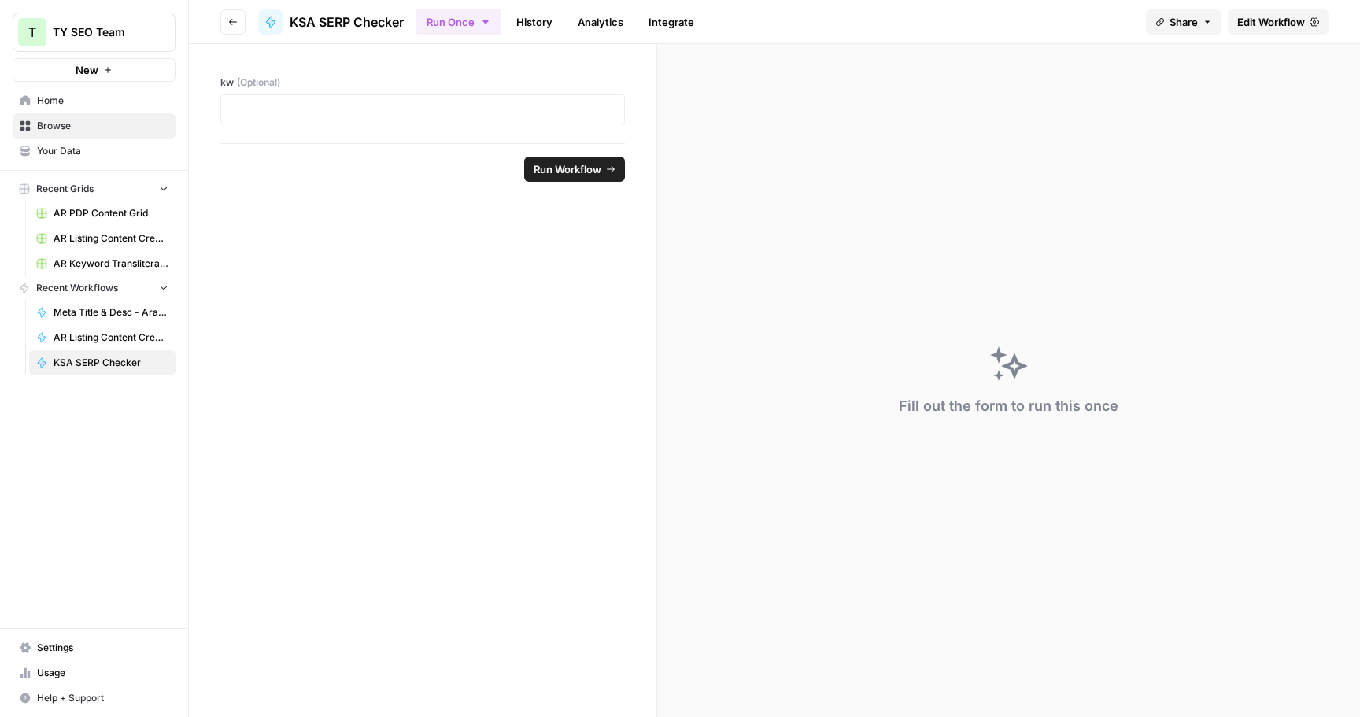
click at [1274, 21] on span "Edit Workflow" at bounding box center [1271, 22] width 68 height 16
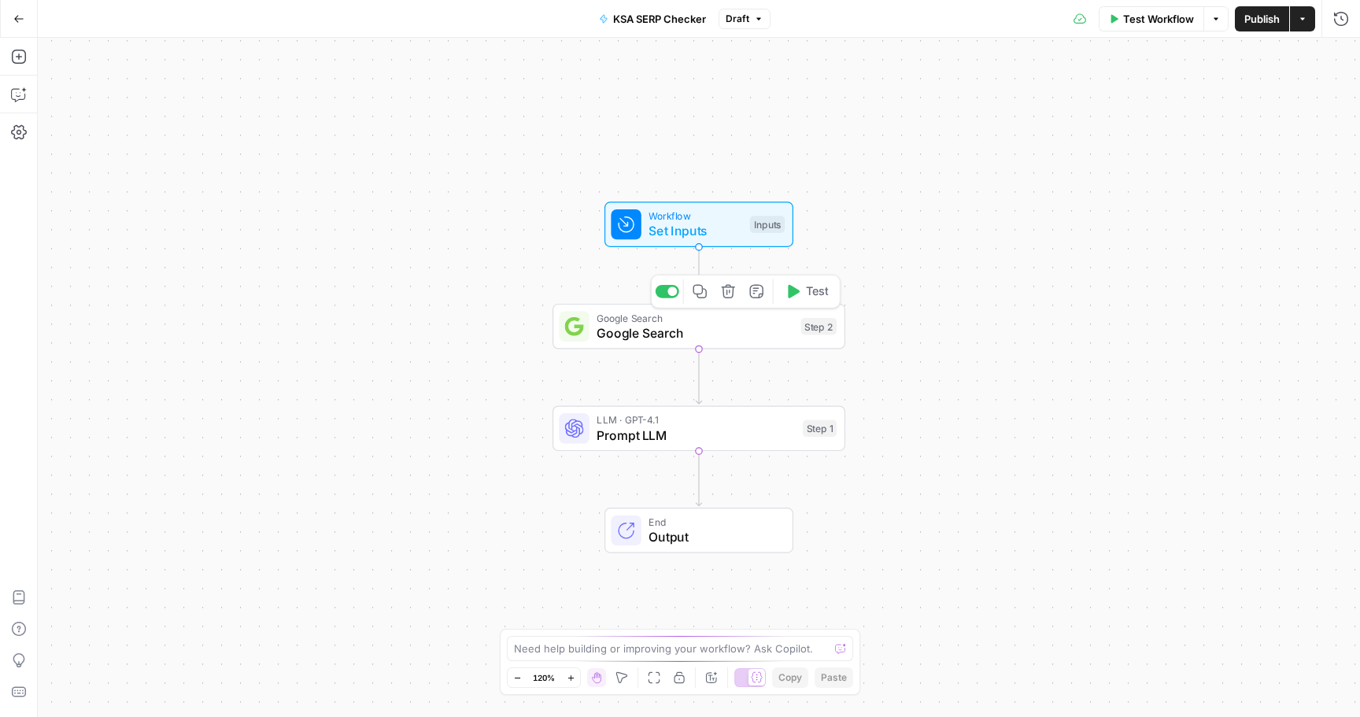
click at [694, 320] on span "Google Search" at bounding box center [695, 317] width 197 height 15
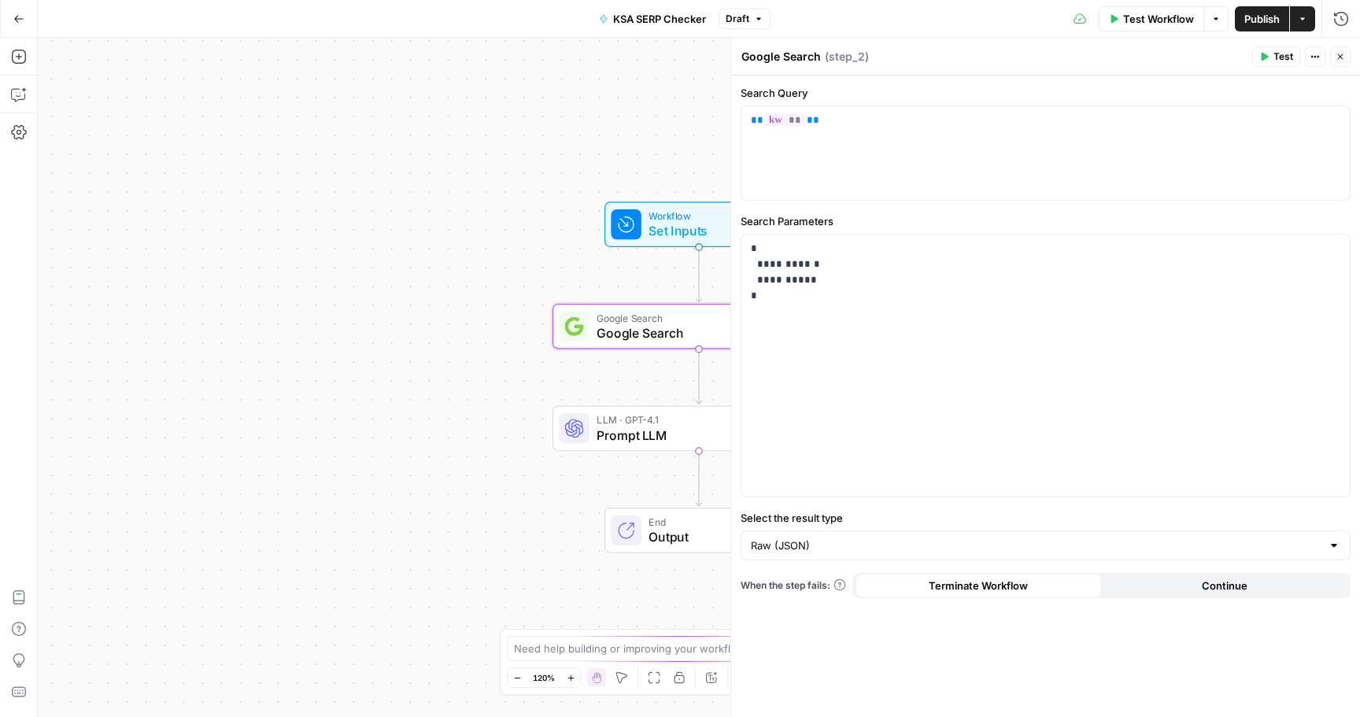
click at [688, 226] on span "Set Inputs" at bounding box center [696, 231] width 94 height 19
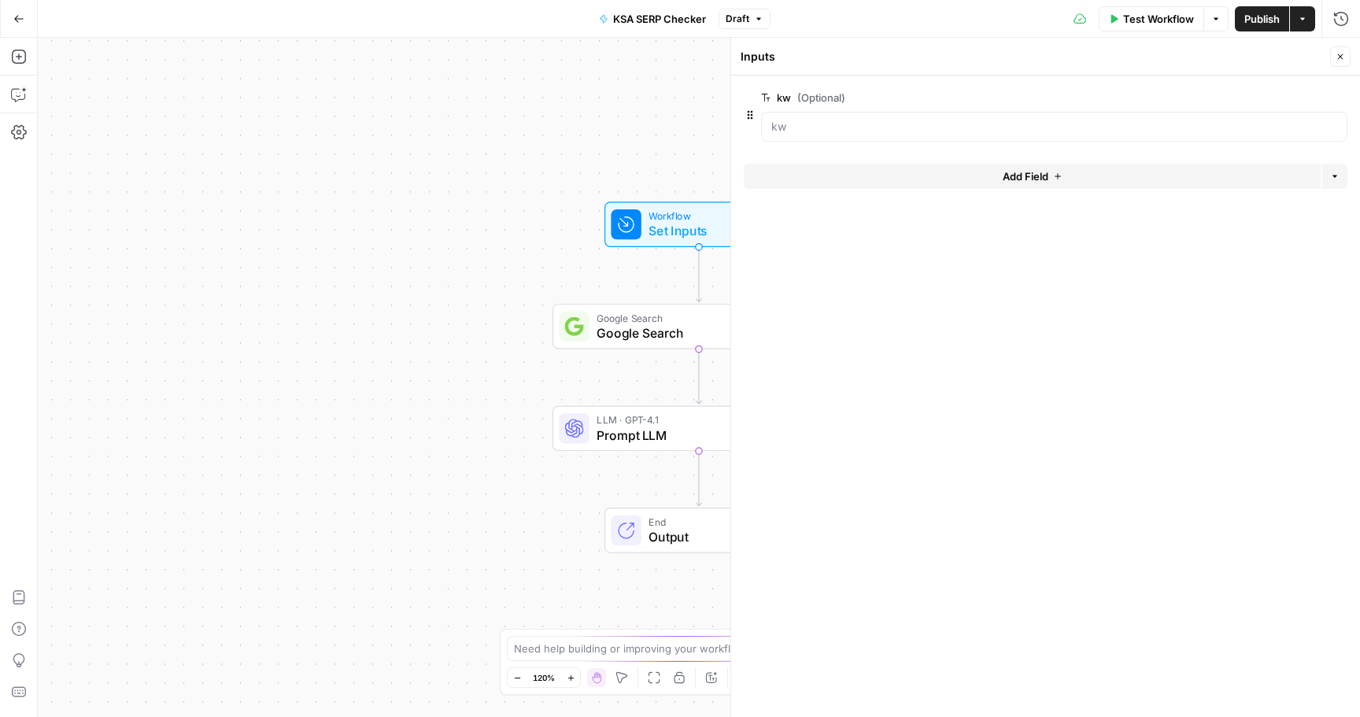
click at [1344, 51] on span "E" at bounding box center [1337, 53] width 13 height 16
click at [1344, 51] on span "E" at bounding box center [1338, 53] width 13 height 16
click at [523, 231] on div "Workflow Set Inputs Inputs Test Step Google Search Google Search Step 2 LLM · G…" at bounding box center [699, 377] width 1322 height 679
click at [661, 328] on span "Google Search" at bounding box center [695, 332] width 197 height 19
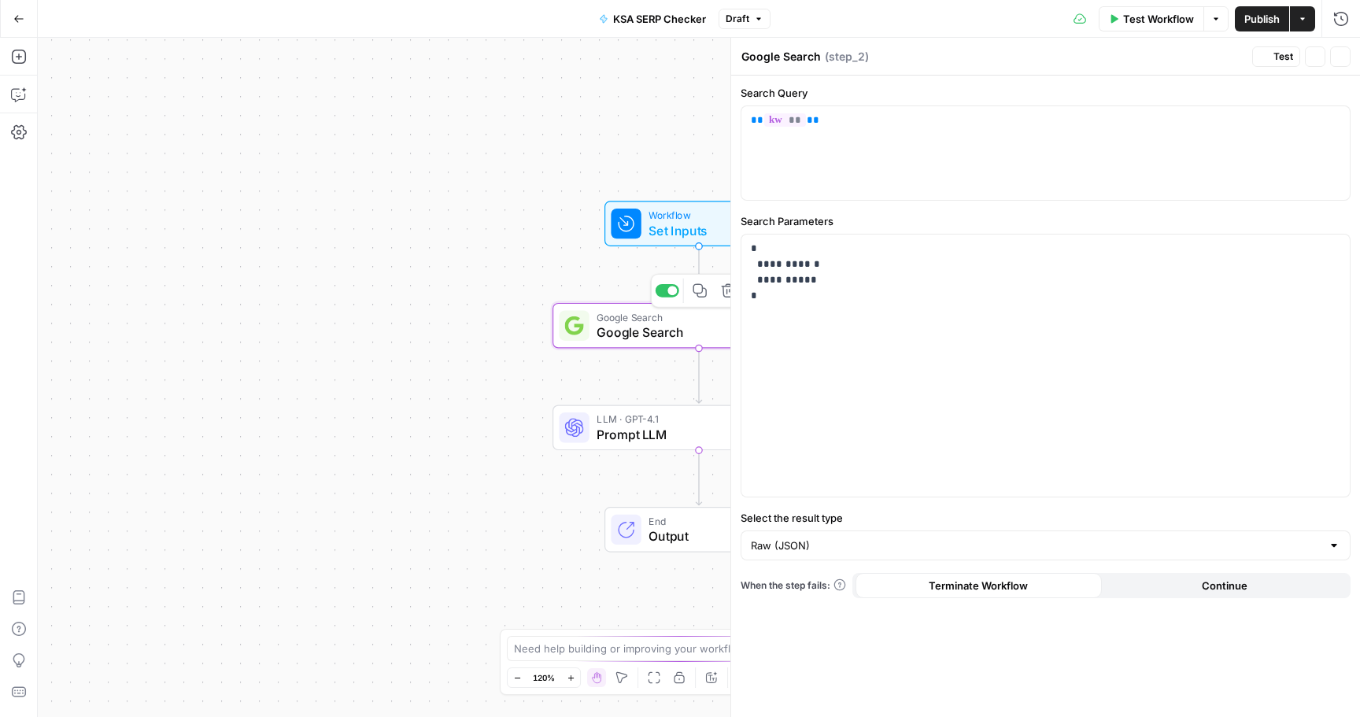
click at [660, 434] on span "Prompt LLM" at bounding box center [696, 434] width 198 height 19
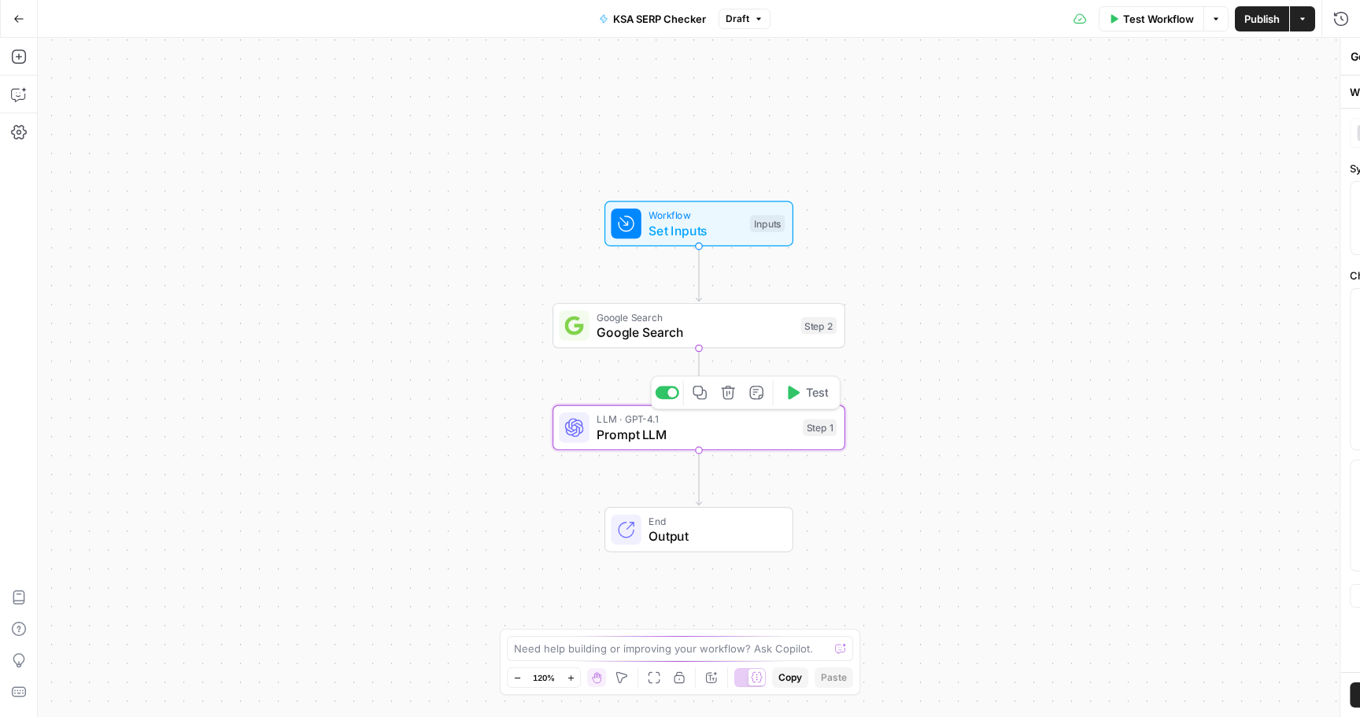
type textarea "Prompt LLM"
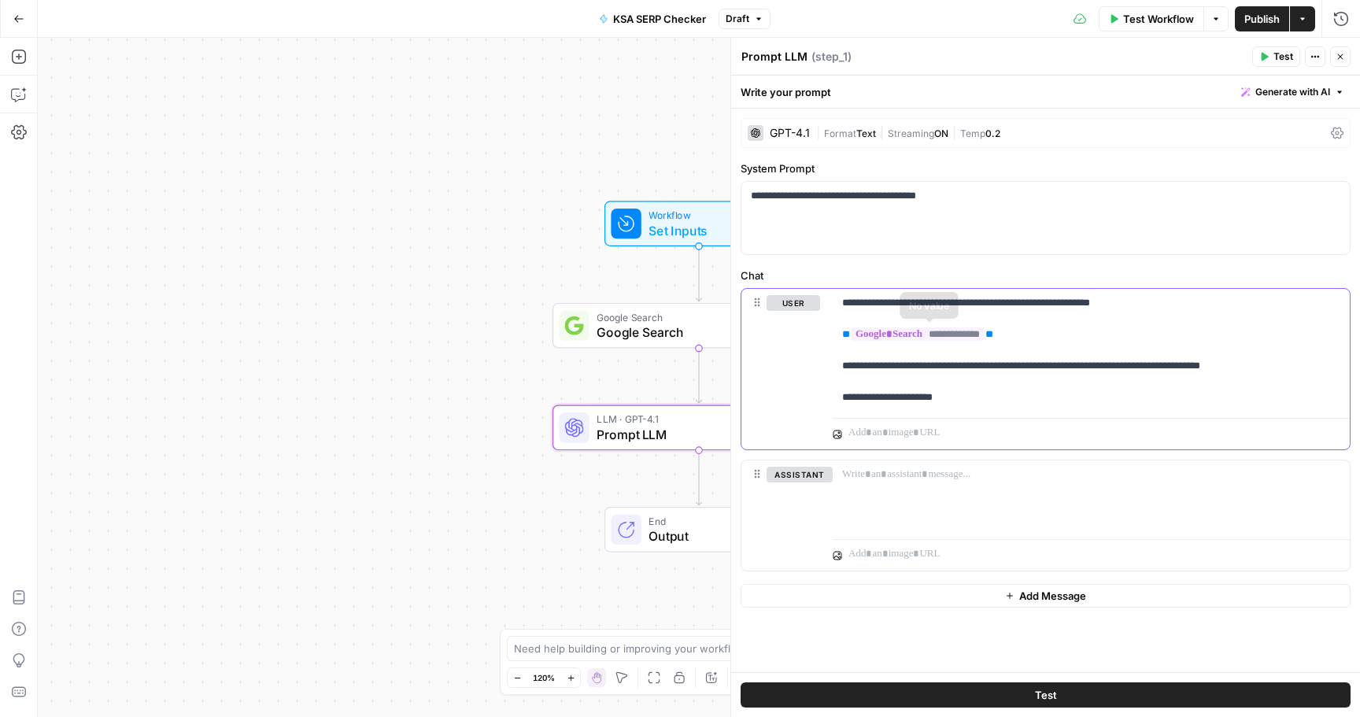
click at [1004, 371] on p "**********" at bounding box center [1091, 350] width 498 height 110
drag, startPoint x: 1012, startPoint y: 391, endPoint x: 793, endPoint y: 247, distance: 262.0
click at [0, 0] on form "**********" at bounding box center [0, 0] width 0 height 0
click at [997, 372] on p "**********" at bounding box center [1091, 350] width 498 height 110
click at [675, 538] on span "Output" at bounding box center [713, 536] width 128 height 19
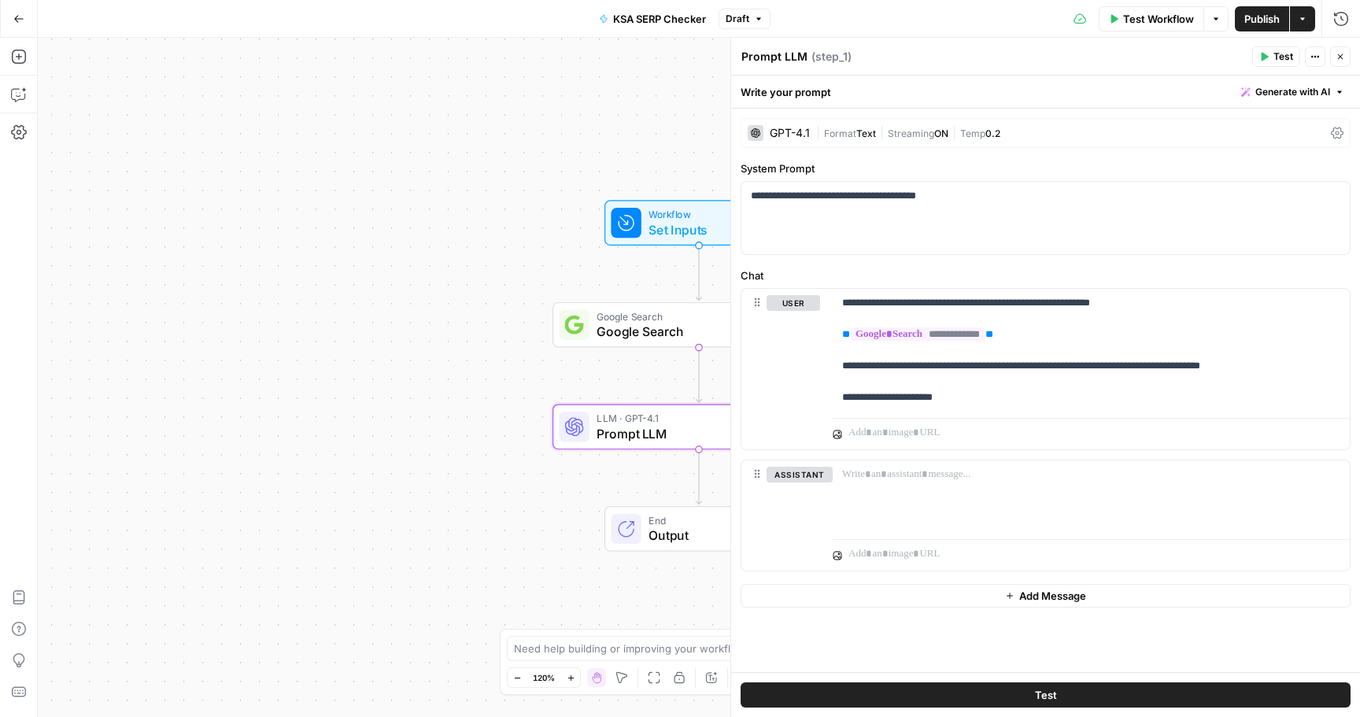
click at [1300, 7] on button "Actions" at bounding box center [1302, 18] width 25 height 25
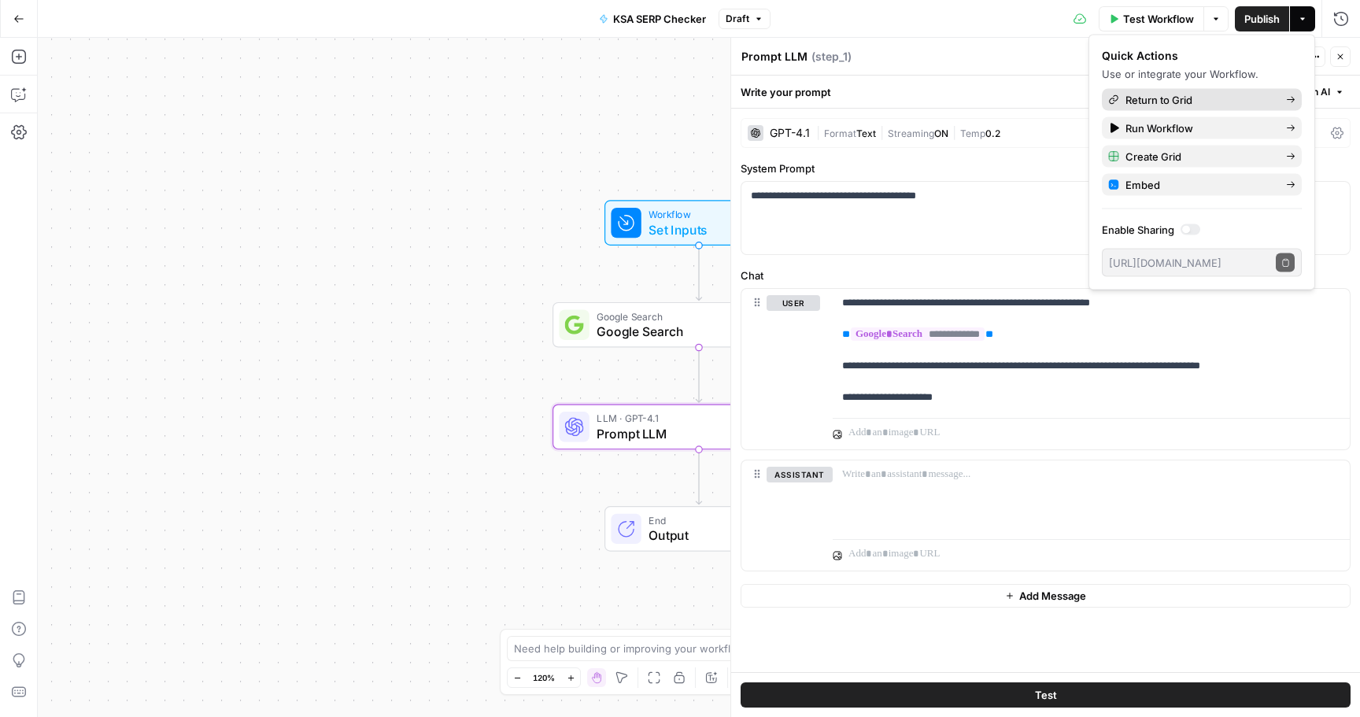
click at [1189, 92] on span "Return to Grid" at bounding box center [1200, 100] width 148 height 16
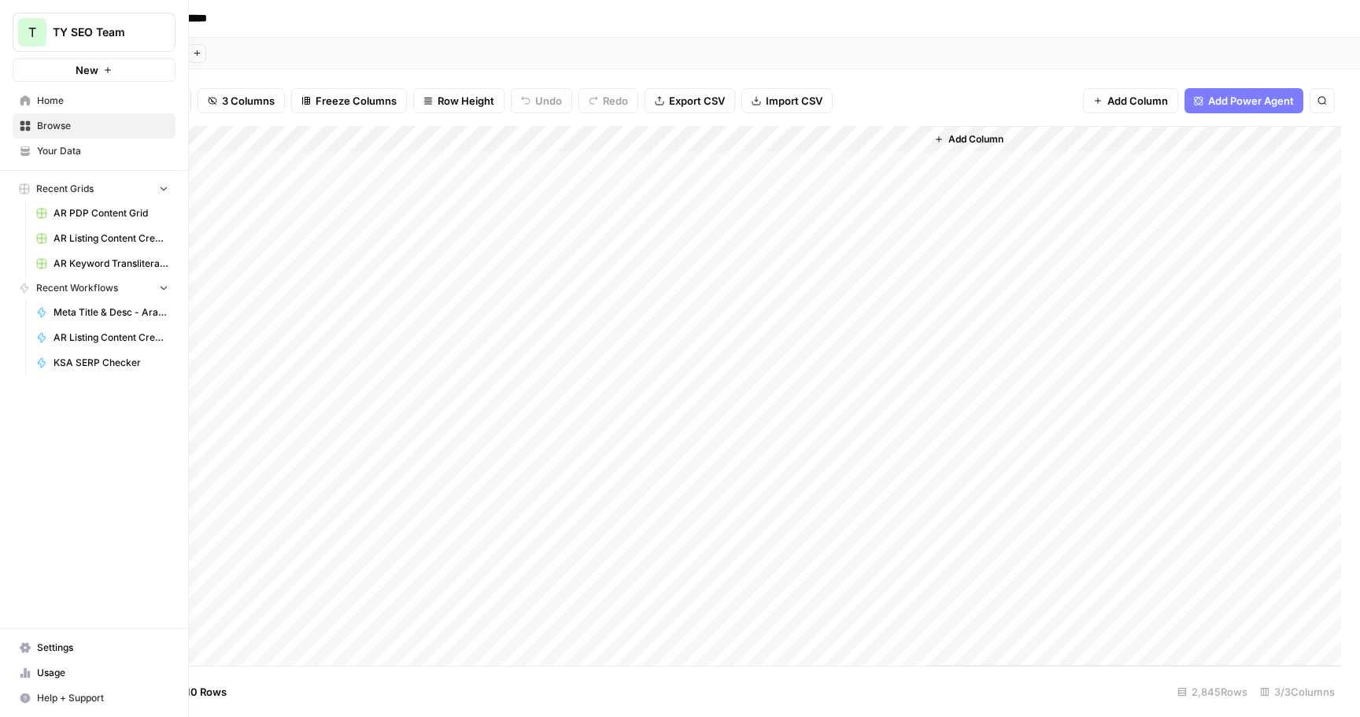
click at [46, 31] on div "T" at bounding box center [32, 32] width 28 height 28
click at [62, 508] on div "T TY SEO Team New Home Browse Your Data Recent Grids AR PDP Content Grid AR Lis…" at bounding box center [94, 358] width 188 height 717
click at [75, 645] on span "Settings" at bounding box center [102, 648] width 131 height 14
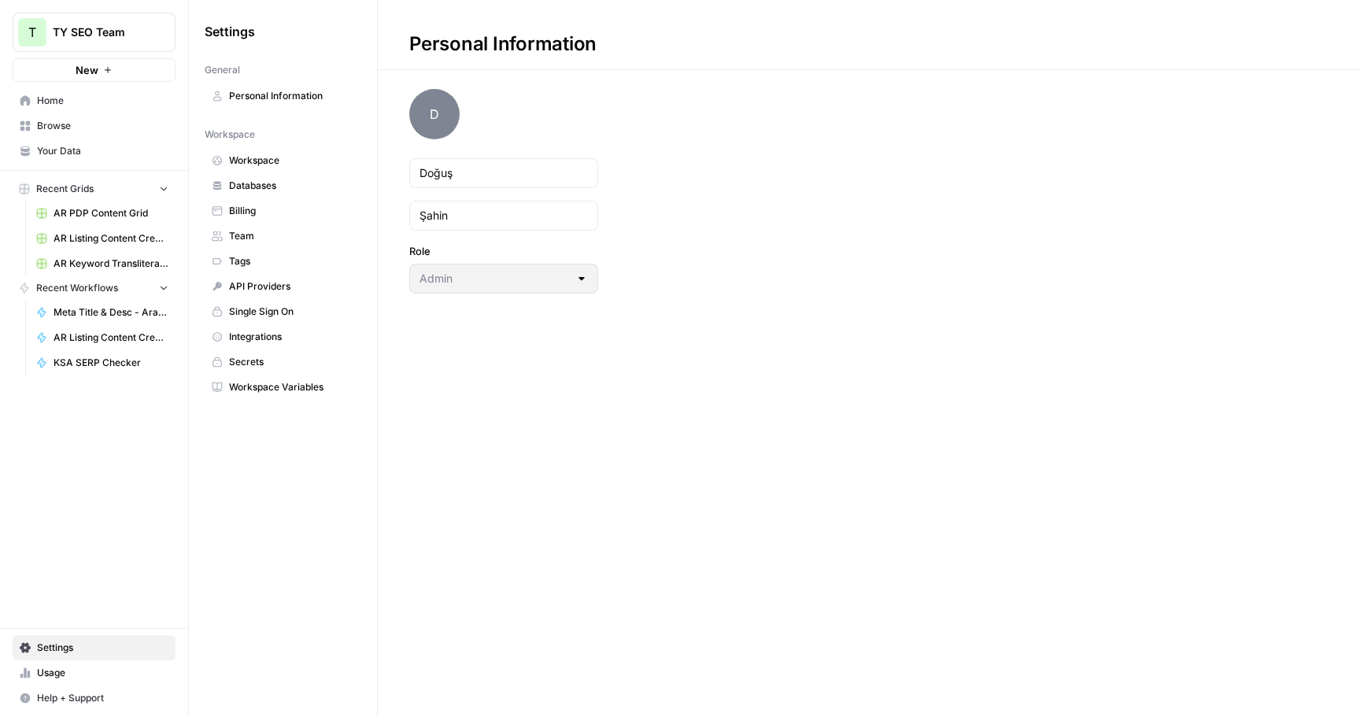
click at [280, 231] on span "Team" at bounding box center [291, 236] width 125 height 14
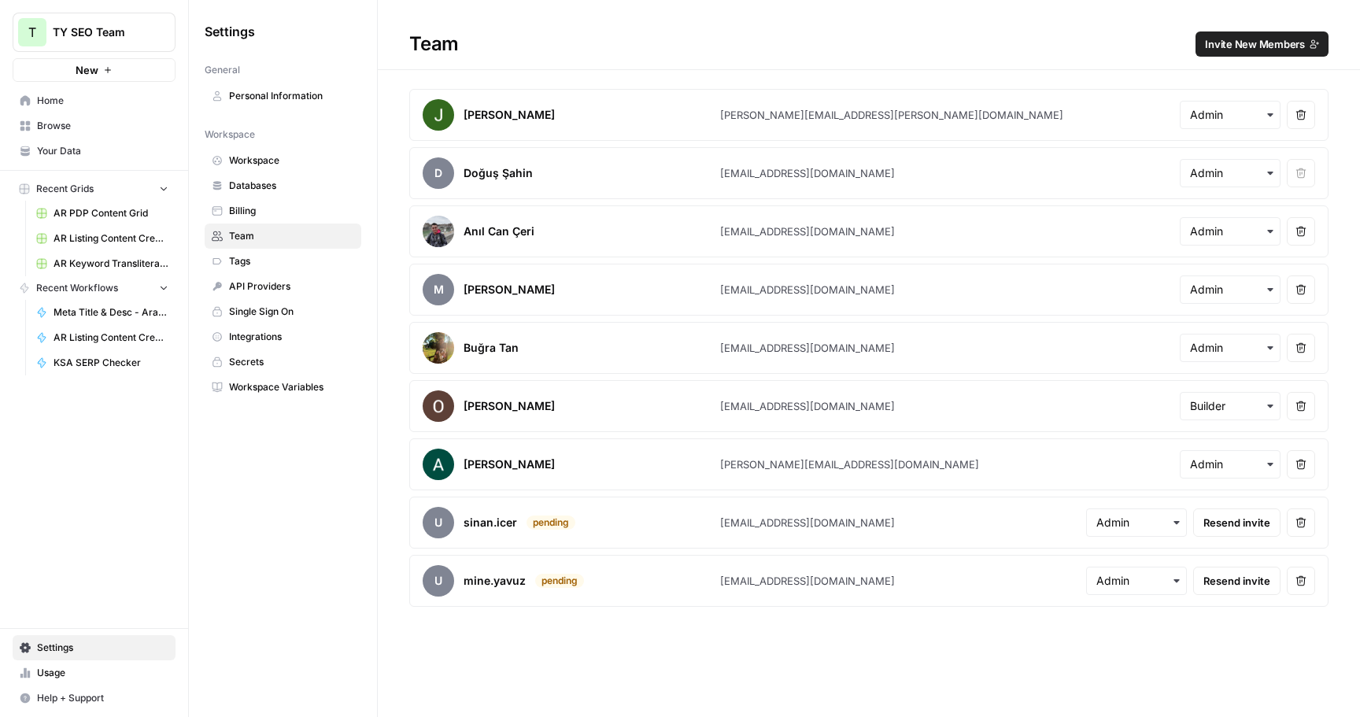
click at [1241, 50] on span "Invite New Members" at bounding box center [1255, 44] width 100 height 16
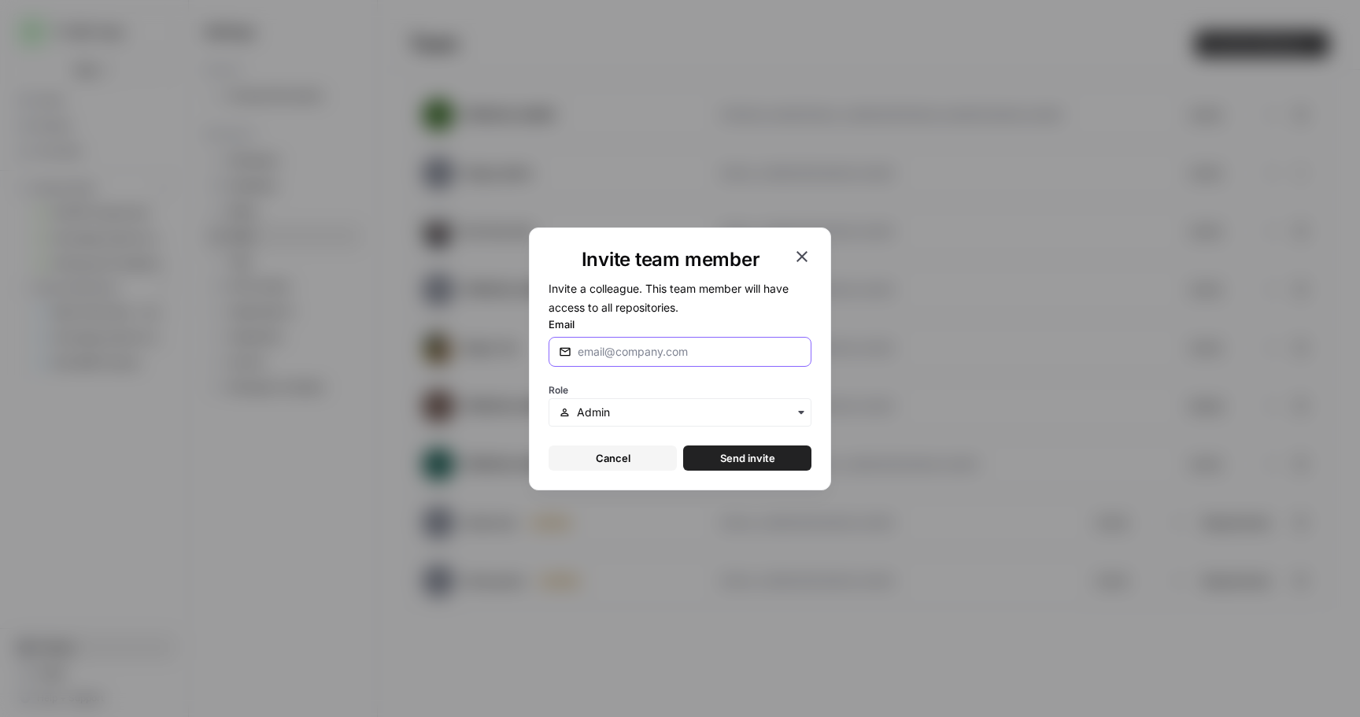
click at [661, 349] on input "Email" at bounding box center [690, 352] width 224 height 16
paste input "baris.aras@trendyol.com"
type input "baris.aras@trendyol.com"
click at [733, 452] on span "Send invite" at bounding box center [747, 458] width 55 height 16
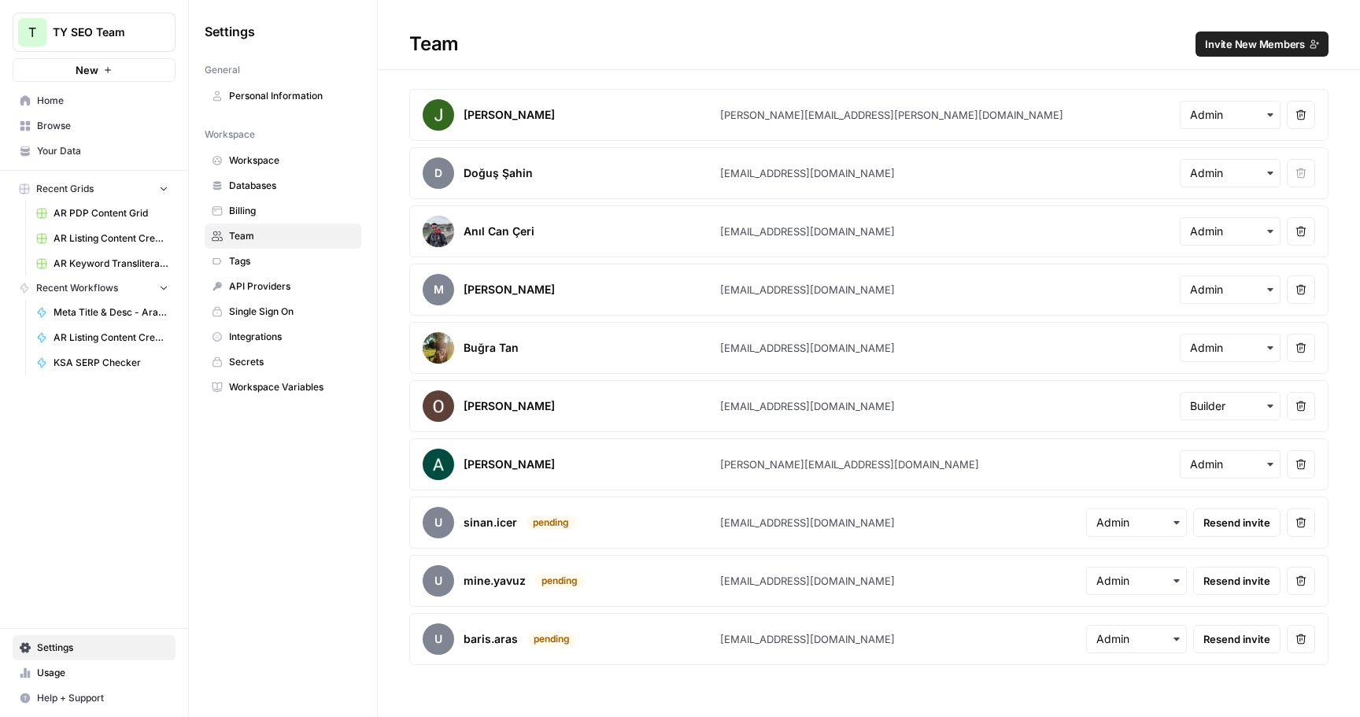
click at [1248, 36] on span "Invite New Members" at bounding box center [1255, 44] width 100 height 16
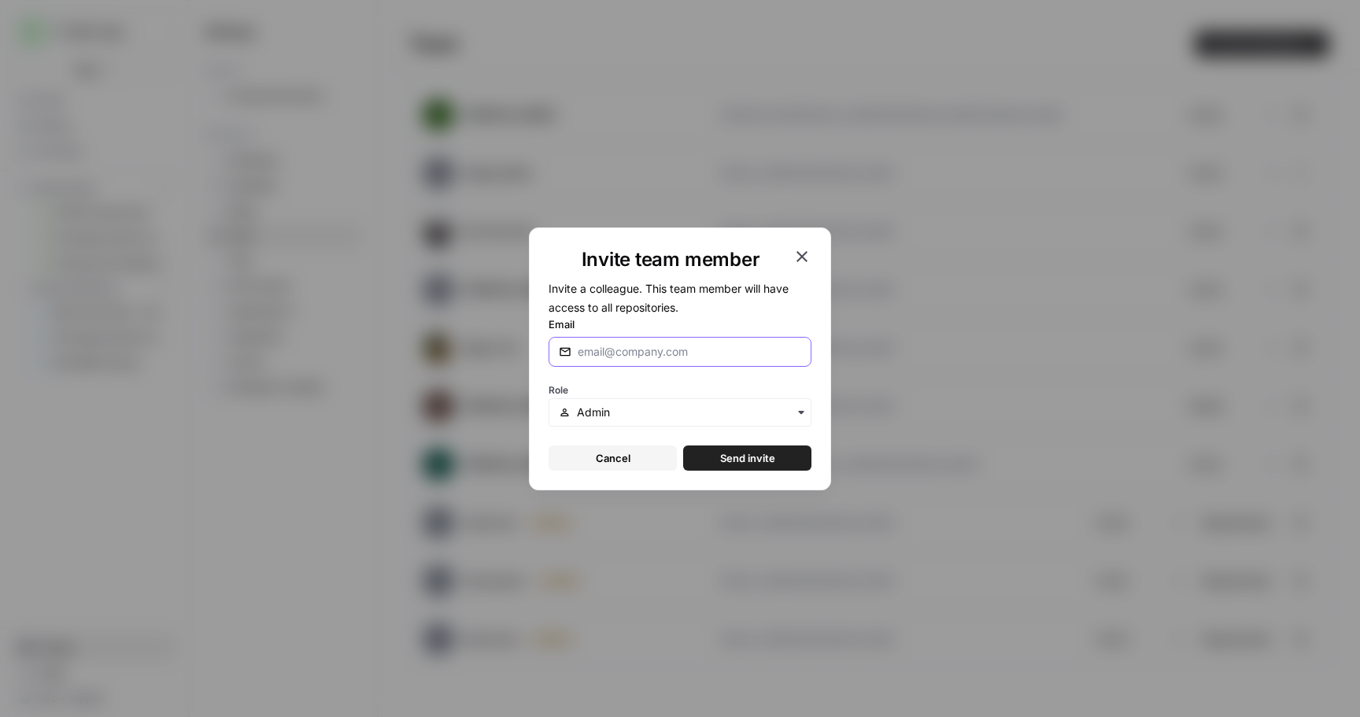
click at [655, 358] on input "Email" at bounding box center [690, 352] width 224 height 16
paste input "huseyin.ulas@trendyol.com"
type input "huseyin.ulas@trendyol.com"
click at [738, 468] on button "Send invite" at bounding box center [747, 458] width 128 height 25
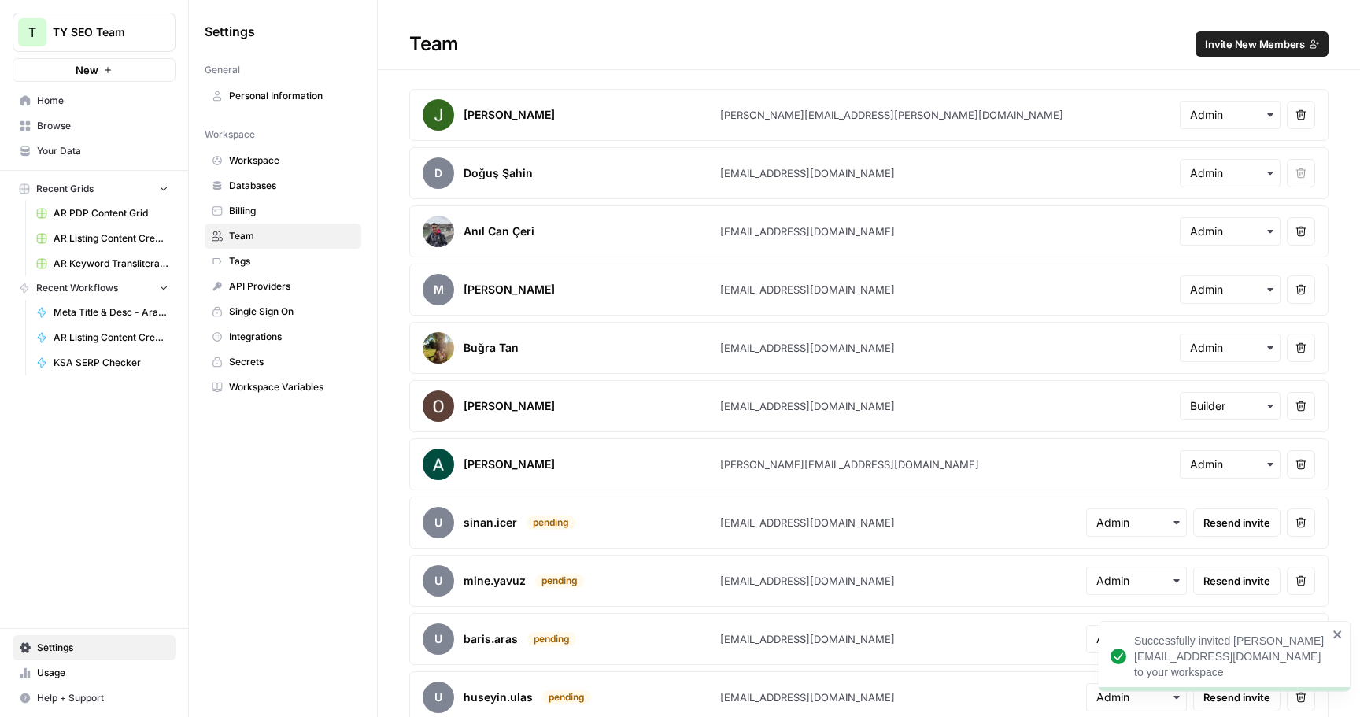
click at [1226, 49] on span "Invite New Members" at bounding box center [1255, 44] width 100 height 16
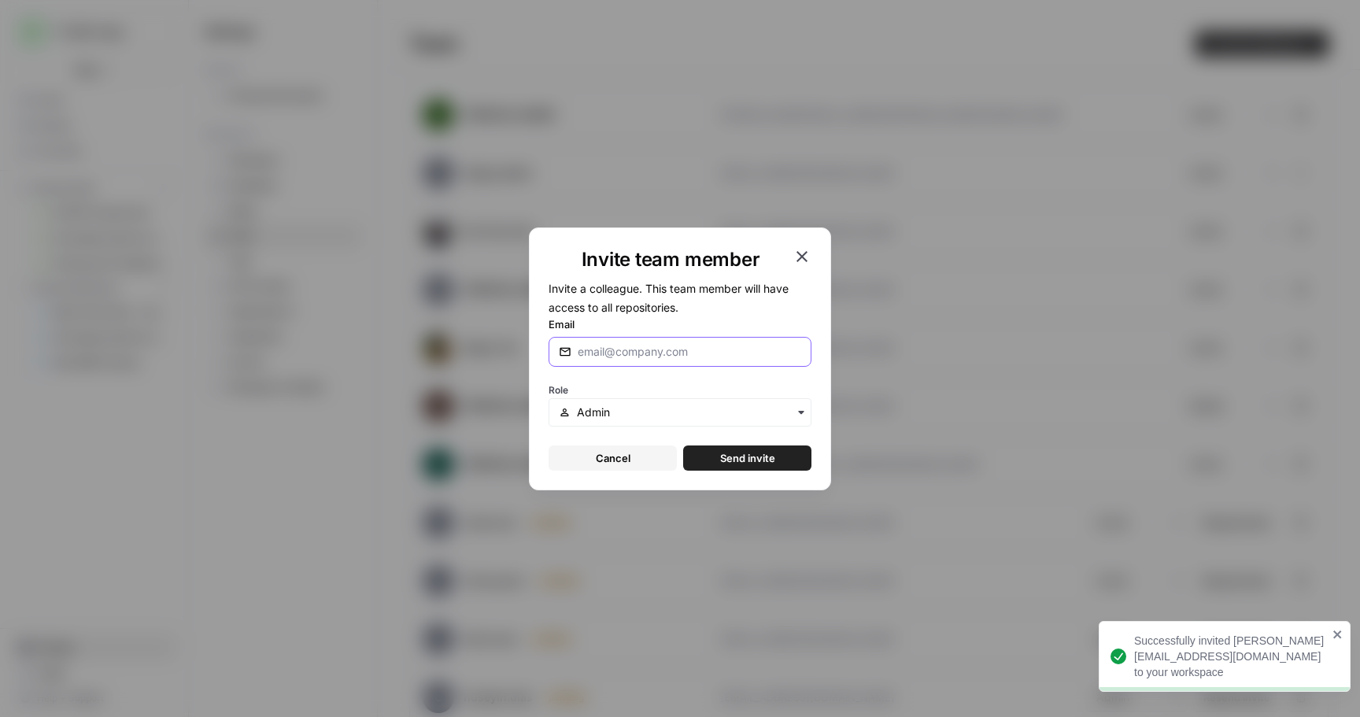
click at [629, 357] on input "Email" at bounding box center [690, 352] width 224 height 16
paste input "burak.akgun@trendyol.com"
type input "burak.akgun@trendyol.com"
click at [745, 448] on button "Send invite" at bounding box center [747, 458] width 128 height 25
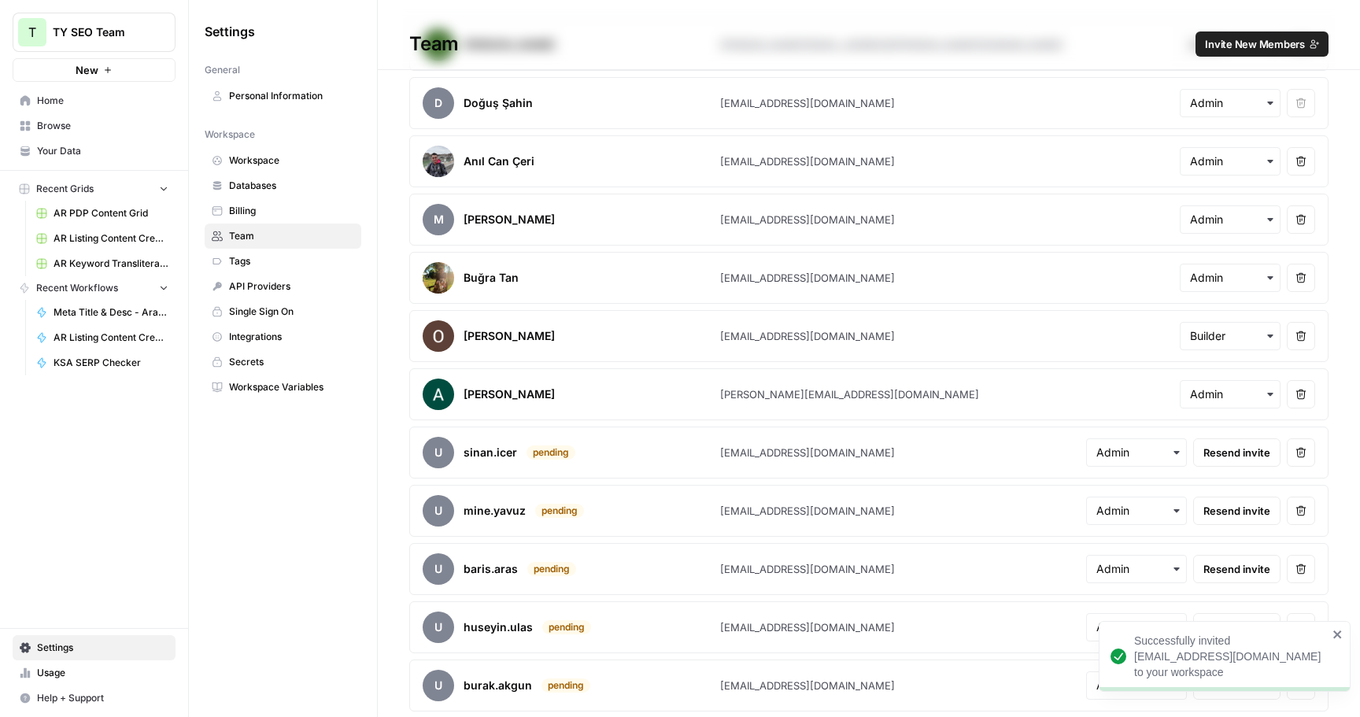
scroll to position [71, 0]
click at [1302, 455] on icon "button" at bounding box center [1301, 451] width 11 height 11
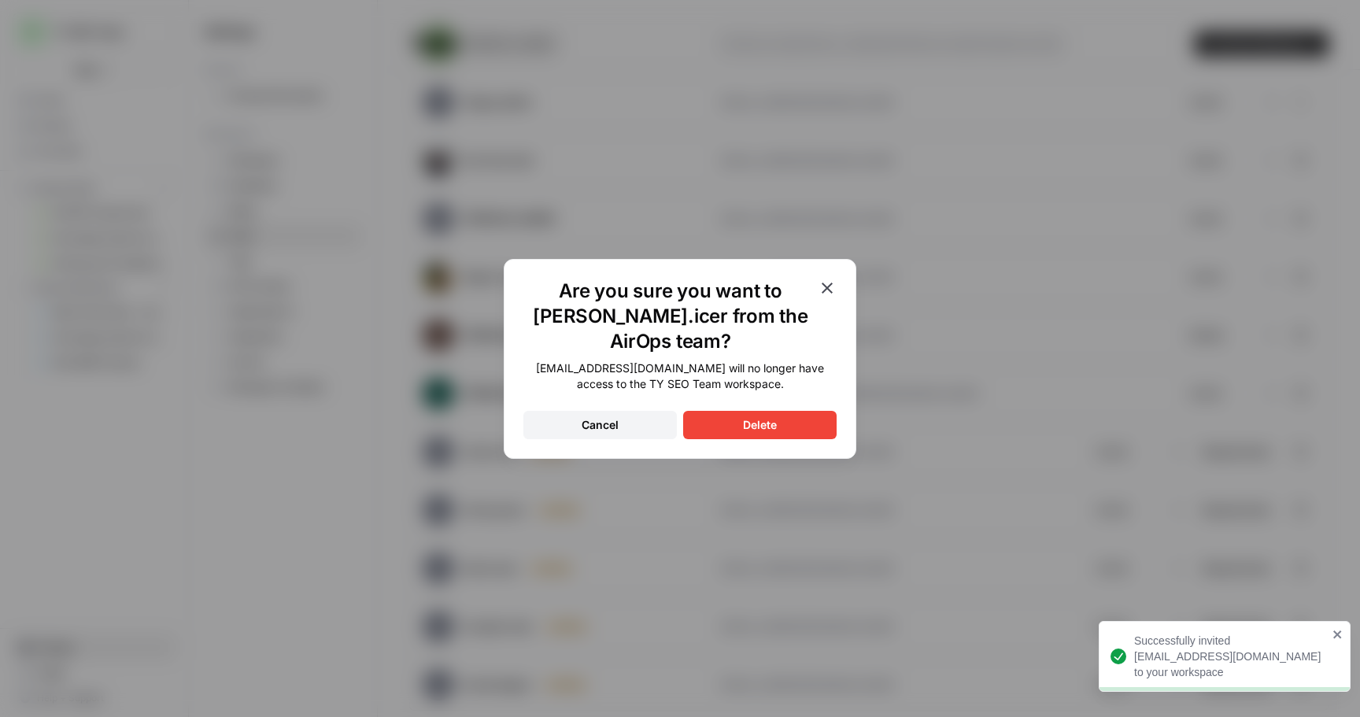
click at [649, 411] on button "Cancel" at bounding box center [599, 425] width 153 height 28
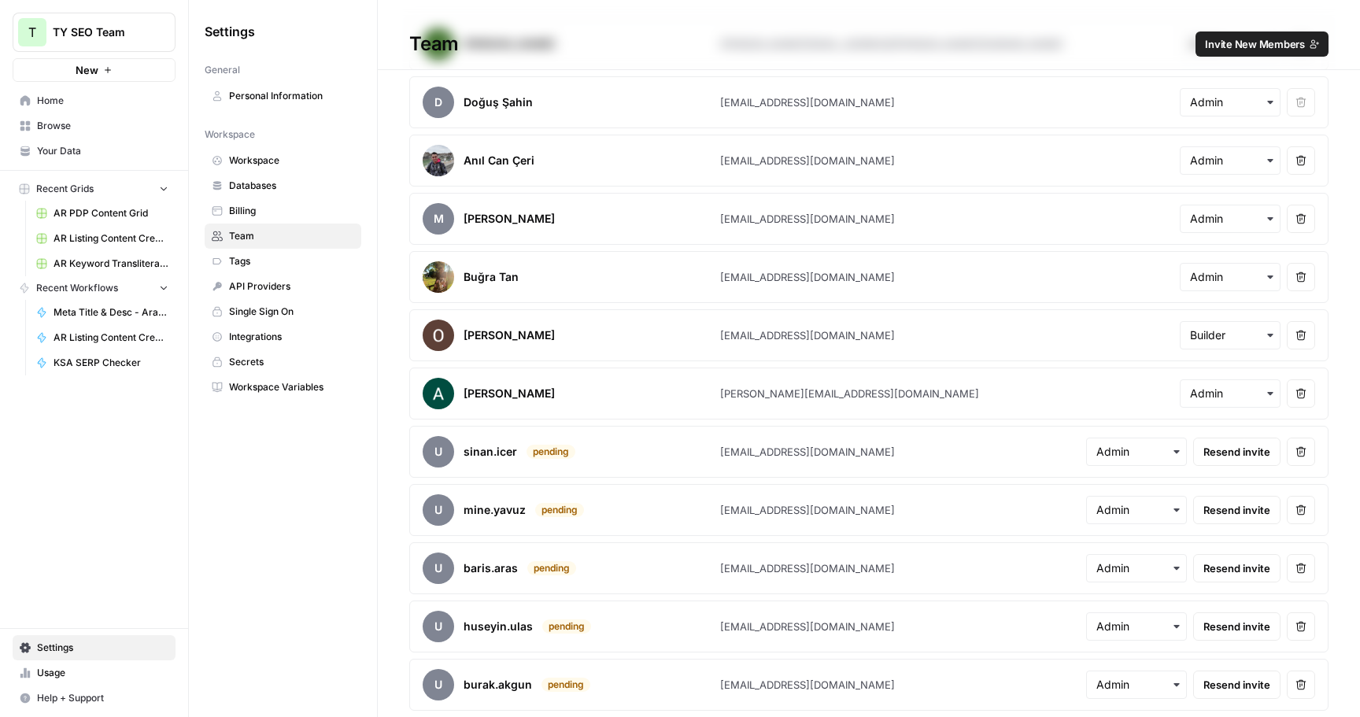
click at [1308, 508] on button "Remove user" at bounding box center [1301, 510] width 28 height 28
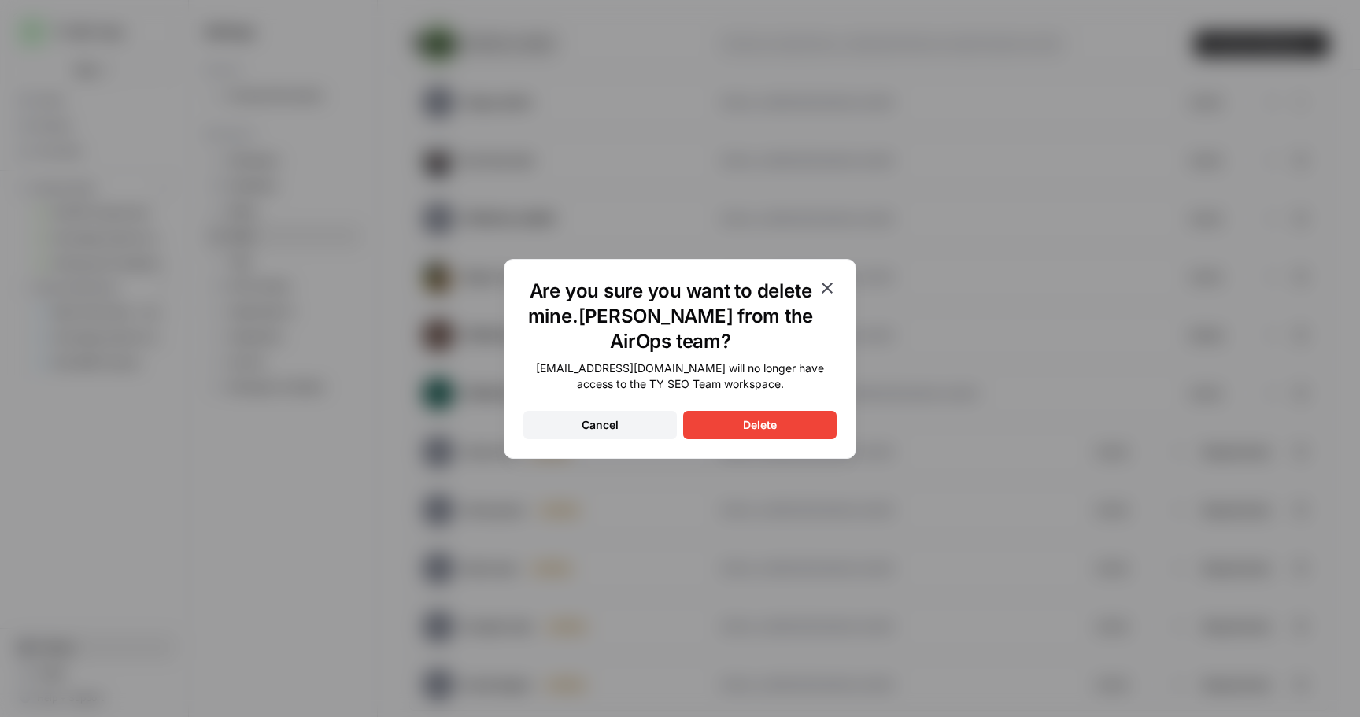
click at [755, 419] on div "Delete" at bounding box center [760, 425] width 34 height 16
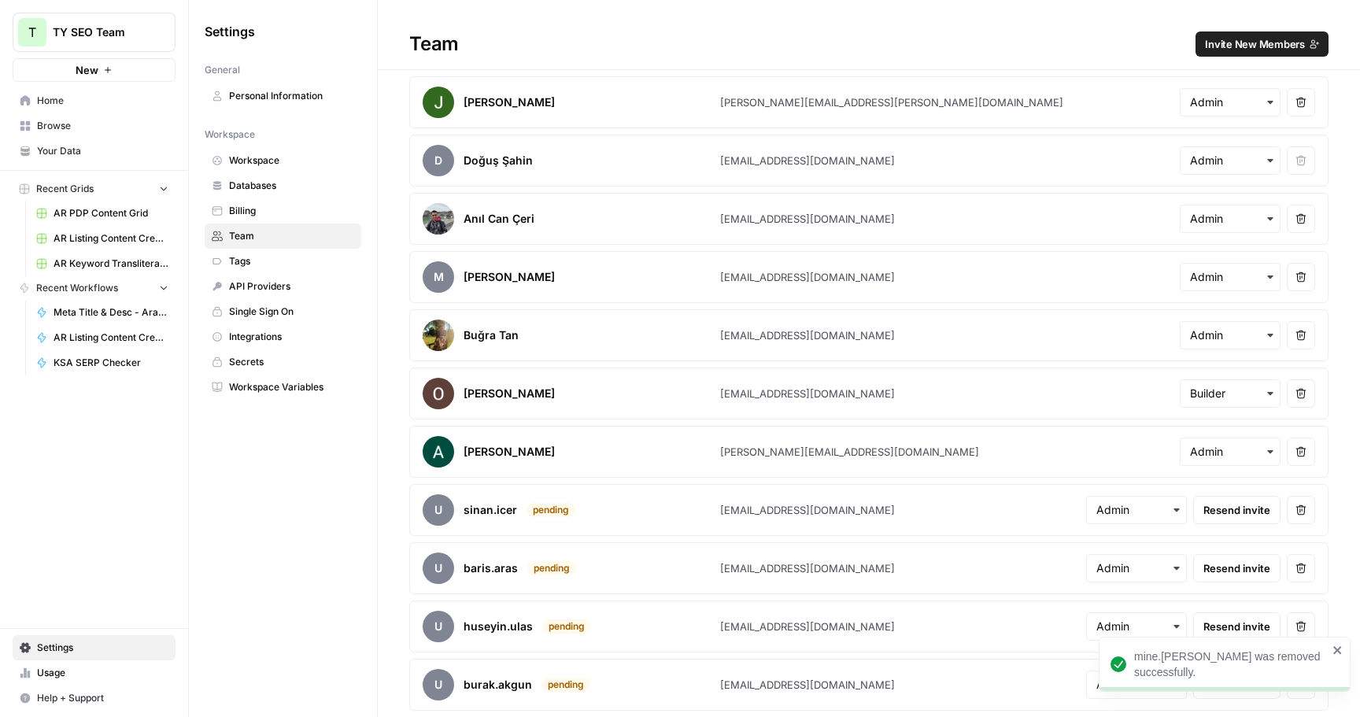
scroll to position [13, 0]
click at [79, 97] on span "Home" at bounding box center [102, 101] width 131 height 14
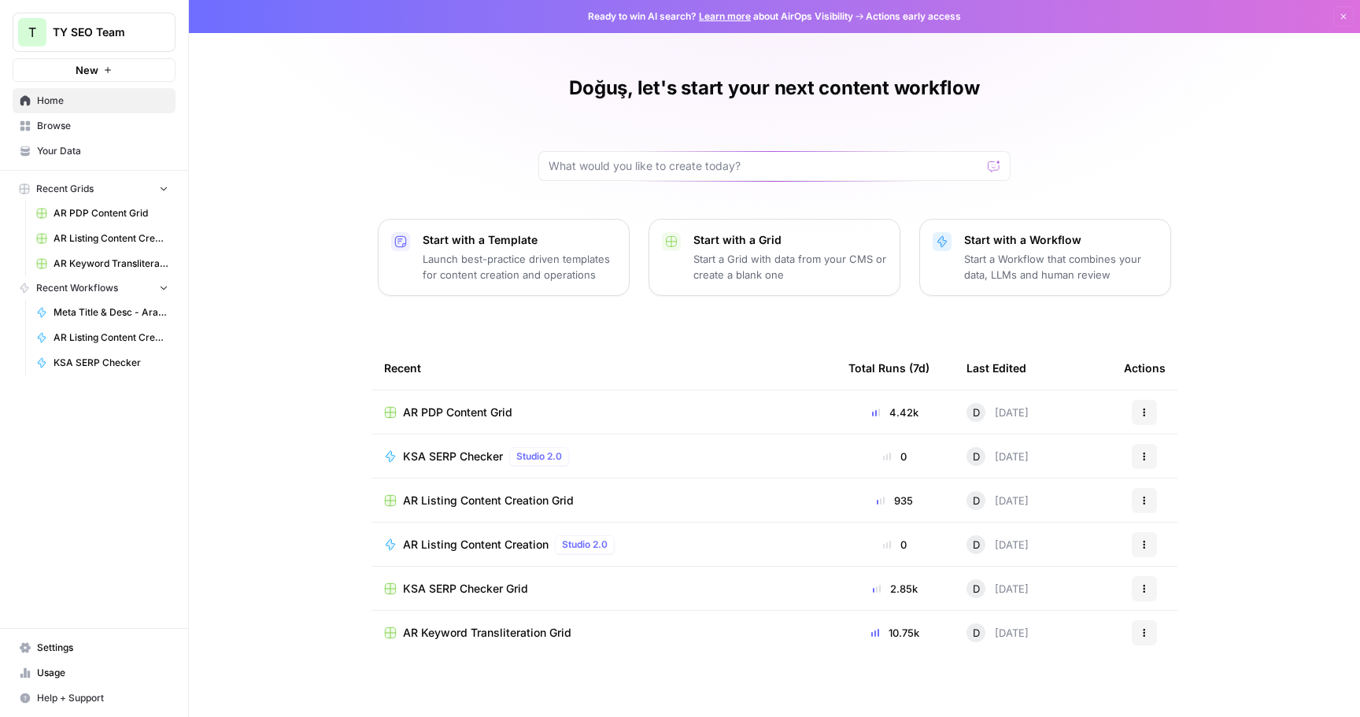
click at [77, 129] on span "Browse" at bounding box center [102, 126] width 131 height 14
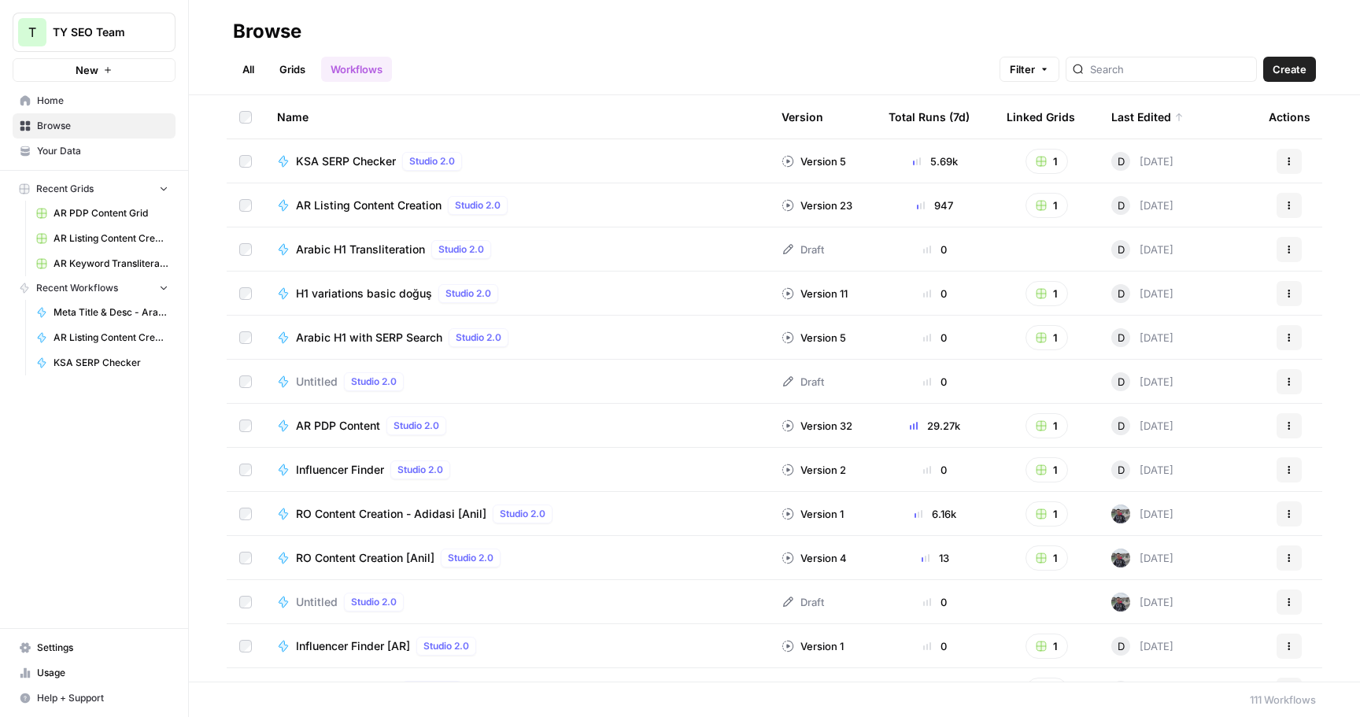
click at [364, 247] on span "Arabic H1 Transliteration" at bounding box center [360, 250] width 129 height 16
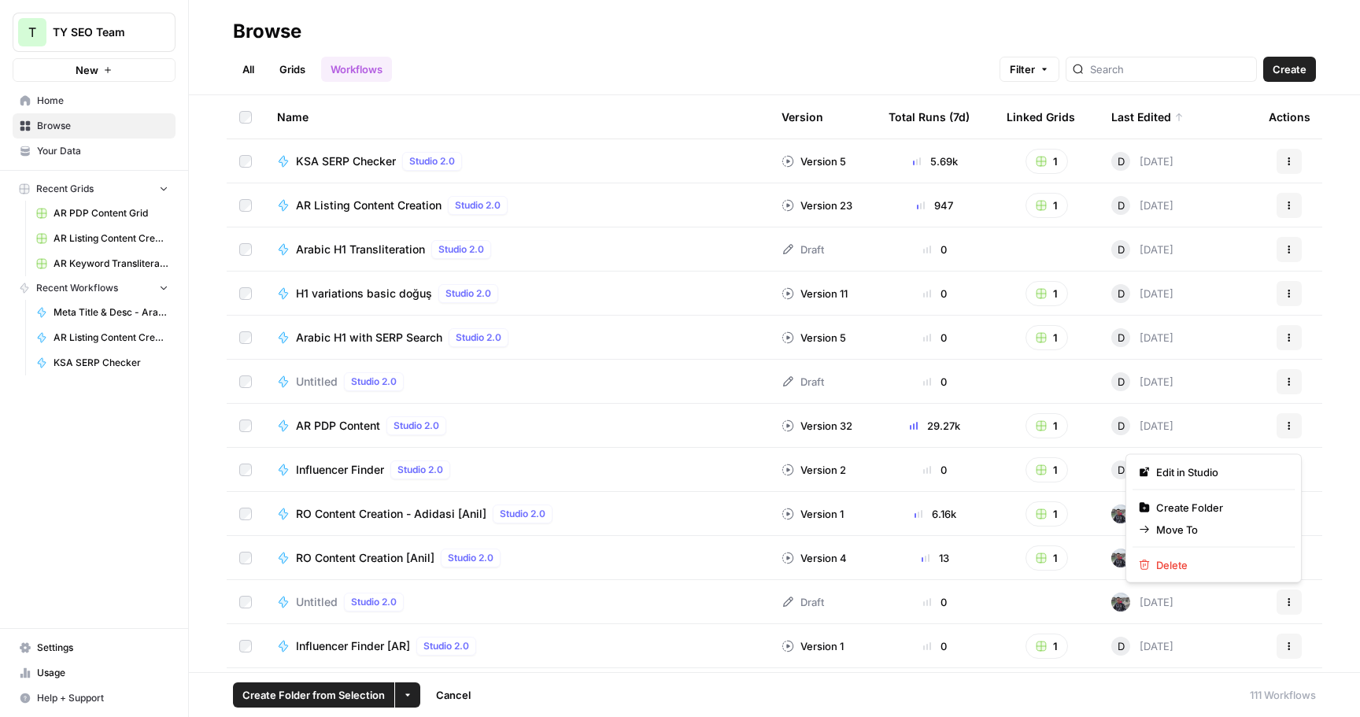
click at [1293, 600] on icon "button" at bounding box center [1289, 601] width 9 height 9
click at [1237, 563] on span "Delete" at bounding box center [1219, 565] width 126 height 16
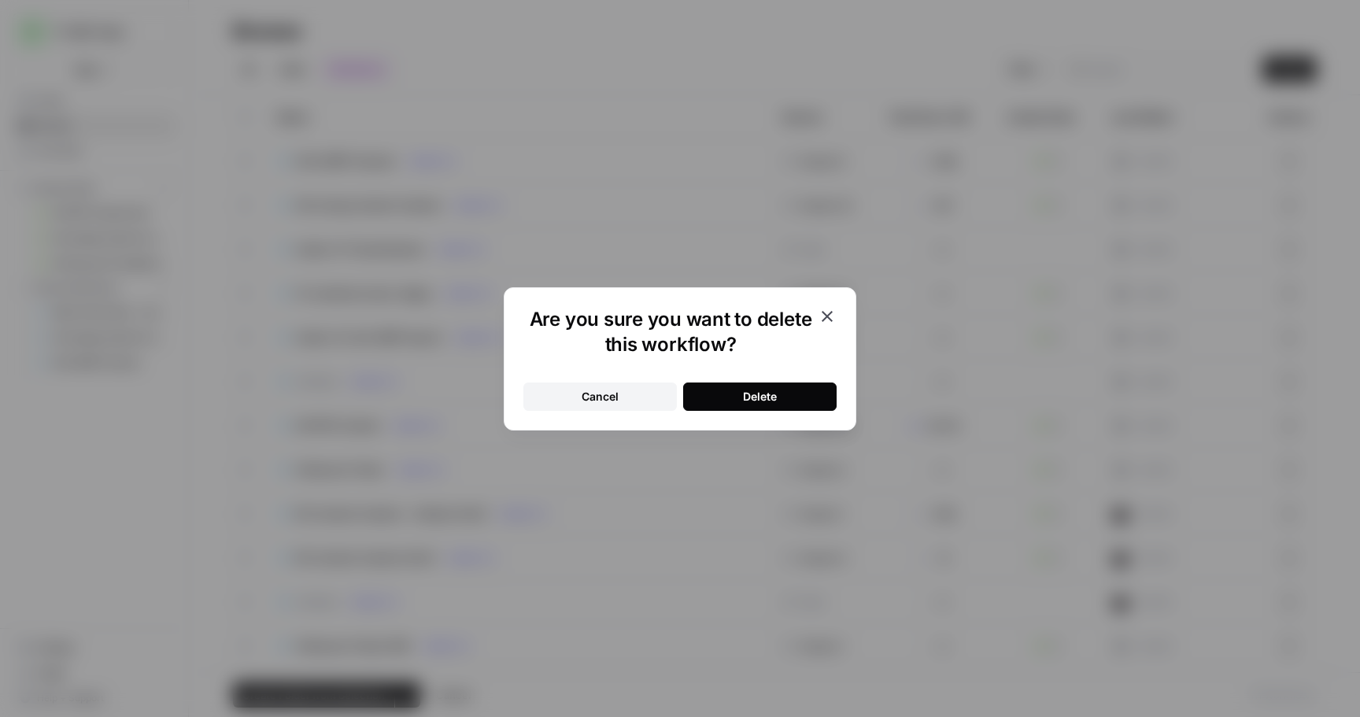
click at [752, 395] on div "Delete" at bounding box center [760, 397] width 34 height 16
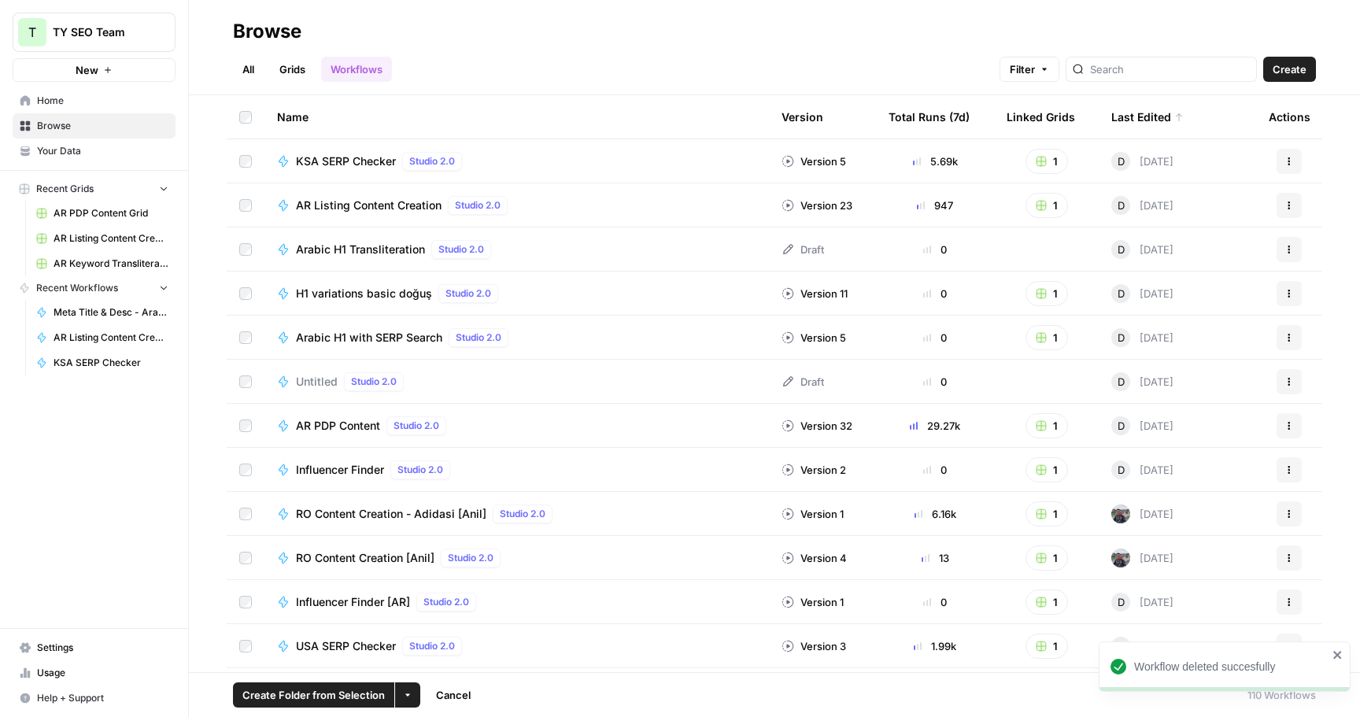
click at [1296, 383] on button "Actions" at bounding box center [1289, 381] width 25 height 25
click at [1181, 511] on span "Delete" at bounding box center [1219, 512] width 126 height 16
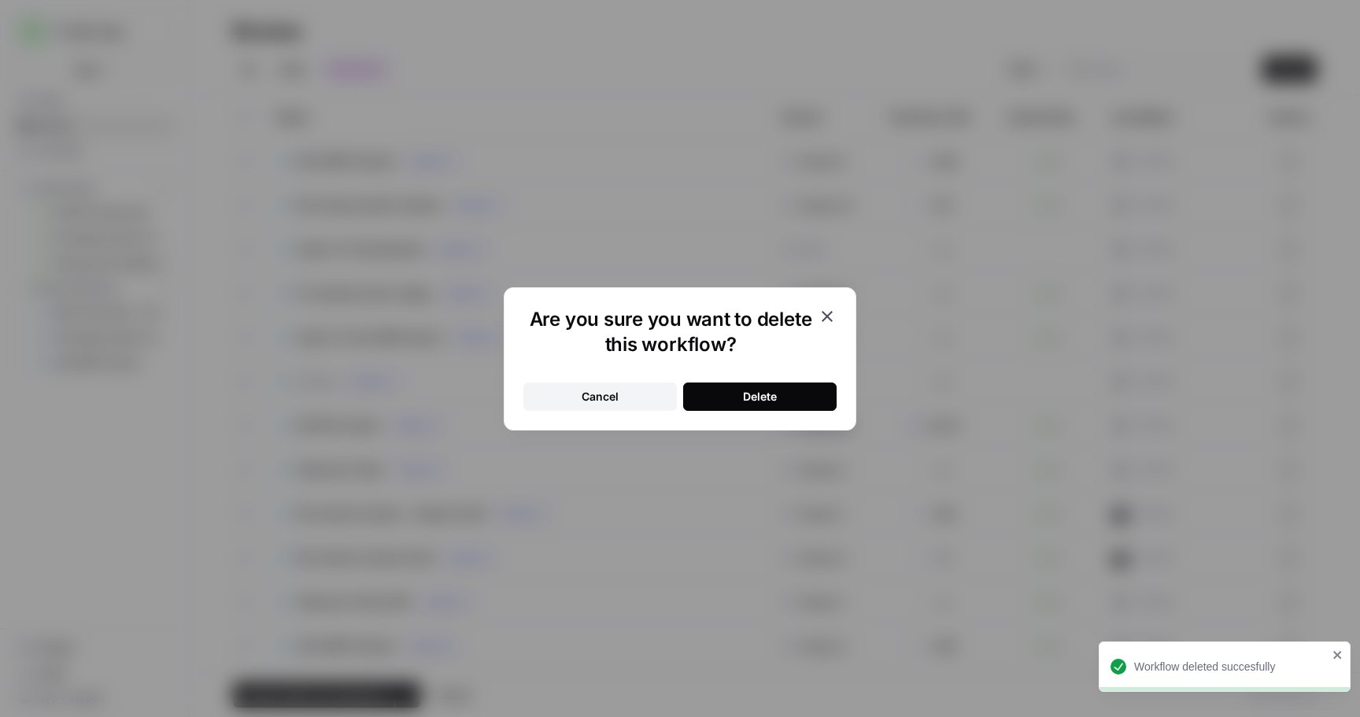
click at [764, 401] on div "Delete" at bounding box center [760, 397] width 34 height 16
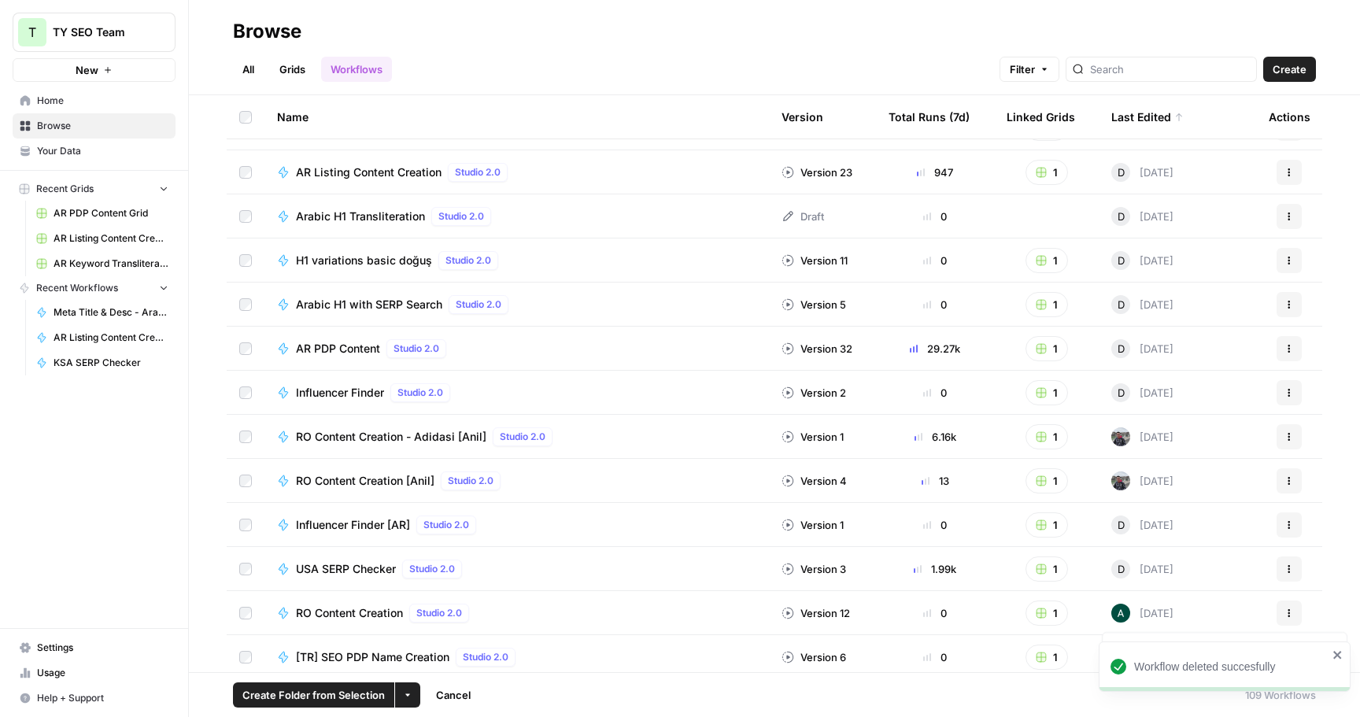
scroll to position [31, 0]
click at [364, 516] on td "Influencer Finder [AR] Studio 2.0" at bounding box center [516, 526] width 505 height 43
click at [366, 524] on span "Influencer Finder [AR]" at bounding box center [353, 527] width 114 height 16
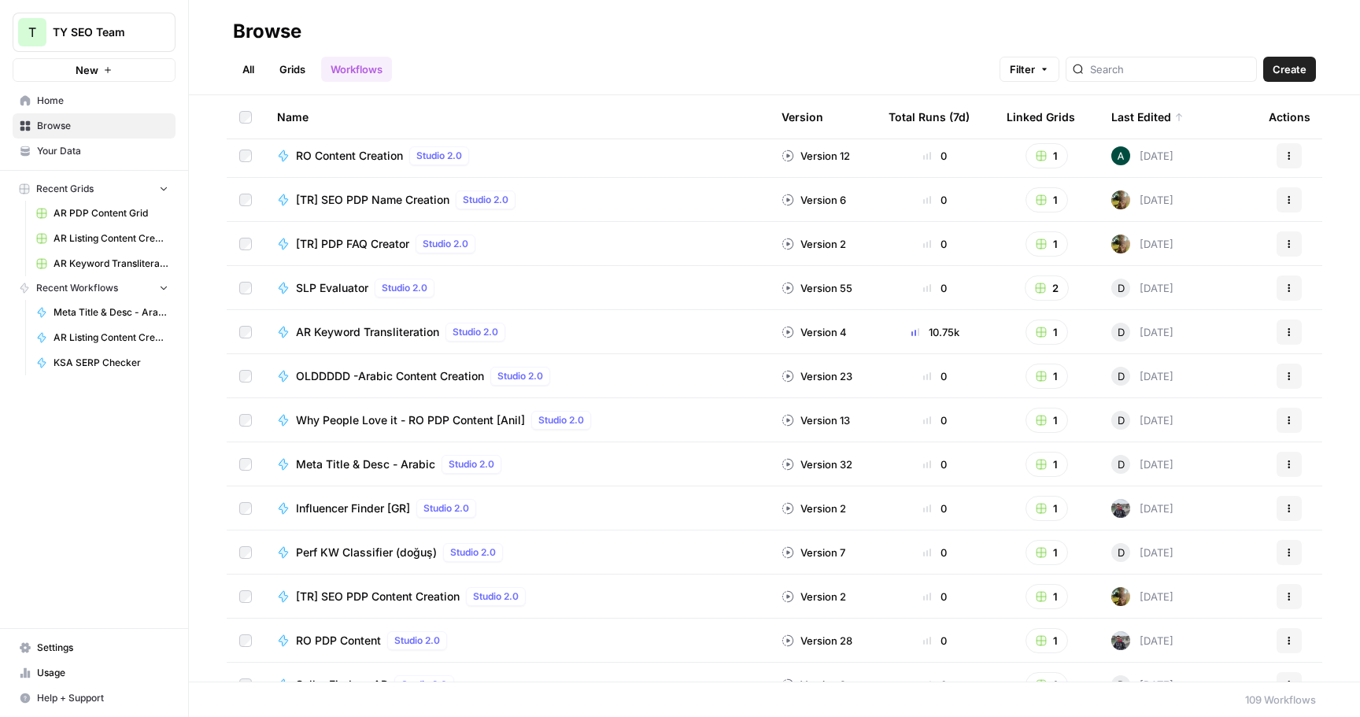
scroll to position [493, 0]
click at [364, 499] on span "Influencer Finder [GR]" at bounding box center [353, 506] width 114 height 16
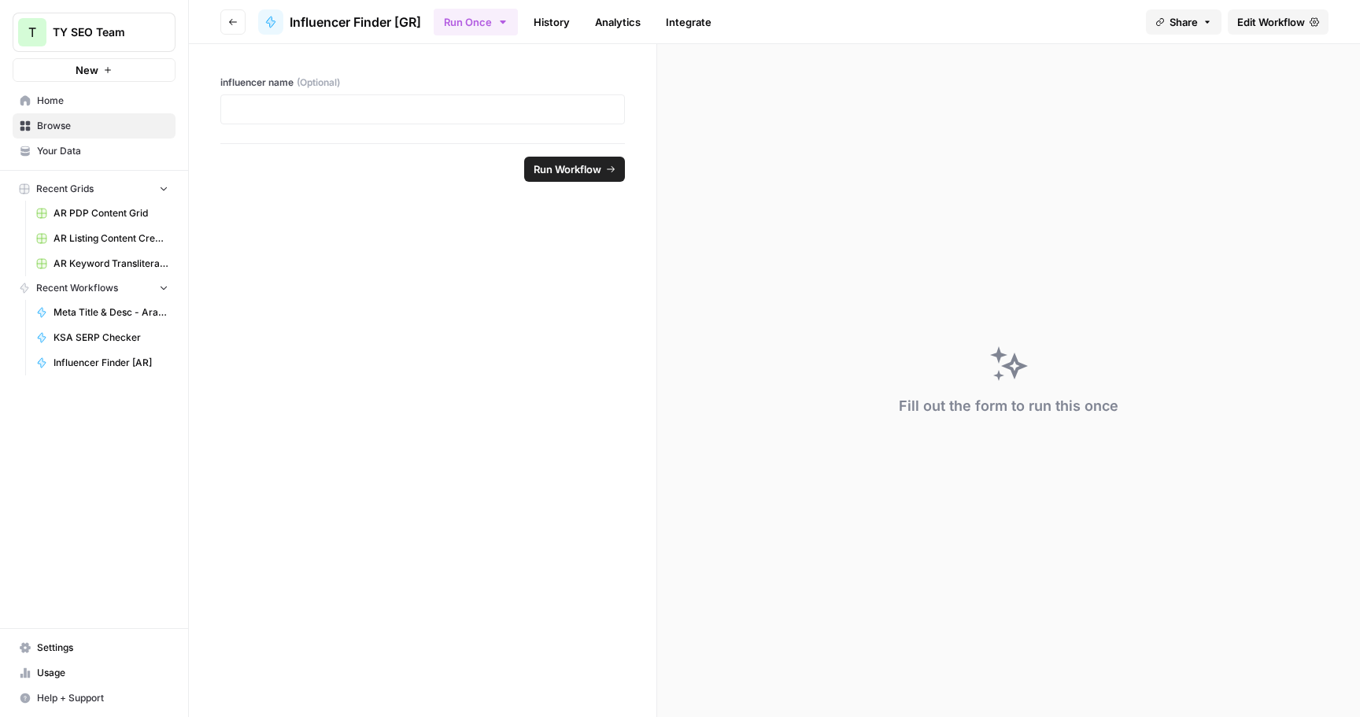
click at [1260, 33] on link "Edit Workflow" at bounding box center [1278, 21] width 101 height 25
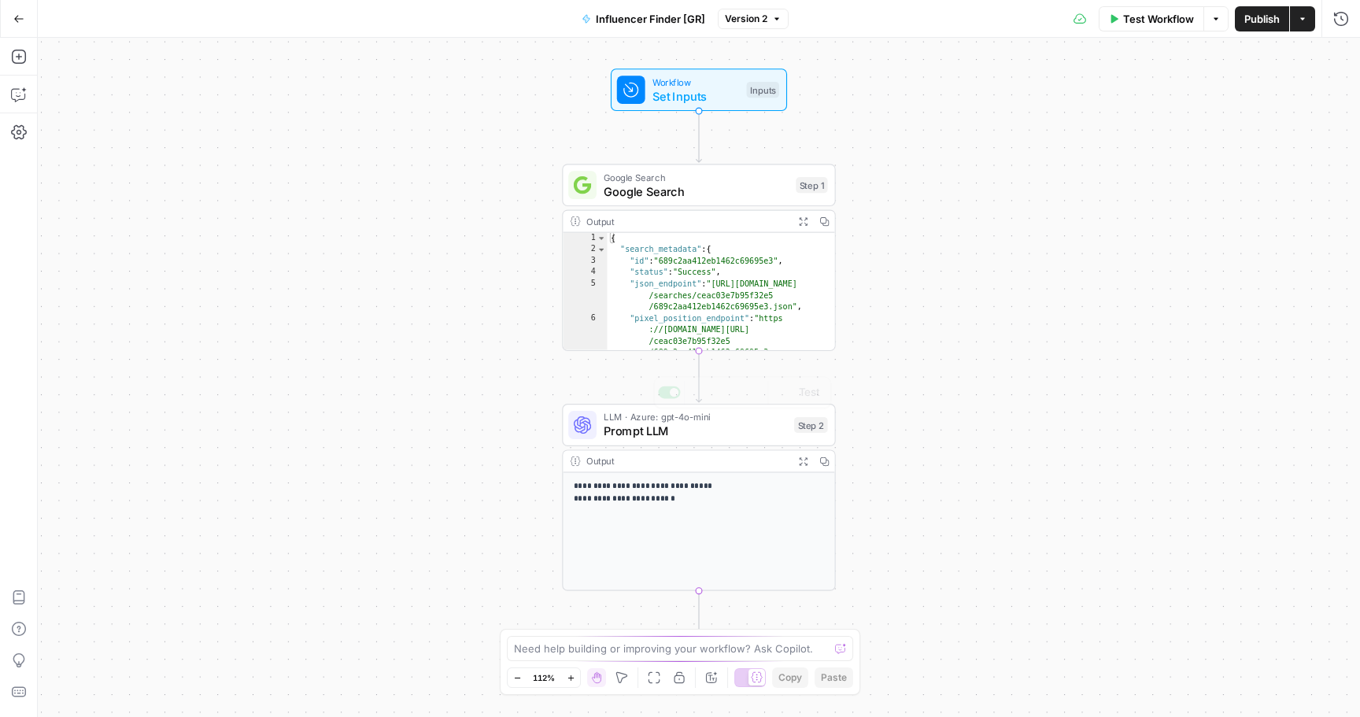
click at [377, 134] on div "**********" at bounding box center [699, 377] width 1322 height 679
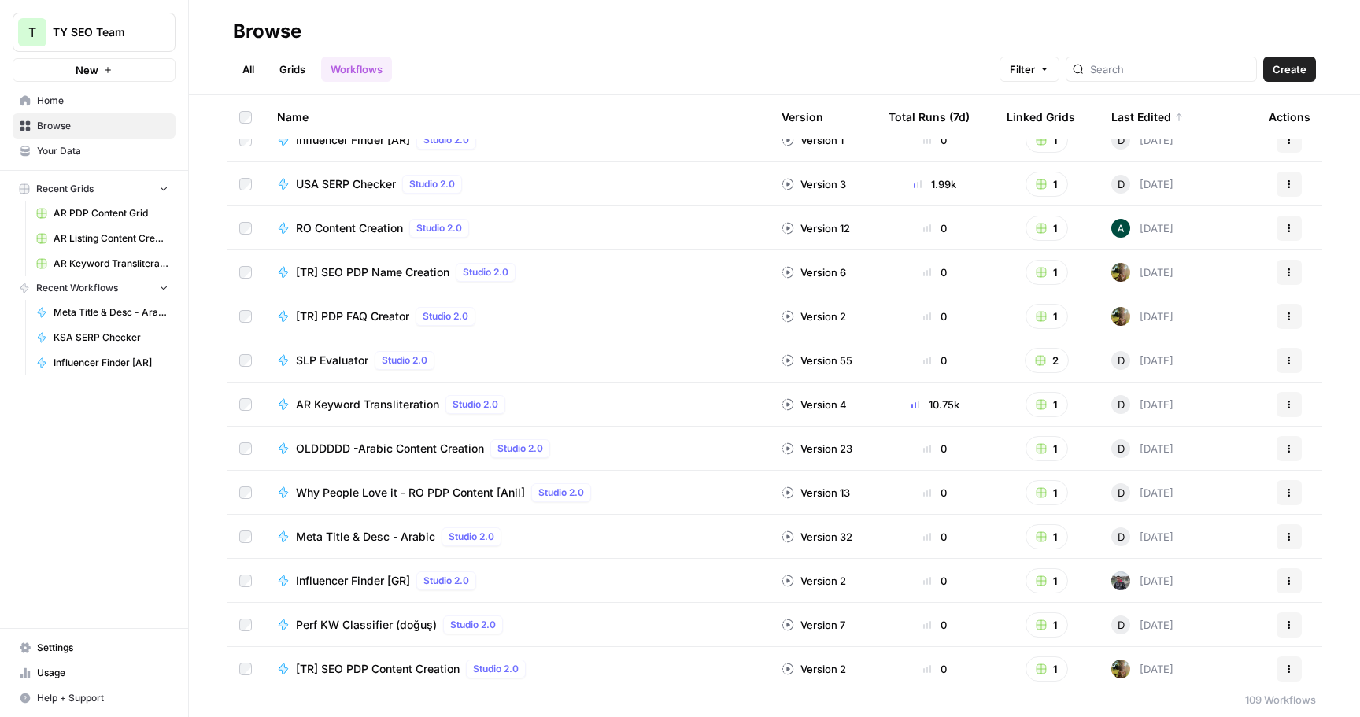
scroll to position [419, 0]
click at [405, 405] on span "AR Keyword Transliteration" at bounding box center [367, 404] width 143 height 16
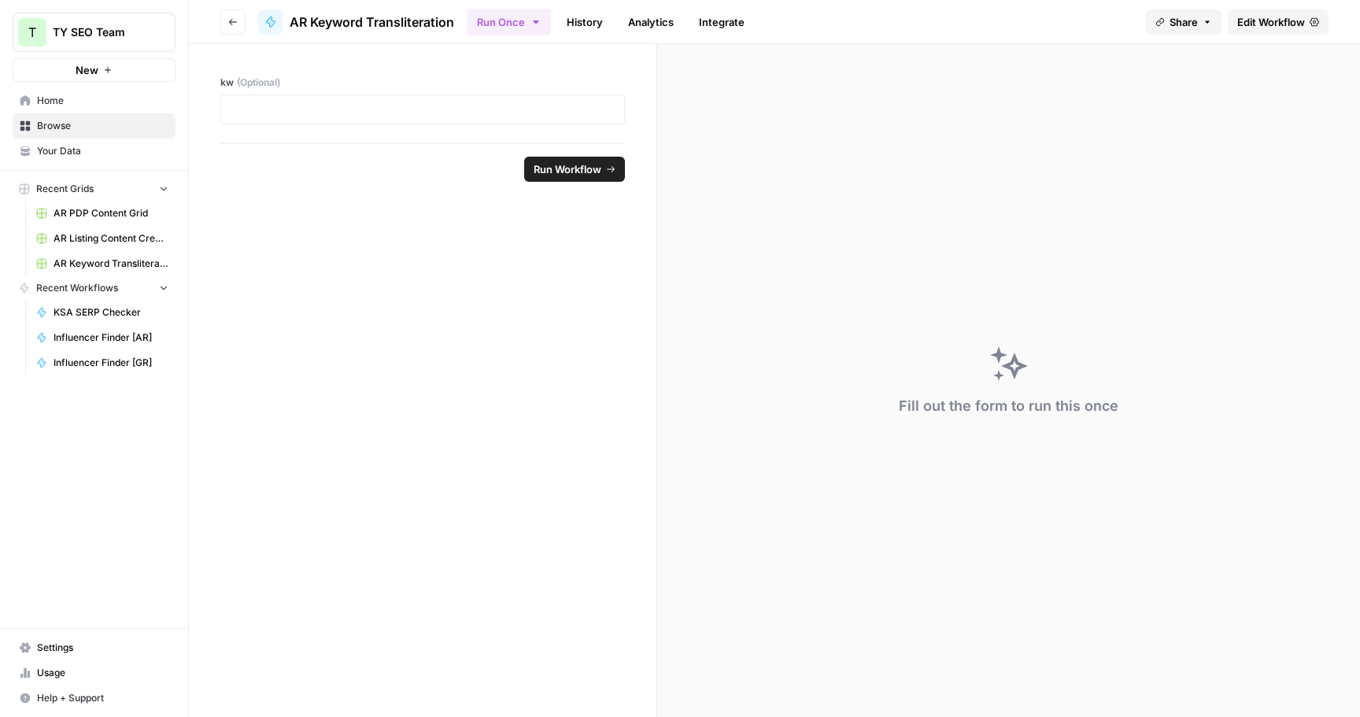
click at [1284, 31] on link "Edit Workflow" at bounding box center [1278, 21] width 101 height 25
